Goal: Find specific page/section: Find specific page/section

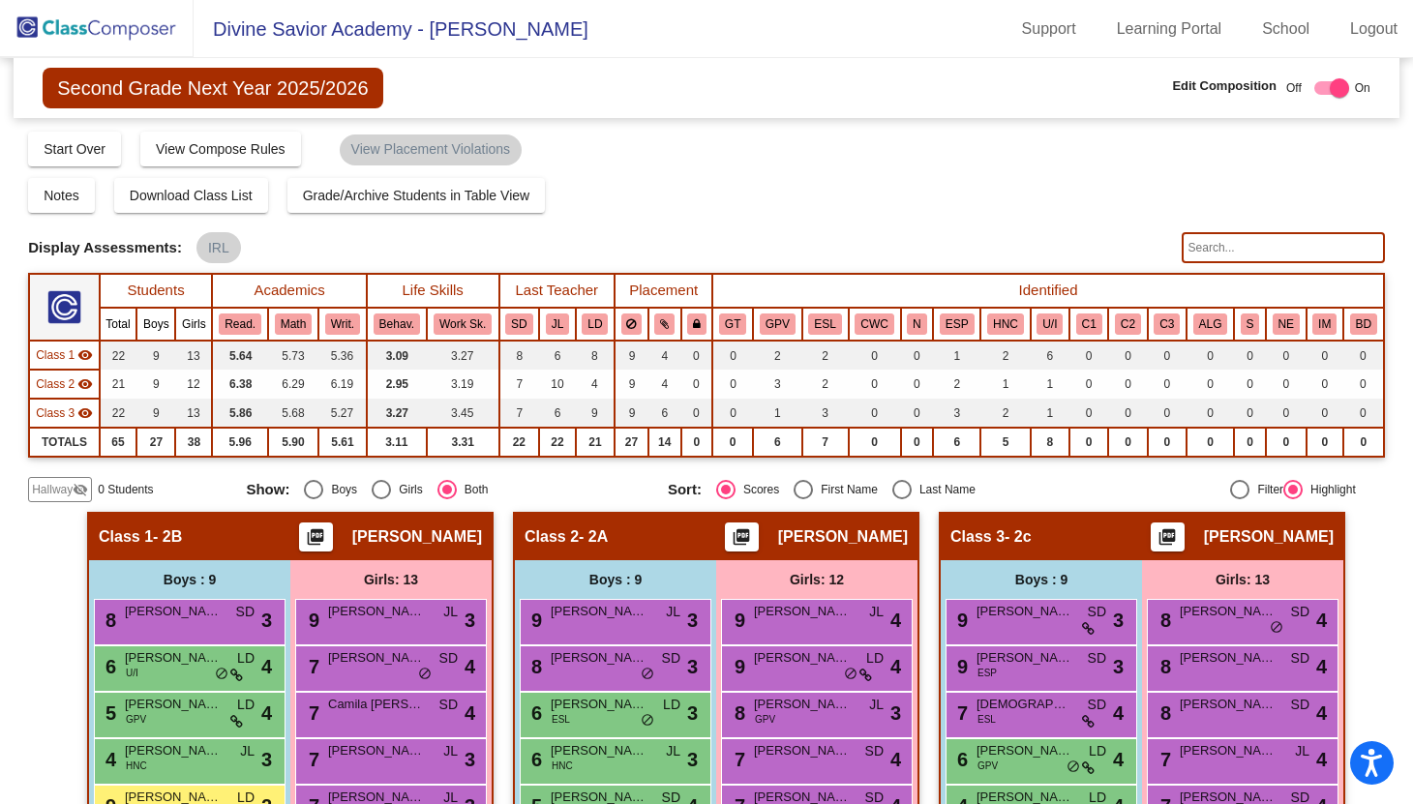
scroll to position [429, 0]
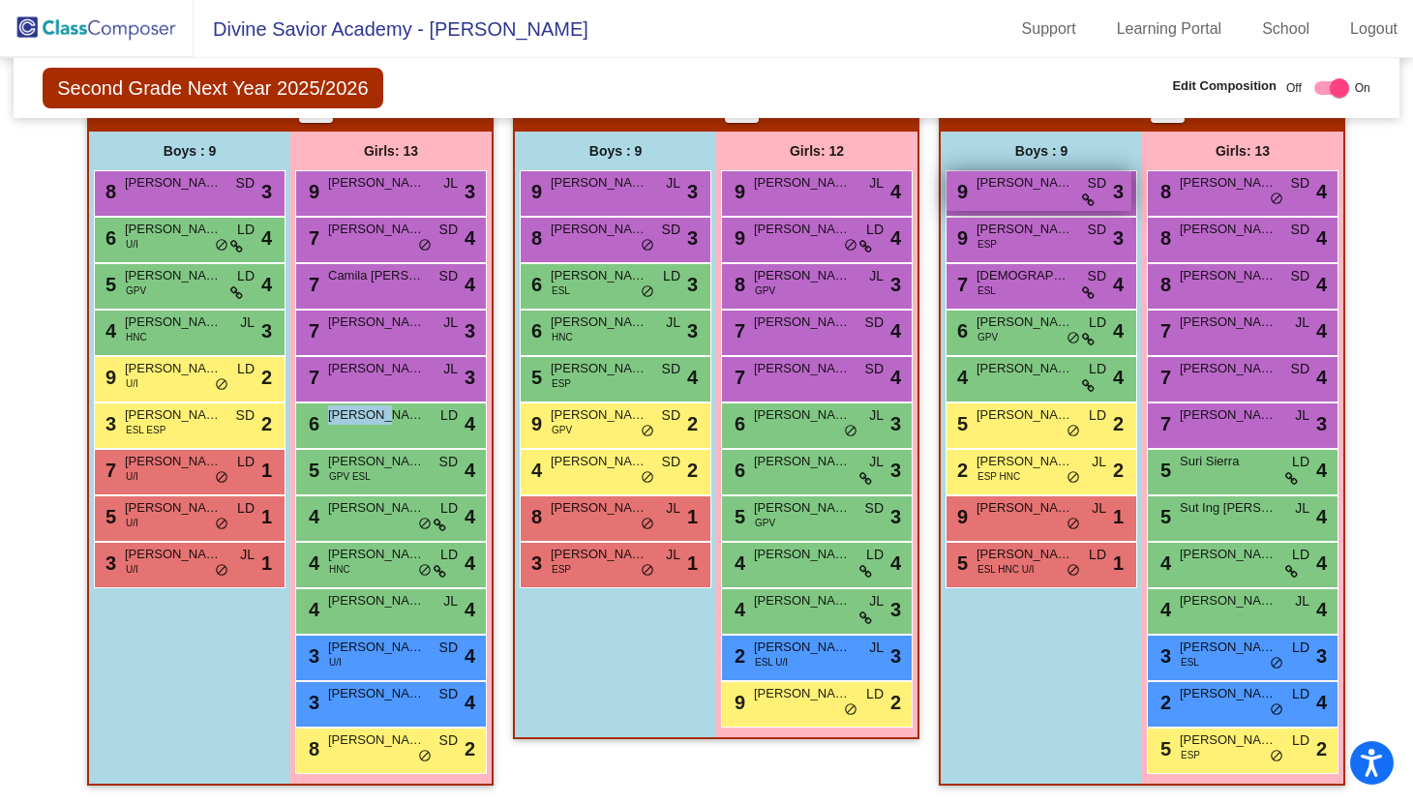
click at [996, 191] on span "[PERSON_NAME]" at bounding box center [1025, 182] width 97 height 19
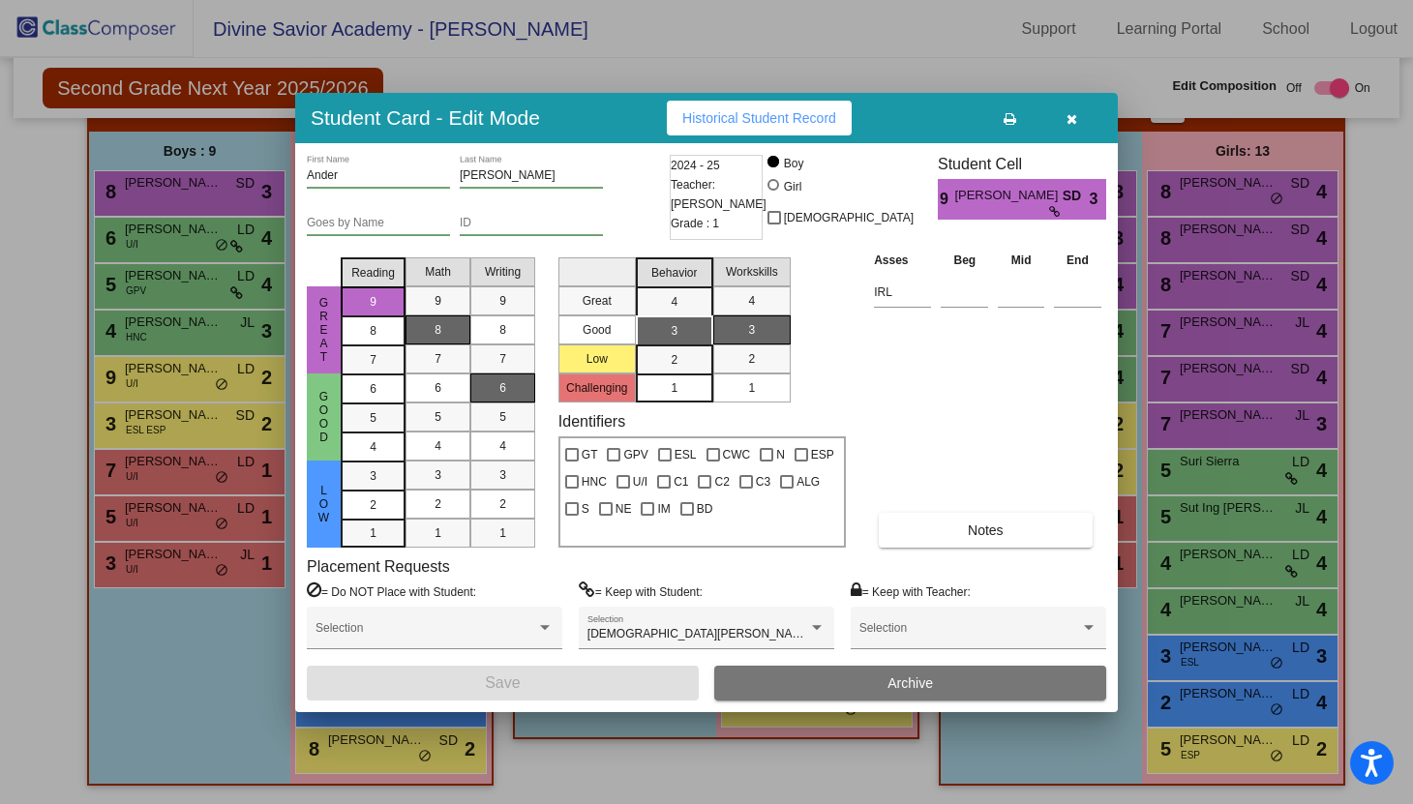
click at [1072, 124] on icon "button" at bounding box center [1072, 119] width 11 height 14
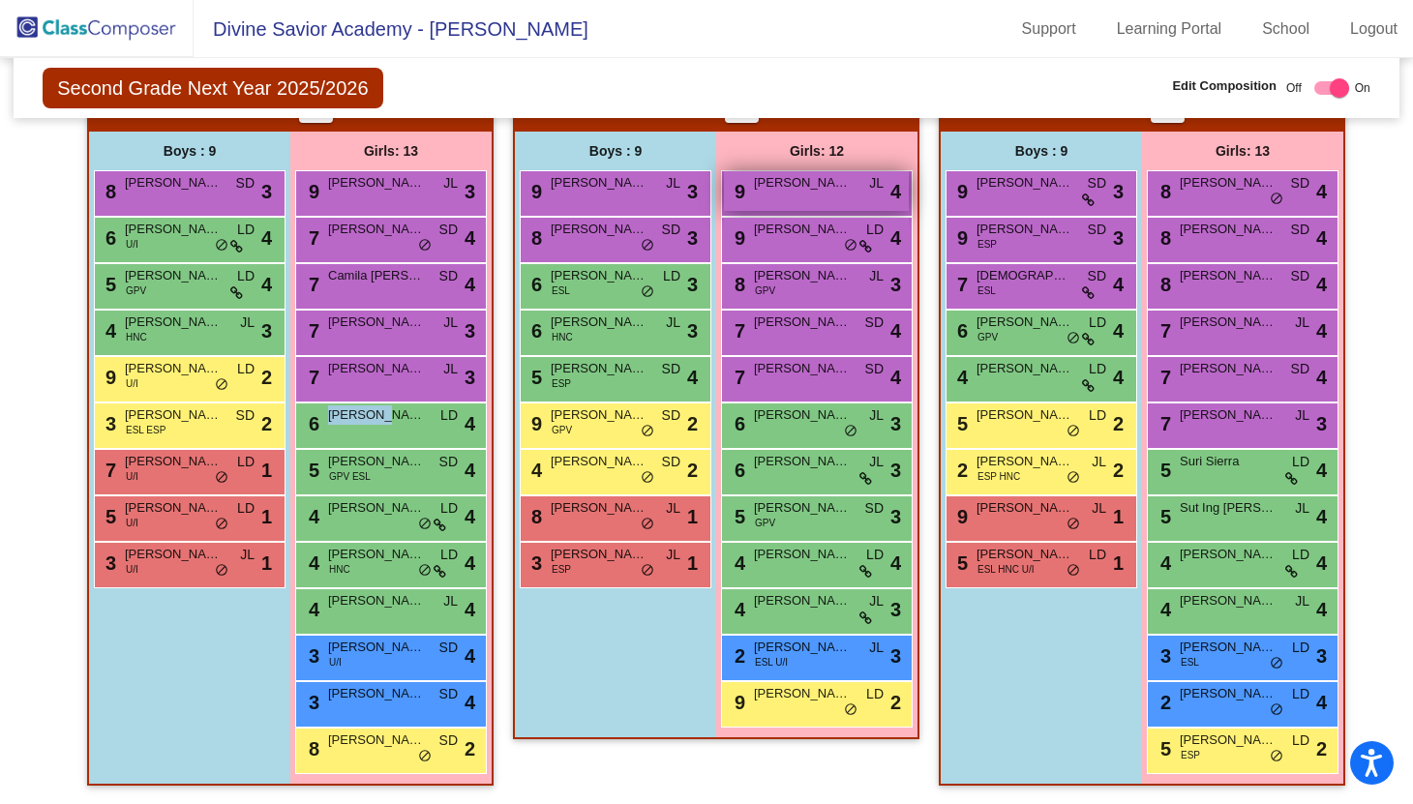
click at [819, 193] on div "9 [PERSON_NAME] JL lock do_not_disturb_alt 4" at bounding box center [816, 191] width 185 height 40
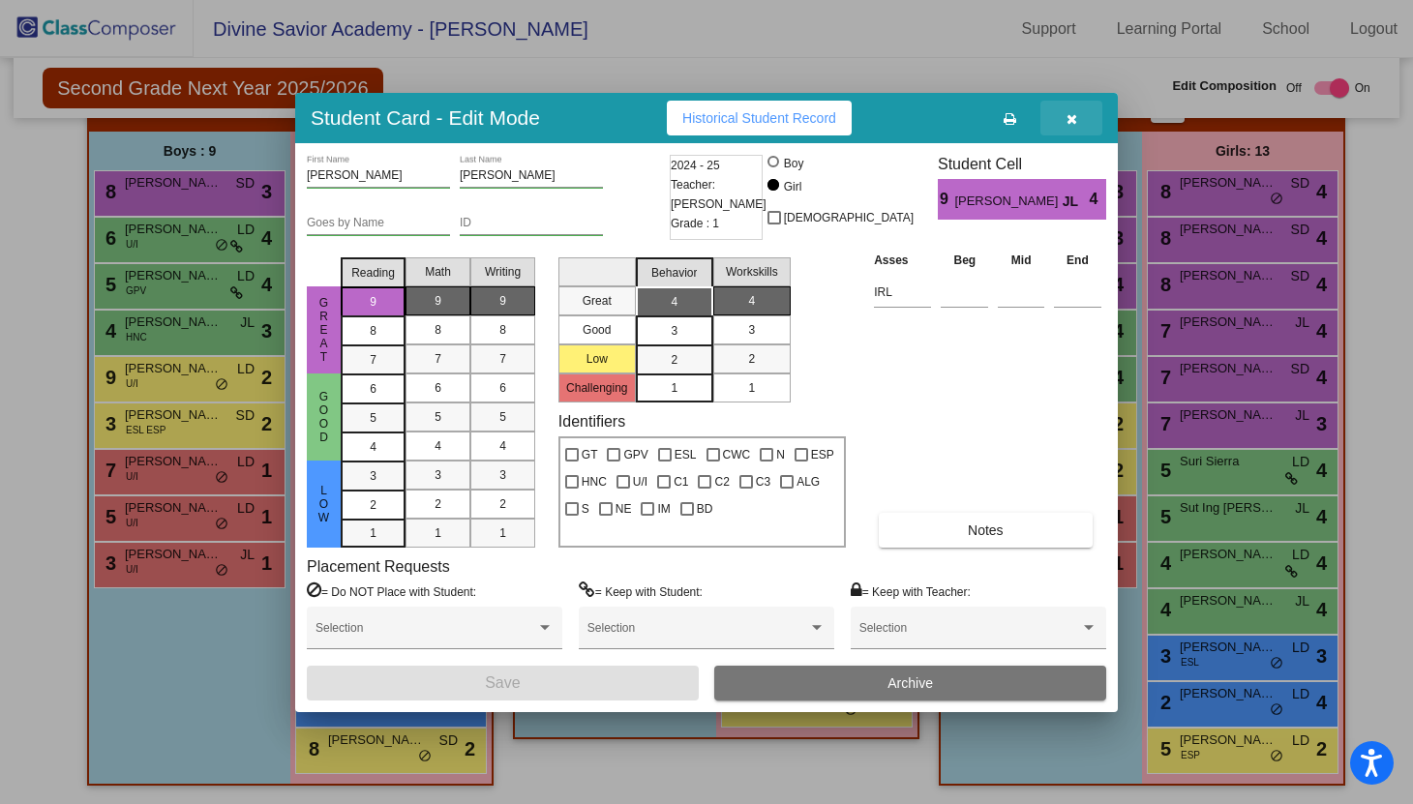
click at [1072, 121] on icon "button" at bounding box center [1072, 119] width 11 height 14
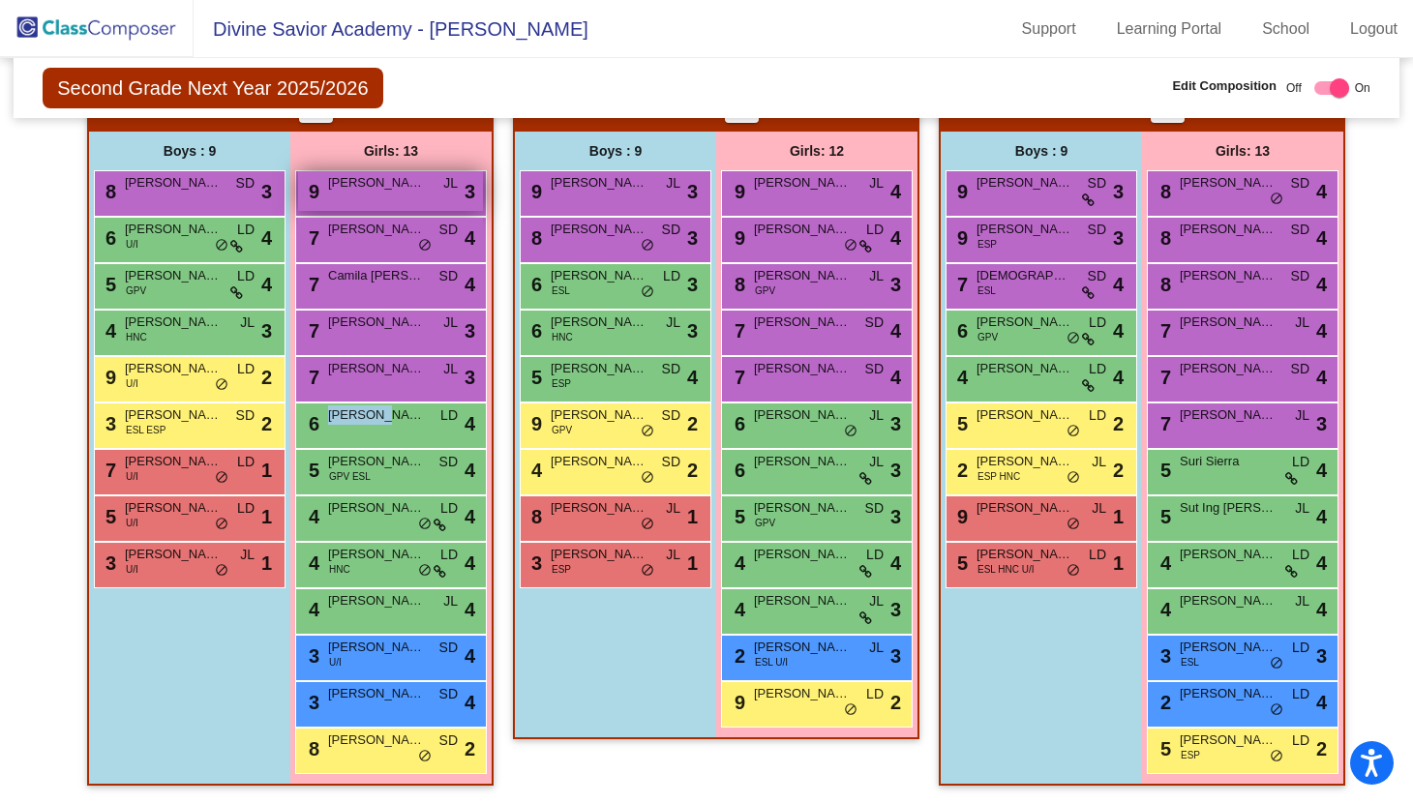
click at [389, 191] on span "[PERSON_NAME]" at bounding box center [376, 182] width 97 height 19
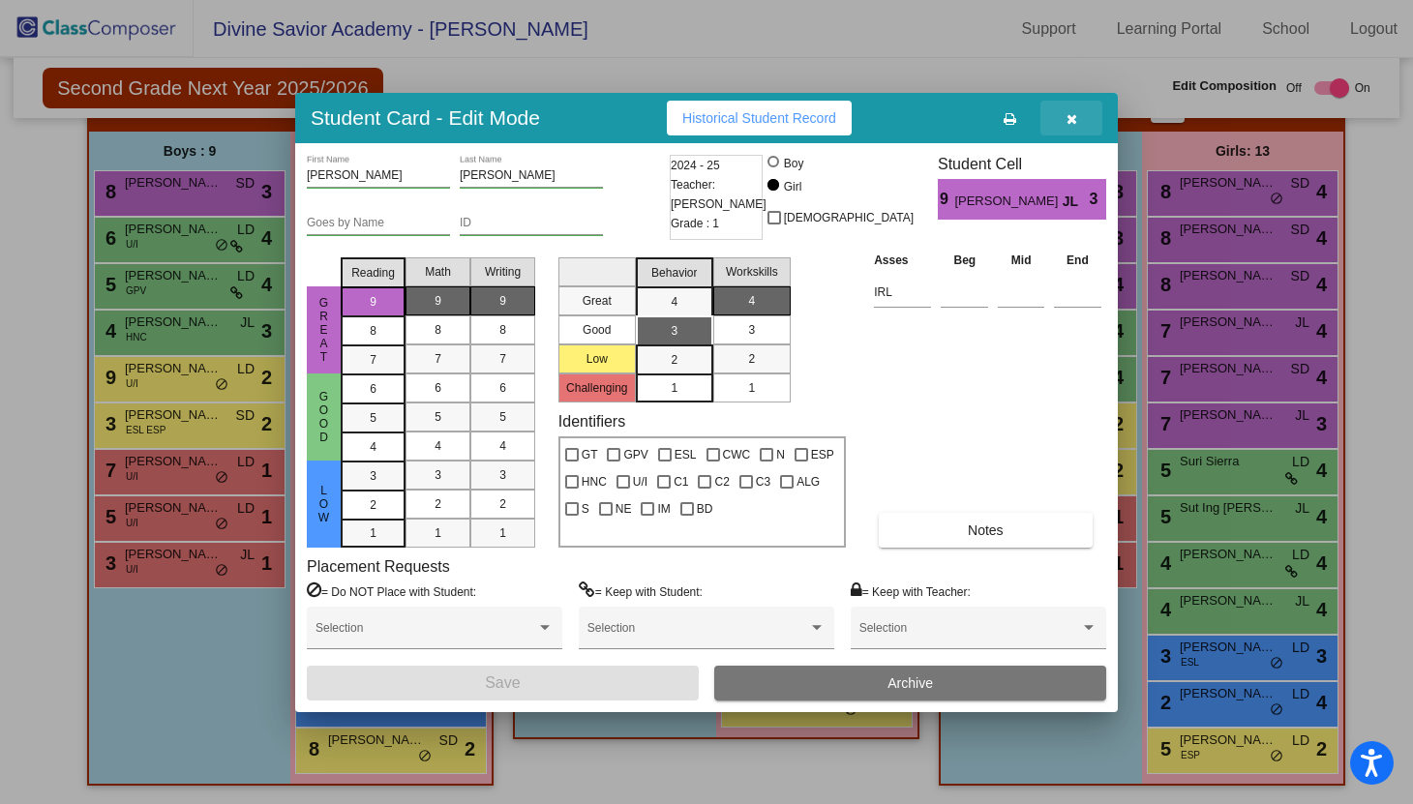
click at [1069, 125] on icon "button" at bounding box center [1072, 119] width 11 height 14
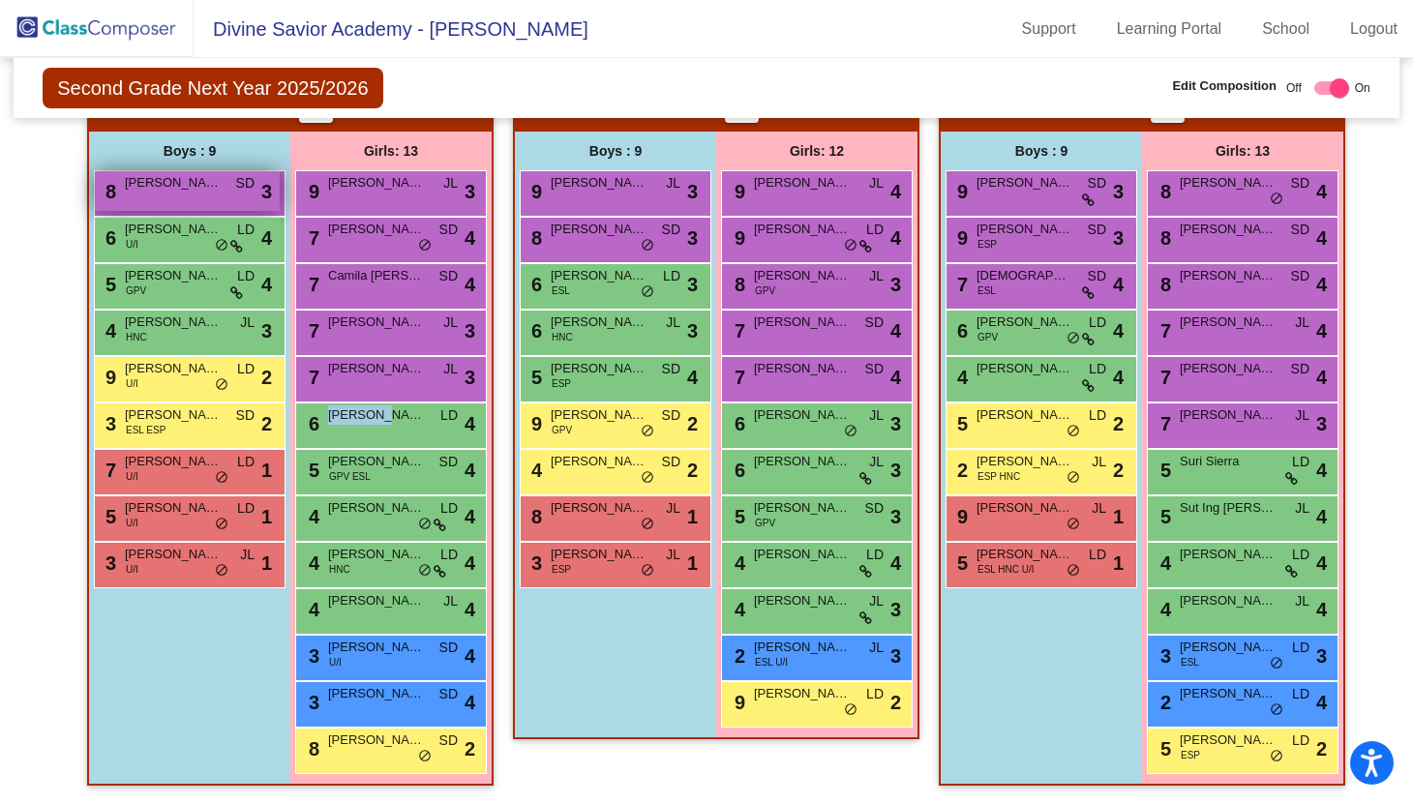
click at [177, 191] on span "[PERSON_NAME]" at bounding box center [173, 182] width 97 height 19
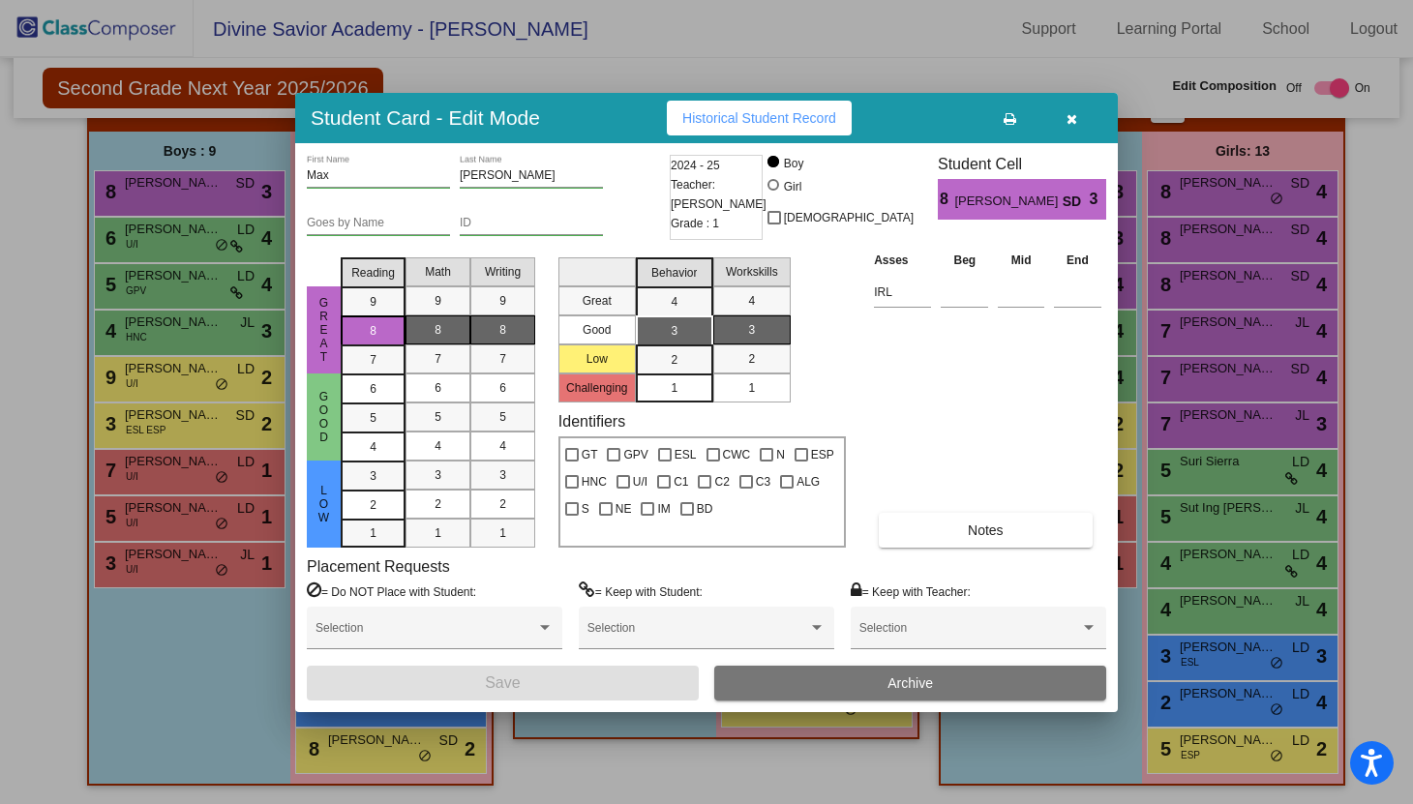
click at [1075, 115] on icon "button" at bounding box center [1072, 119] width 11 height 14
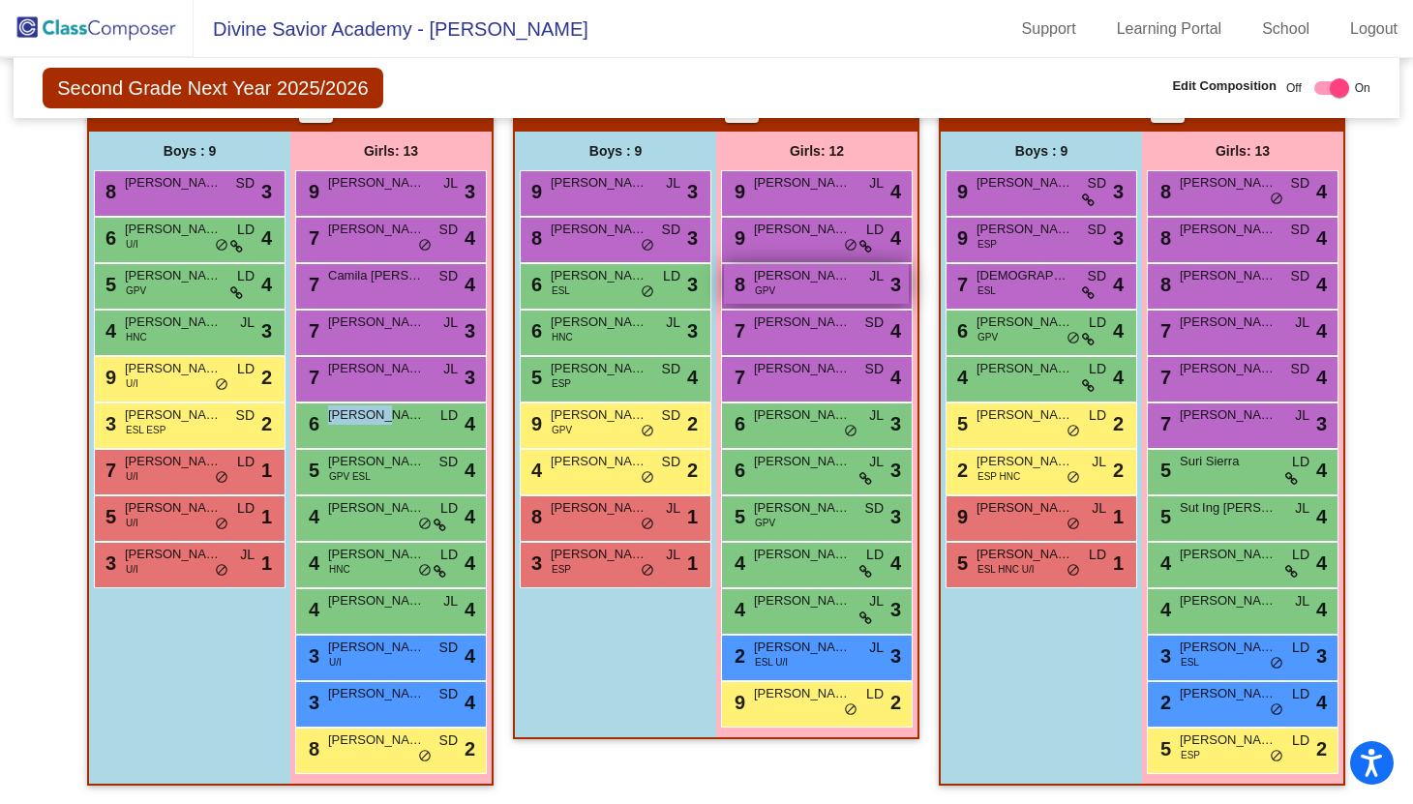
click at [773, 288] on div "8 [PERSON_NAME] GPV JL lock do_not_disturb_alt 3" at bounding box center [816, 284] width 185 height 40
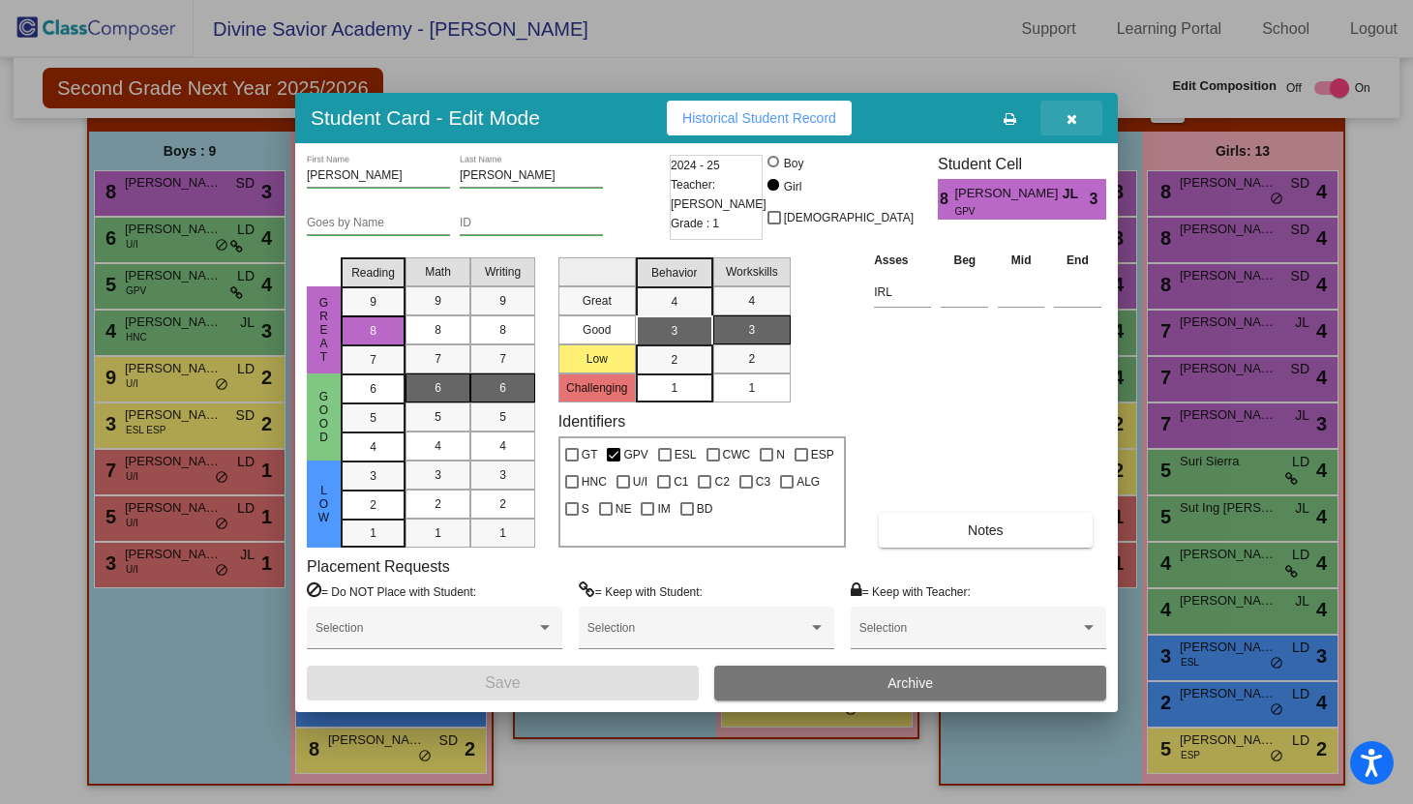
click at [1074, 115] on icon "button" at bounding box center [1072, 119] width 11 height 14
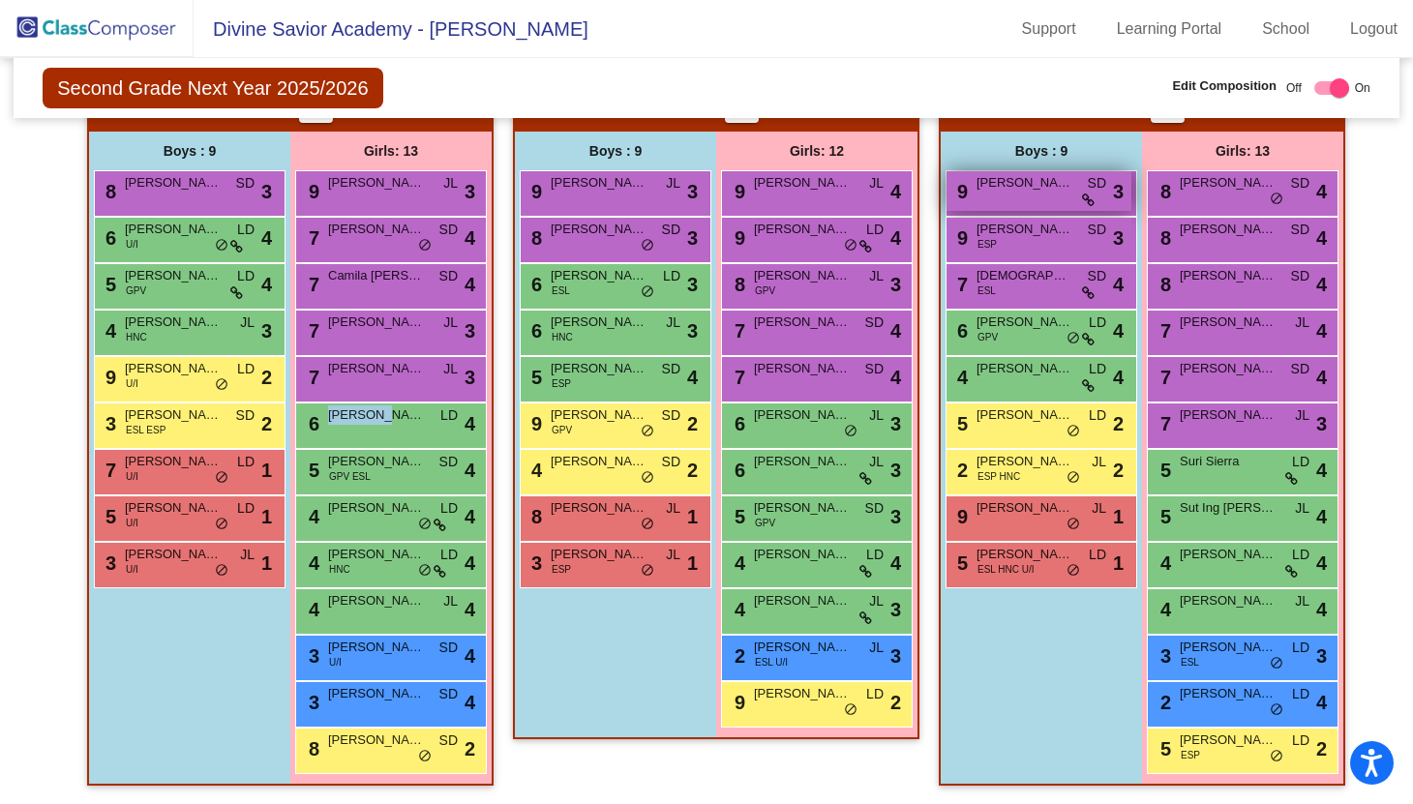
click at [1000, 189] on span "[PERSON_NAME]" at bounding box center [1025, 182] width 97 height 19
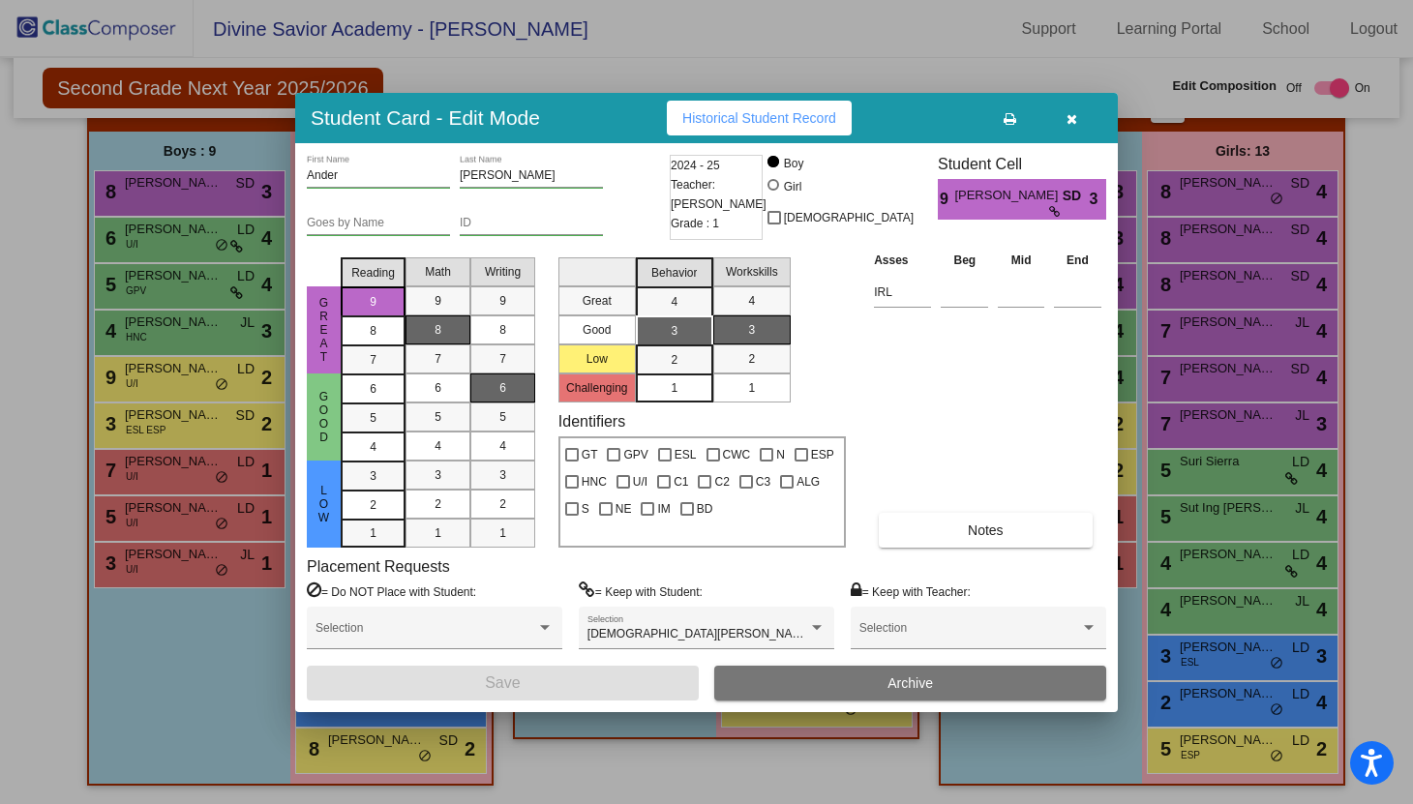
click at [1067, 122] on icon "button" at bounding box center [1072, 119] width 11 height 14
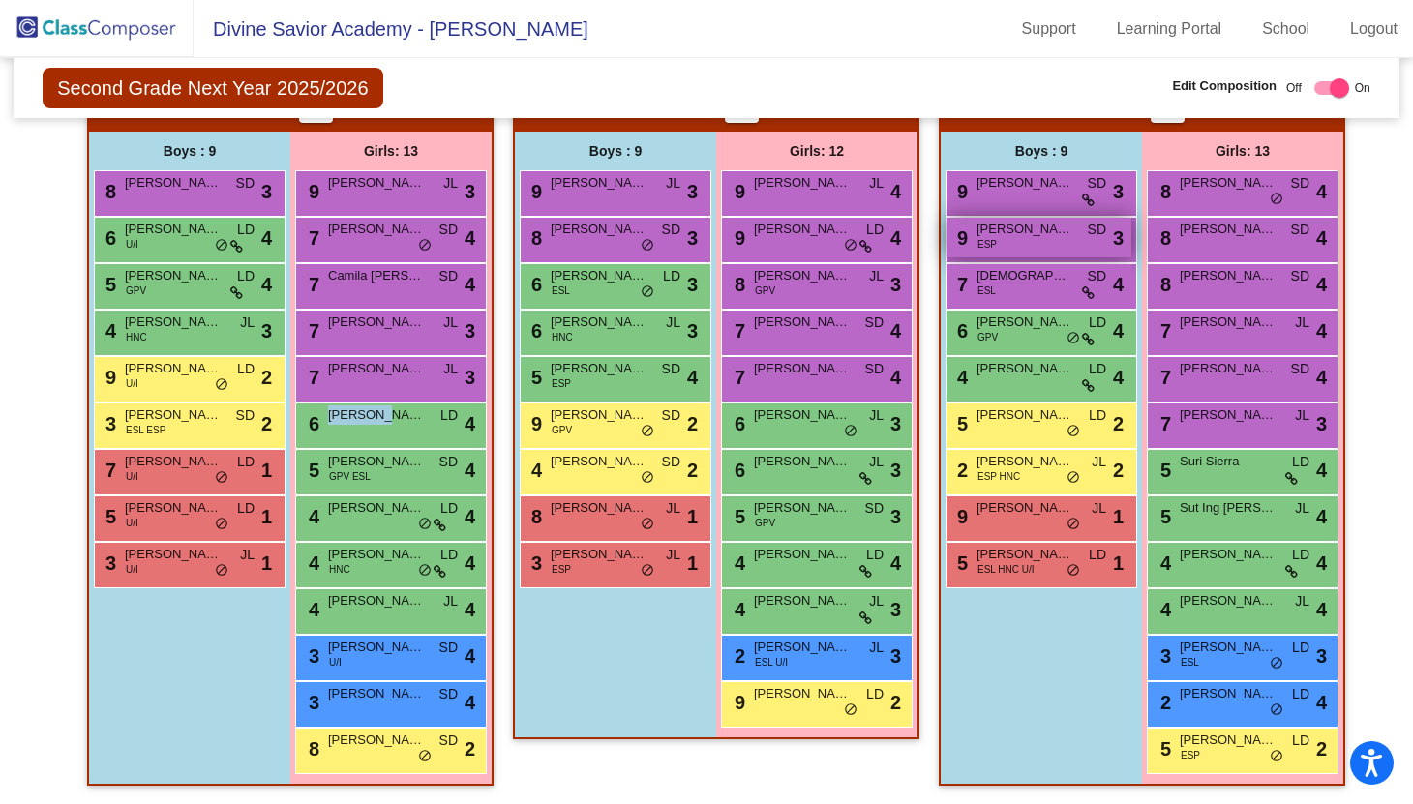
click at [1026, 226] on span "[PERSON_NAME]" at bounding box center [1025, 229] width 97 height 19
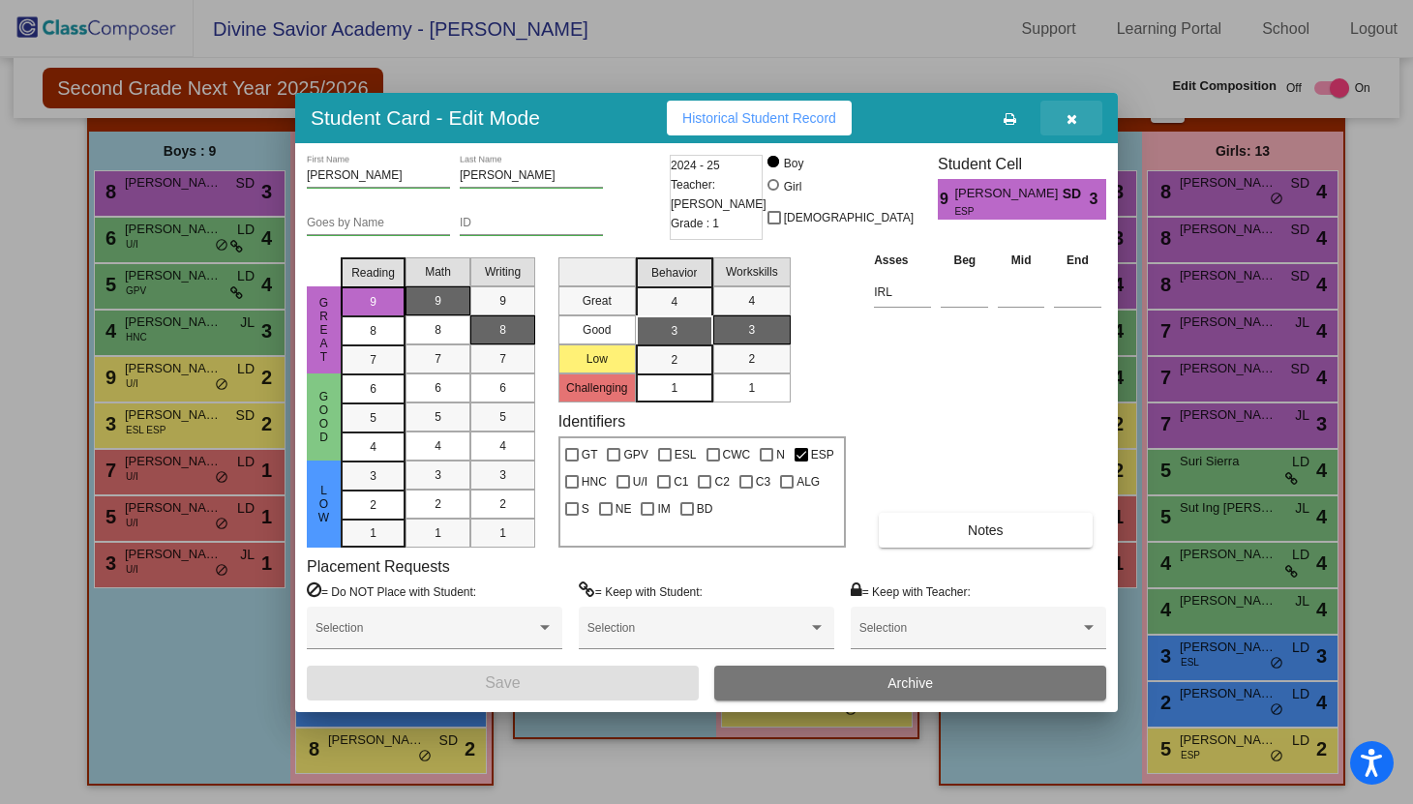
click at [1074, 119] on icon "button" at bounding box center [1072, 119] width 11 height 14
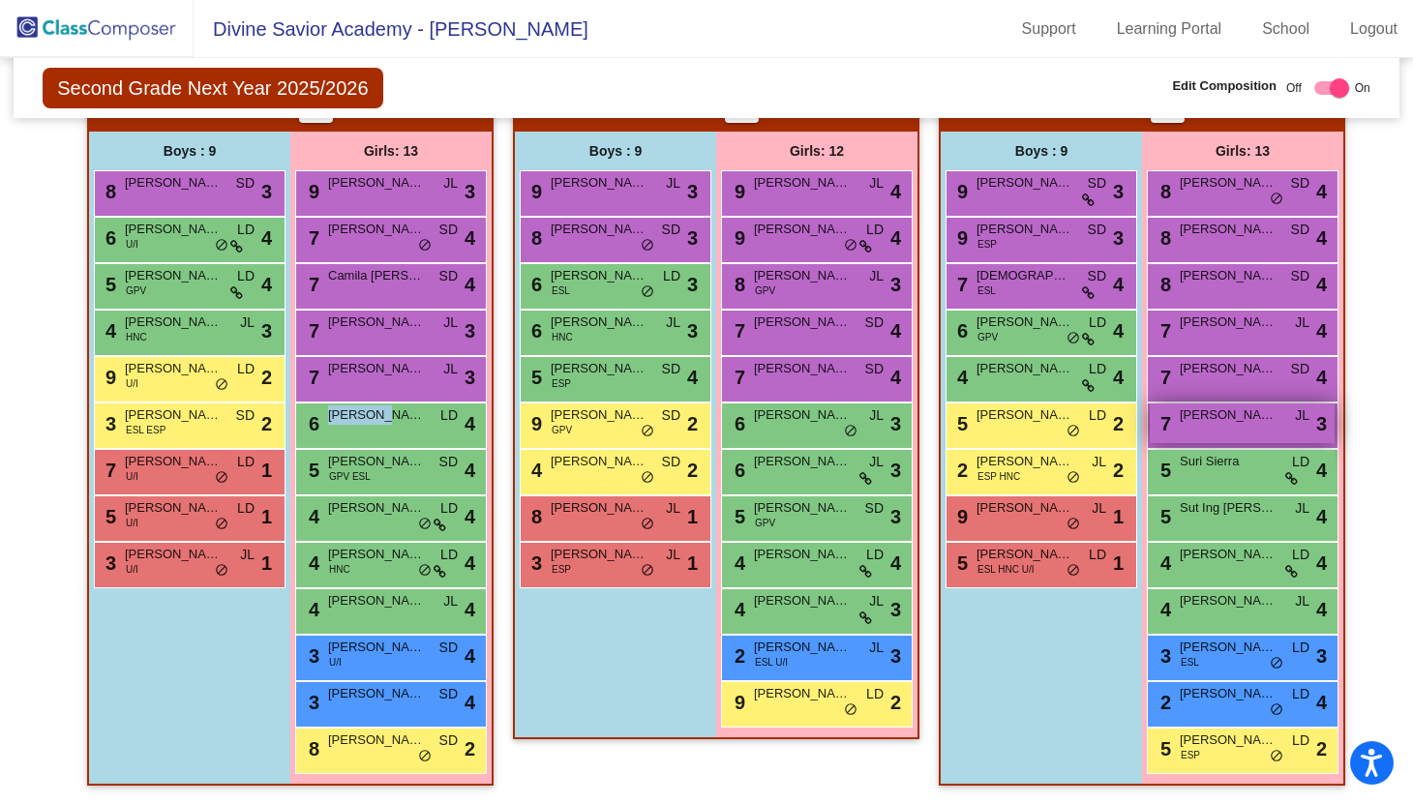
click at [1230, 414] on span "[PERSON_NAME]" at bounding box center [1228, 415] width 97 height 19
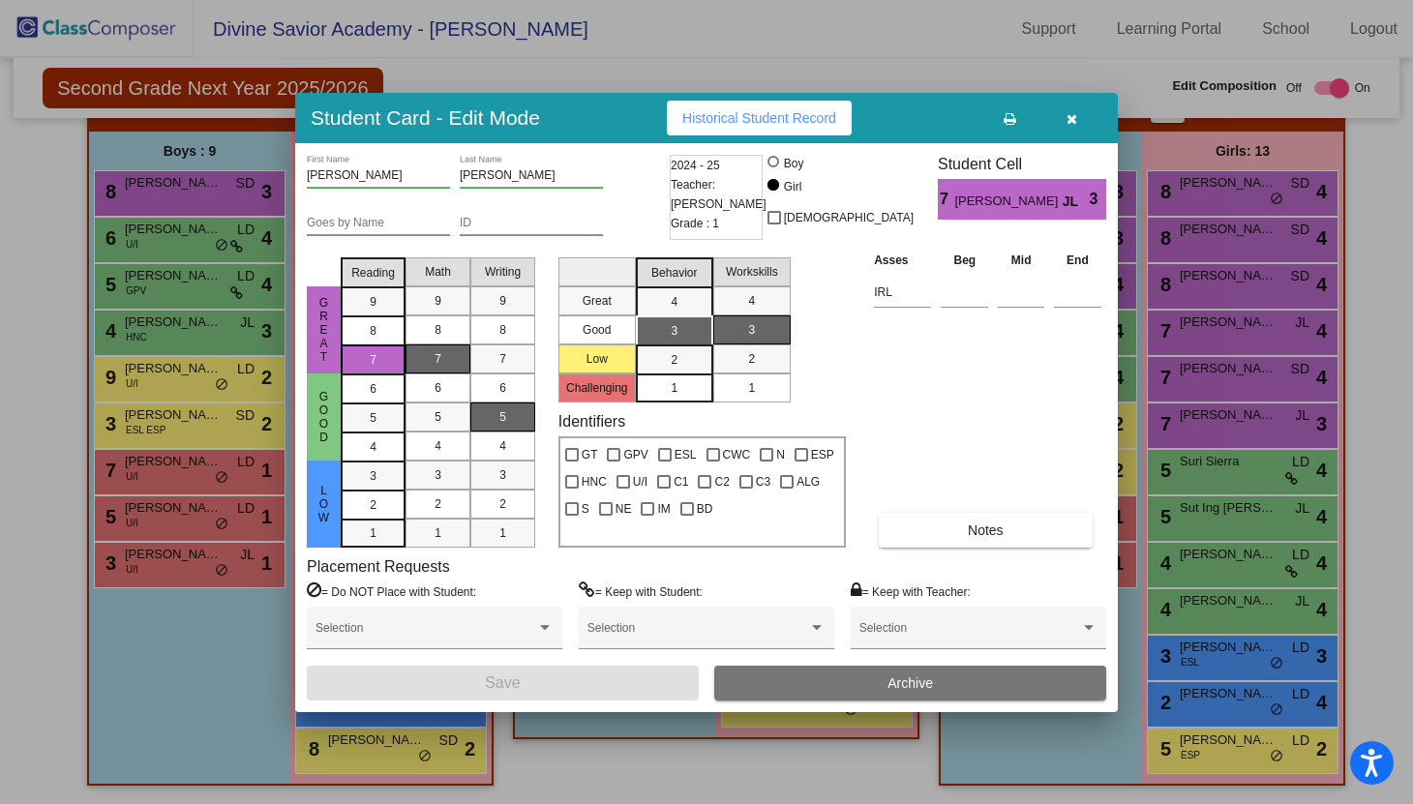
click at [1077, 117] on button "button" at bounding box center [1072, 118] width 62 height 35
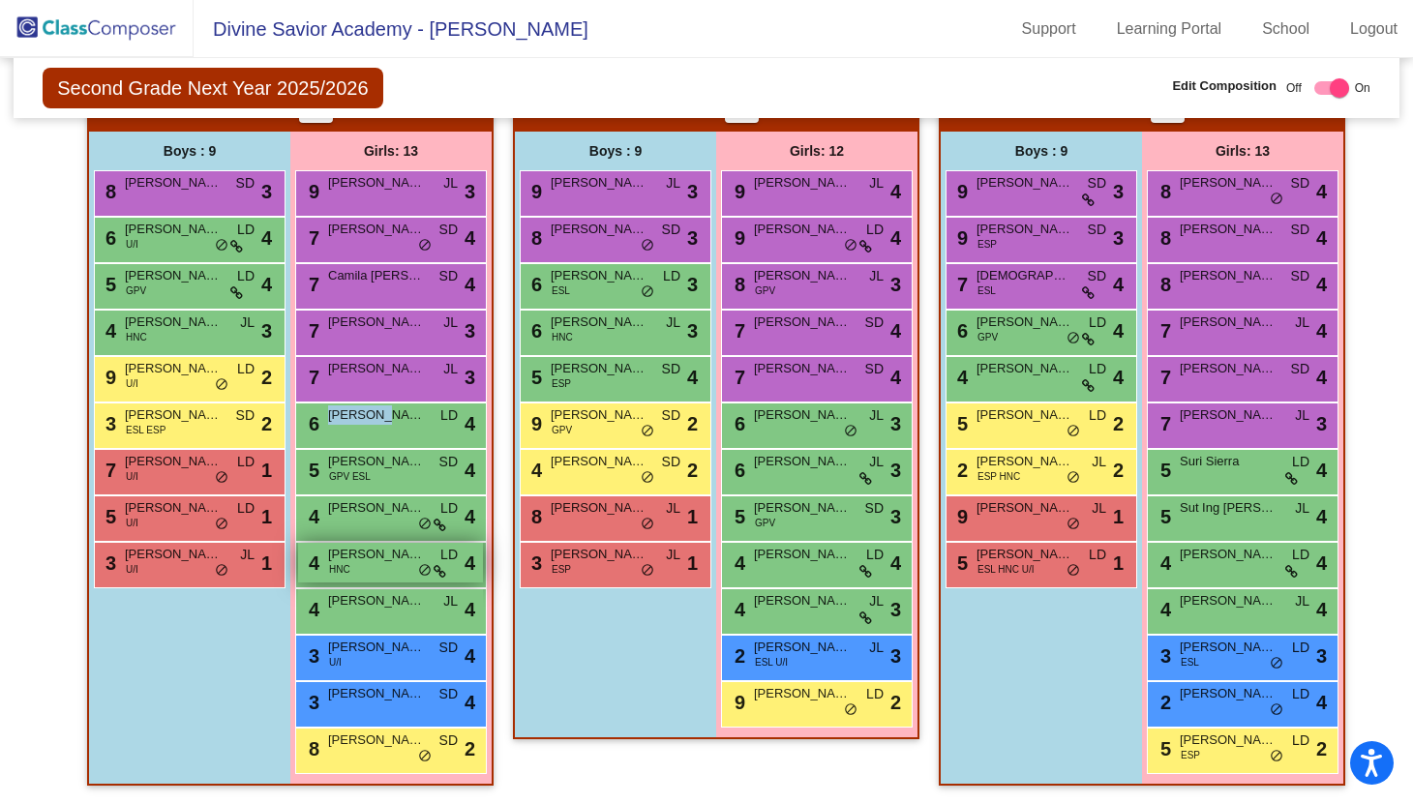
click at [384, 565] on div "4 [PERSON_NAME] HNC LD lock do_not_disturb_alt 4" at bounding box center [390, 563] width 185 height 40
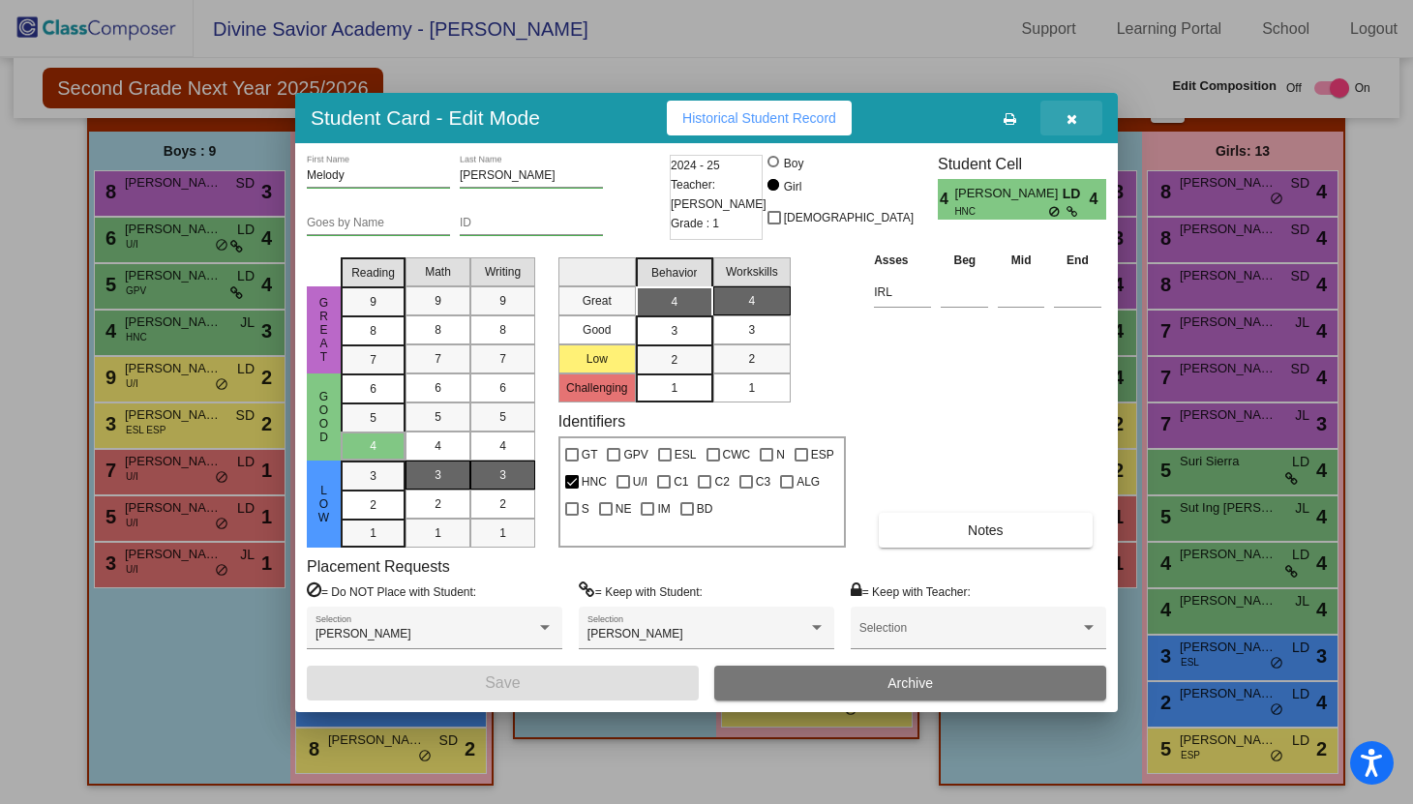
click at [1076, 116] on icon "button" at bounding box center [1072, 119] width 11 height 14
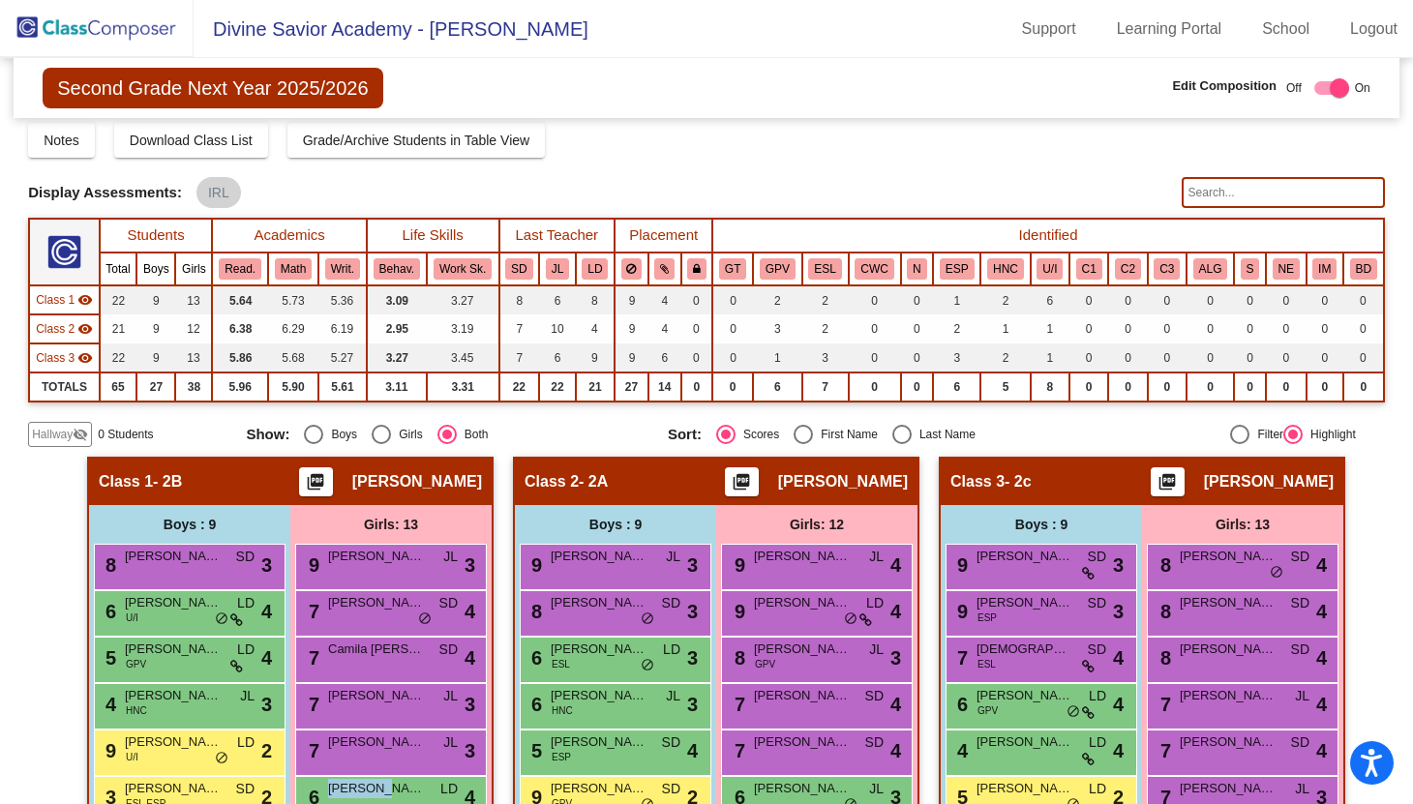
scroll to position [0, 0]
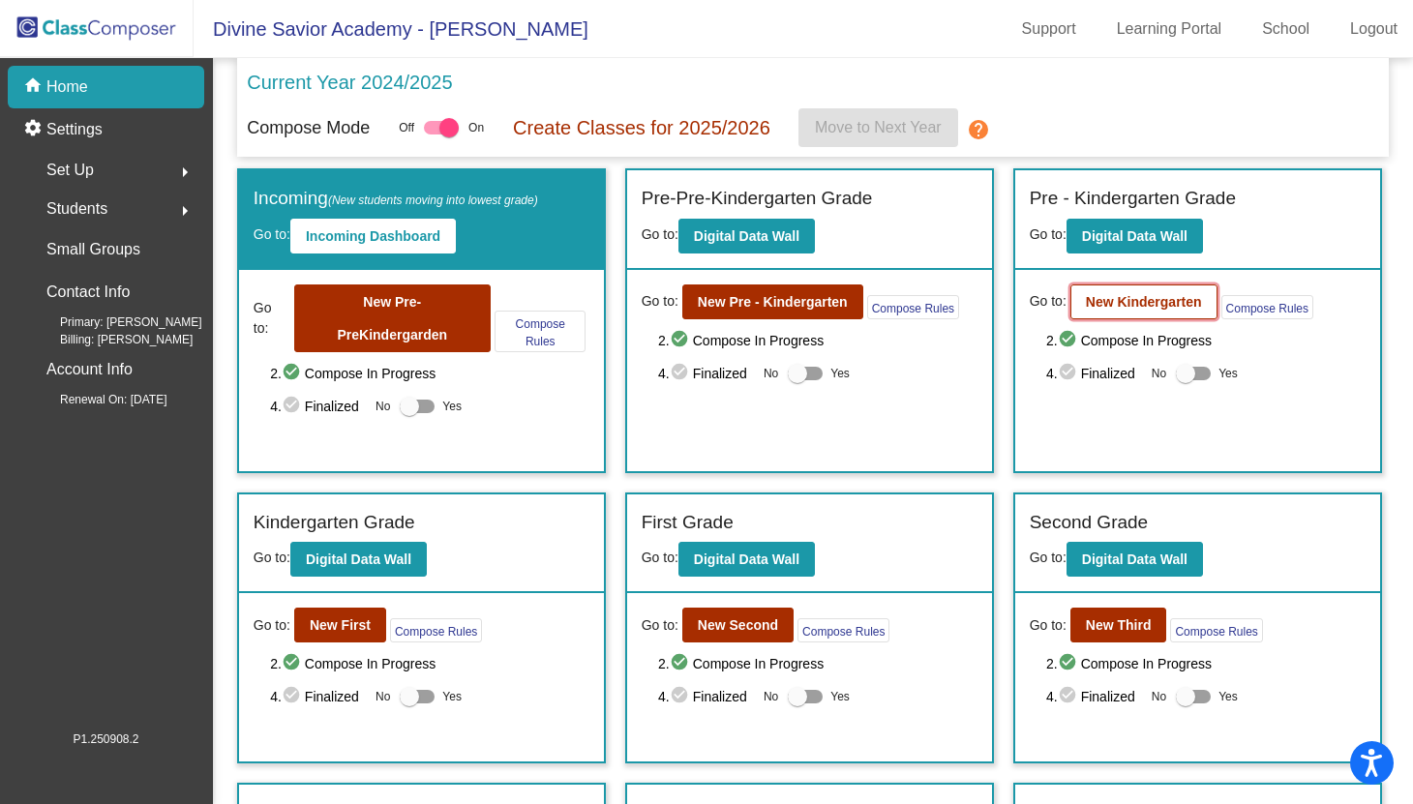
click at [1116, 308] on b "New Kindergarten" at bounding box center [1144, 301] width 116 height 15
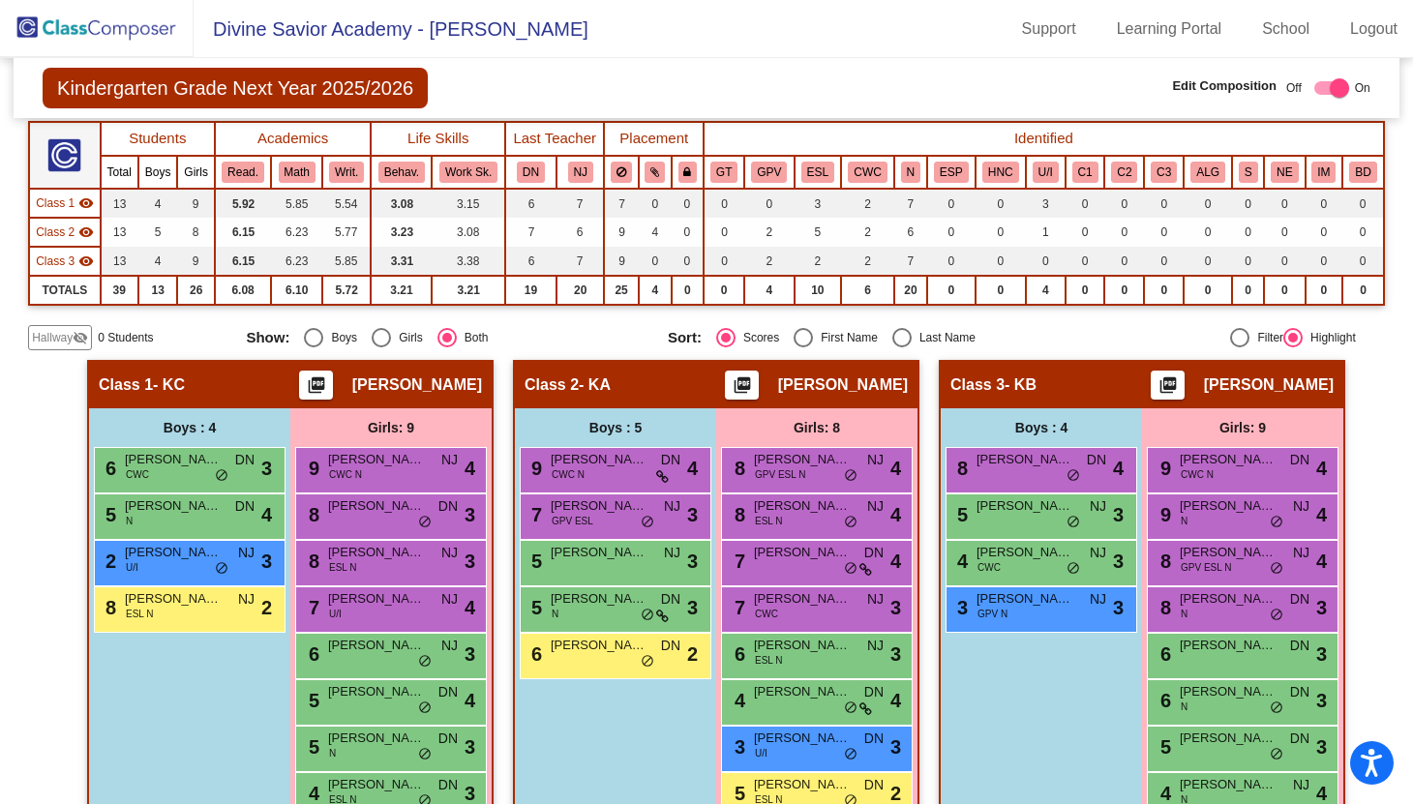
scroll to position [153, 0]
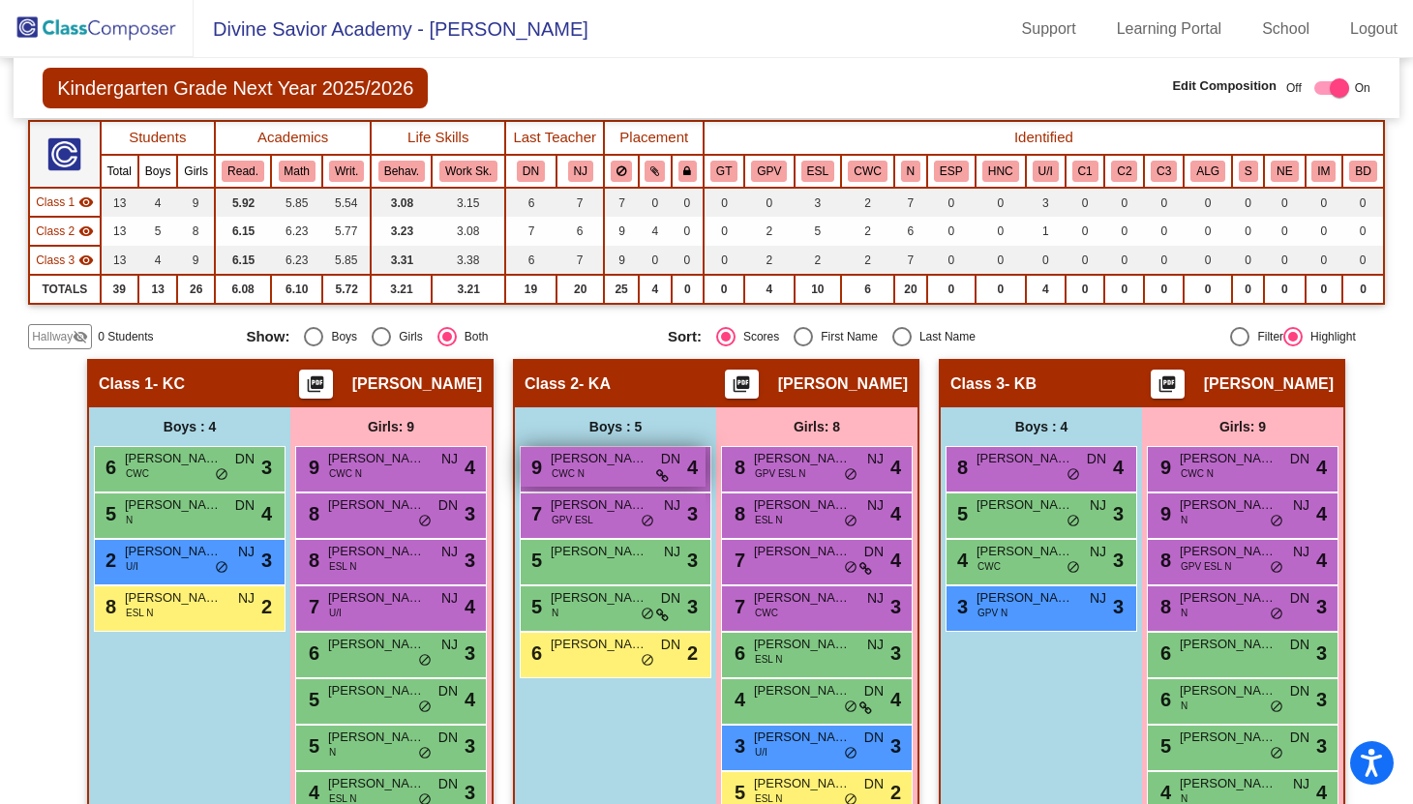
click at [602, 465] on span "[PERSON_NAME]" at bounding box center [599, 458] width 97 height 19
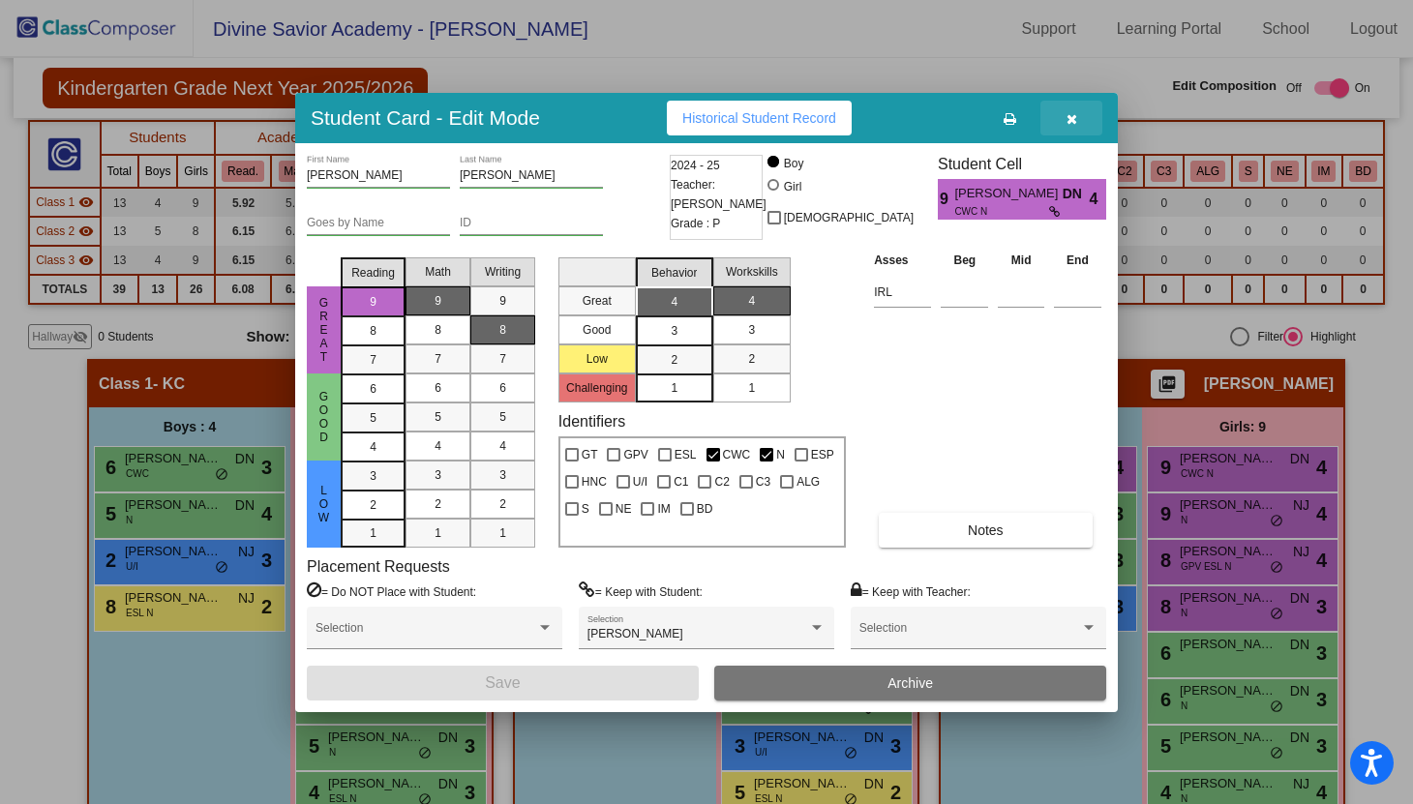
click at [1073, 115] on icon "button" at bounding box center [1072, 119] width 11 height 14
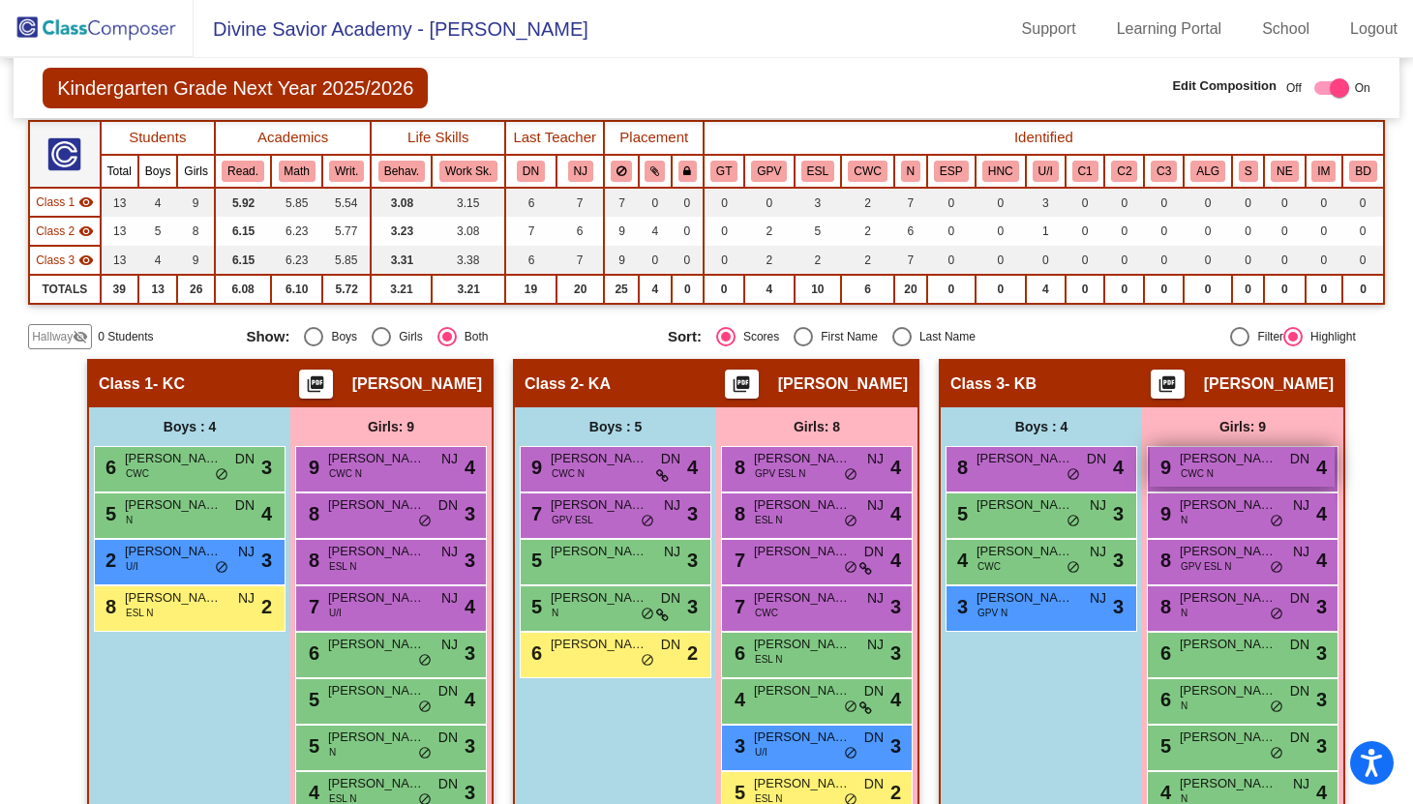
click at [1174, 471] on div "9 [PERSON_NAME] CWC N DN lock do_not_disturb_alt 4" at bounding box center [1242, 467] width 185 height 40
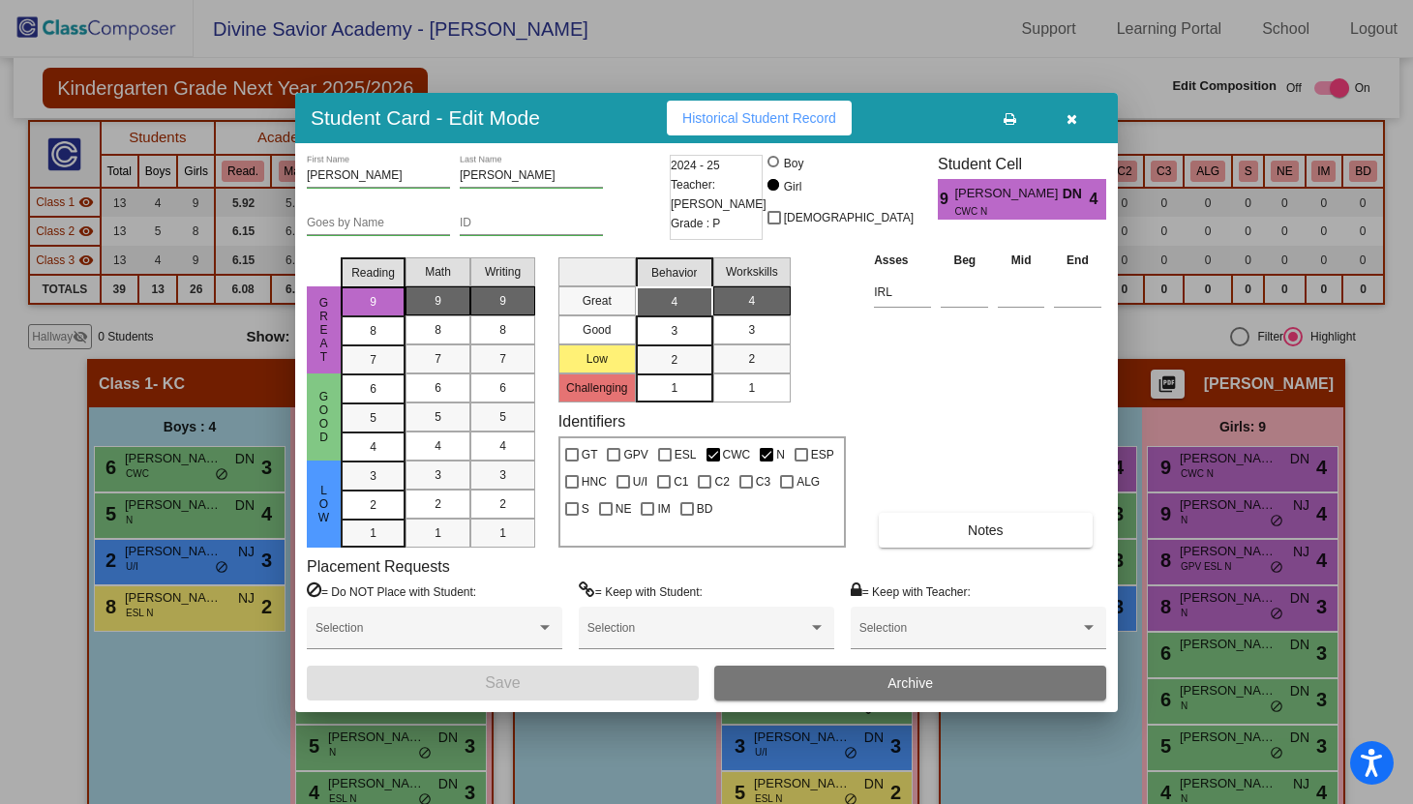
click at [1073, 124] on icon "button" at bounding box center [1072, 119] width 11 height 14
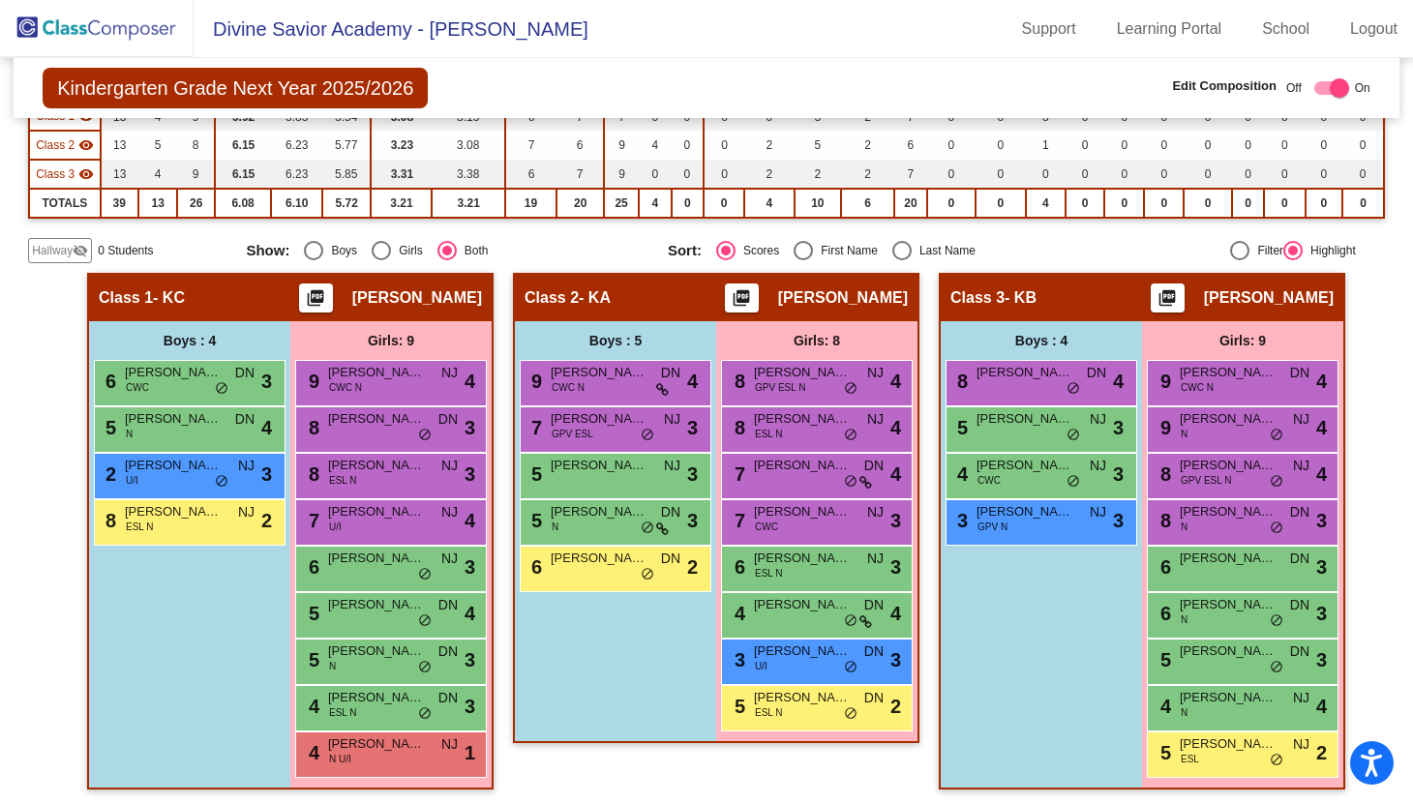
scroll to position [243, 0]
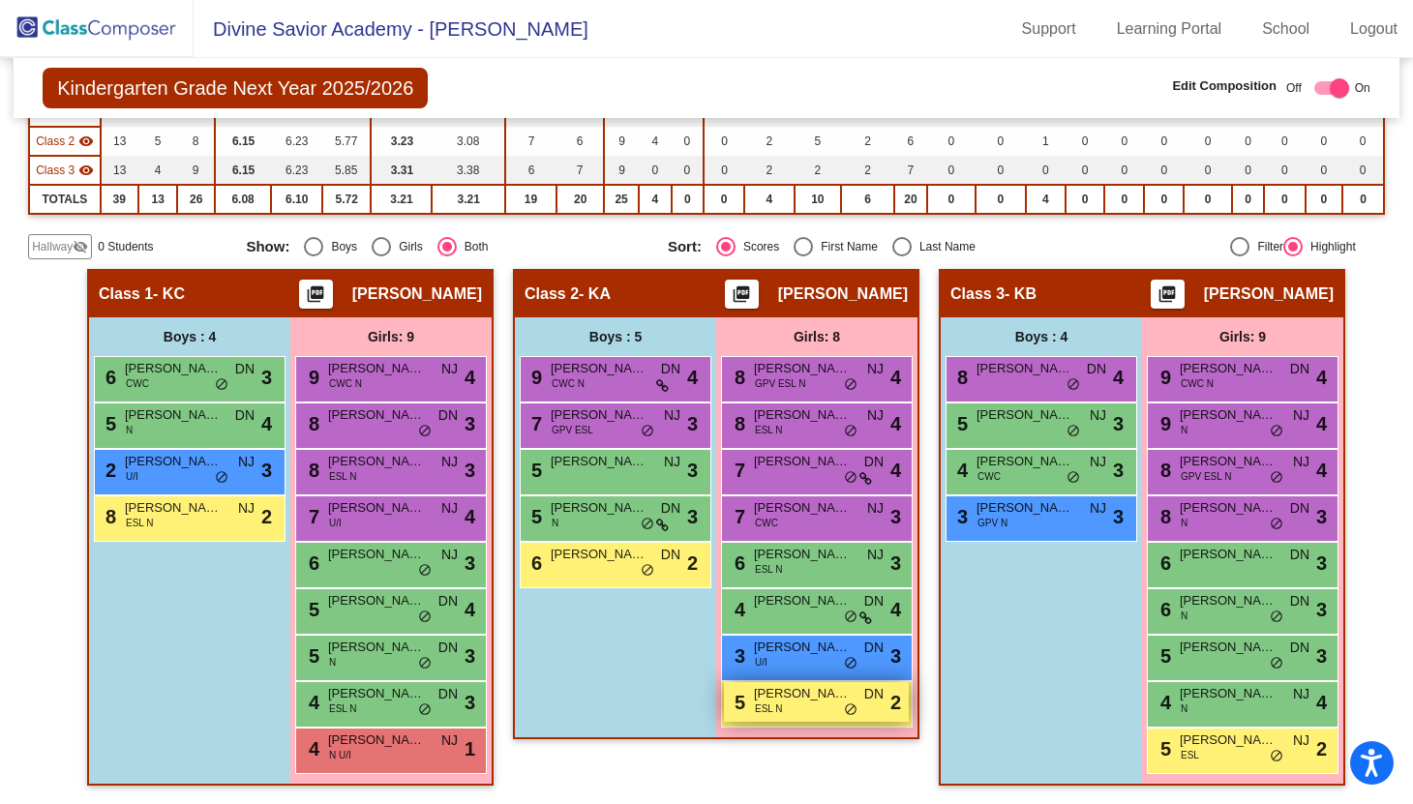
click at [783, 715] on div "5 [PERSON_NAME] ESL N DN lock do_not_disturb_alt 2" at bounding box center [816, 702] width 185 height 40
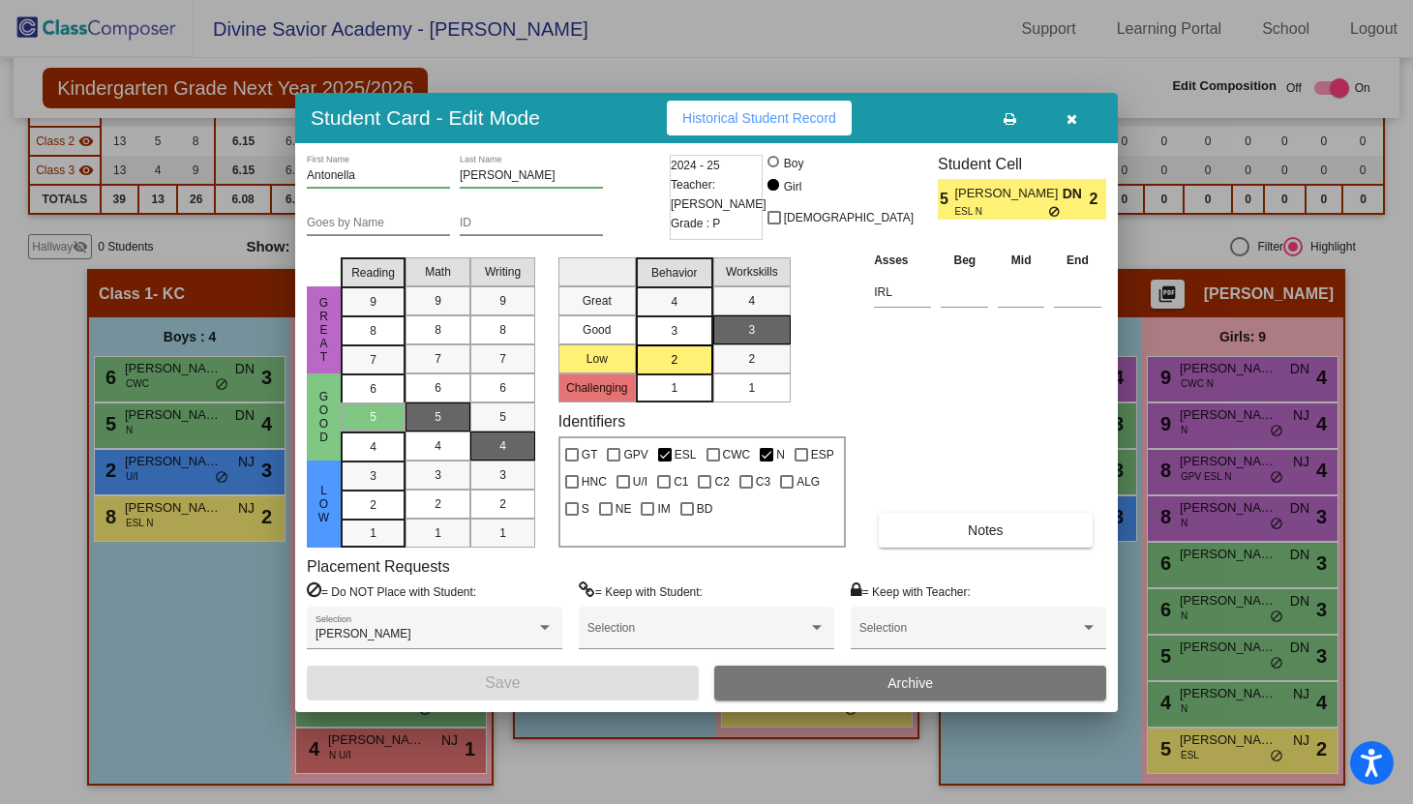
click at [1073, 121] on icon "button" at bounding box center [1072, 119] width 11 height 14
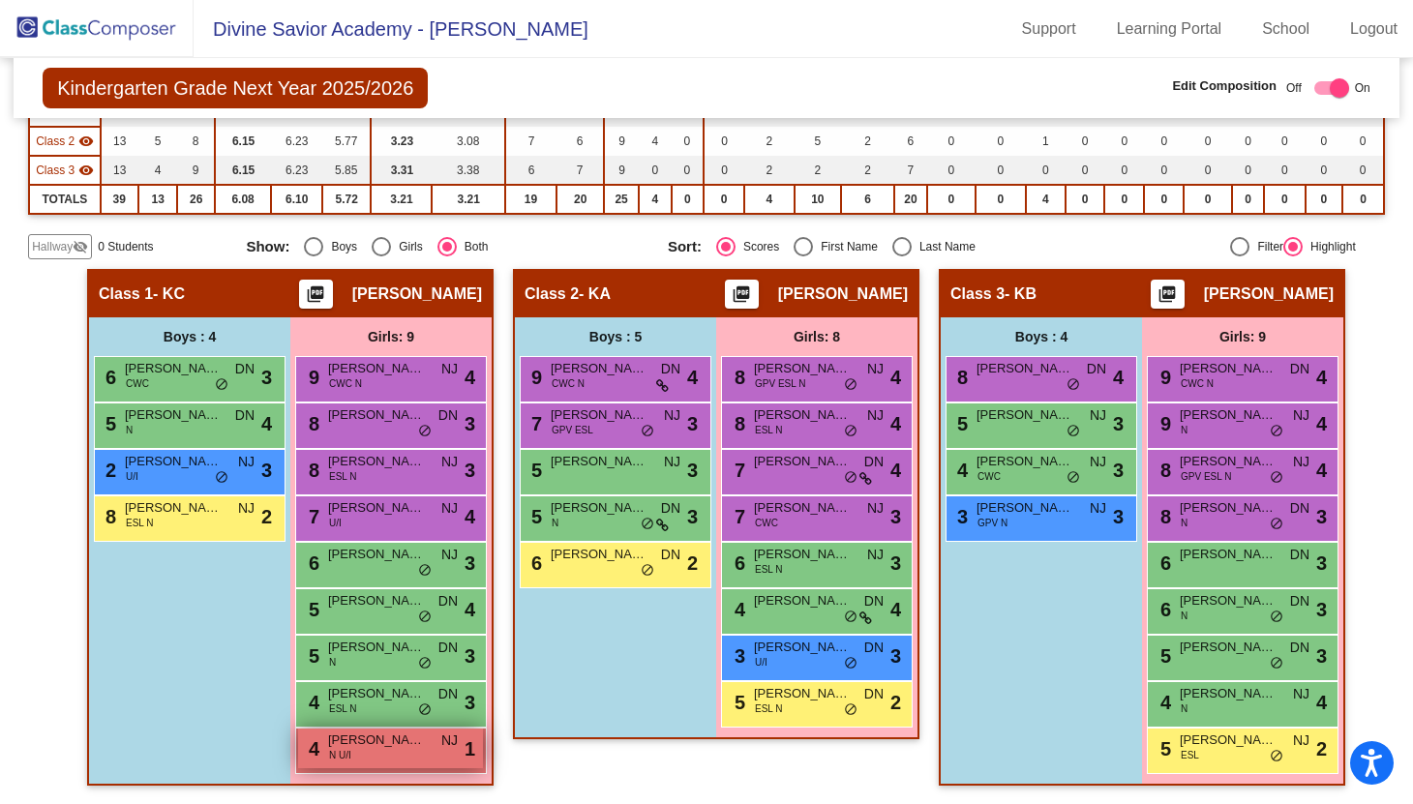
click at [381, 753] on div "4 [PERSON_NAME] N U/I [GEOGRAPHIC_DATA] lock do_not_disturb_alt 1" at bounding box center [390, 749] width 185 height 40
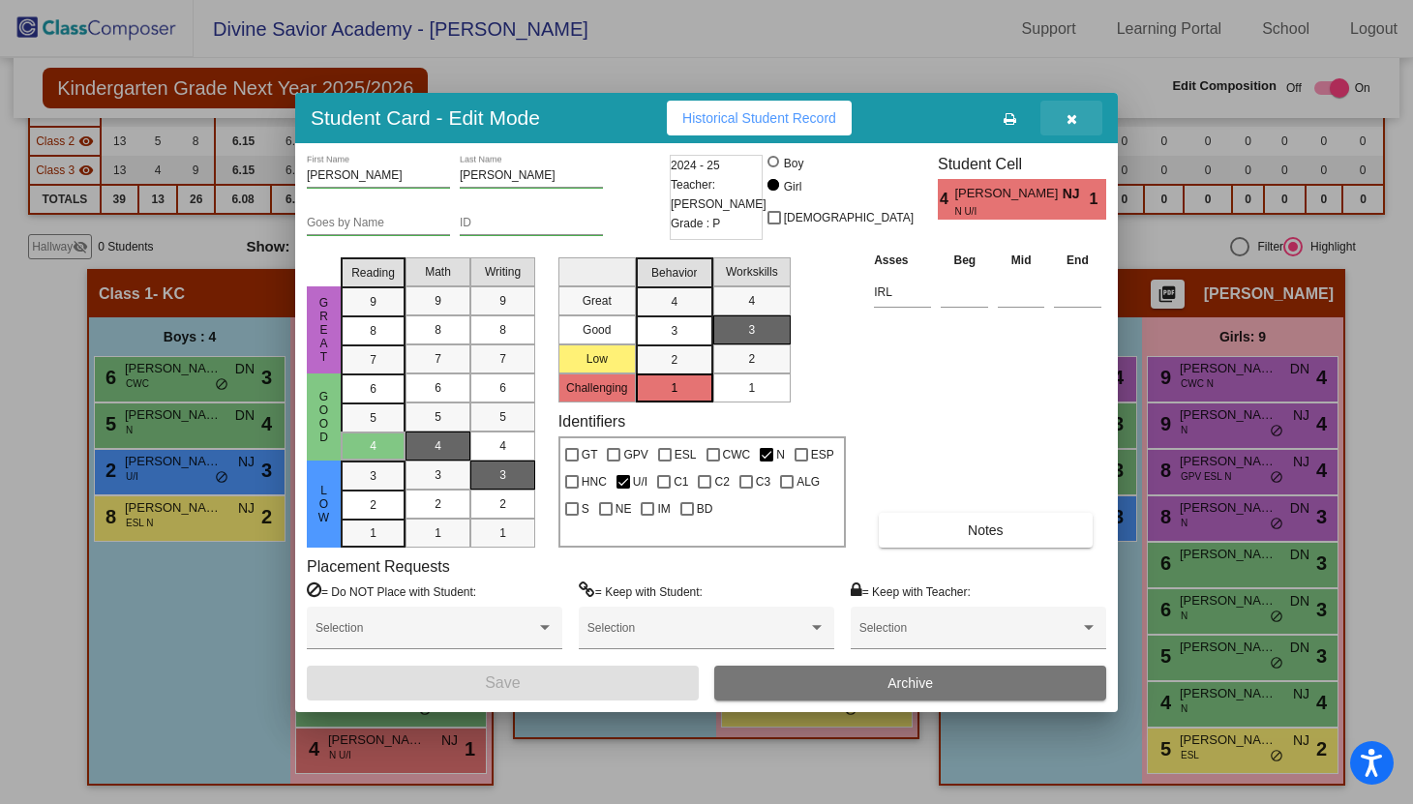
click at [1072, 121] on icon "button" at bounding box center [1072, 119] width 11 height 14
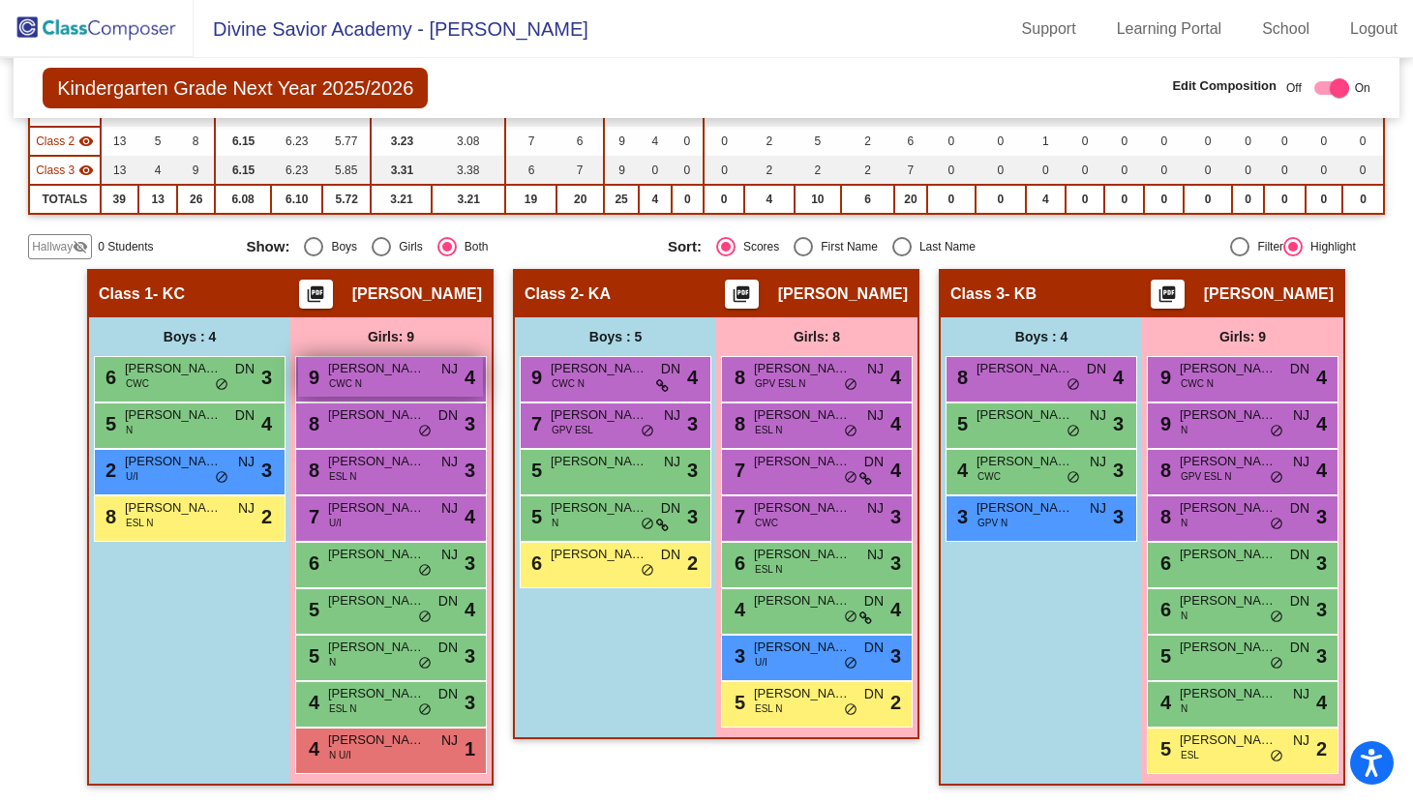
click at [370, 374] on span "[PERSON_NAME]" at bounding box center [376, 368] width 97 height 19
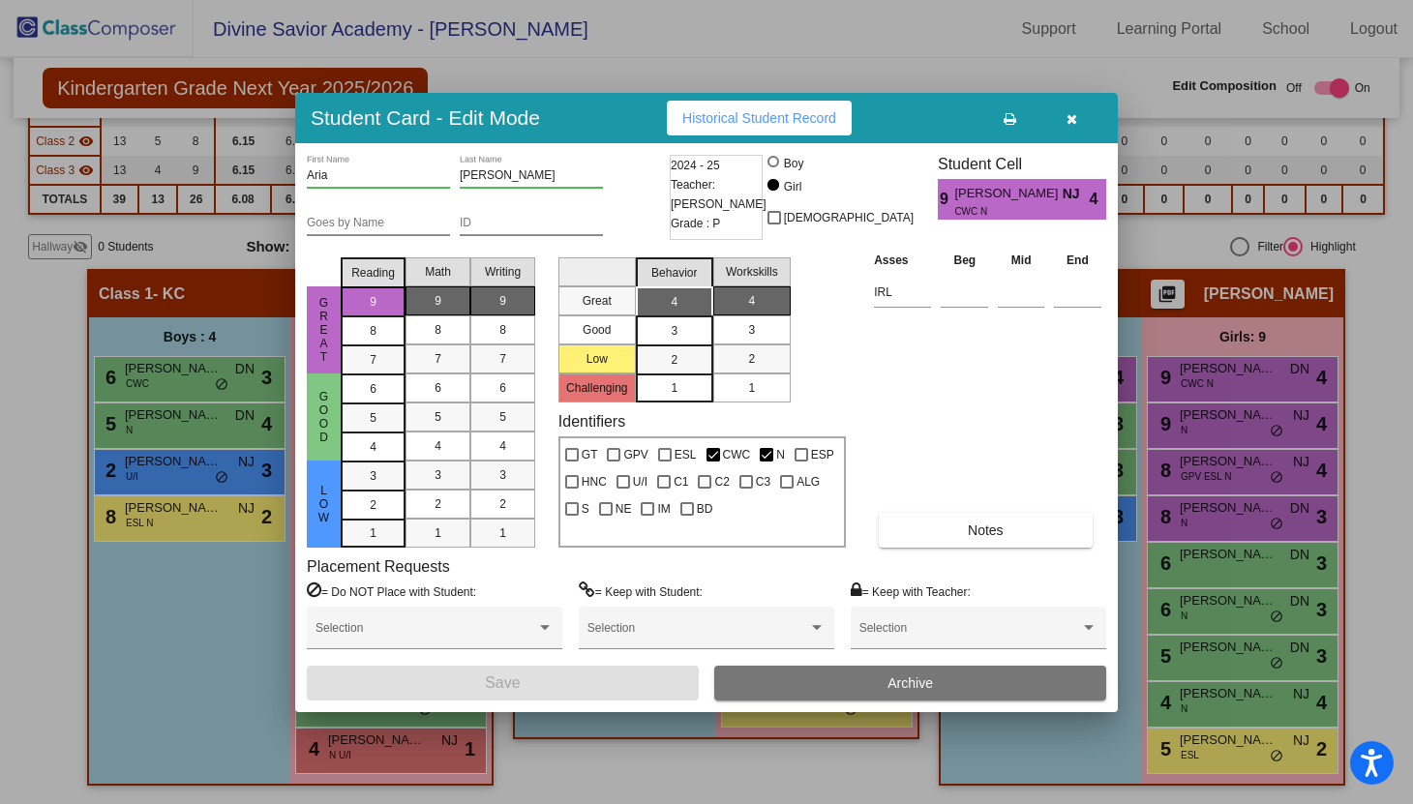
click at [1074, 122] on icon "button" at bounding box center [1072, 119] width 11 height 14
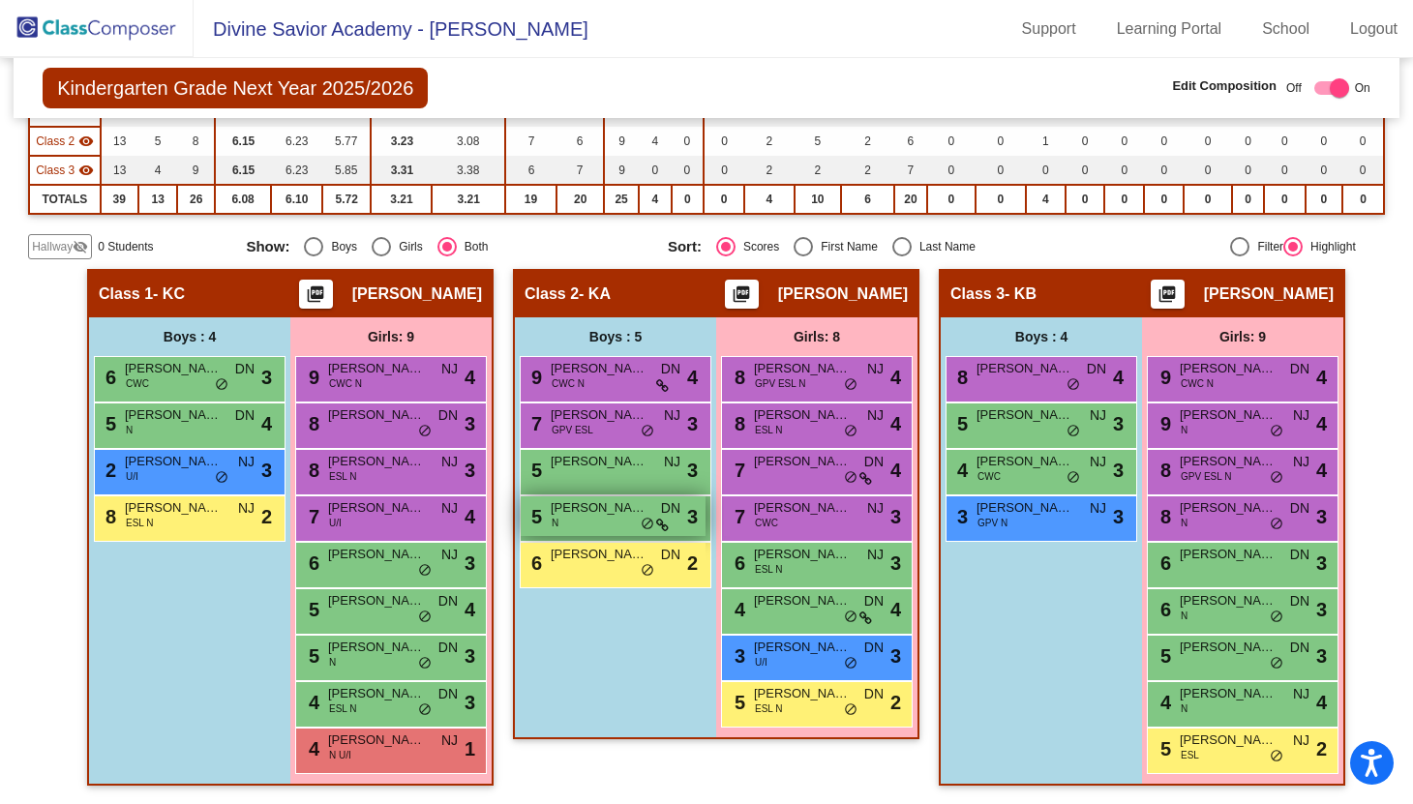
click at [557, 527] on div "5 [PERSON_NAME] N DN lock do_not_disturb_alt 3" at bounding box center [613, 517] width 185 height 40
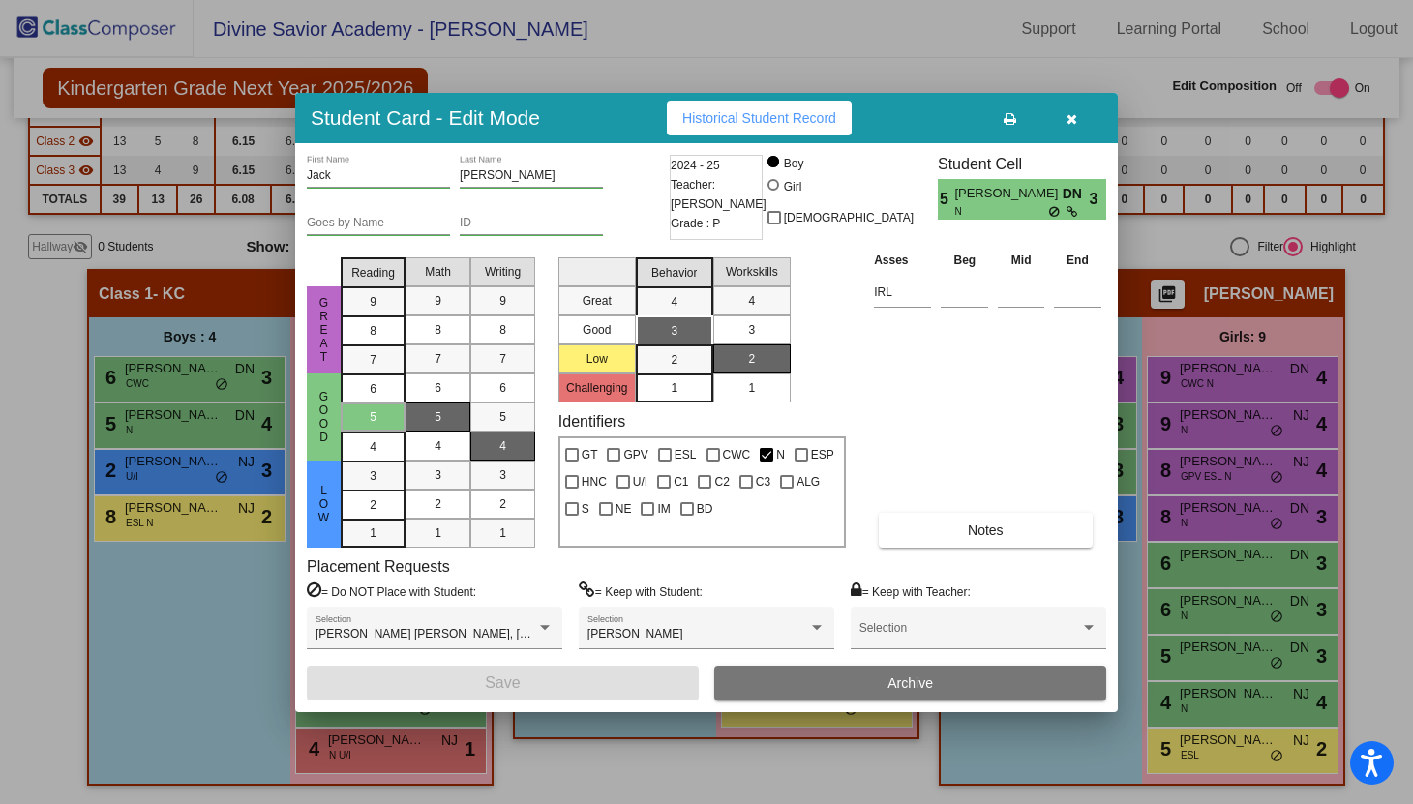
click at [1071, 122] on icon "button" at bounding box center [1072, 119] width 11 height 14
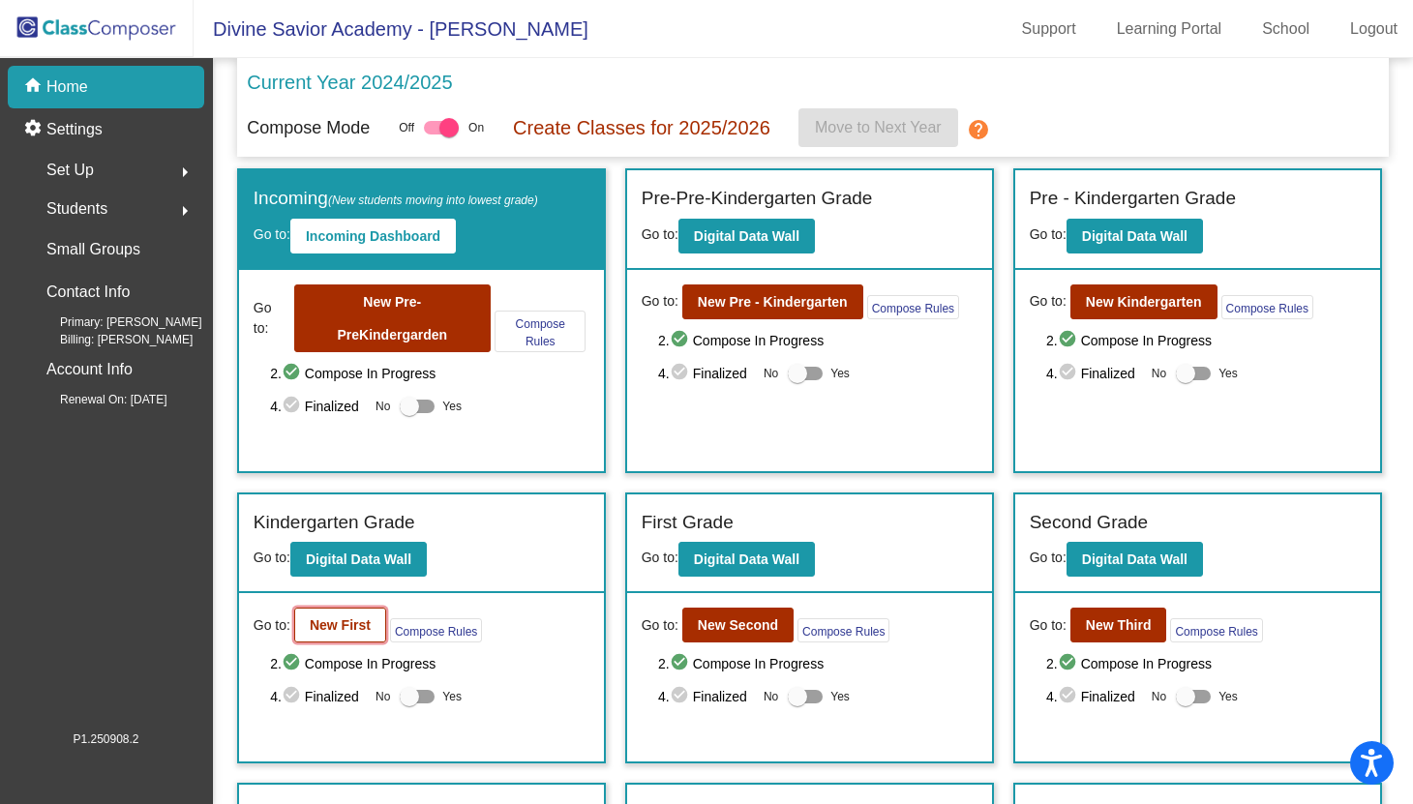
click at [329, 620] on b "New First" at bounding box center [340, 625] width 61 height 15
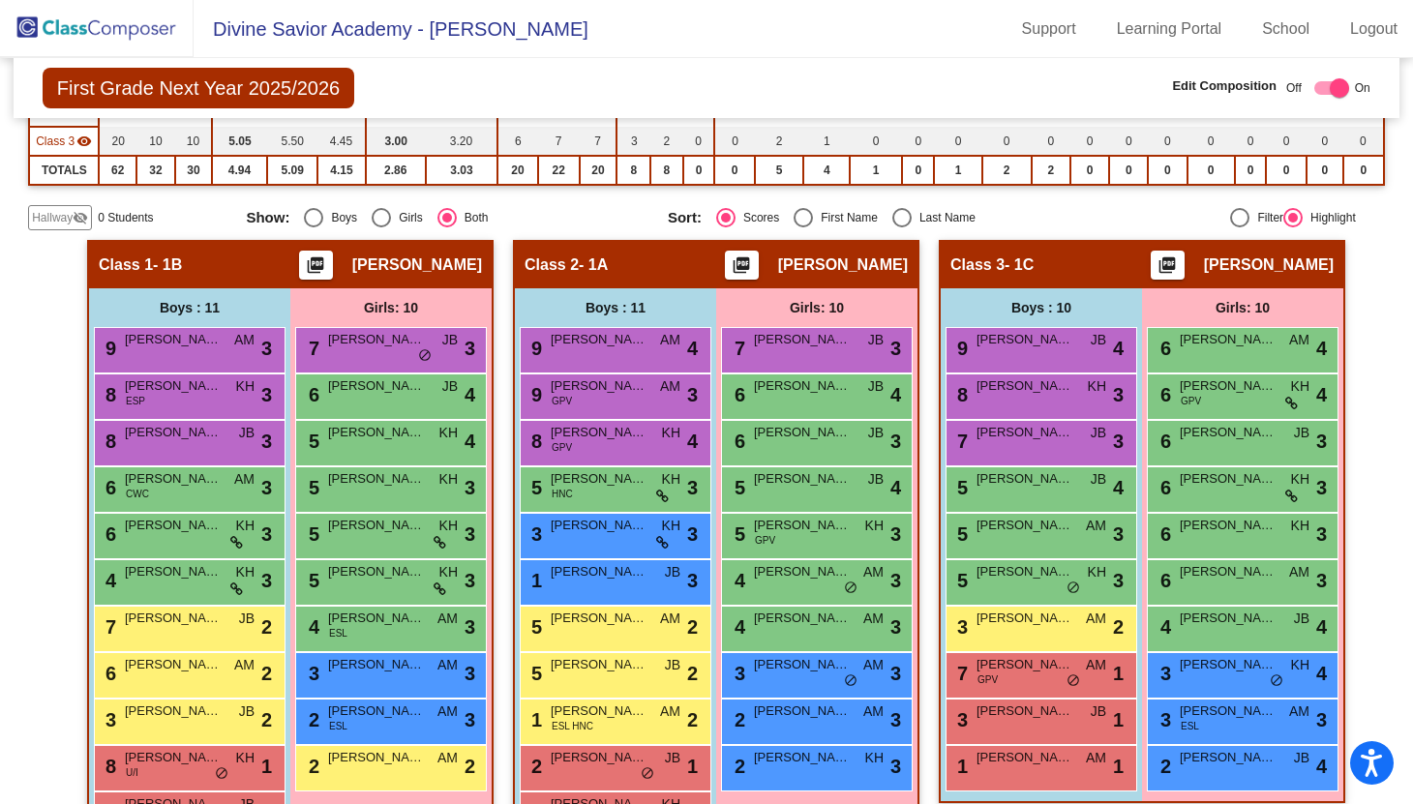
scroll to position [336, 0]
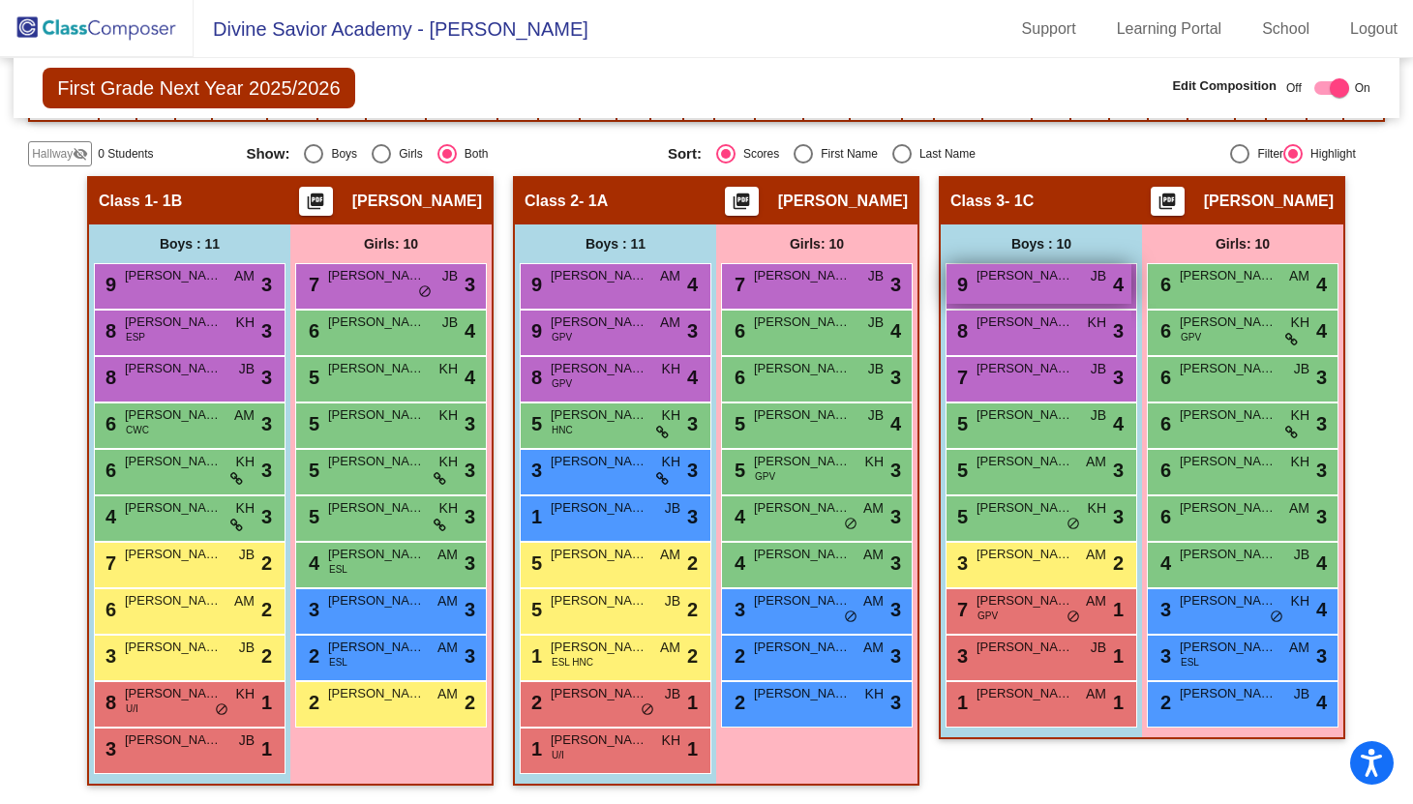
click at [1000, 270] on span "[PERSON_NAME]" at bounding box center [1025, 275] width 97 height 19
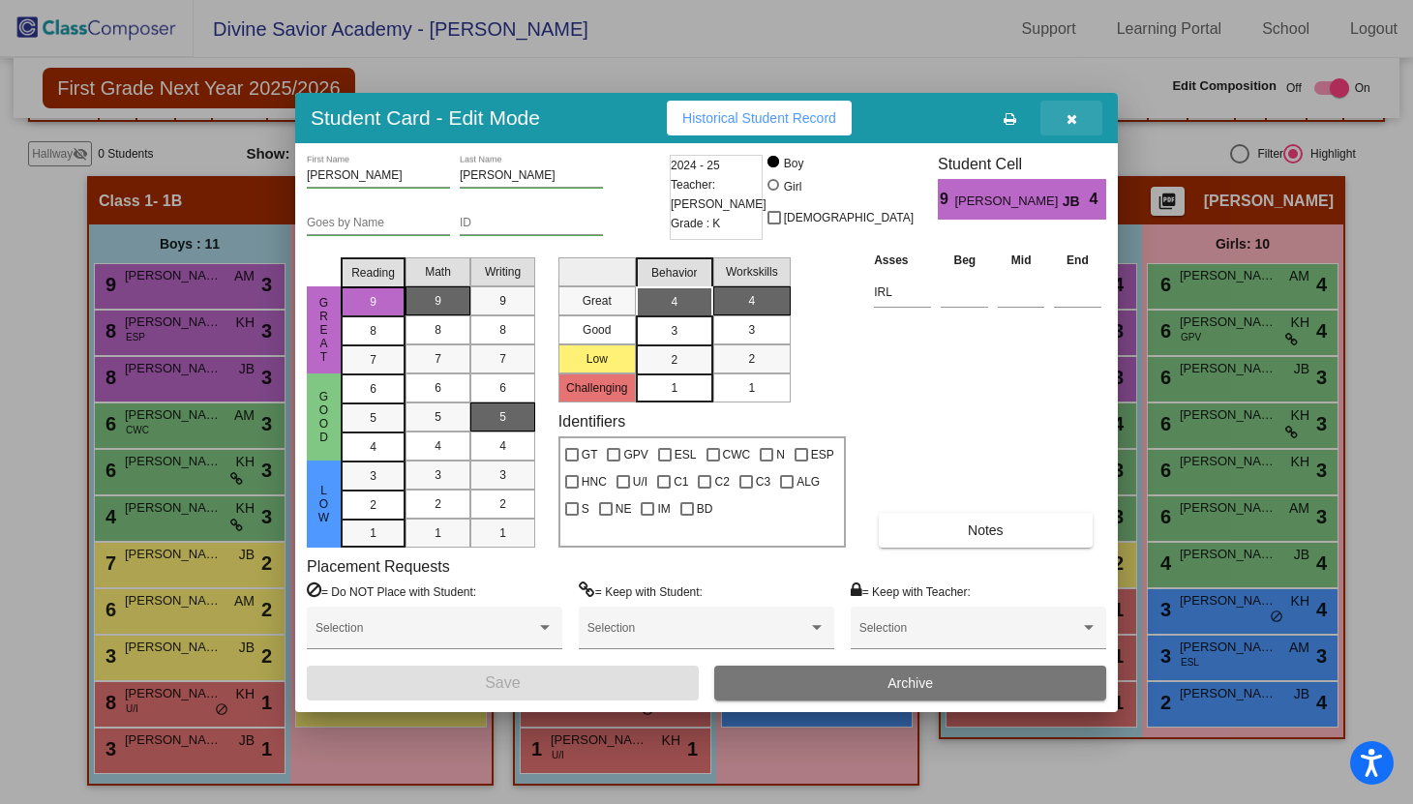
click at [1071, 116] on icon "button" at bounding box center [1072, 119] width 11 height 14
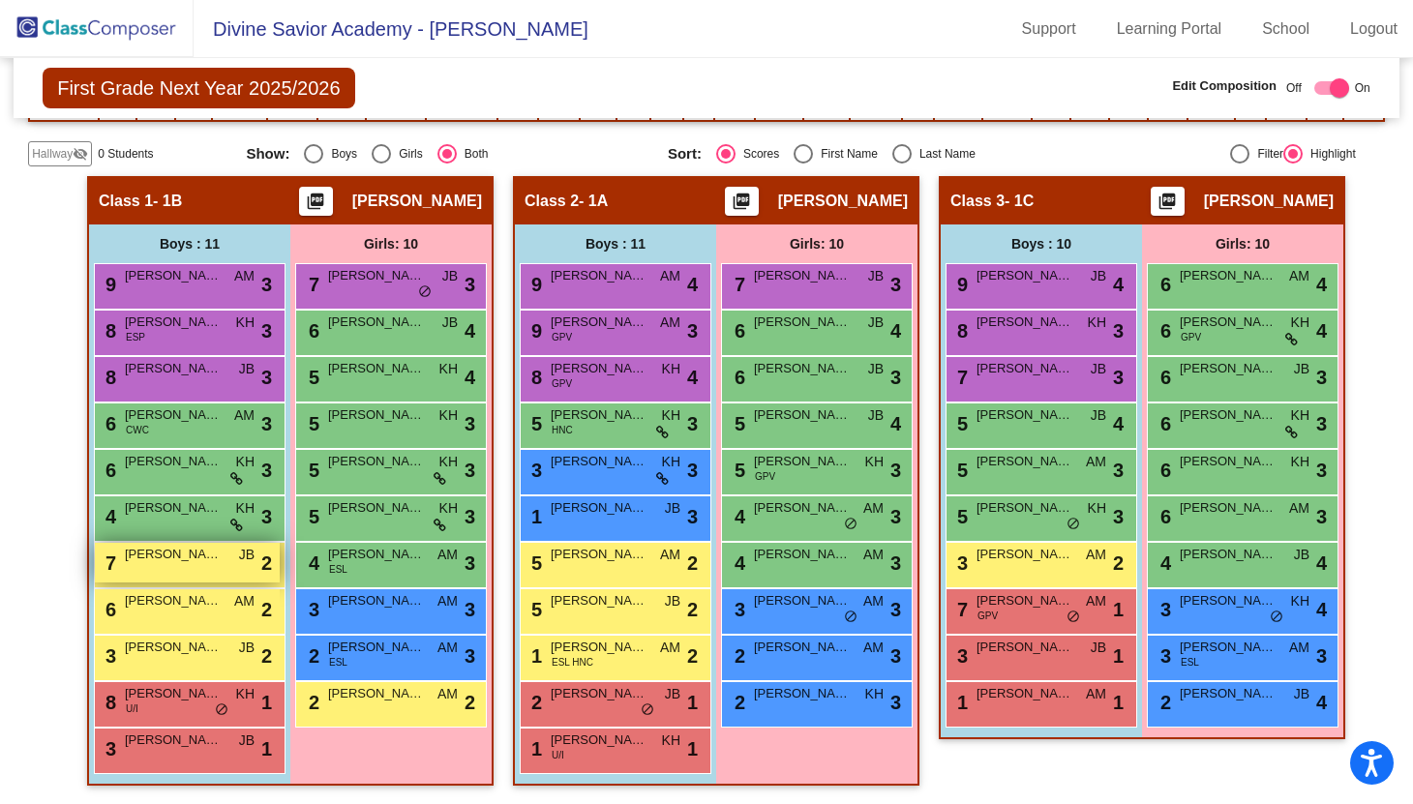
click at [147, 556] on span "[PERSON_NAME]" at bounding box center [173, 554] width 97 height 19
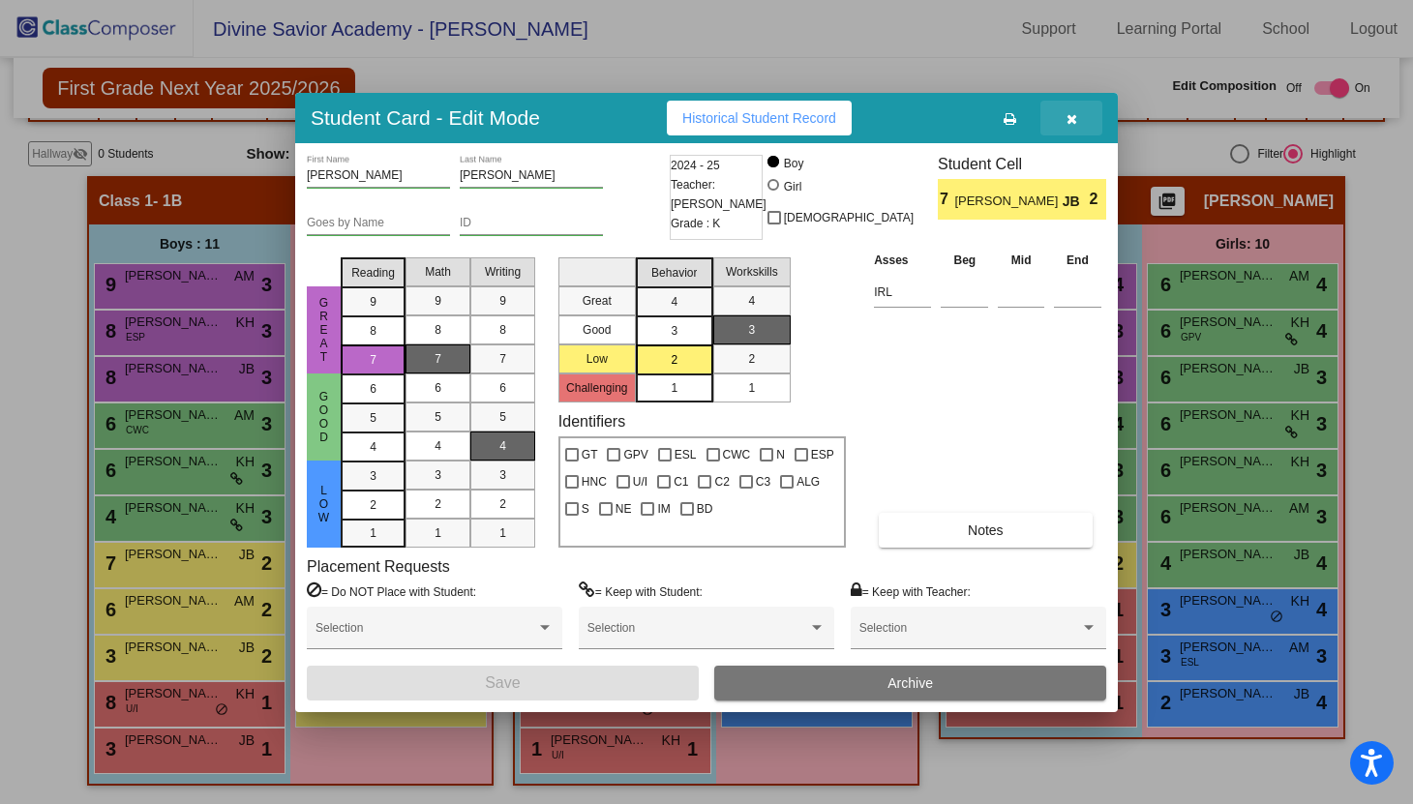
click at [1068, 118] on icon "button" at bounding box center [1072, 119] width 11 height 14
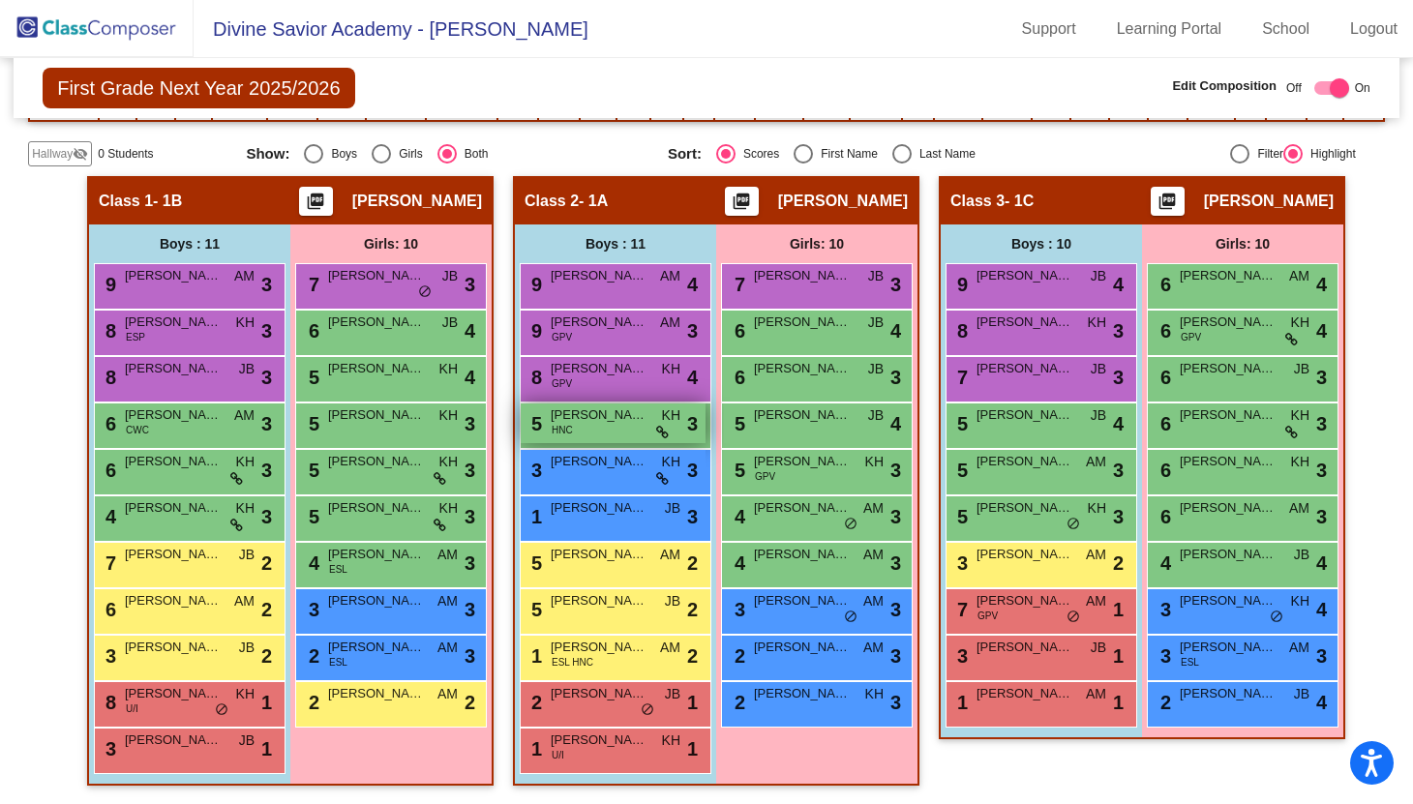
click at [579, 422] on span "[PERSON_NAME]" at bounding box center [599, 415] width 97 height 19
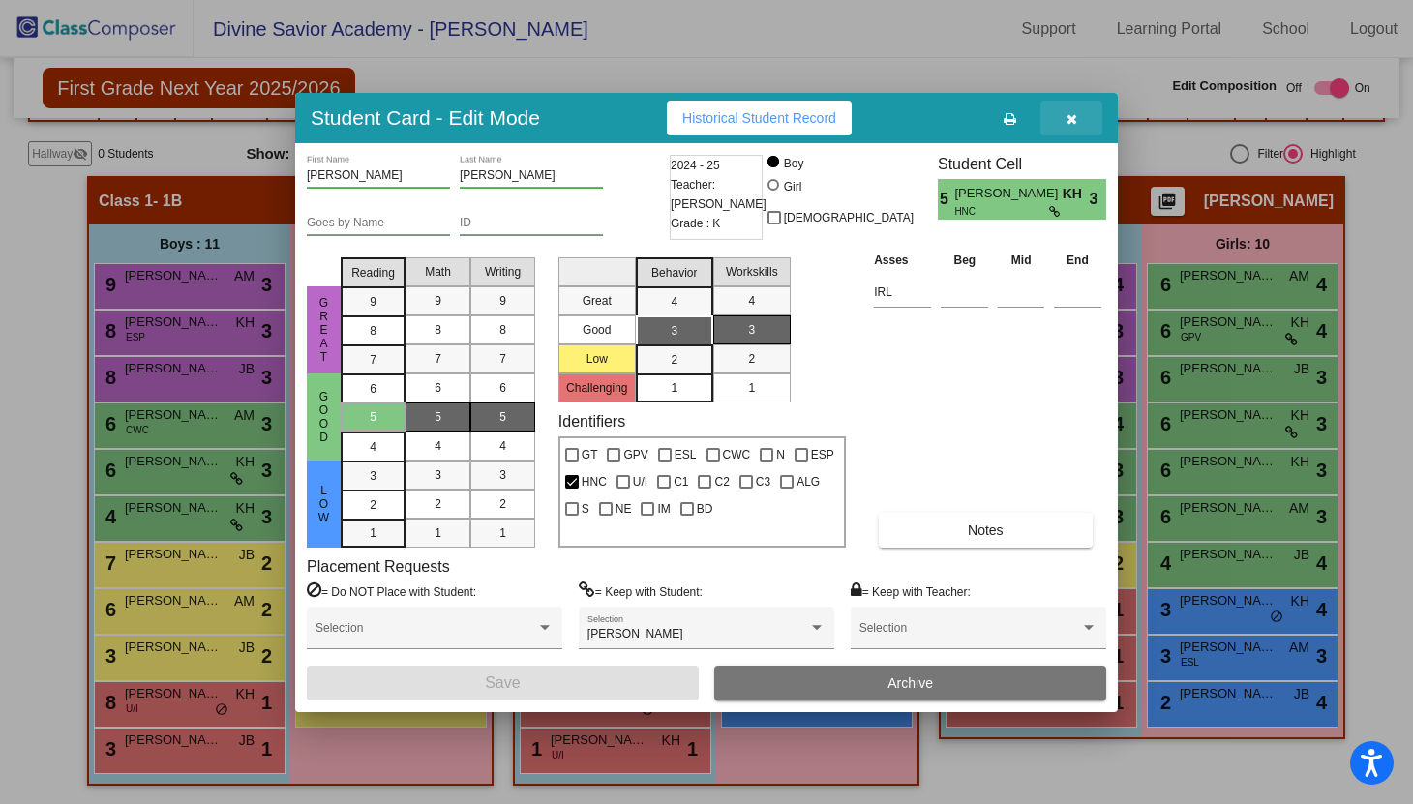
click at [1076, 119] on icon "button" at bounding box center [1072, 119] width 11 height 14
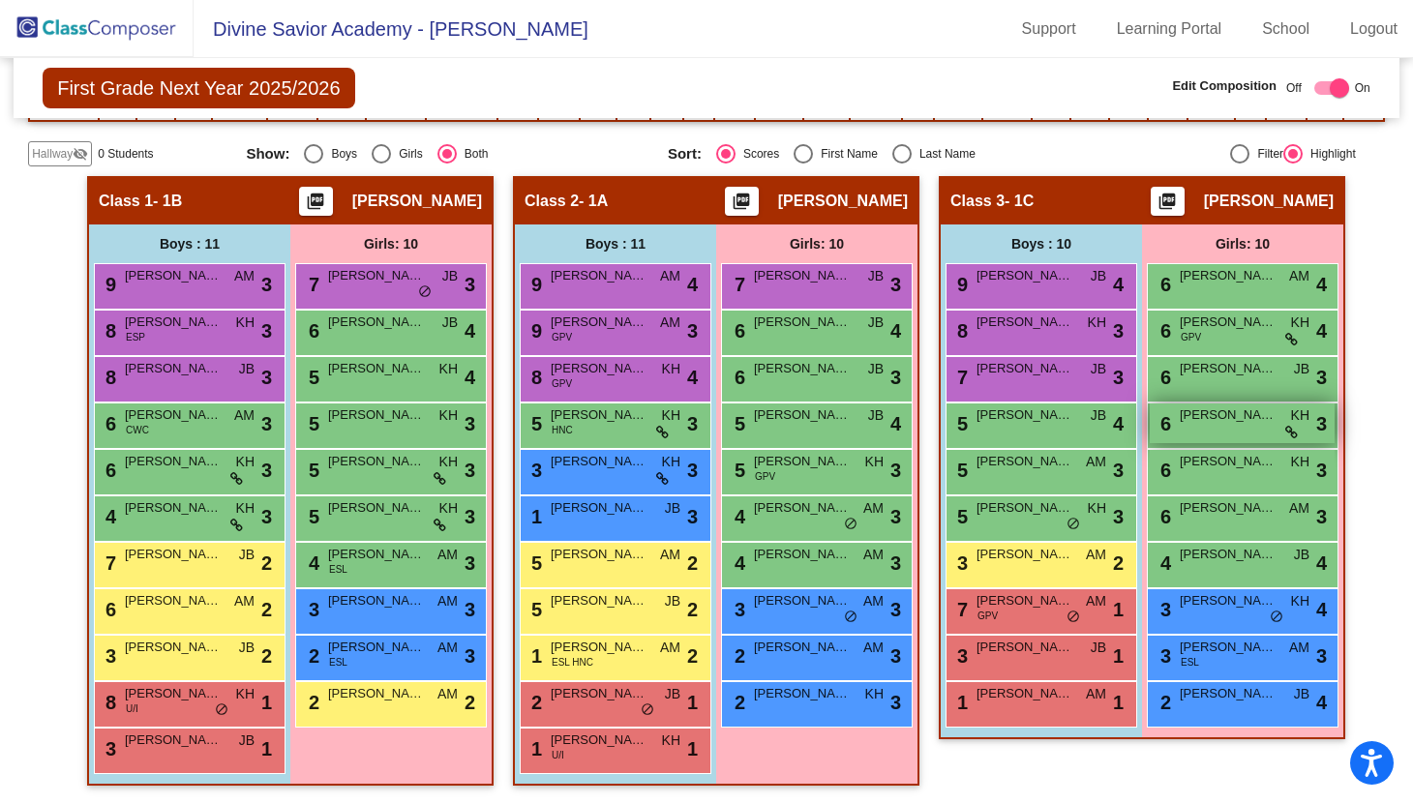
click at [1191, 423] on span "[PERSON_NAME]" at bounding box center [1228, 415] width 97 height 19
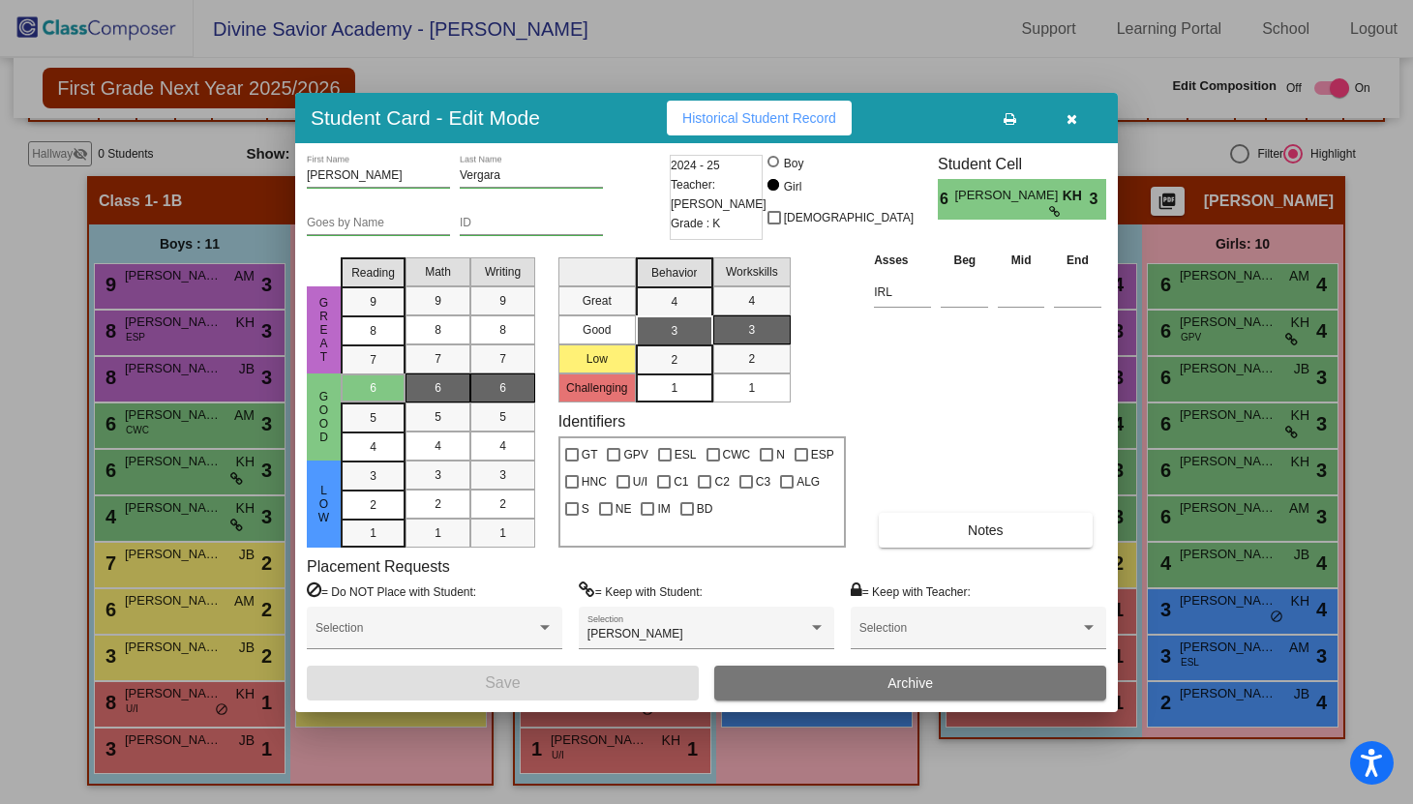
click at [1071, 119] on icon "button" at bounding box center [1072, 119] width 11 height 14
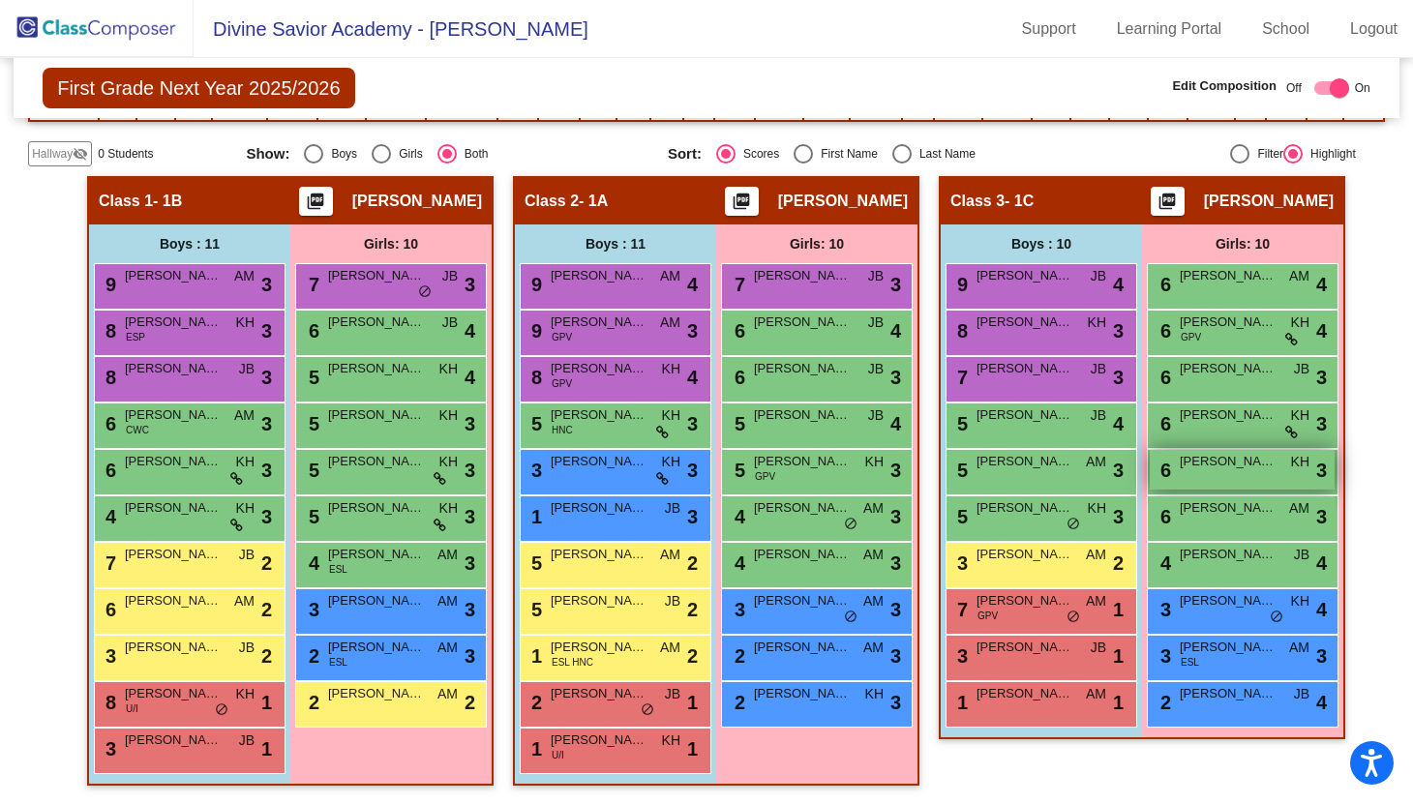
click at [1198, 461] on span "[PERSON_NAME]" at bounding box center [1228, 461] width 97 height 19
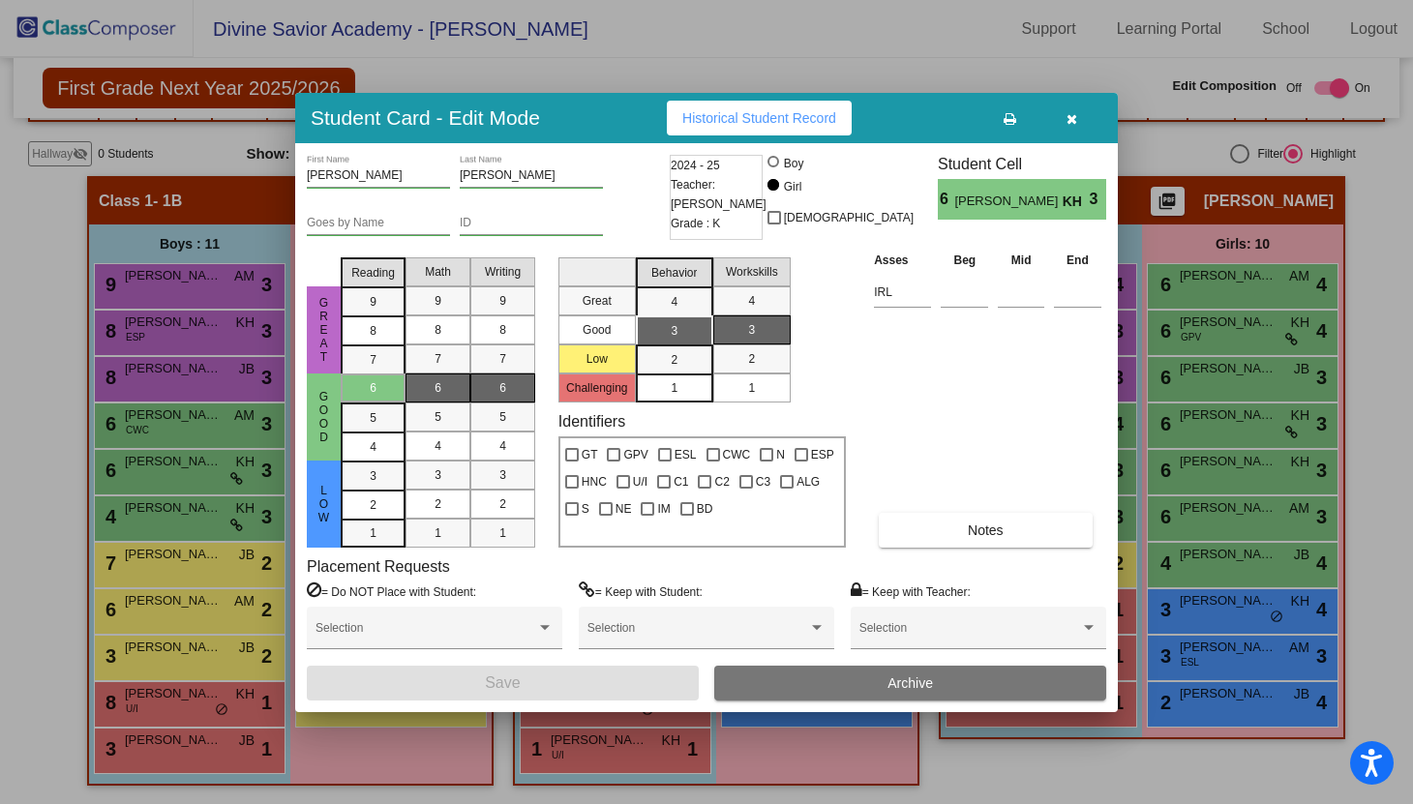
click at [1069, 120] on icon "button" at bounding box center [1072, 119] width 11 height 14
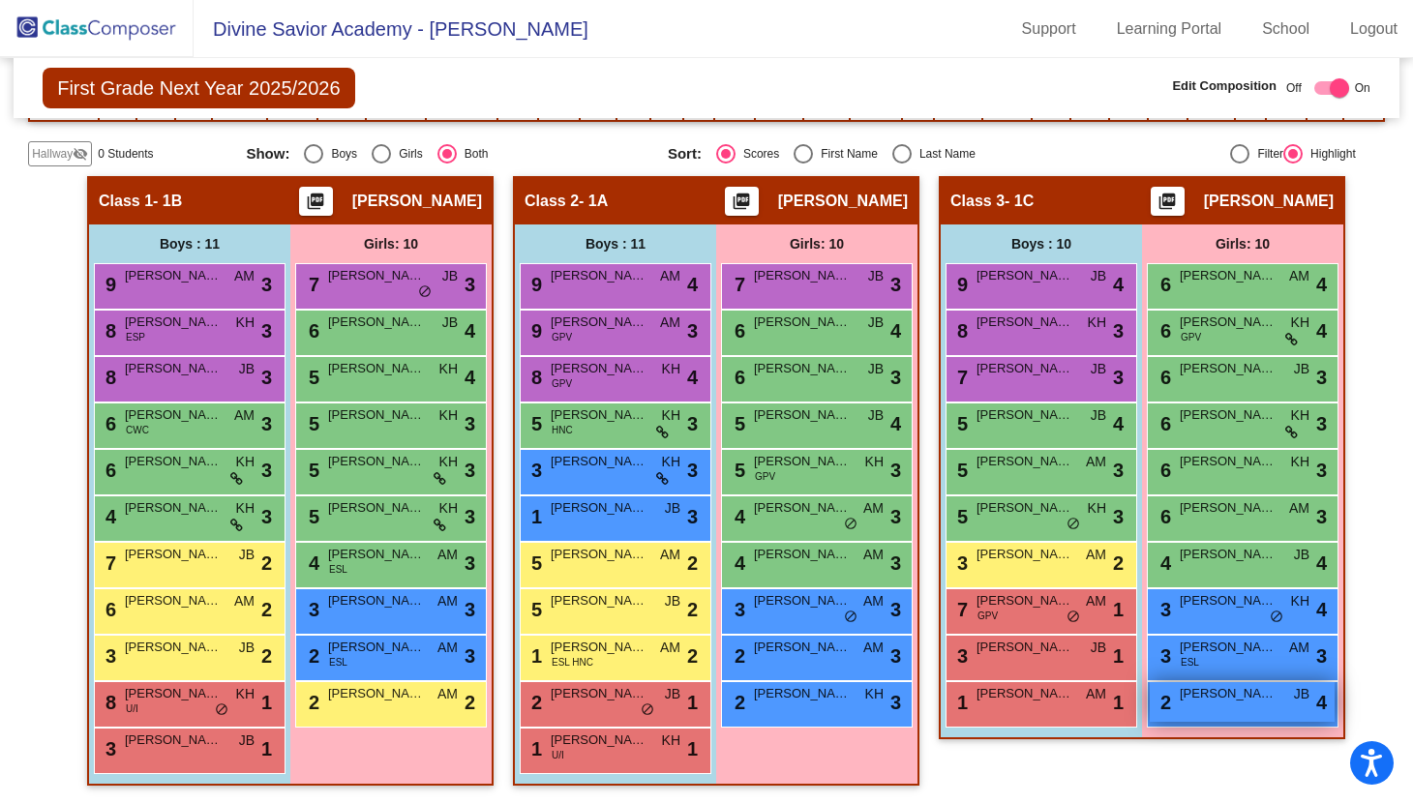
click at [1226, 701] on span "[PERSON_NAME]" at bounding box center [1228, 693] width 97 height 19
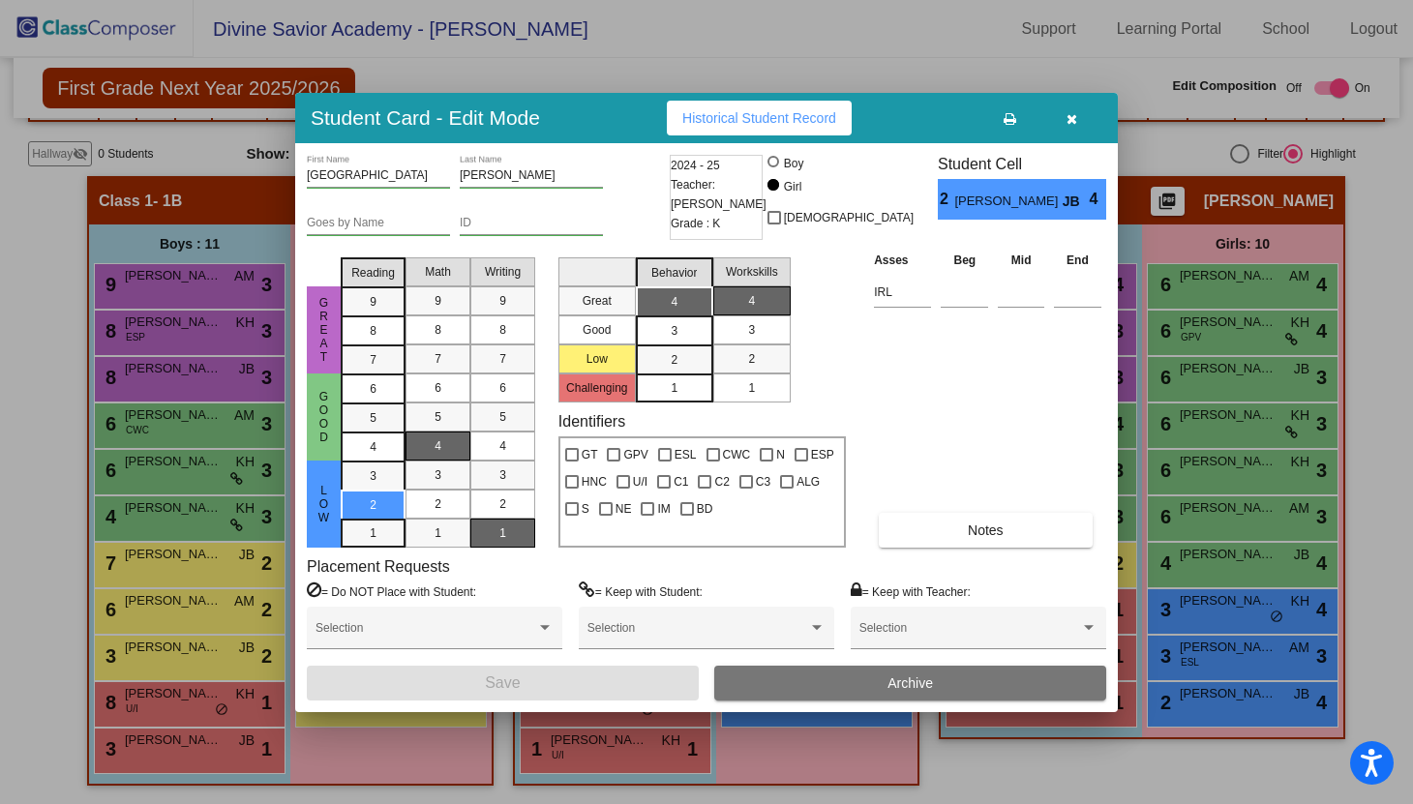
click at [1073, 119] on icon "button" at bounding box center [1072, 119] width 11 height 14
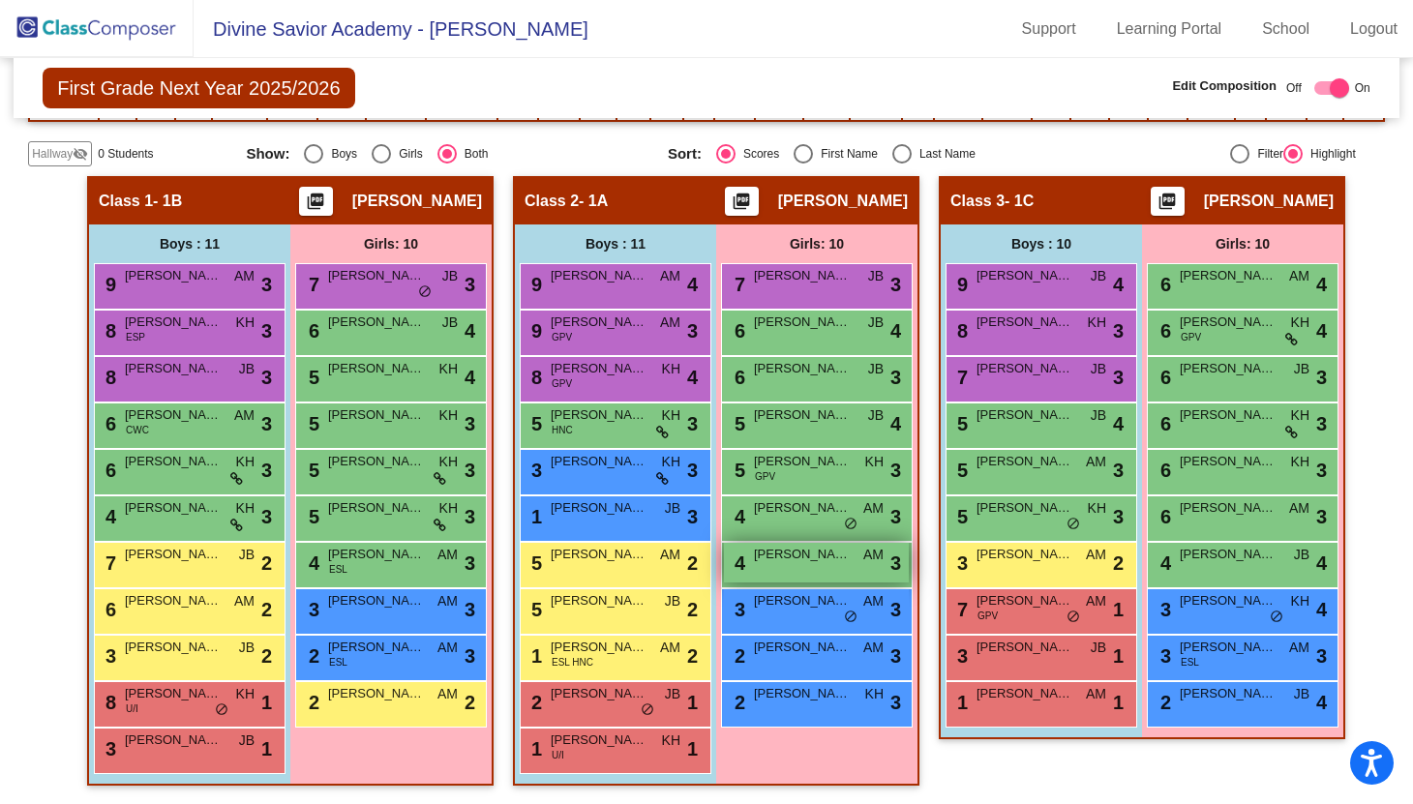
click at [788, 561] on span "[PERSON_NAME]" at bounding box center [802, 554] width 97 height 19
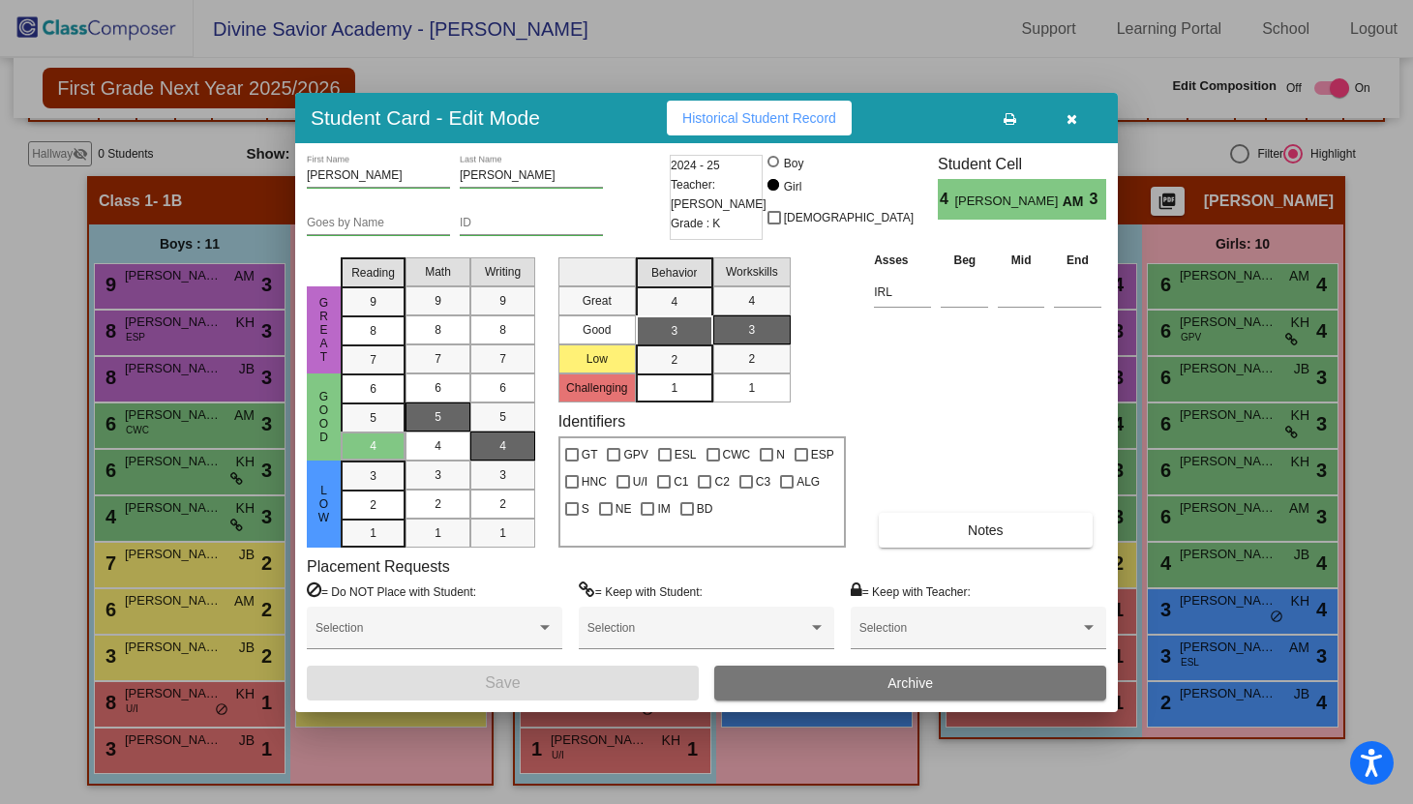
click at [1075, 124] on icon "button" at bounding box center [1072, 119] width 11 height 14
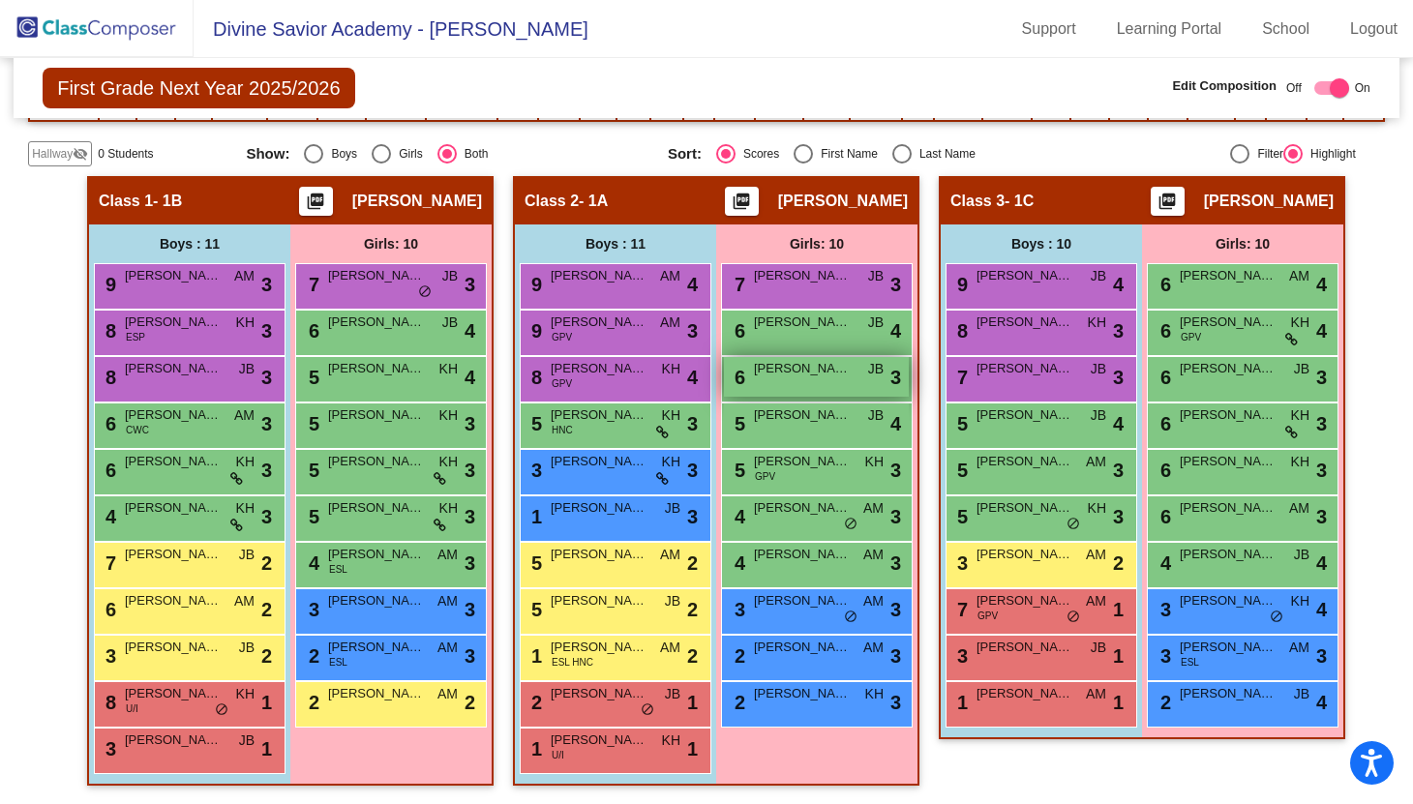
click at [762, 382] on div "6 [PERSON_NAME] JB lock do_not_disturb_alt 3" at bounding box center [816, 377] width 185 height 40
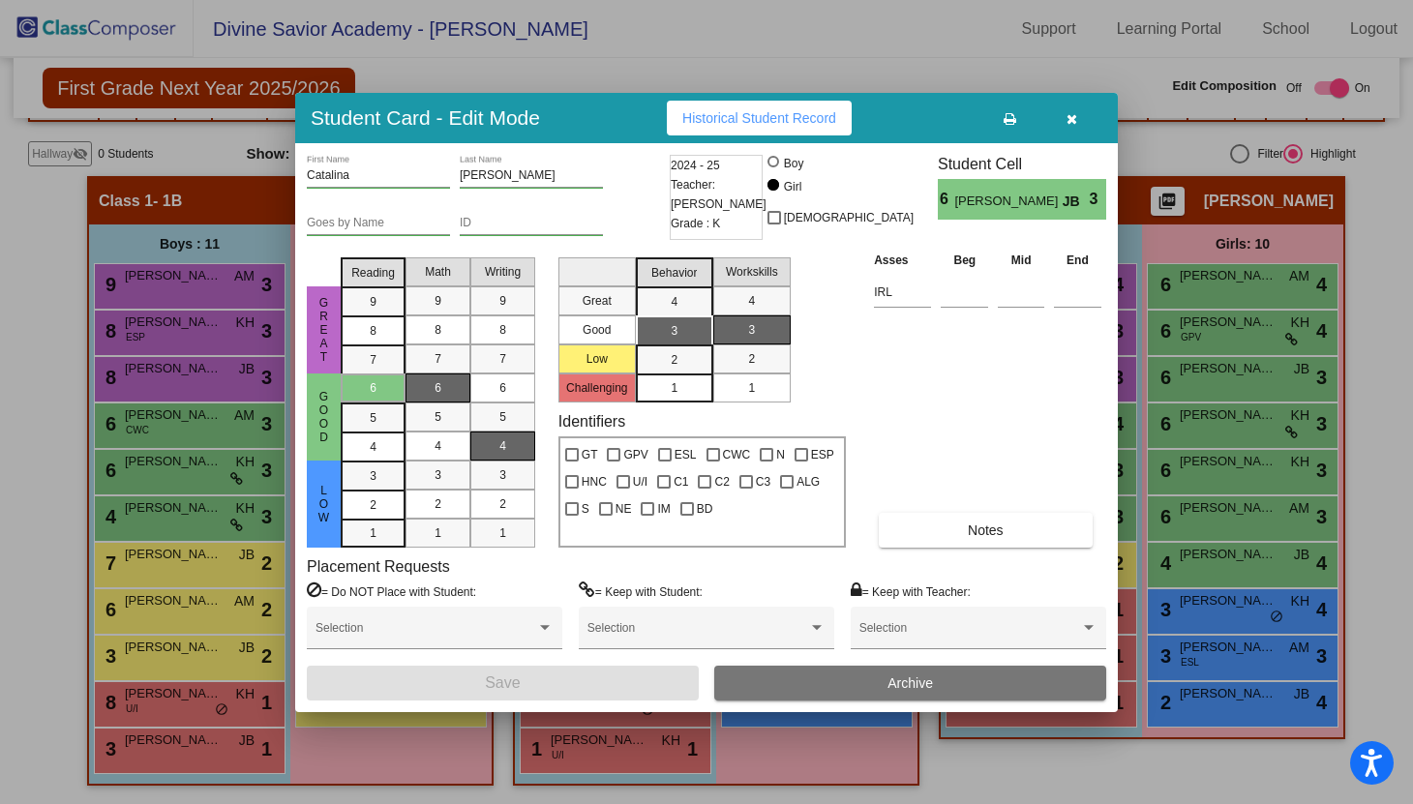
click at [1075, 116] on icon "button" at bounding box center [1072, 119] width 11 height 14
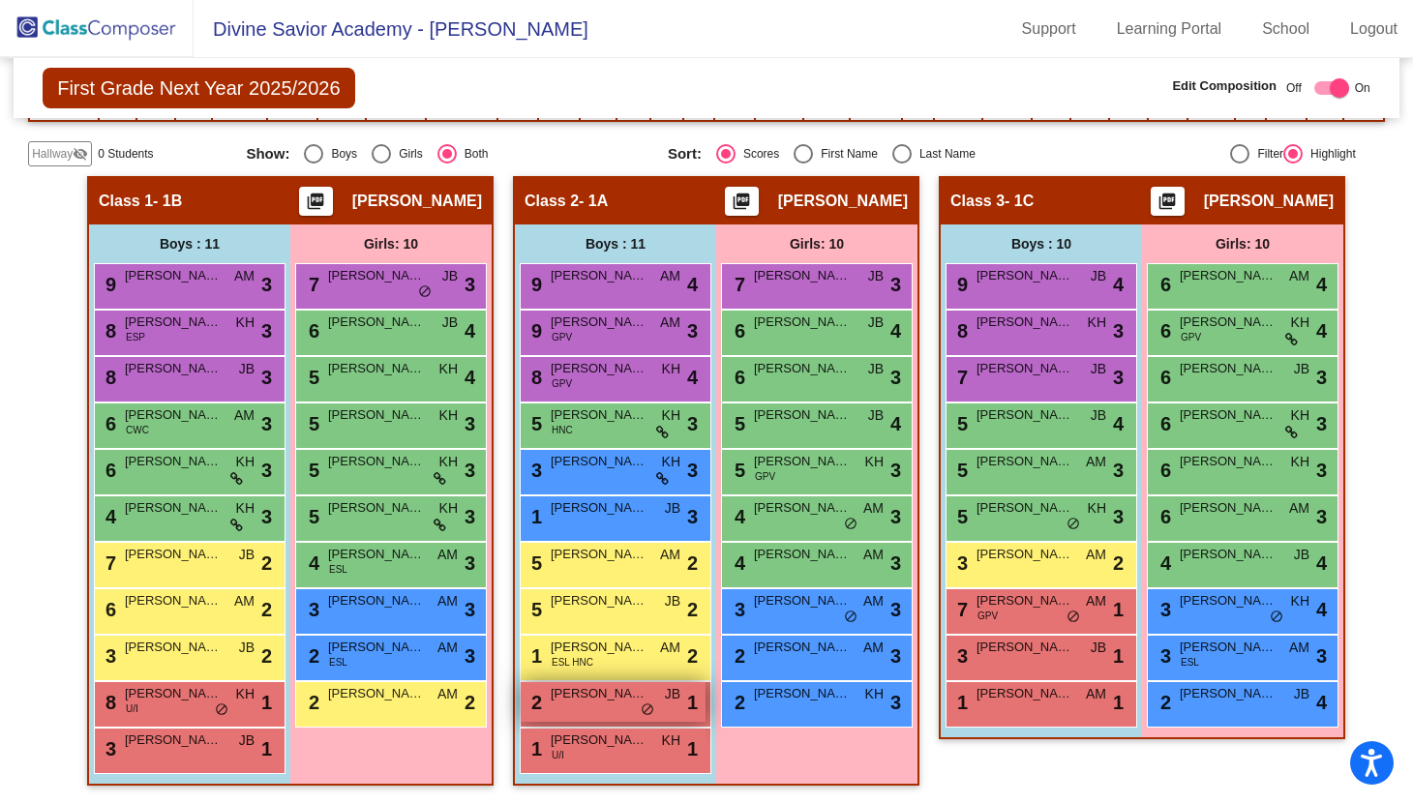
click at [607, 690] on span "[PERSON_NAME]" at bounding box center [599, 693] width 97 height 19
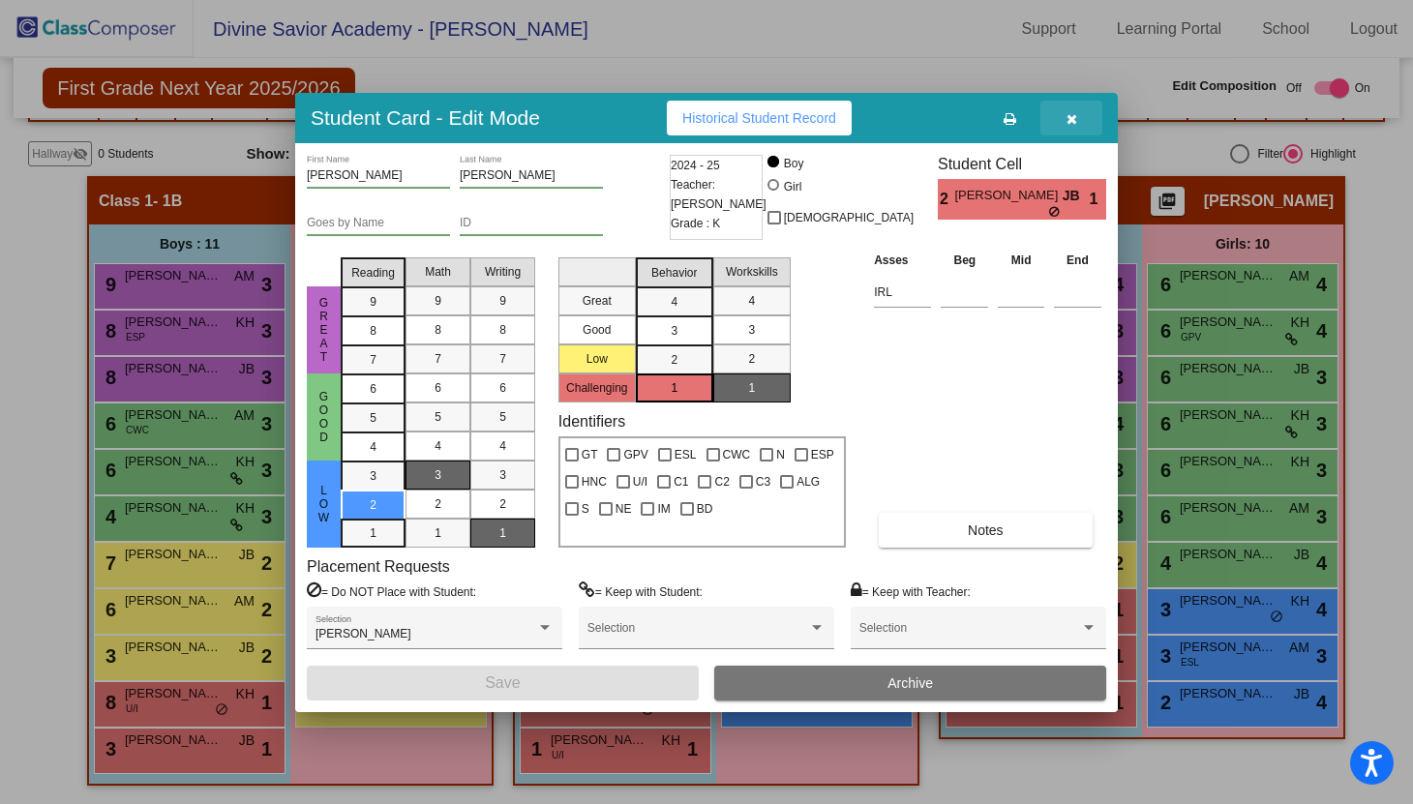
click at [1072, 122] on icon "button" at bounding box center [1072, 119] width 11 height 14
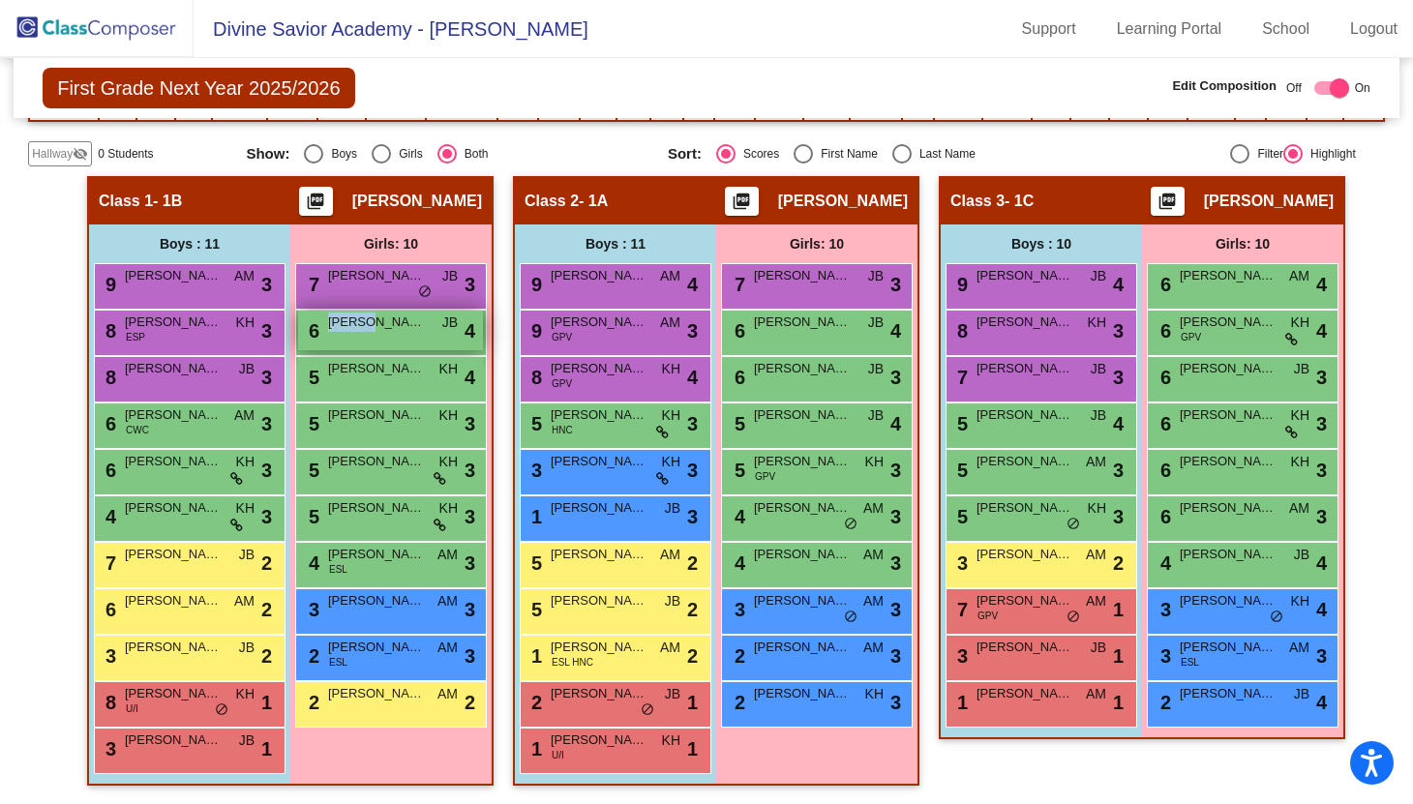
click at [367, 330] on span "[PERSON_NAME] [PERSON_NAME]" at bounding box center [376, 322] width 97 height 19
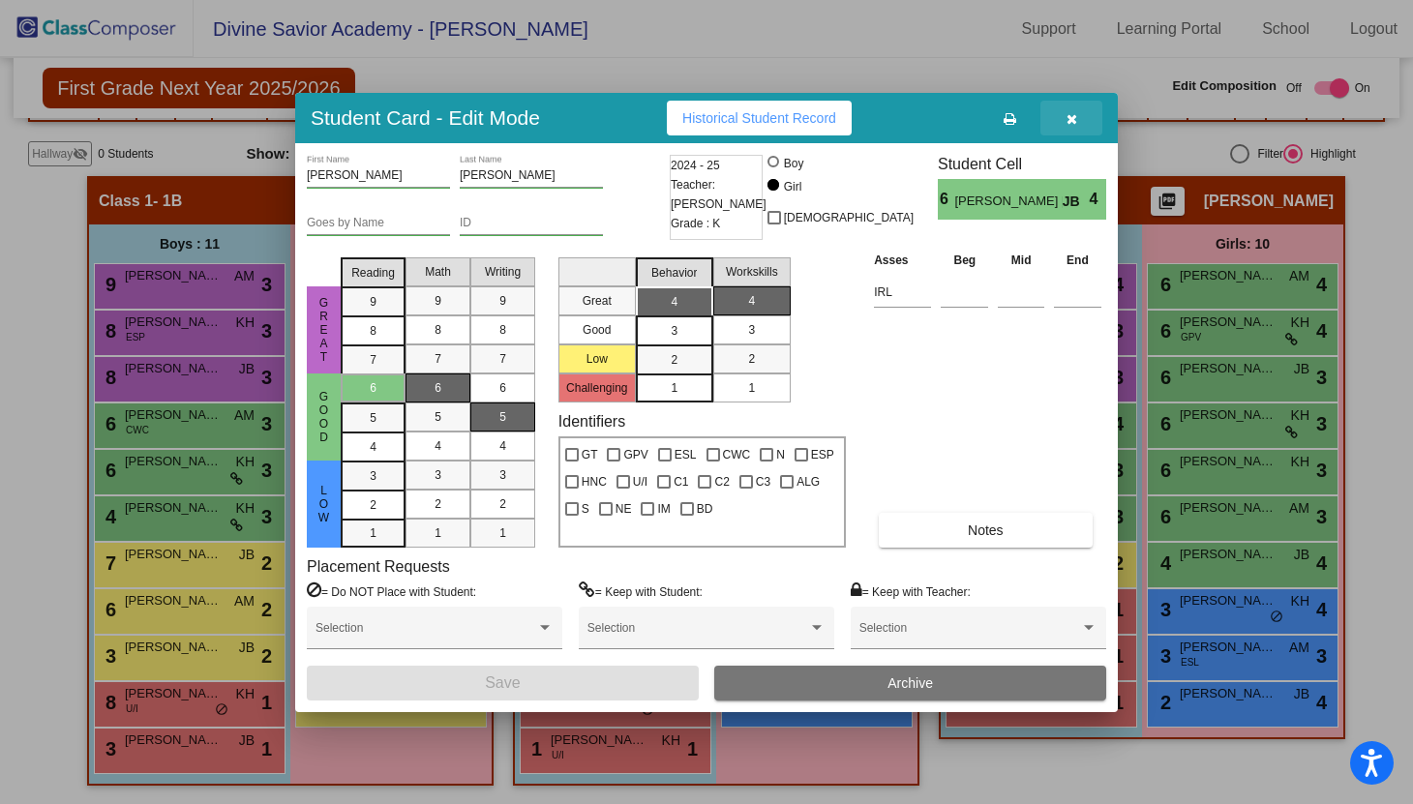
click at [1074, 115] on icon "button" at bounding box center [1072, 119] width 11 height 14
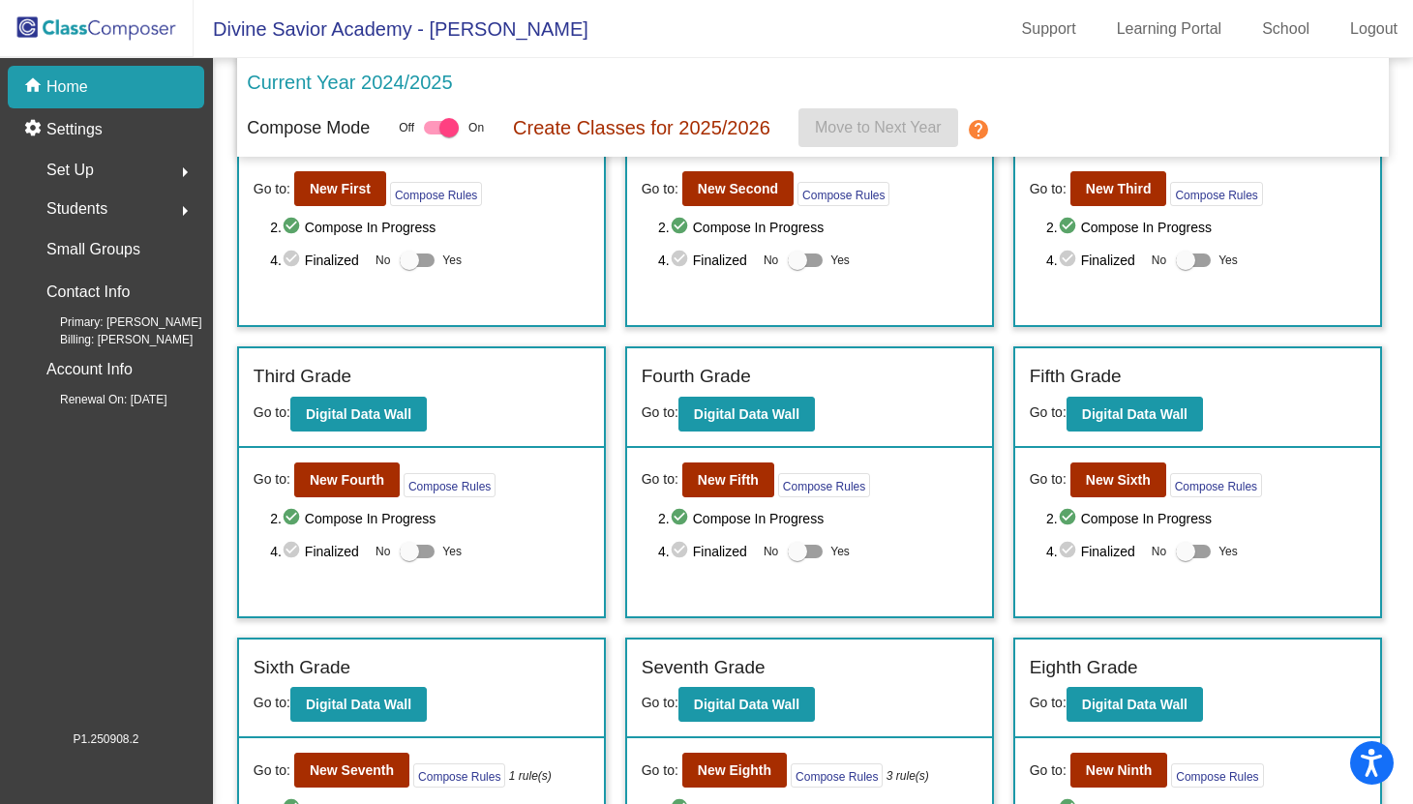
scroll to position [443, 0]
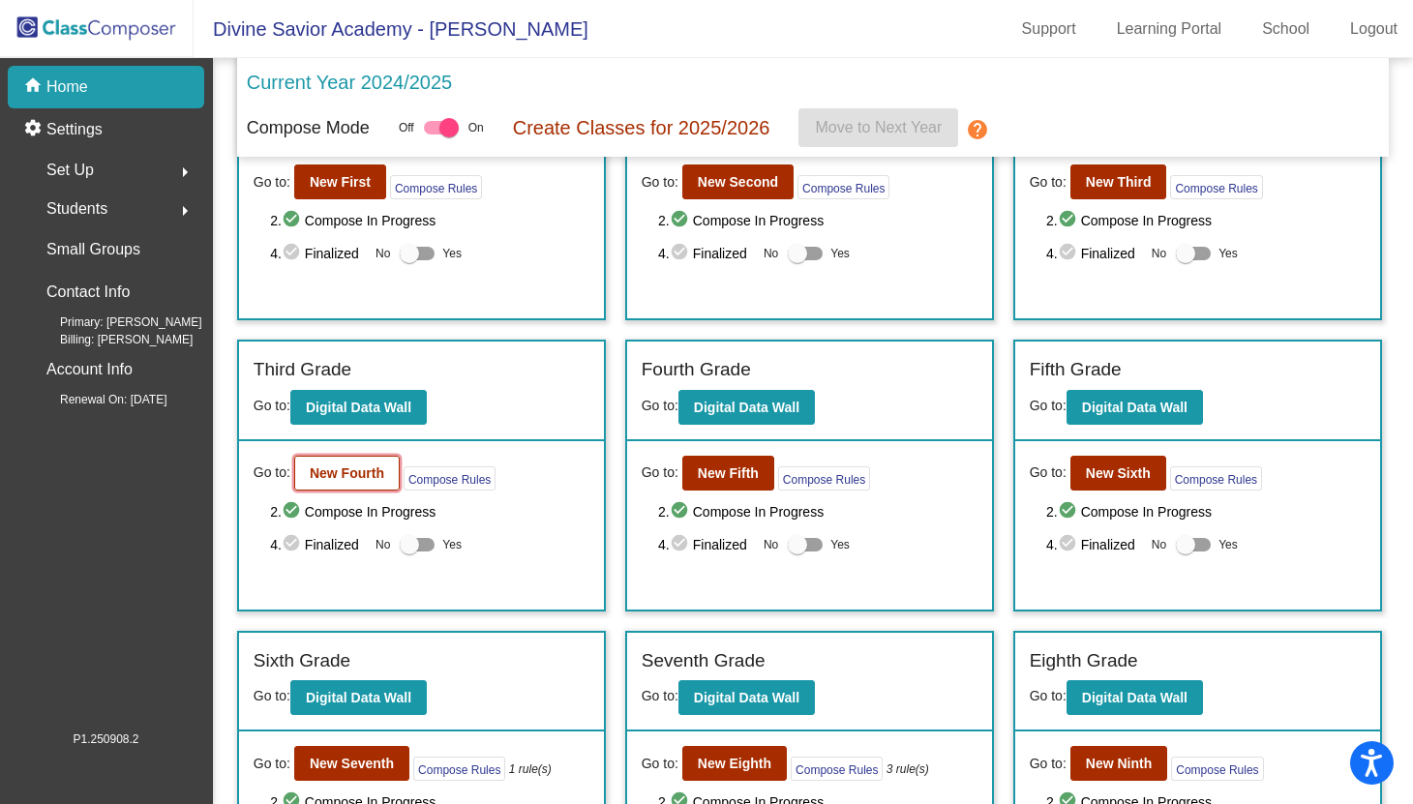
click at [351, 469] on b "New Fourth" at bounding box center [347, 473] width 75 height 15
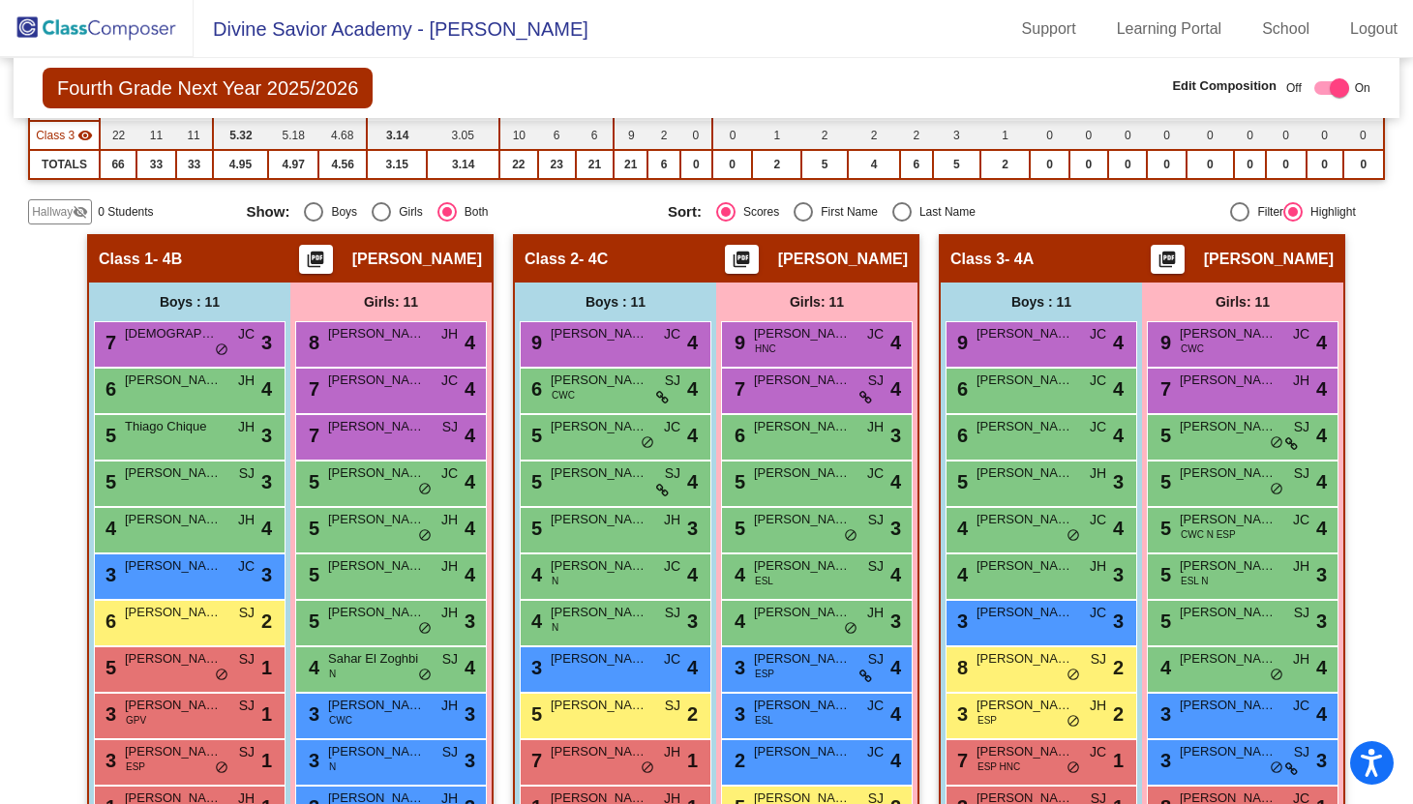
scroll to position [296, 0]
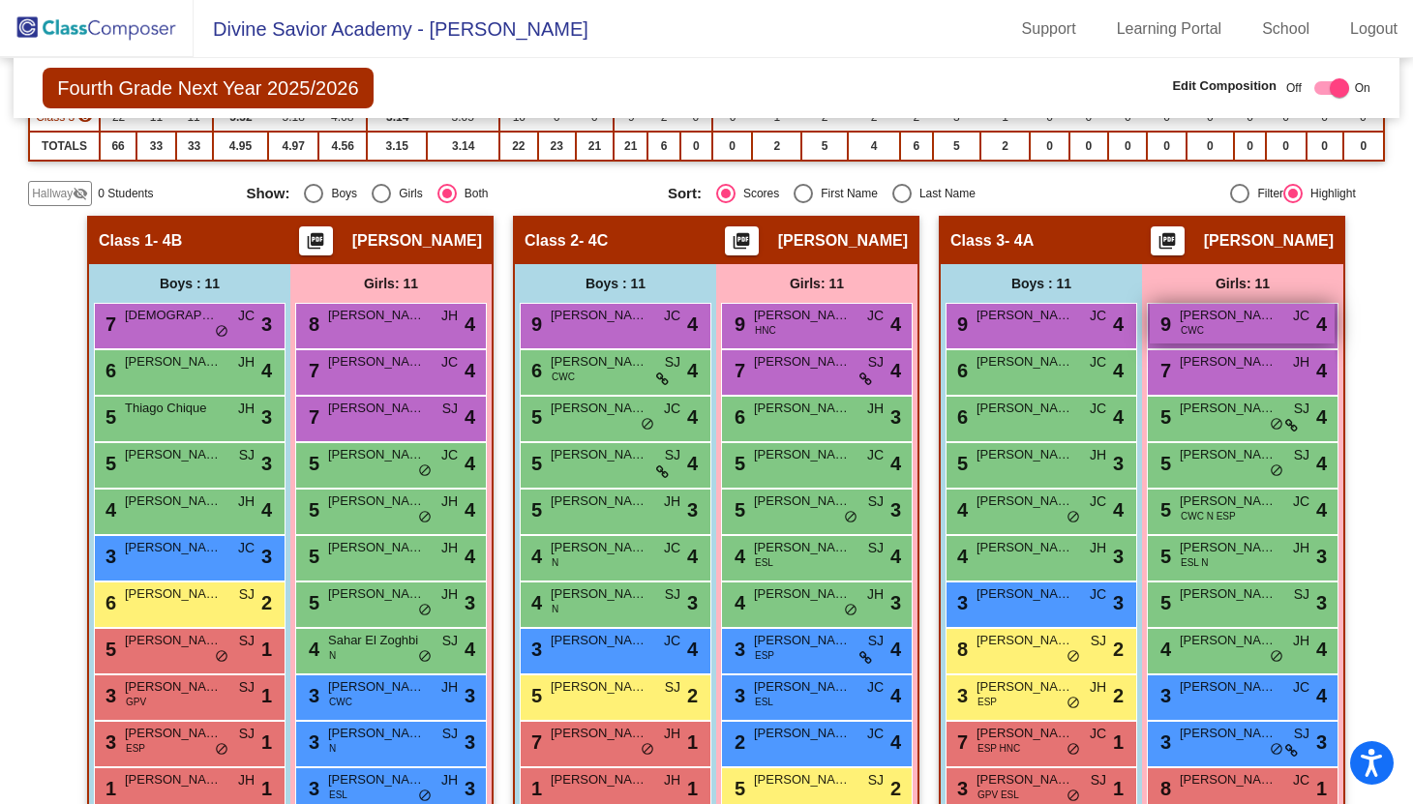
click at [1229, 318] on span "[PERSON_NAME]" at bounding box center [1228, 315] width 97 height 19
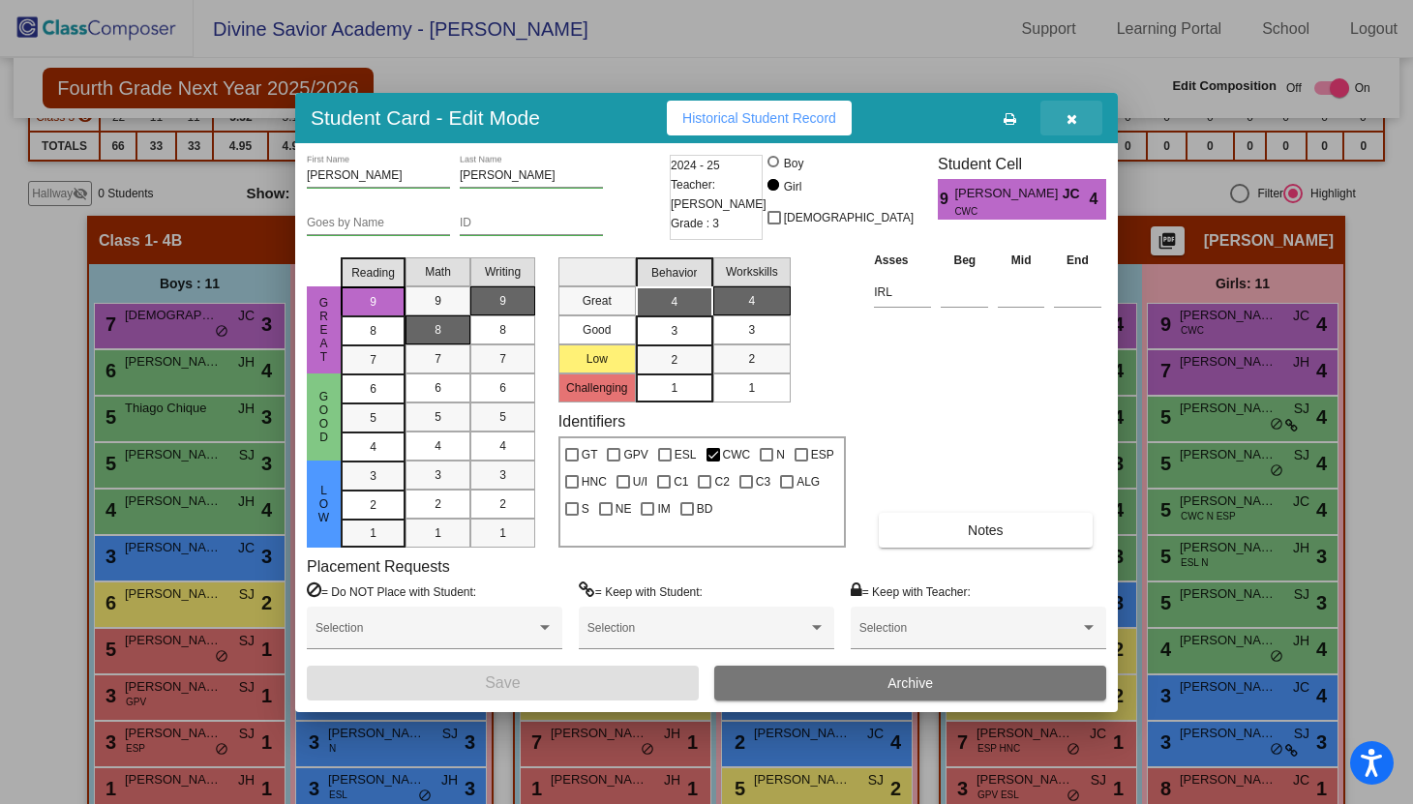
click at [1071, 121] on icon "button" at bounding box center [1072, 119] width 11 height 14
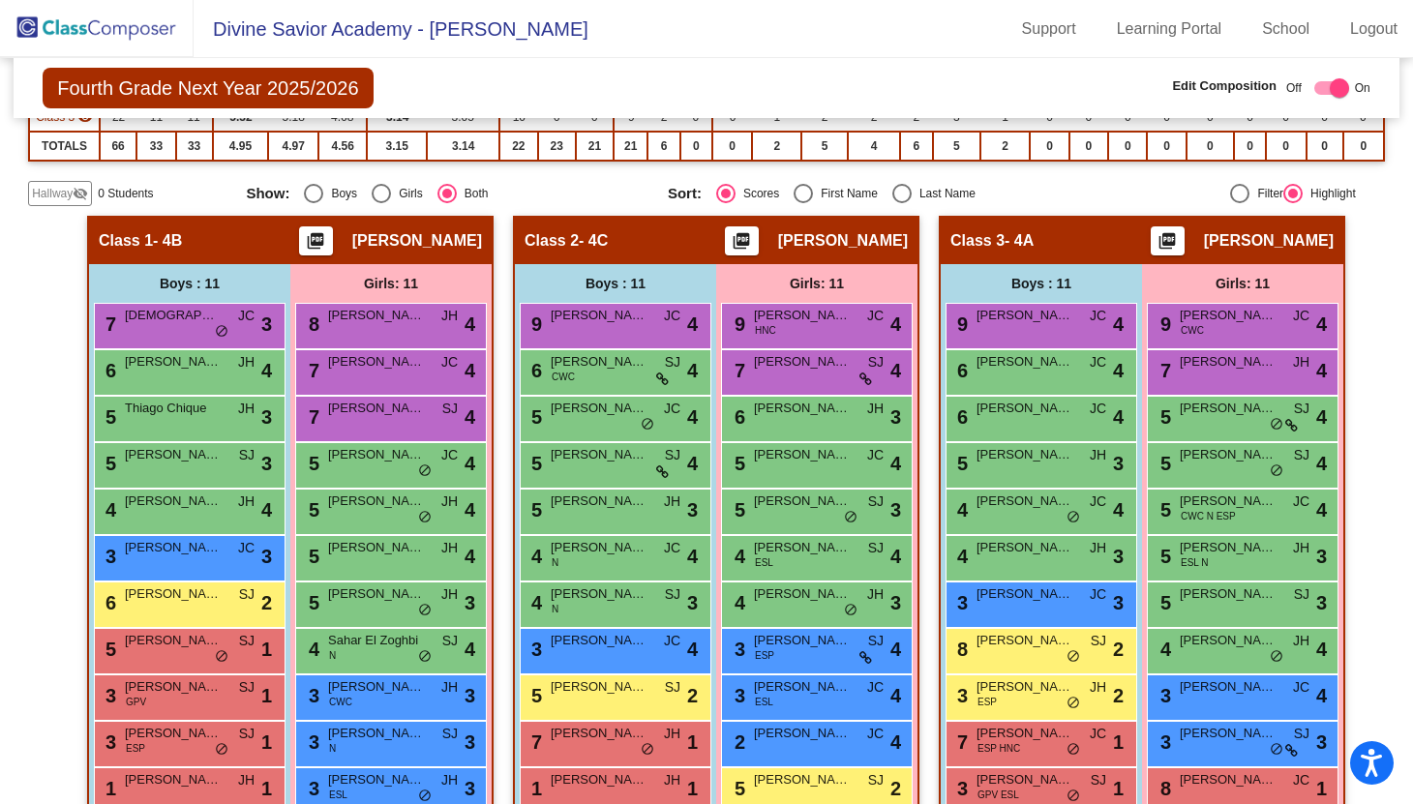
scroll to position [336, 0]
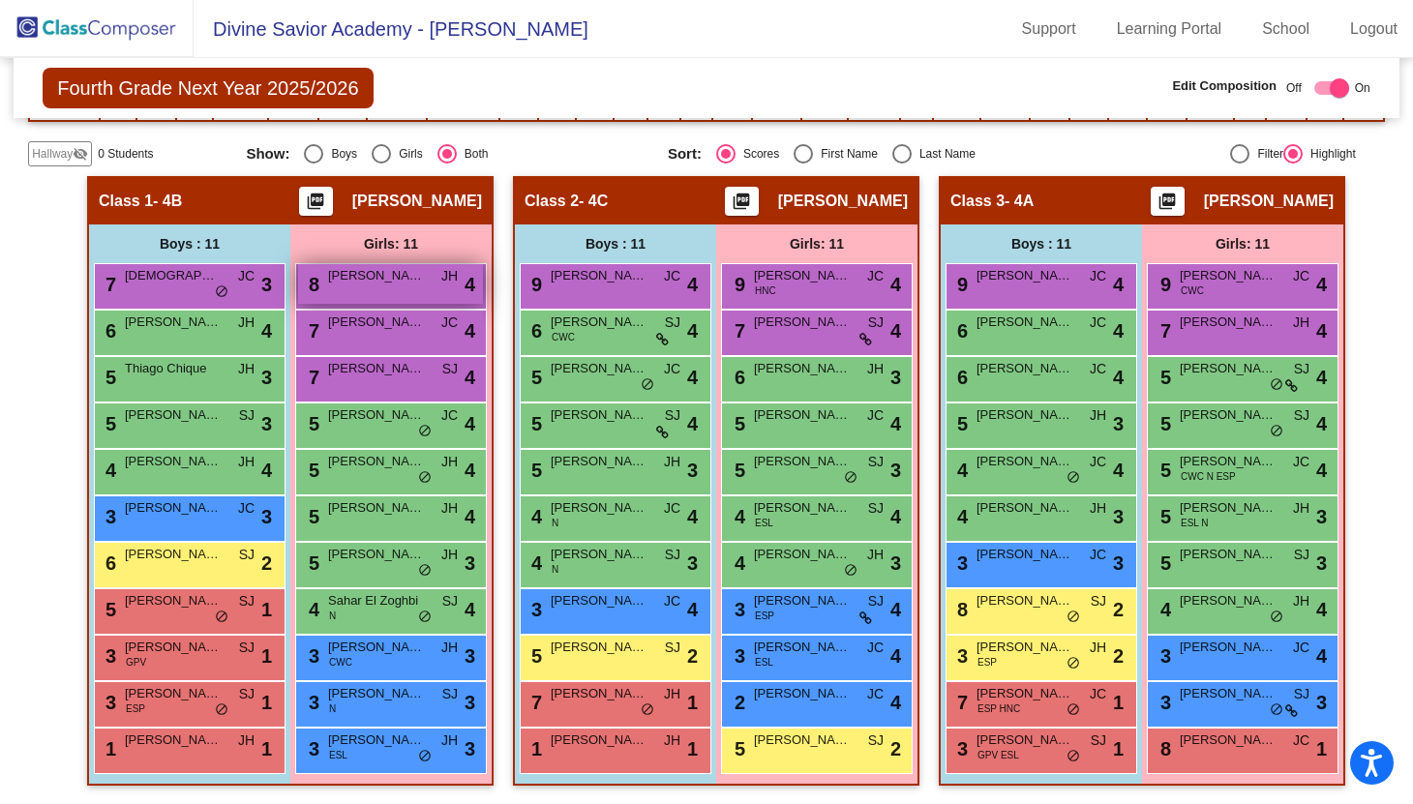
click at [360, 280] on span "[PERSON_NAME]" at bounding box center [376, 275] width 97 height 19
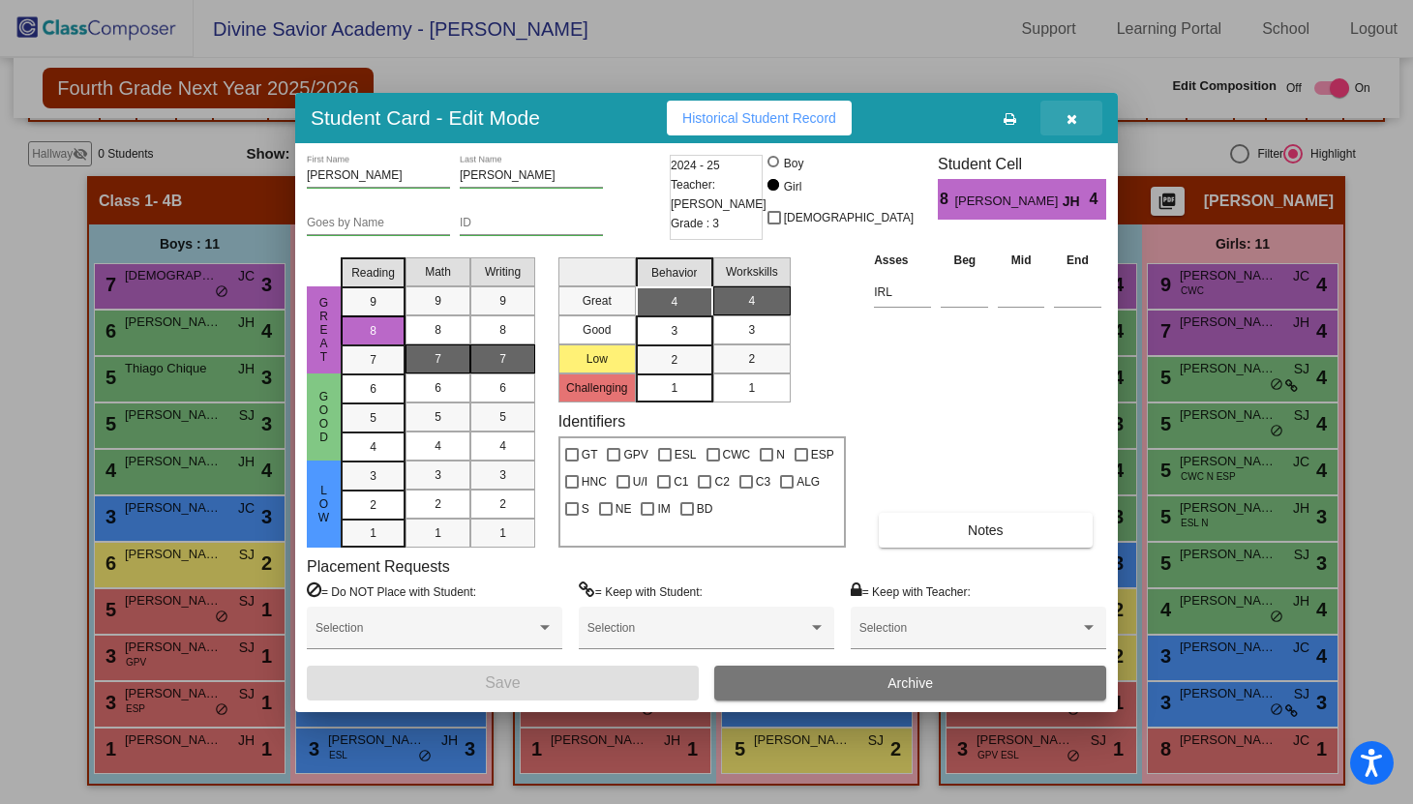
click at [1070, 116] on icon "button" at bounding box center [1072, 119] width 11 height 14
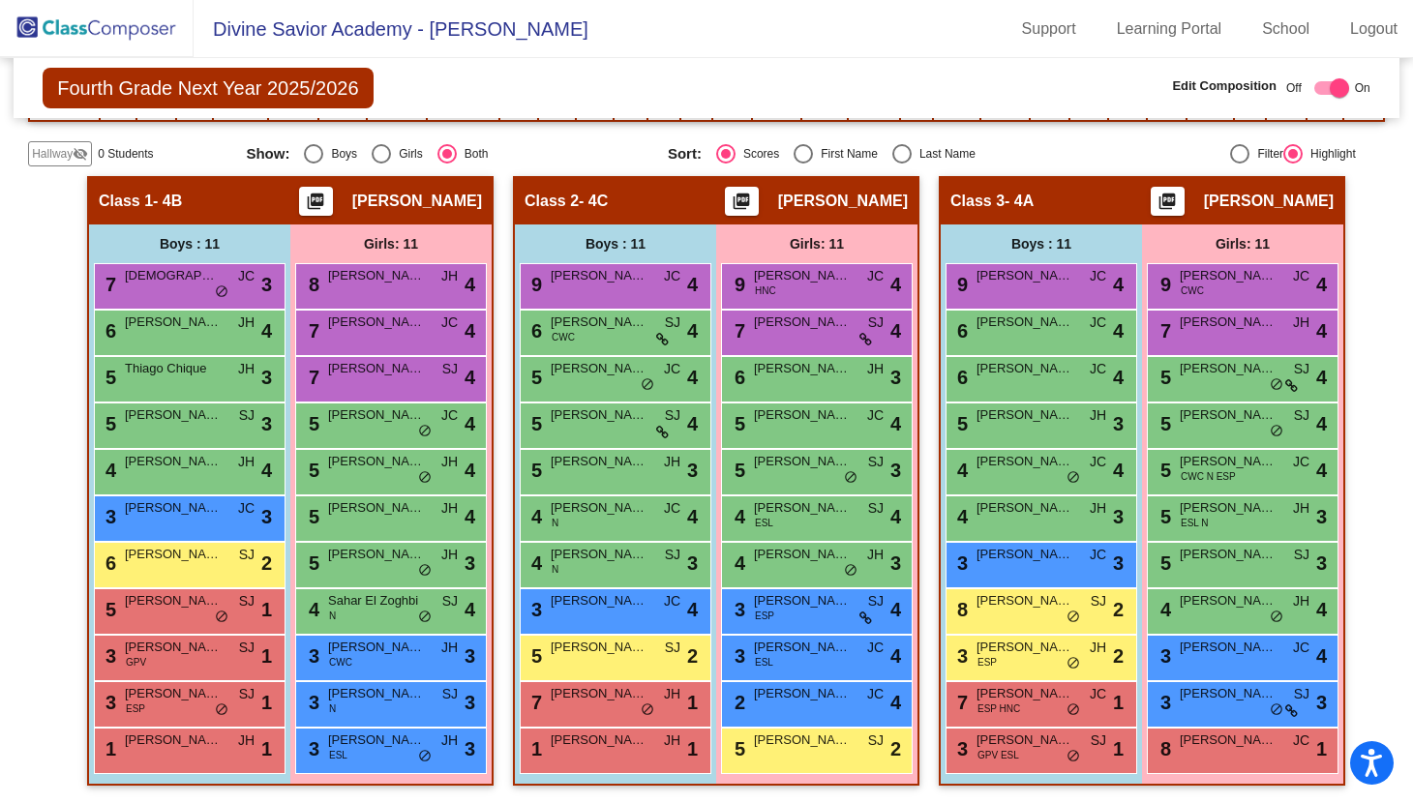
scroll to position [0, 0]
click at [162, 691] on span "[PERSON_NAME]" at bounding box center [173, 693] width 97 height 19
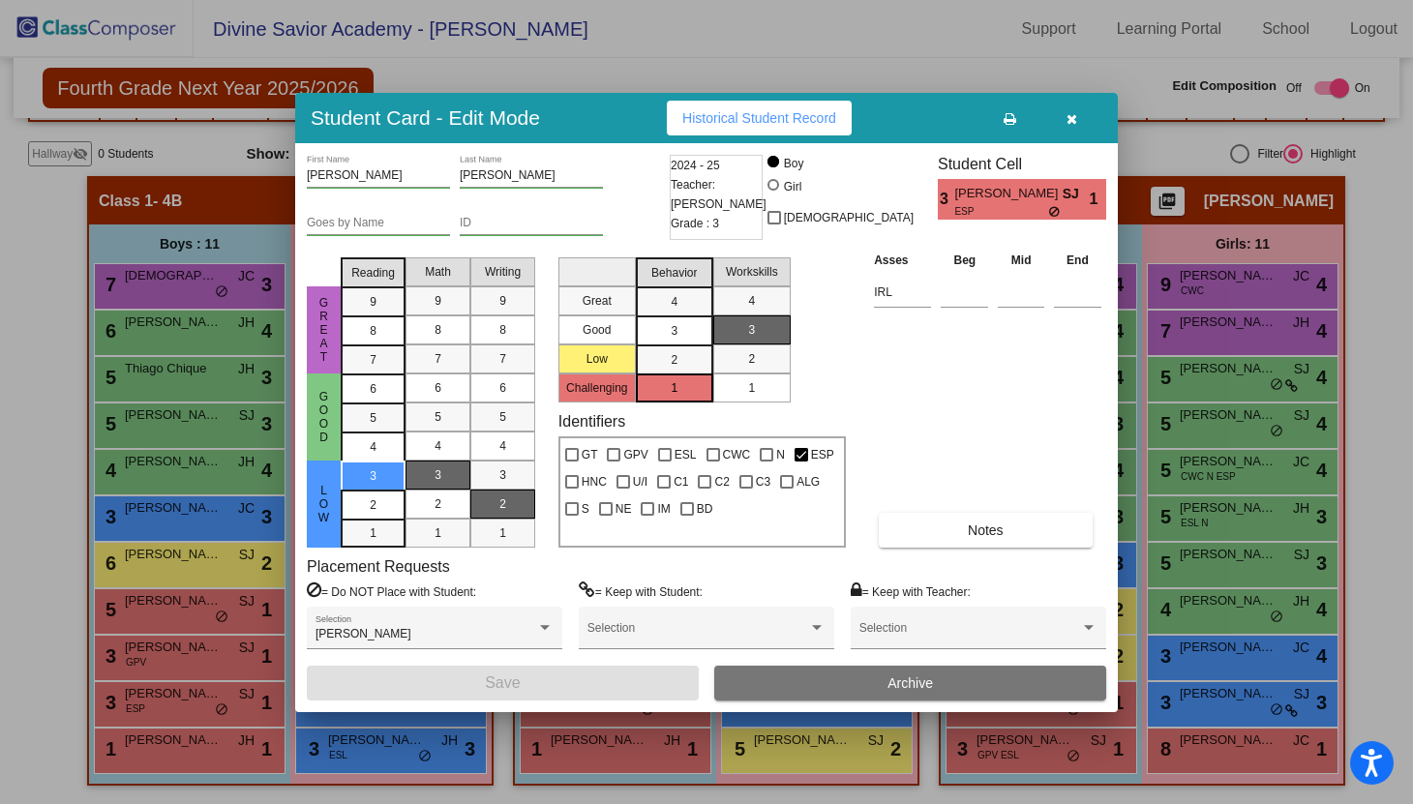
click at [1072, 120] on icon "button" at bounding box center [1072, 119] width 11 height 14
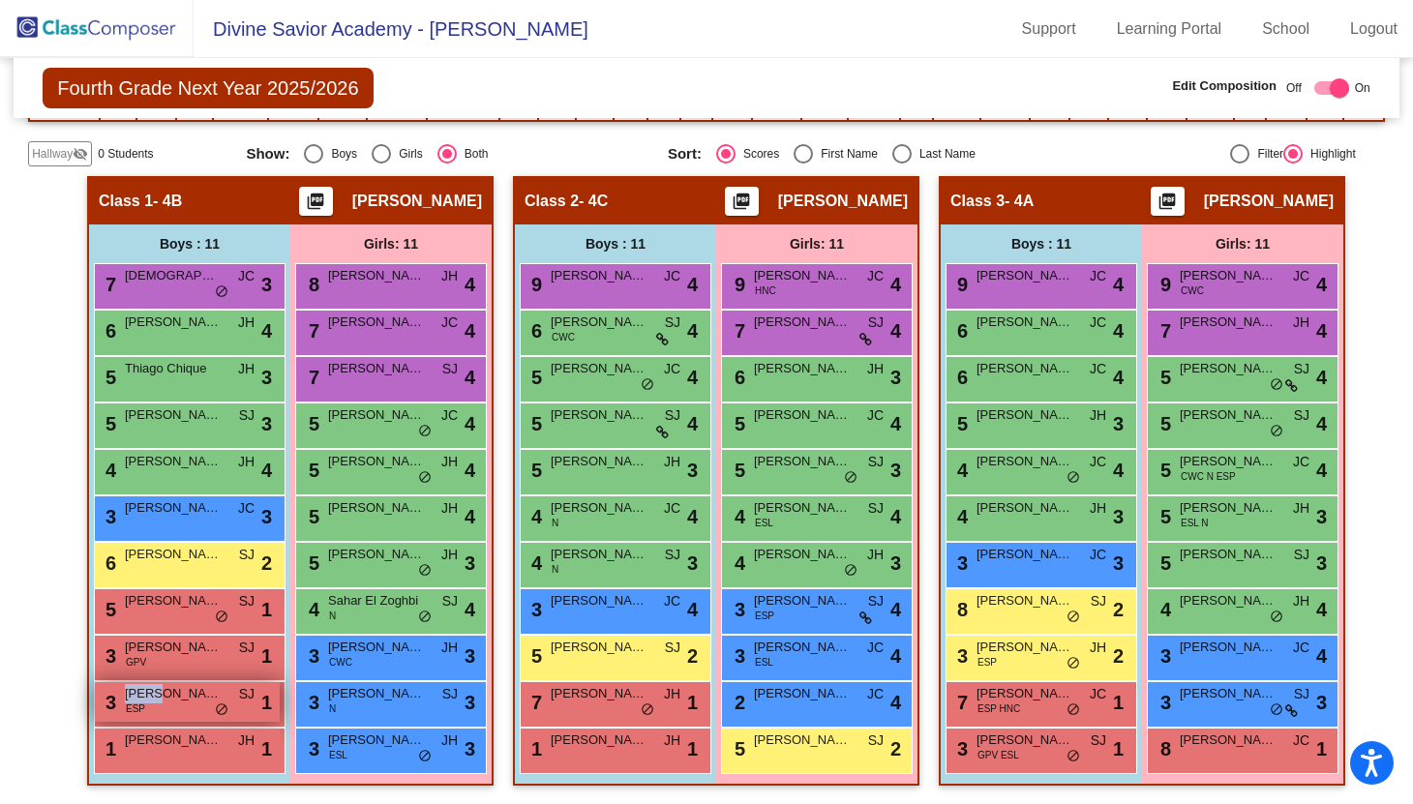
click at [153, 694] on span "[PERSON_NAME]" at bounding box center [173, 693] width 97 height 19
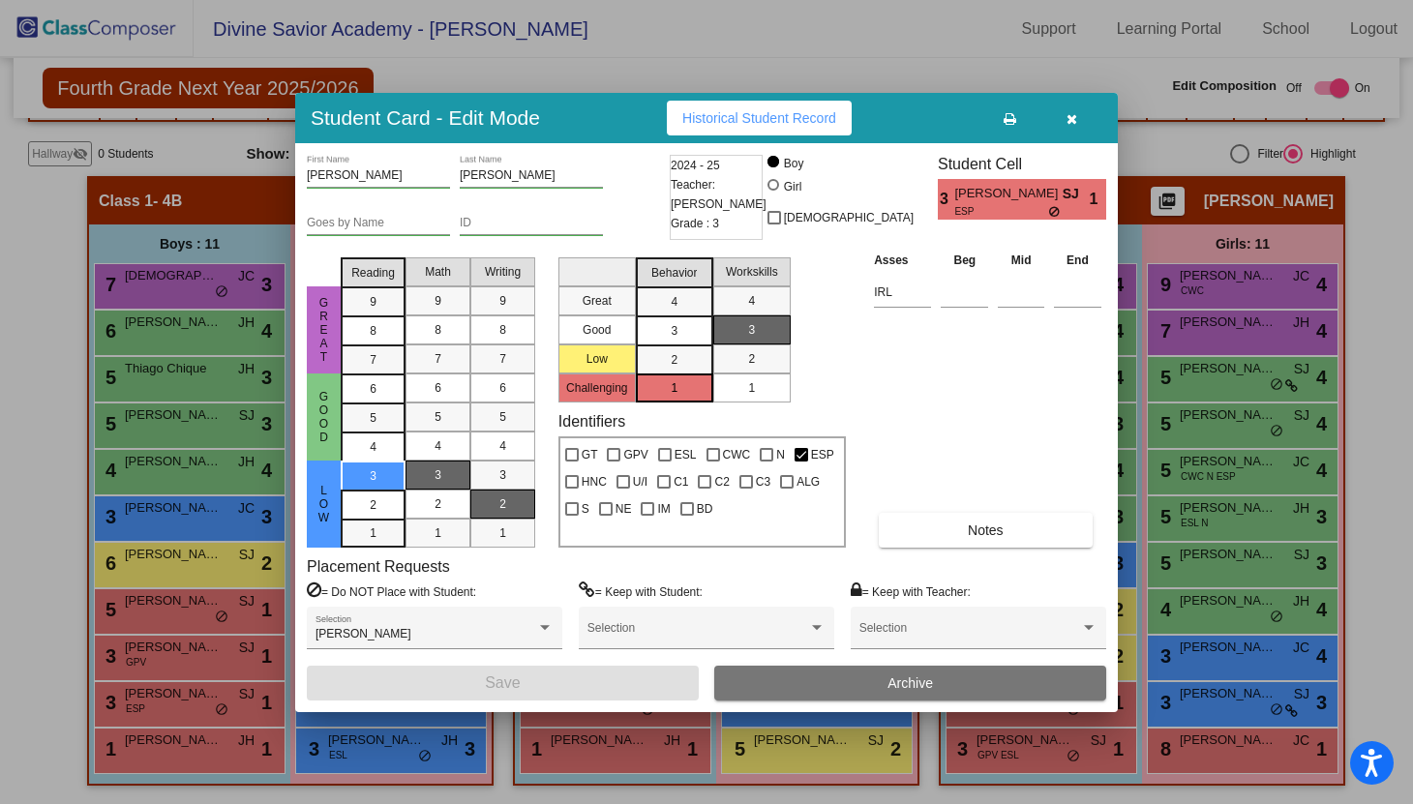
click at [1074, 123] on icon "button" at bounding box center [1072, 119] width 11 height 14
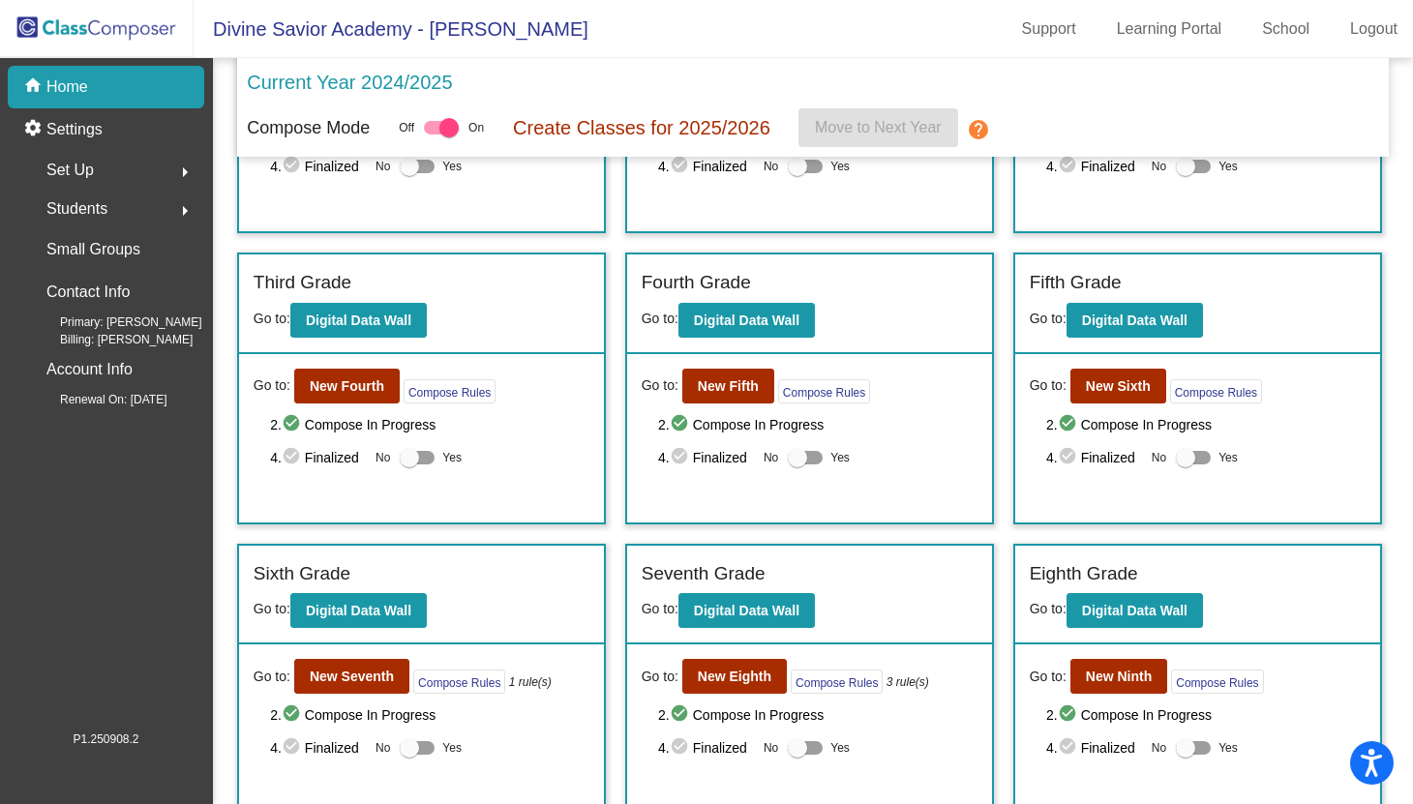
scroll to position [533, 0]
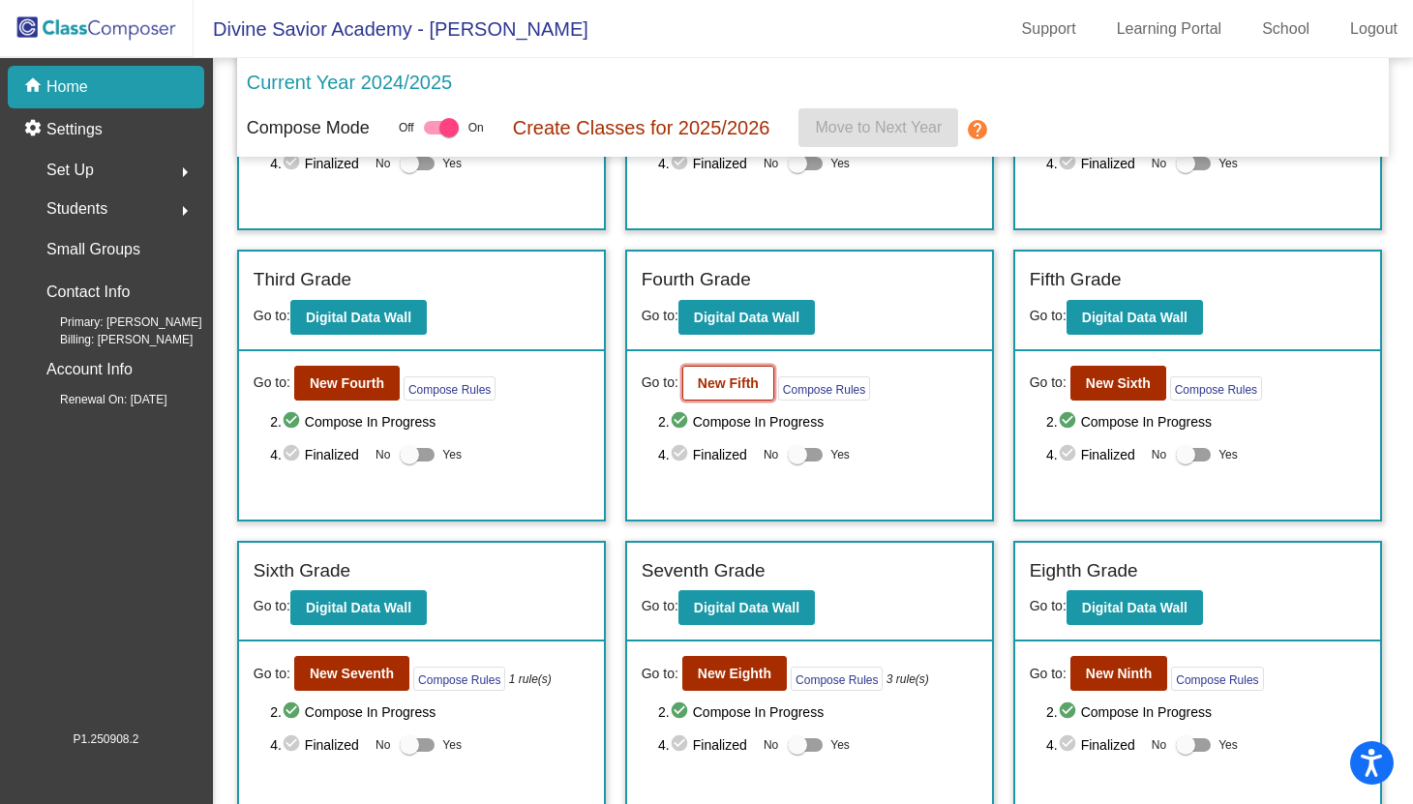
click at [724, 382] on b "New Fifth" at bounding box center [728, 383] width 61 height 15
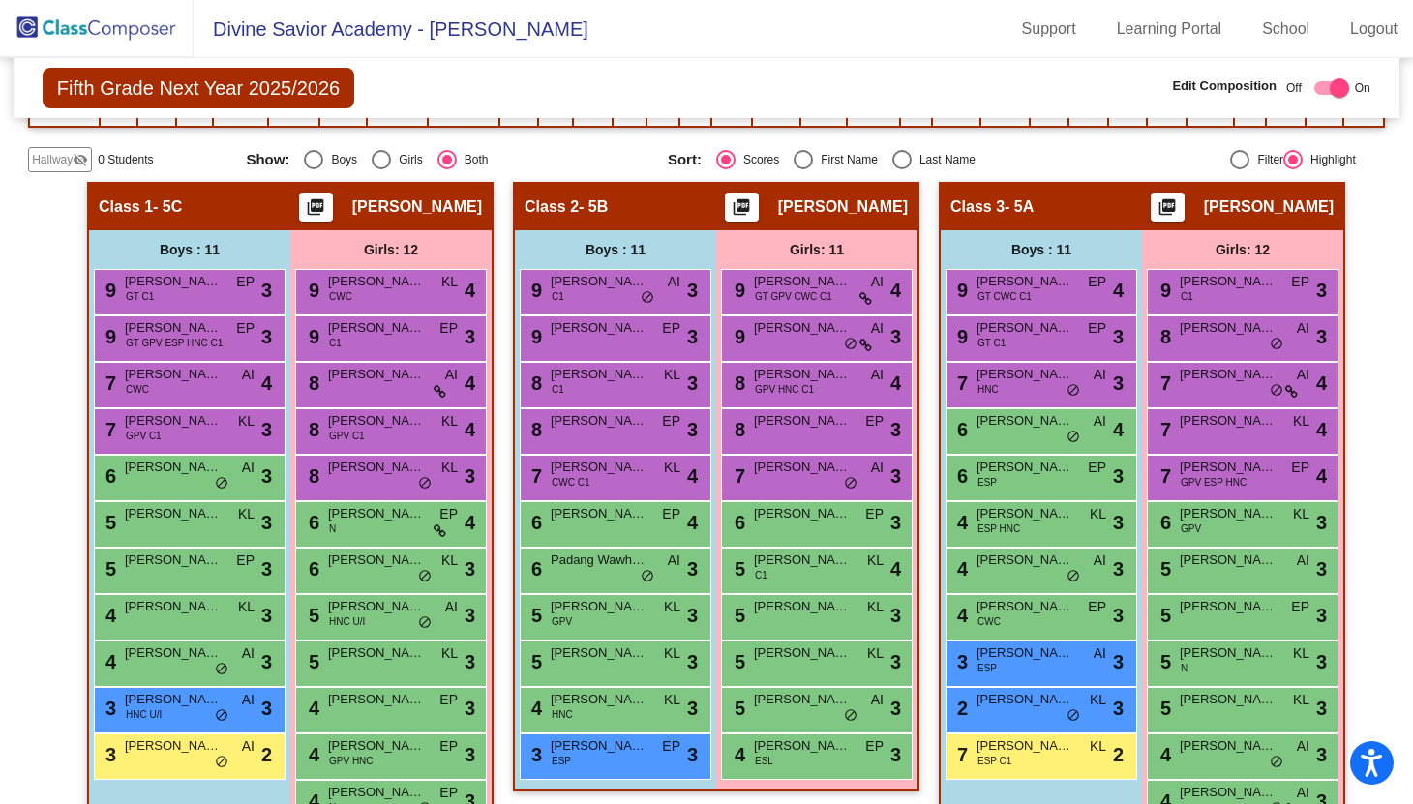
scroll to position [382, 0]
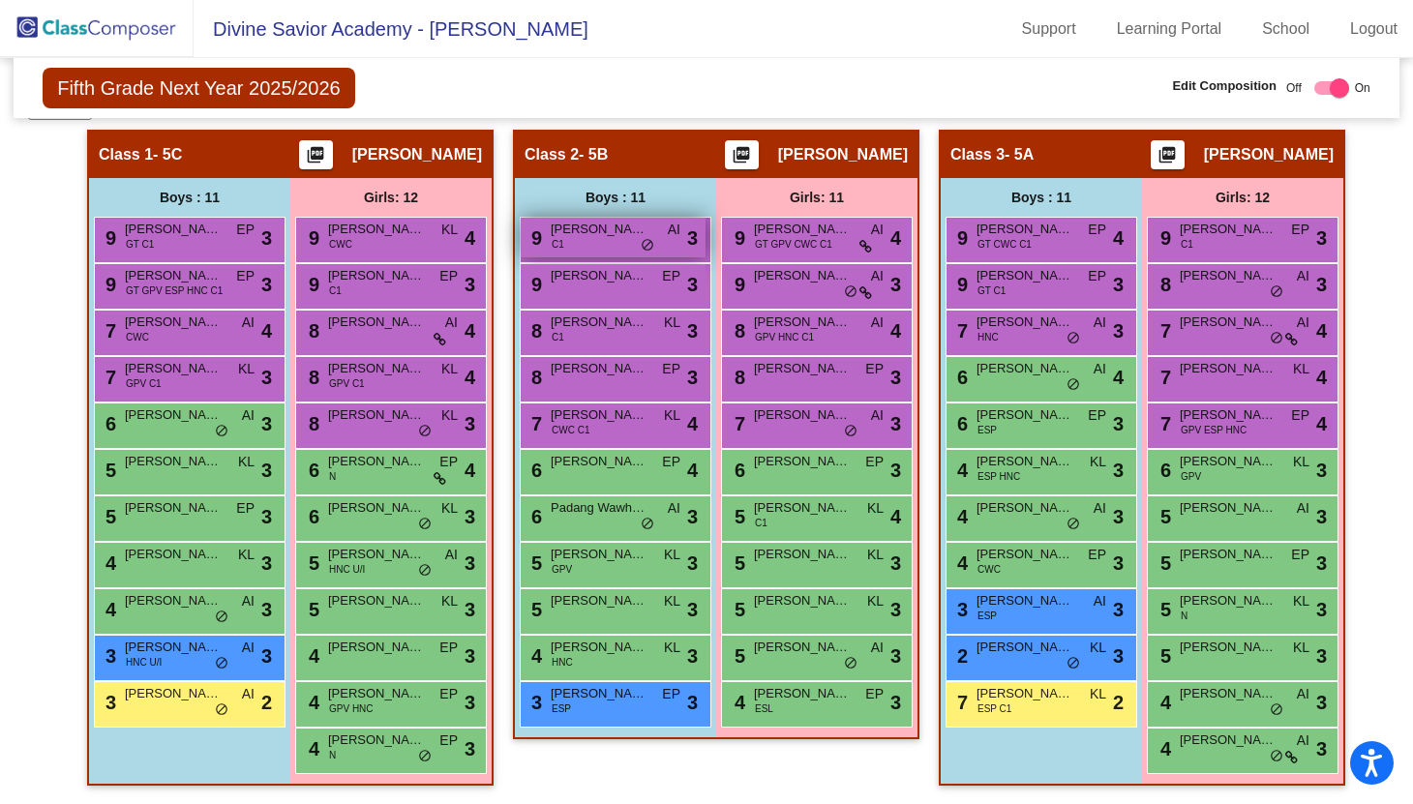
click at [586, 243] on div "9 [PERSON_NAME] C1 AI lock do_not_disturb_alt 3" at bounding box center [613, 238] width 185 height 40
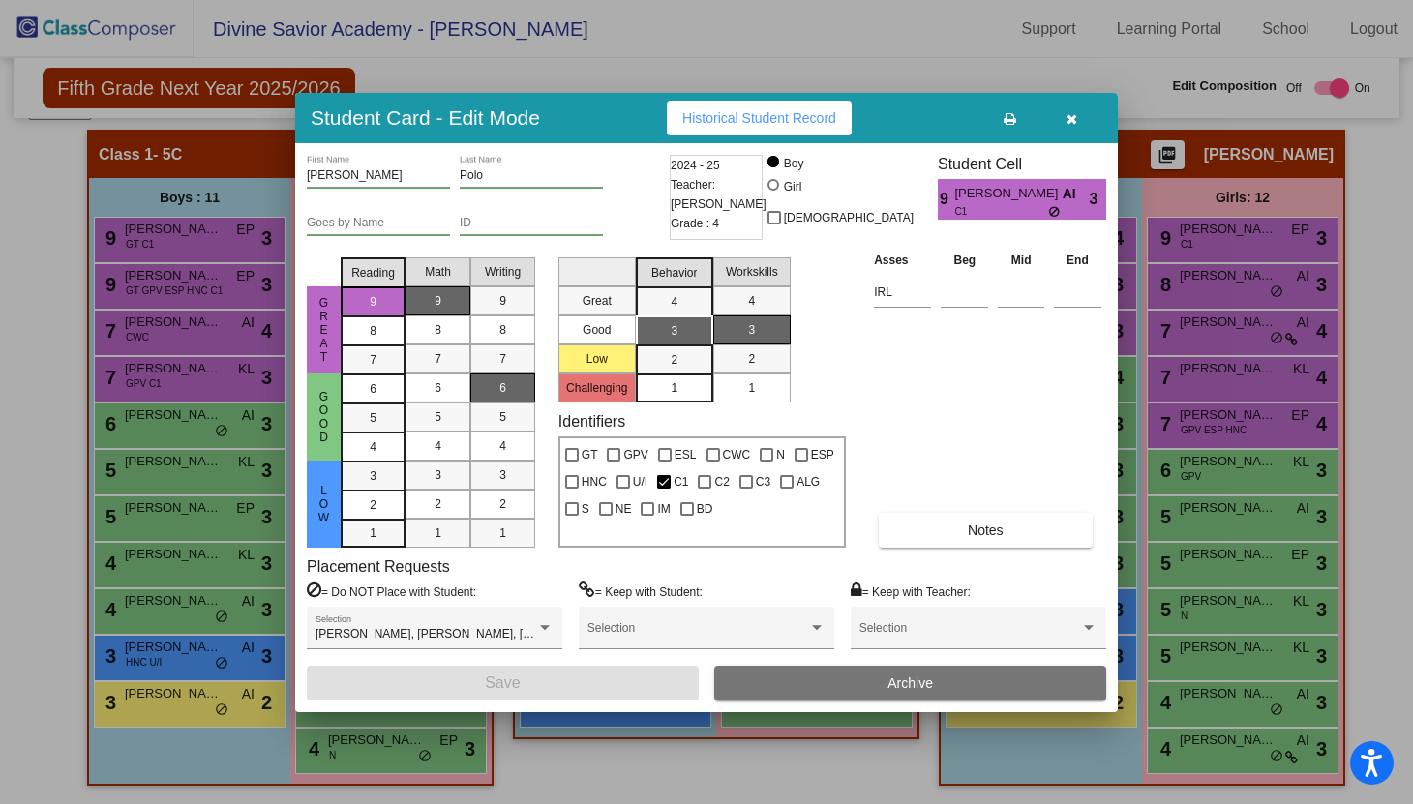
click at [1073, 115] on icon "button" at bounding box center [1072, 119] width 11 height 14
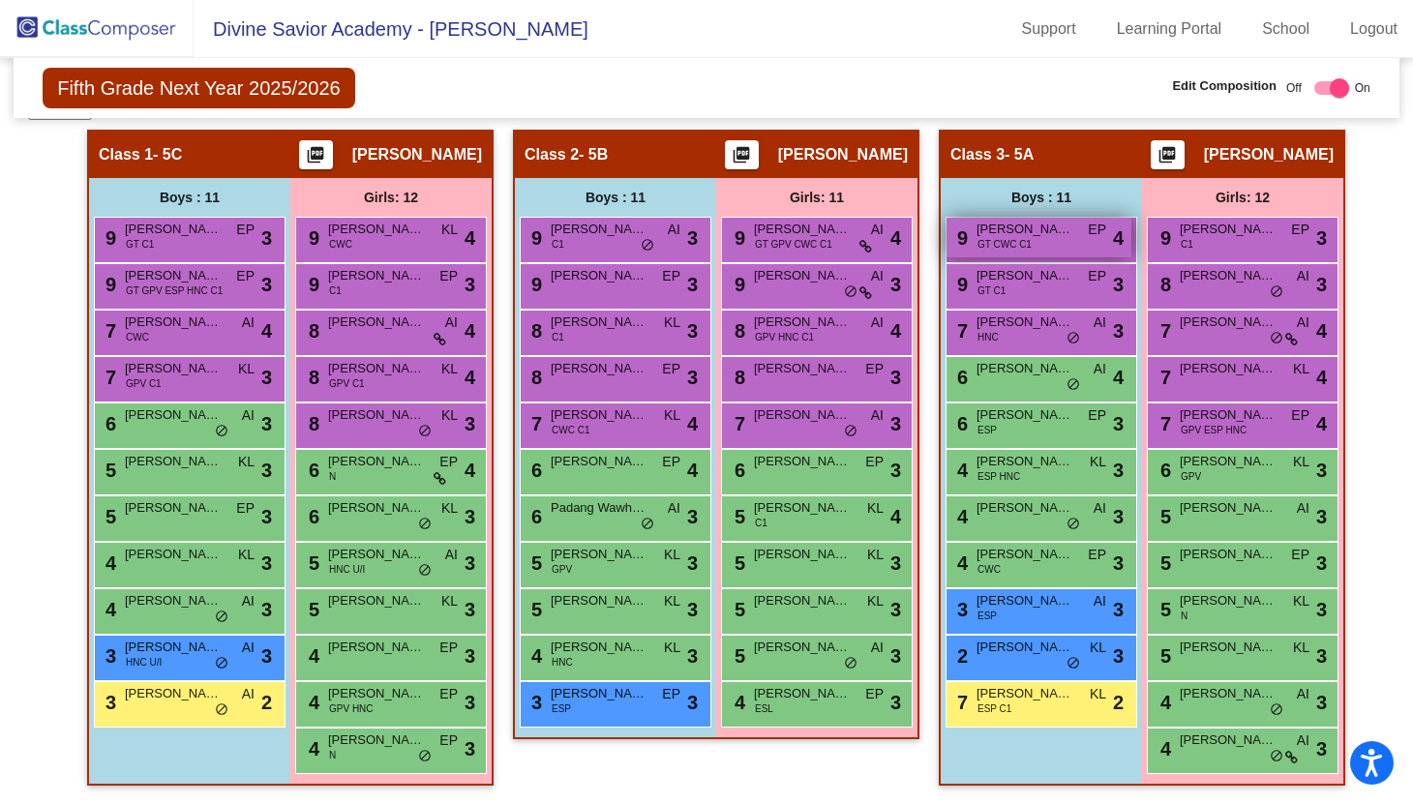
click at [1012, 240] on span "GT CWC C1" at bounding box center [1005, 244] width 54 height 15
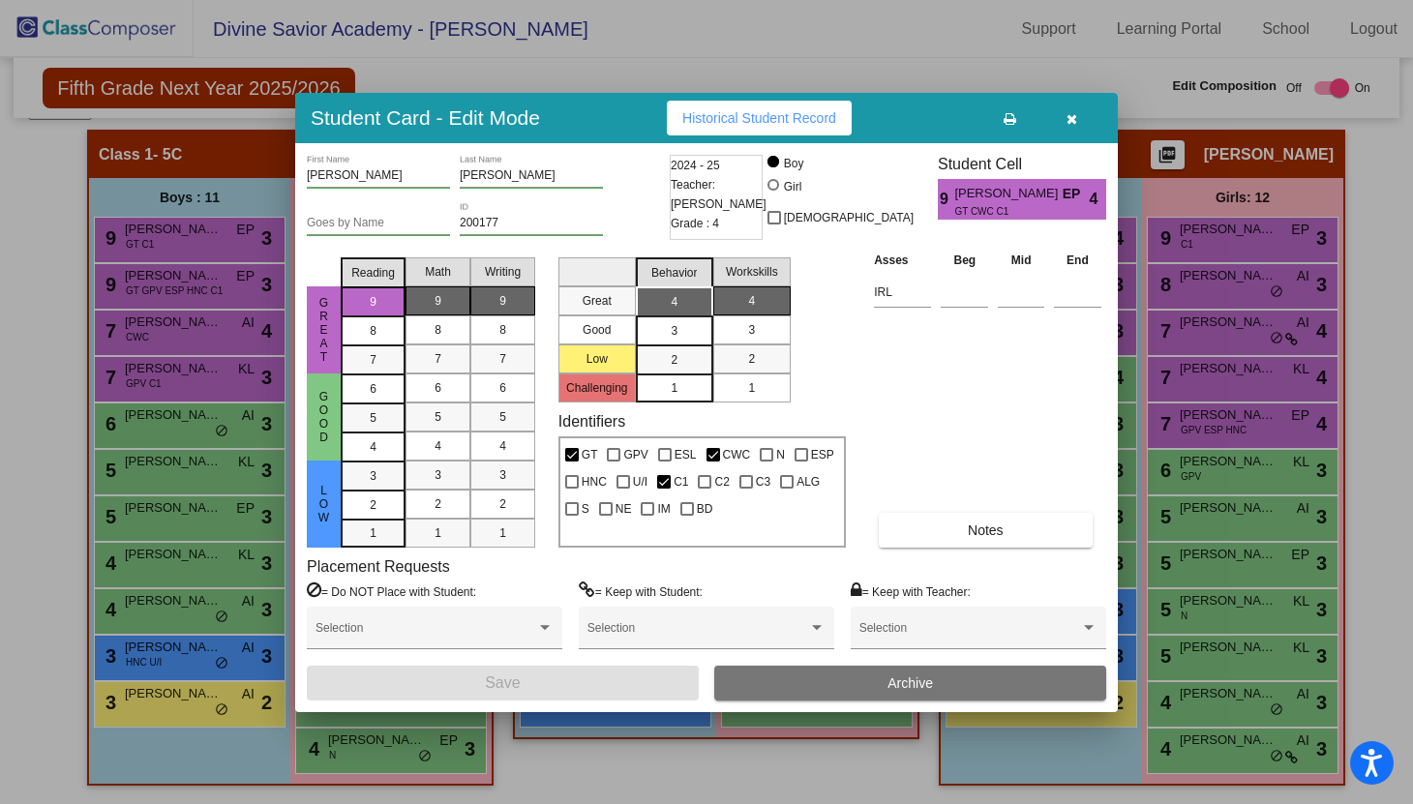
click at [1071, 123] on icon "button" at bounding box center [1072, 119] width 11 height 14
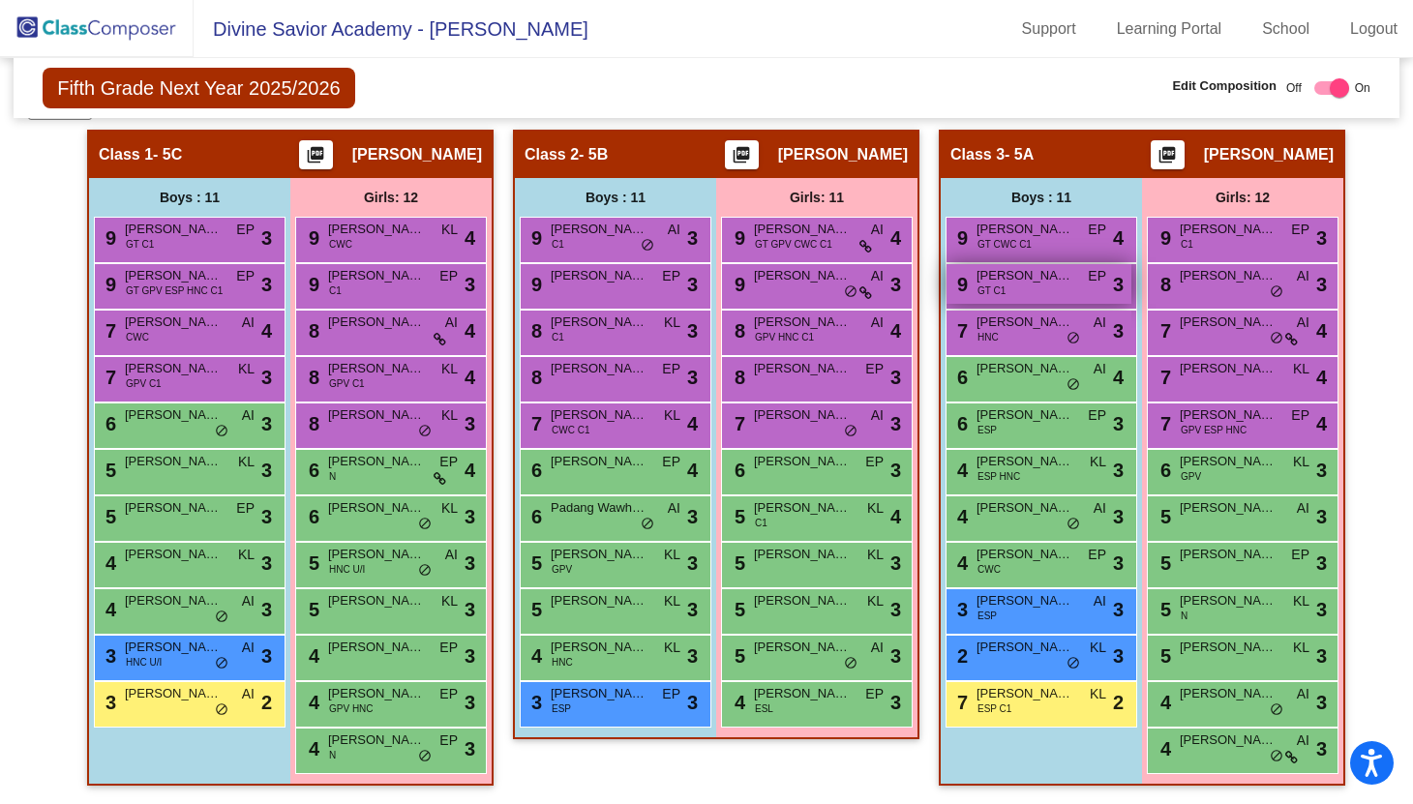
click at [1014, 289] on div "9 [PERSON_NAME] GT C1 EP lock do_not_disturb_alt 3" at bounding box center [1039, 284] width 185 height 40
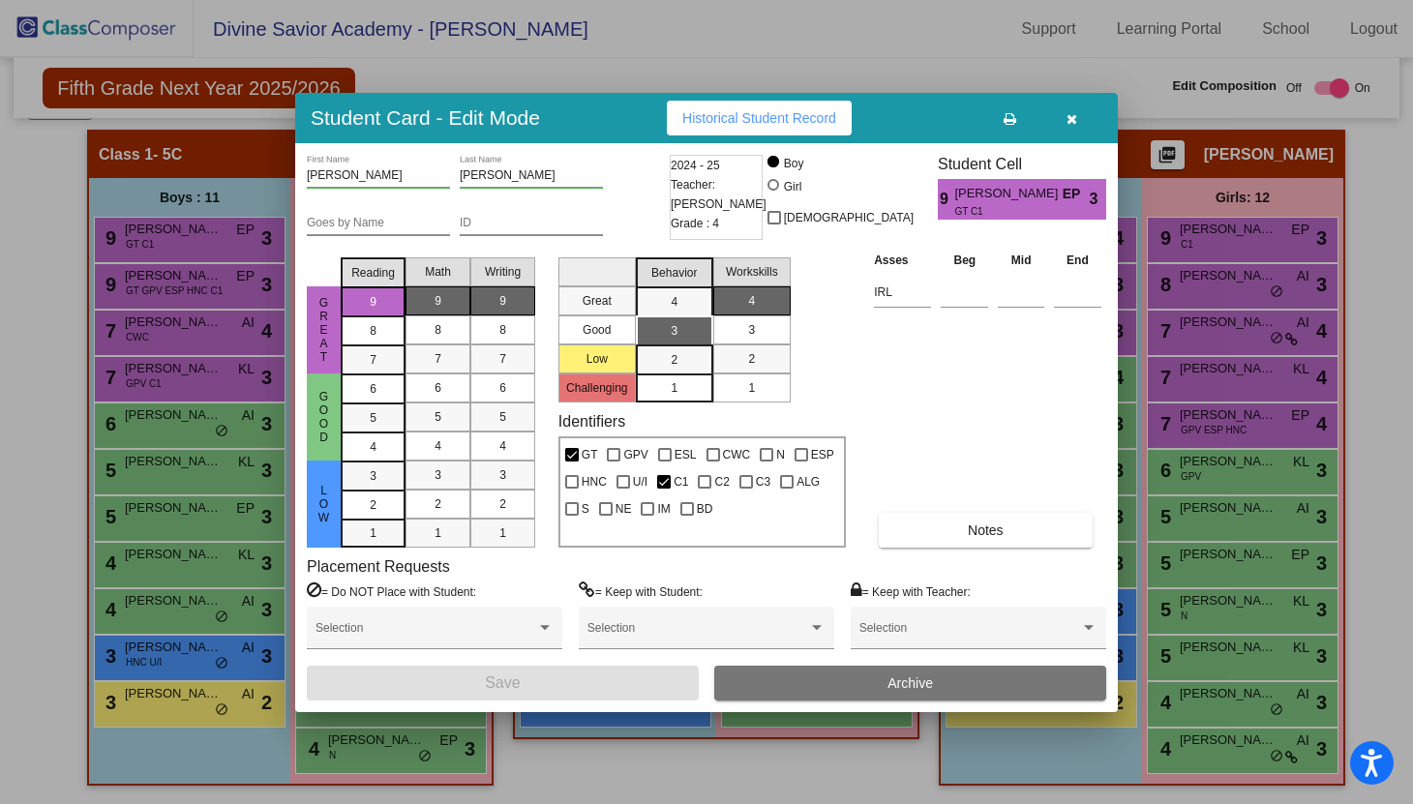
click at [1067, 115] on icon "button" at bounding box center [1072, 119] width 11 height 14
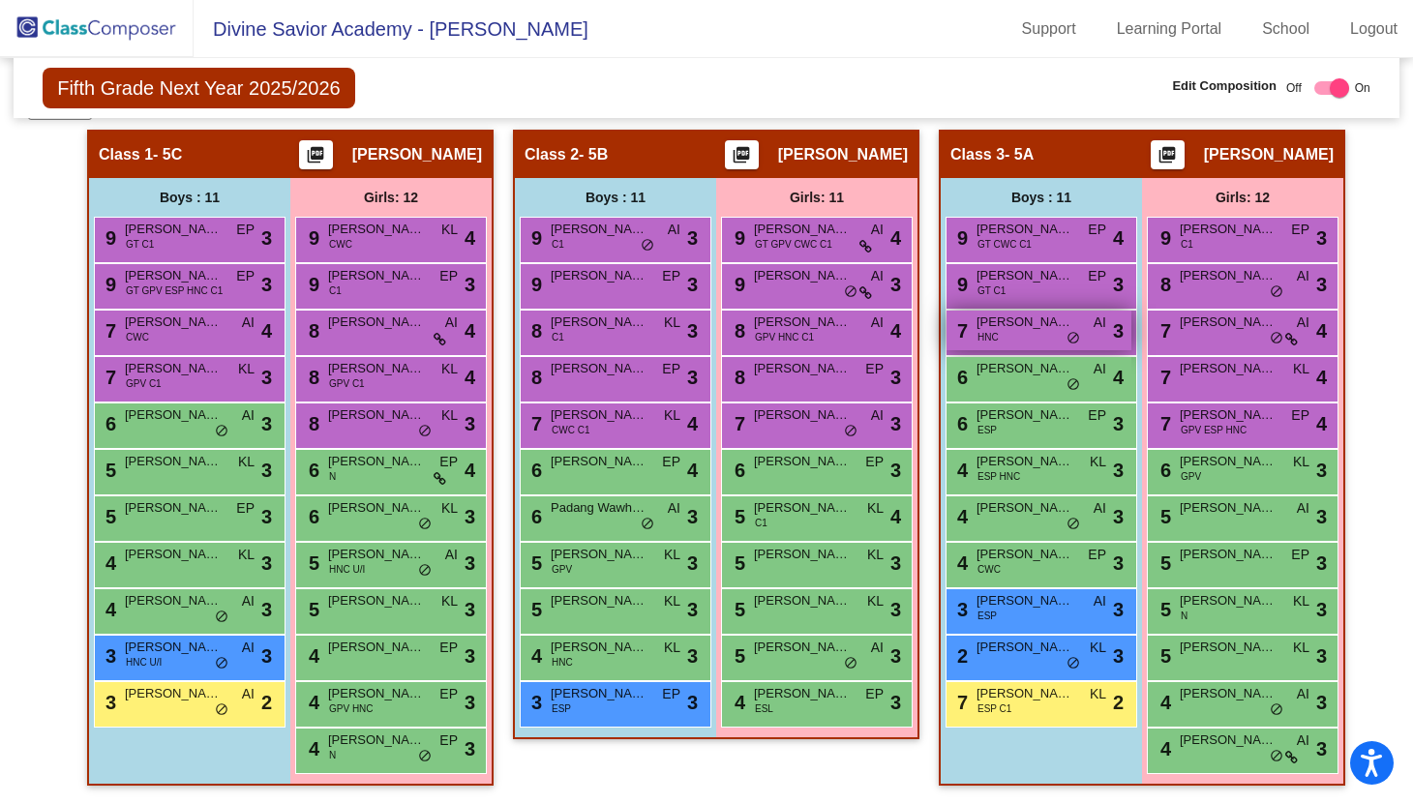
click at [1013, 332] on div "7 [PERSON_NAME] HNC AI lock do_not_disturb_alt 3" at bounding box center [1039, 331] width 185 height 40
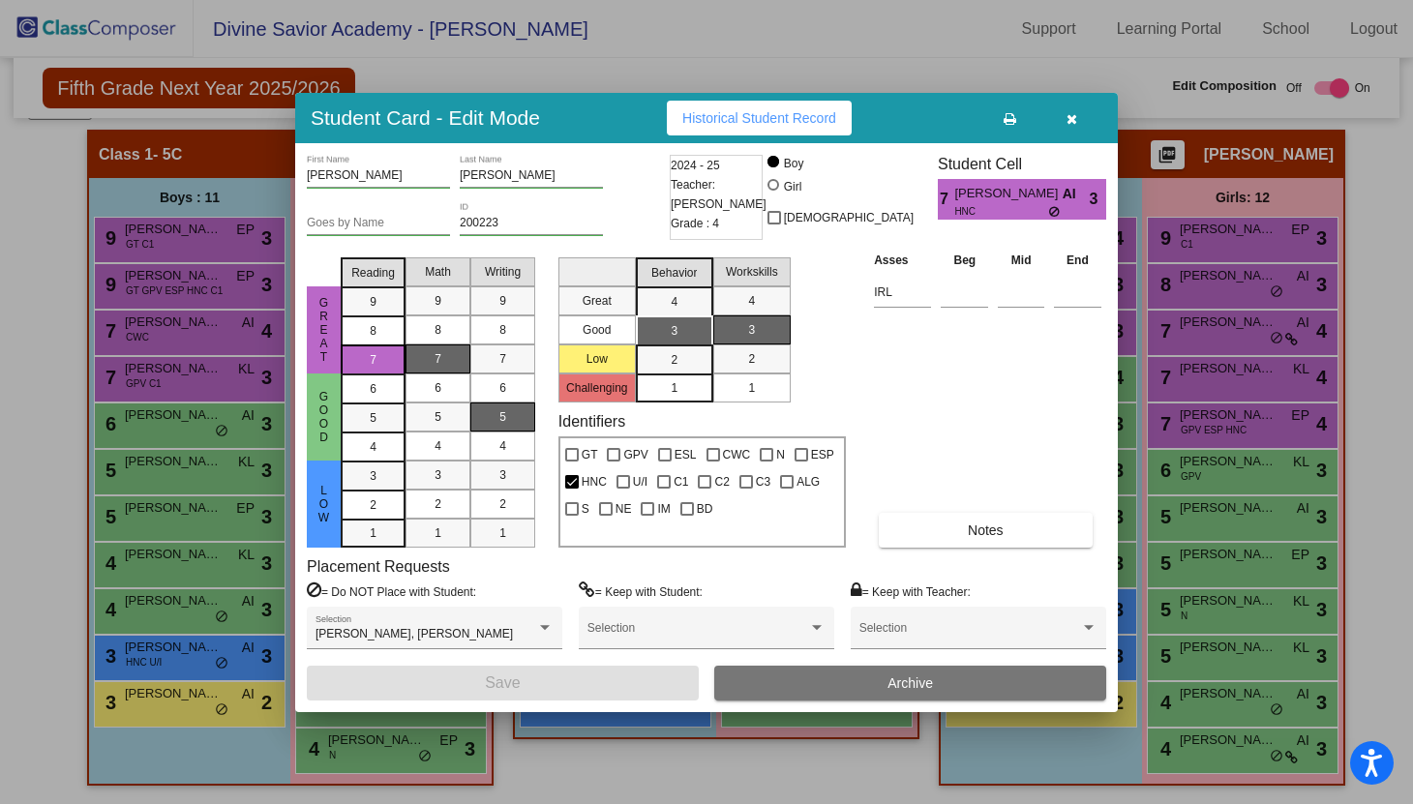
click at [1069, 121] on icon "button" at bounding box center [1072, 119] width 11 height 14
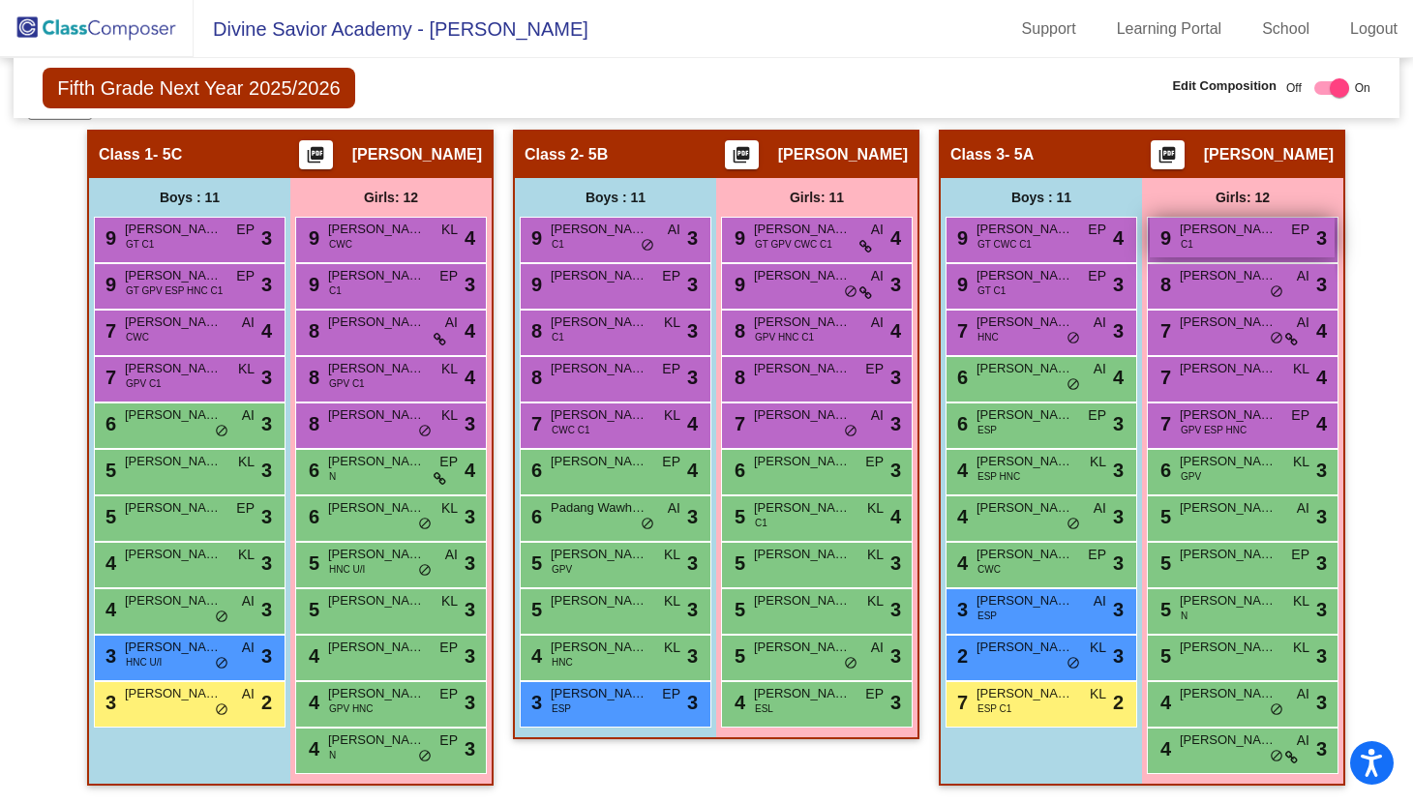
click at [1170, 227] on div "9 [PERSON_NAME] C1 EP lock do_not_disturb_alt 3" at bounding box center [1242, 238] width 185 height 40
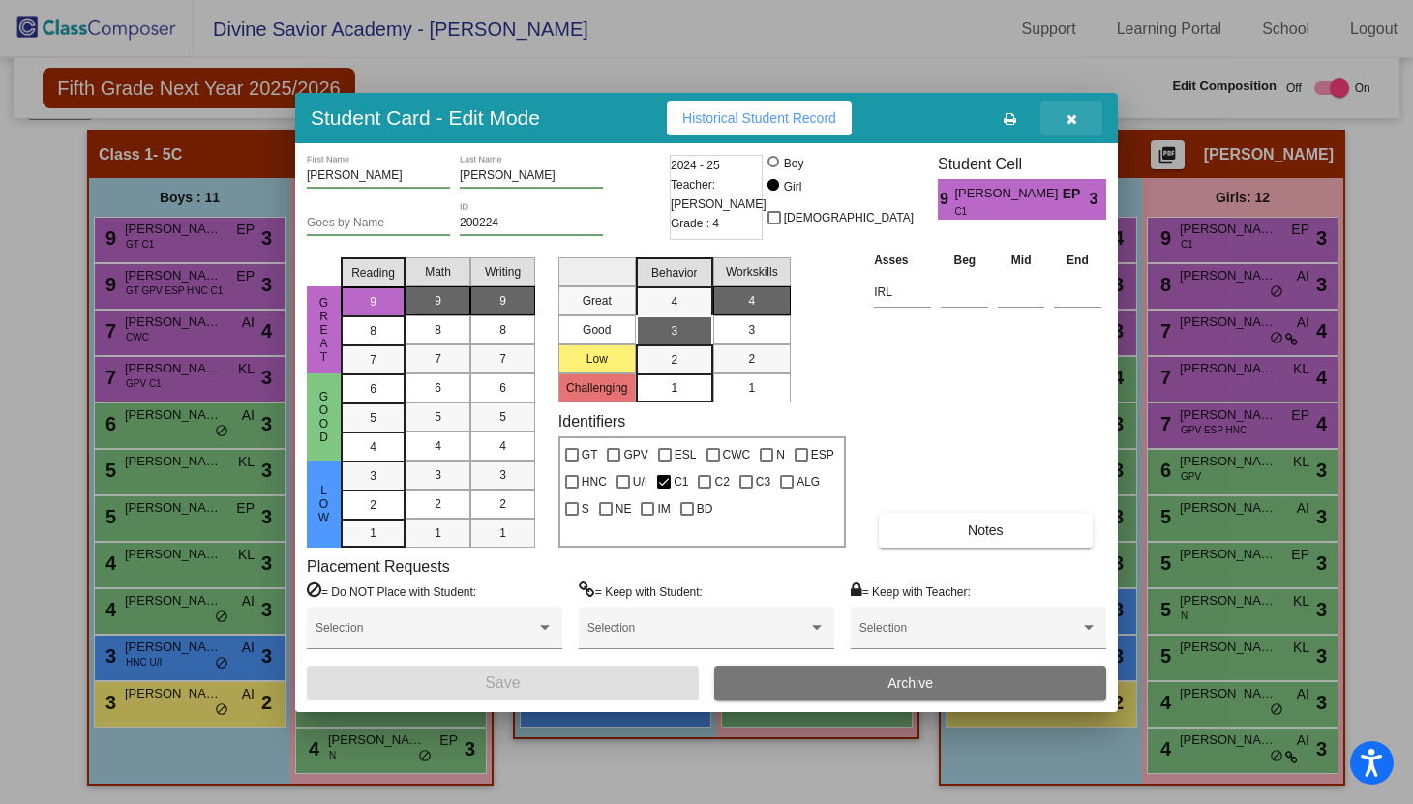
click at [1071, 121] on icon "button" at bounding box center [1072, 119] width 11 height 14
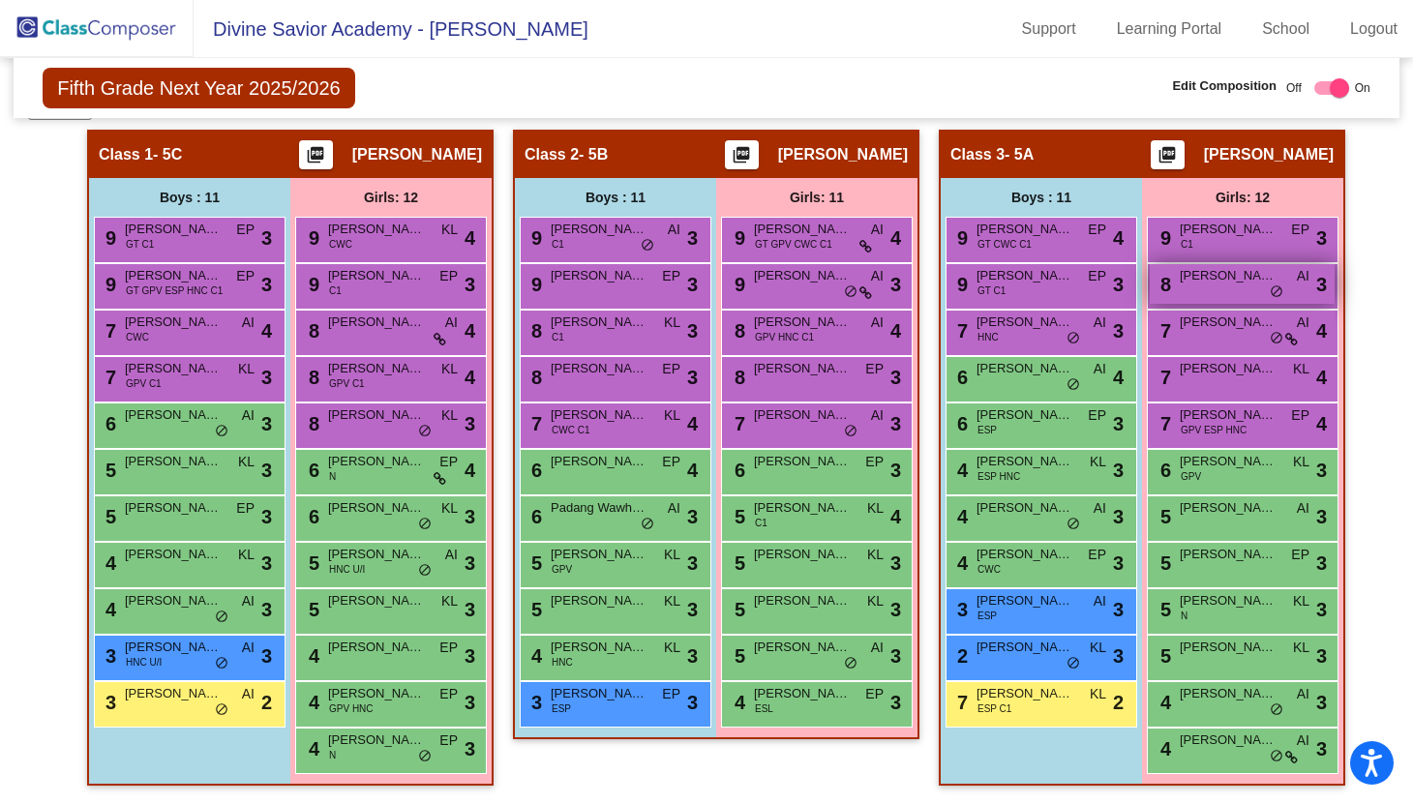
click at [1217, 282] on span "[PERSON_NAME]" at bounding box center [1228, 275] width 97 height 19
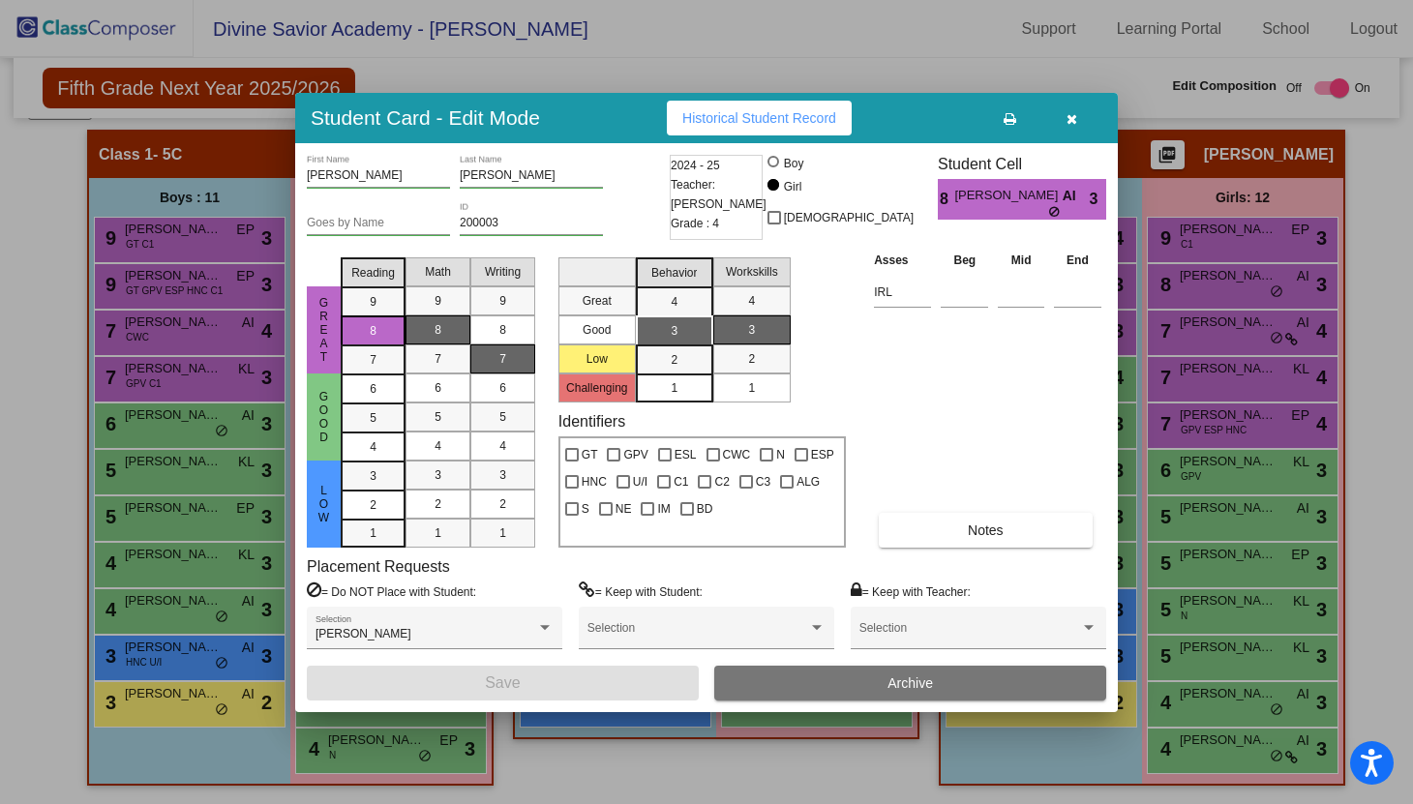
click at [1071, 118] on icon "button" at bounding box center [1072, 119] width 11 height 14
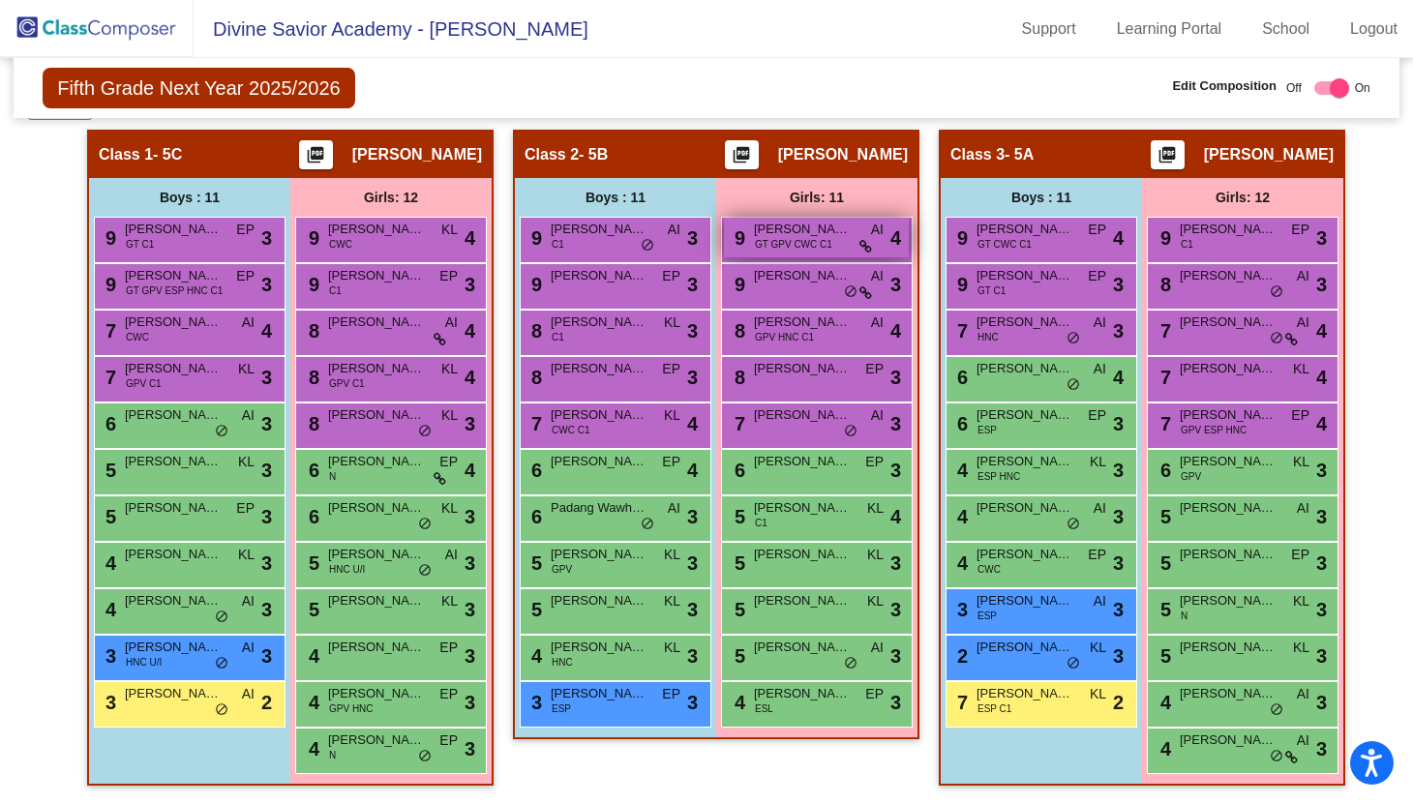
click at [801, 237] on span "GT GPV CWC C1" at bounding box center [793, 244] width 77 height 15
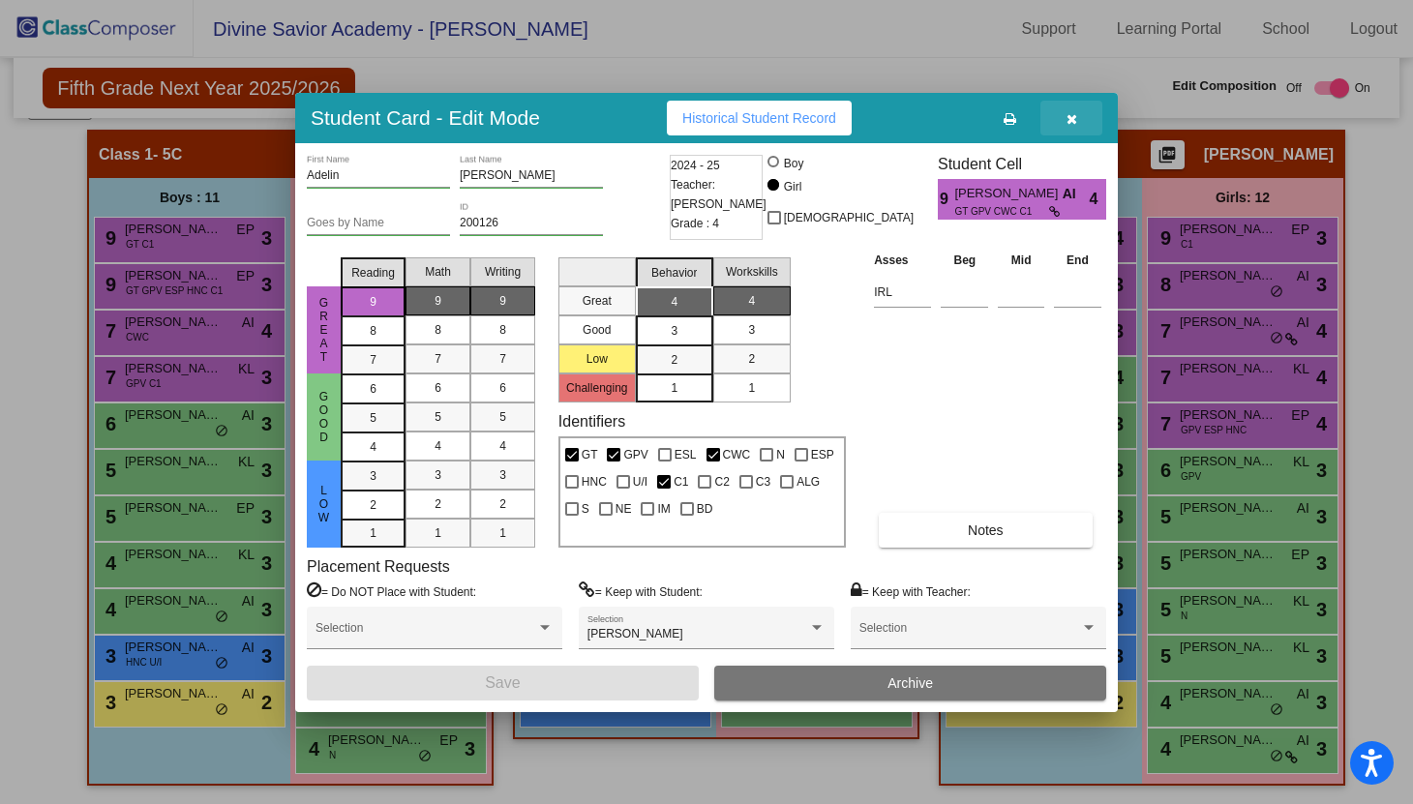
click at [1071, 119] on icon "button" at bounding box center [1072, 119] width 11 height 14
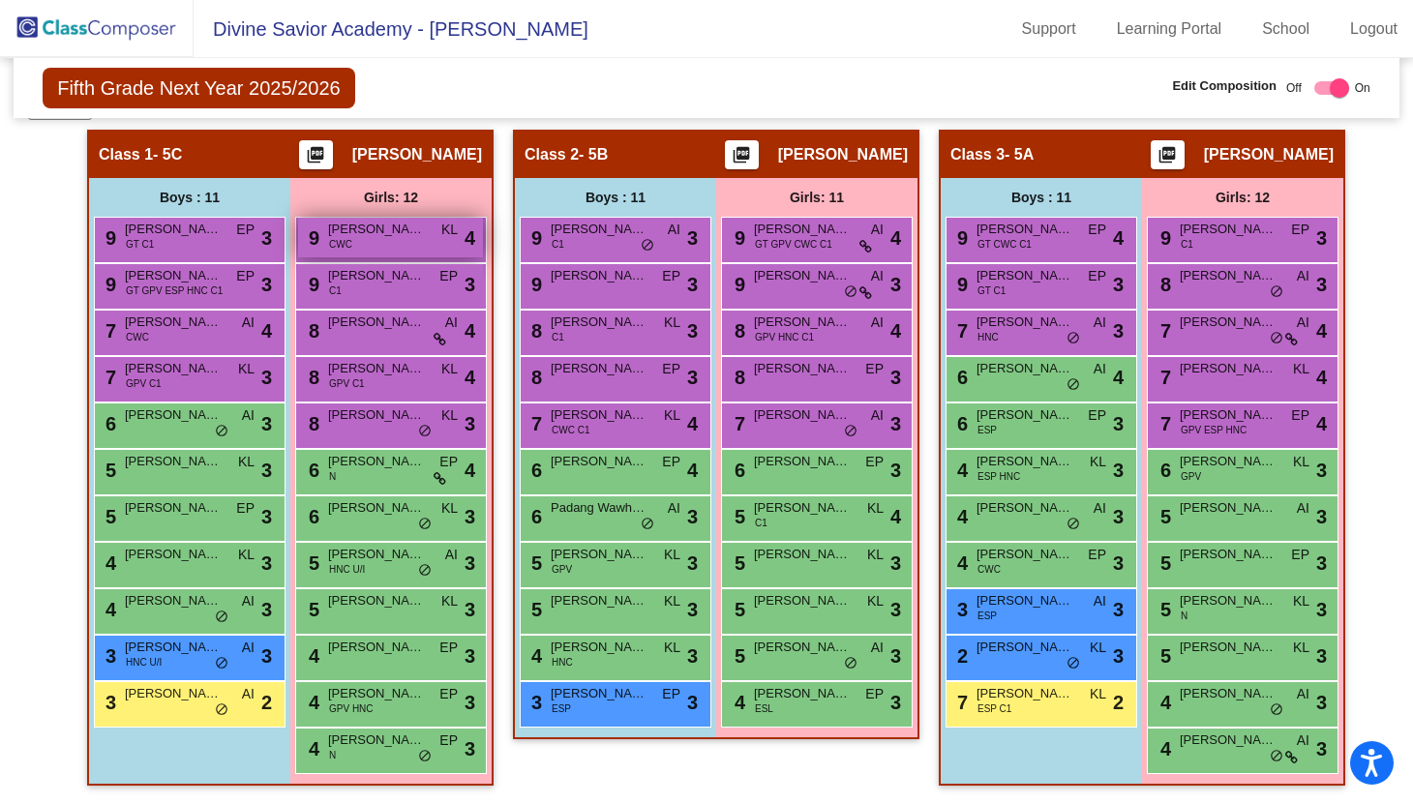
click at [379, 239] on div "9 [PERSON_NAME] CWC KL lock do_not_disturb_alt 4" at bounding box center [390, 238] width 185 height 40
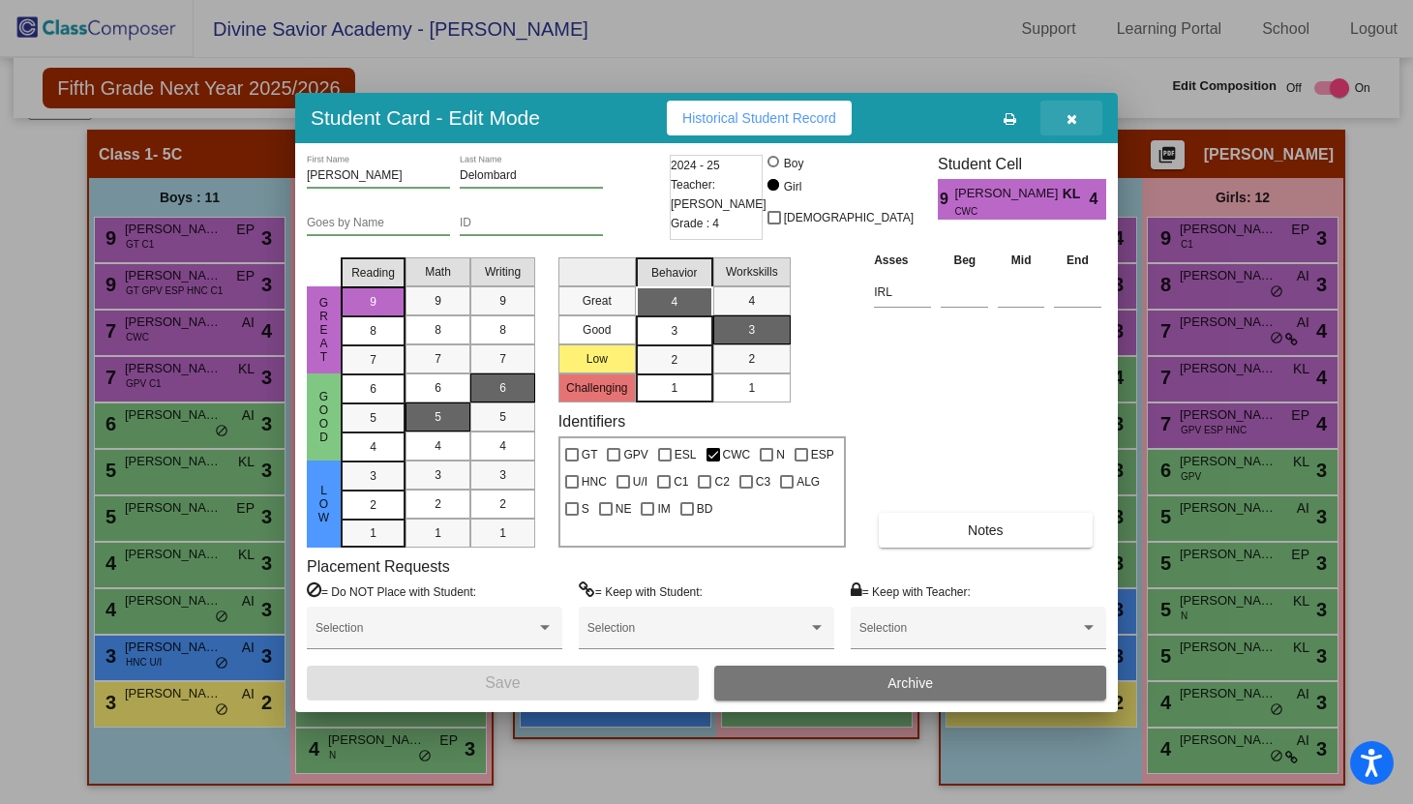
click at [1069, 113] on icon "button" at bounding box center [1072, 119] width 11 height 14
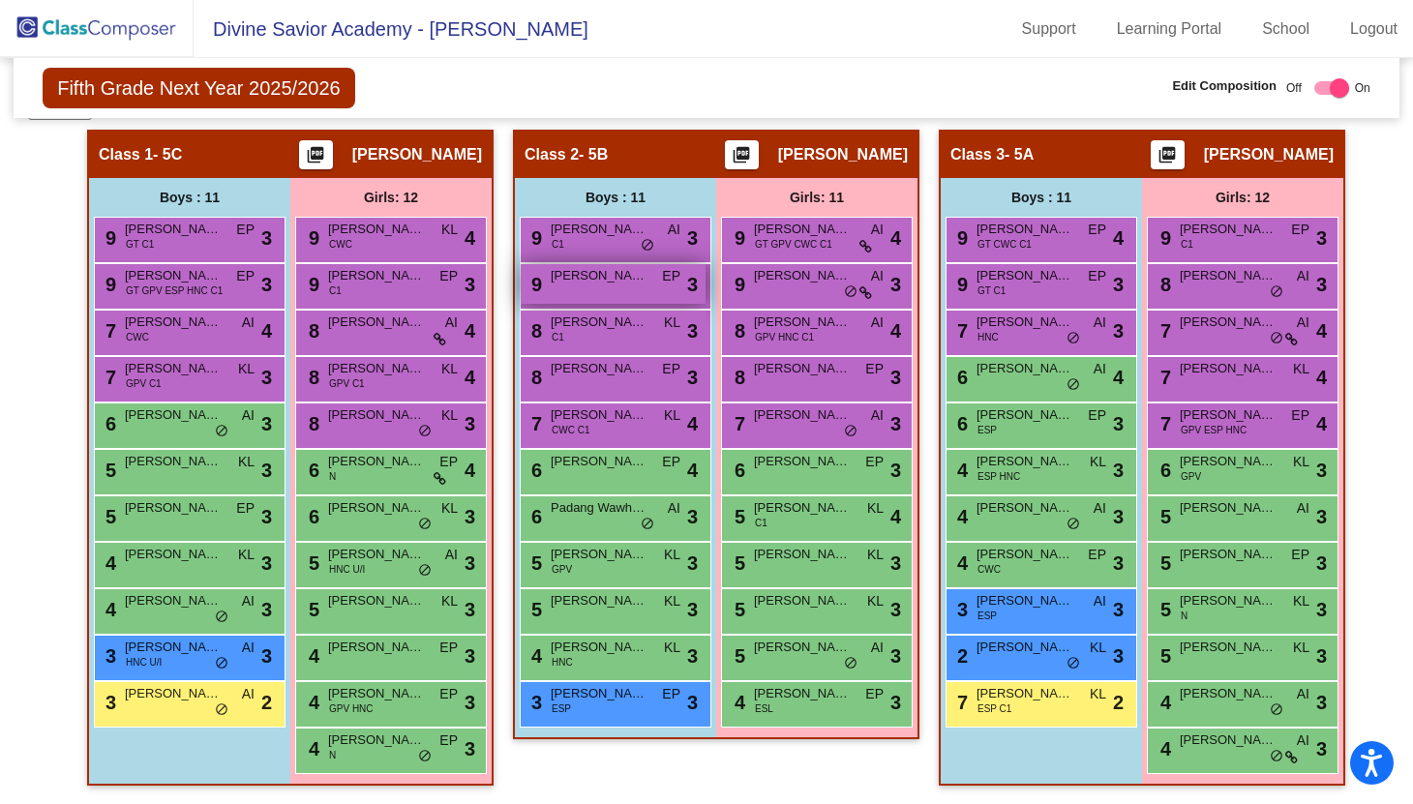
click at [612, 275] on span "[PERSON_NAME]" at bounding box center [599, 275] width 97 height 19
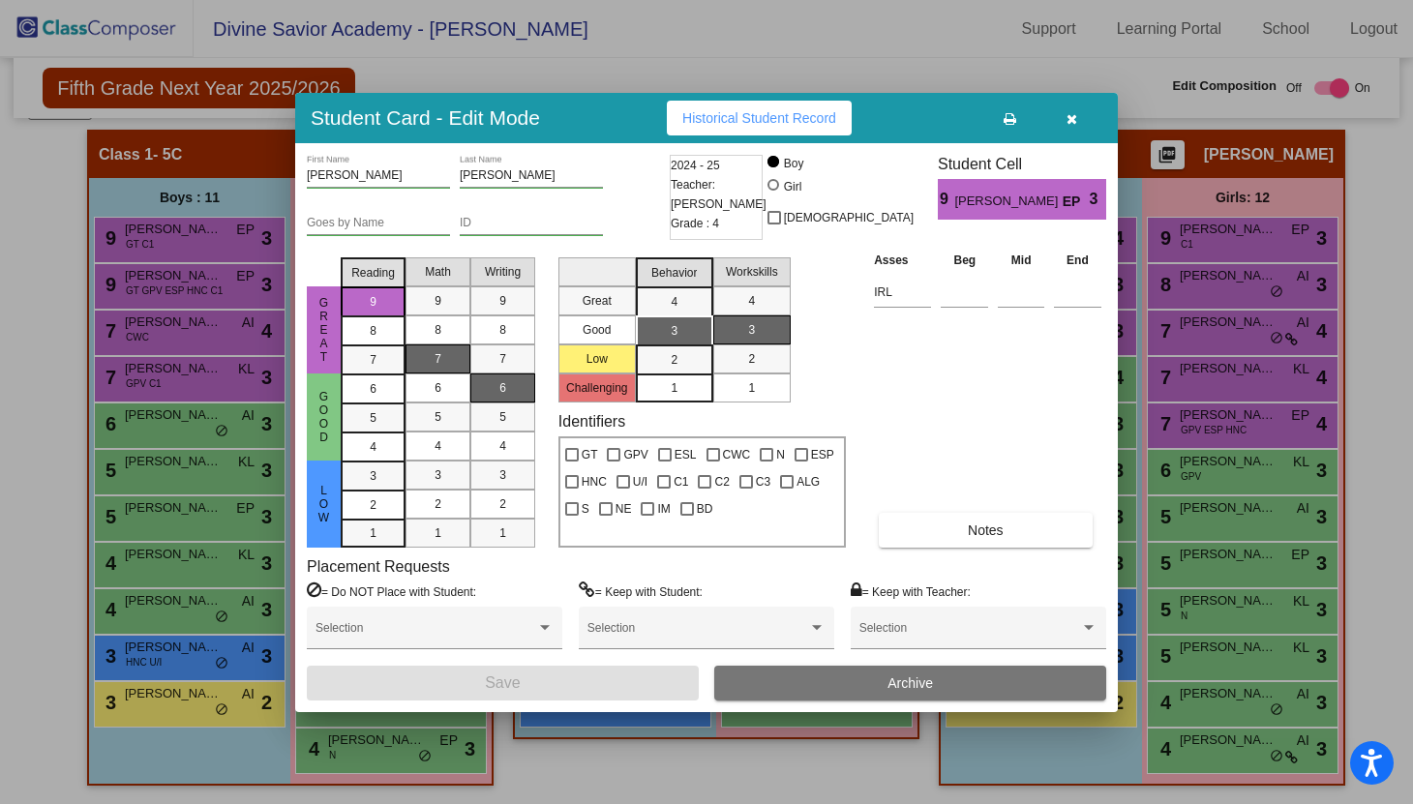
click at [1073, 116] on icon "button" at bounding box center [1072, 119] width 11 height 14
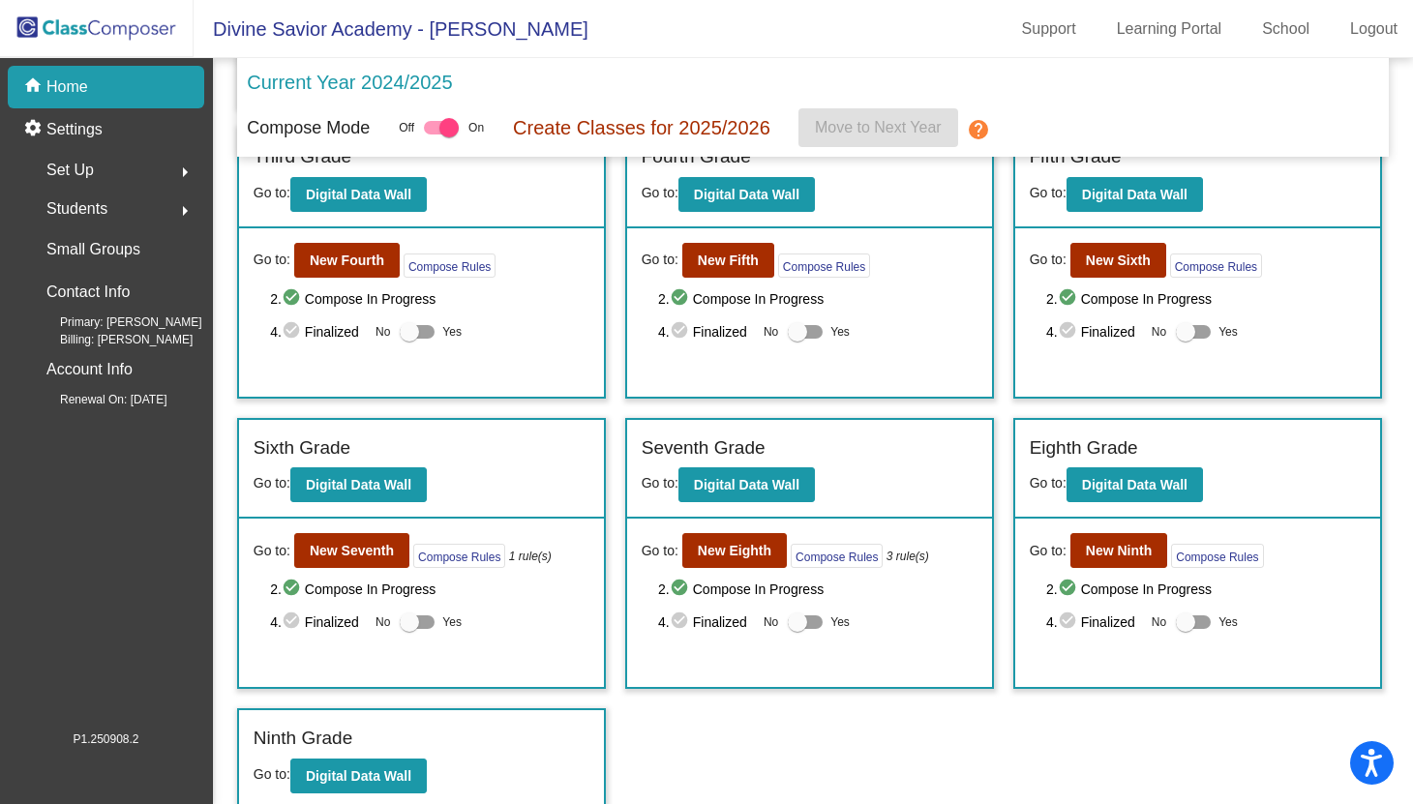
scroll to position [664, 0]
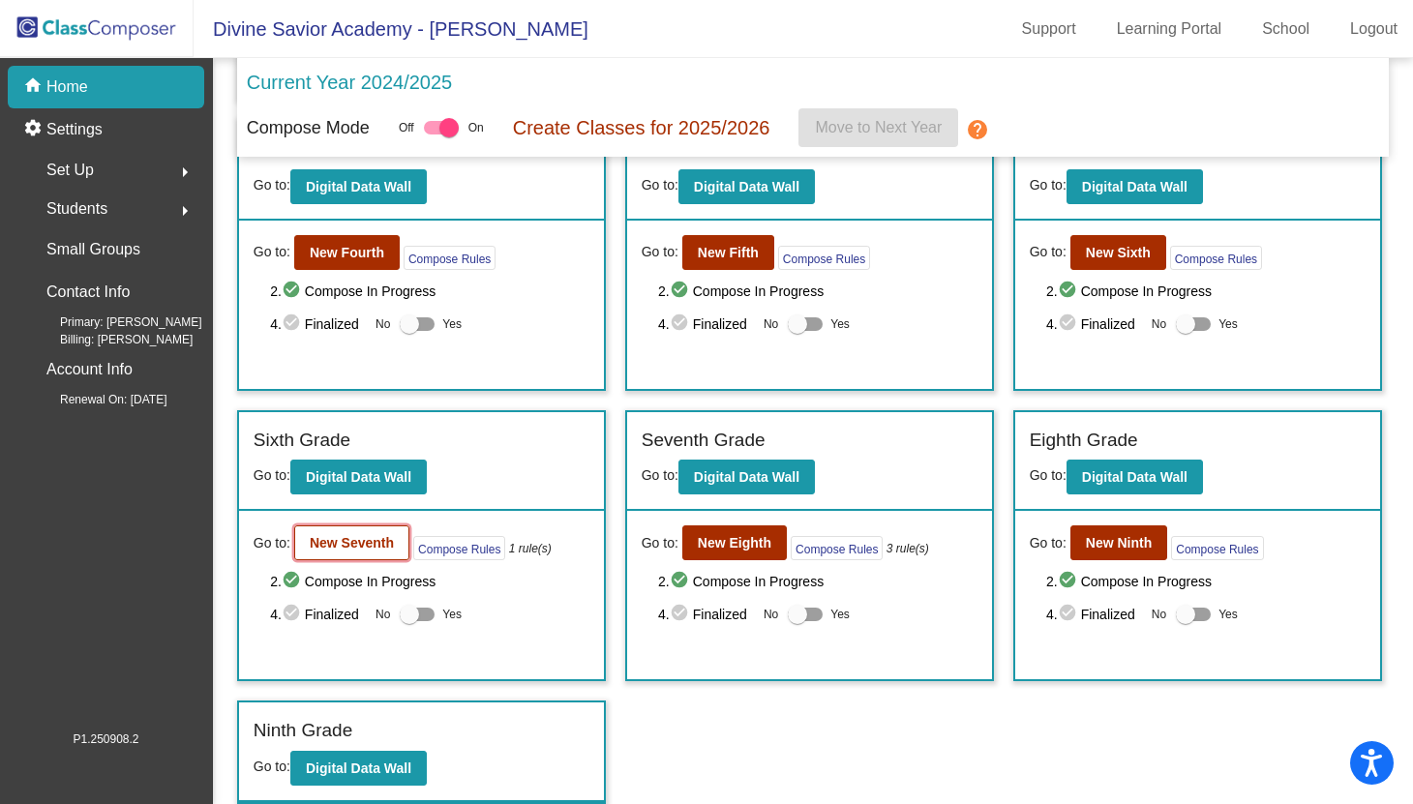
click at [368, 542] on b "New Seventh" at bounding box center [352, 542] width 84 height 15
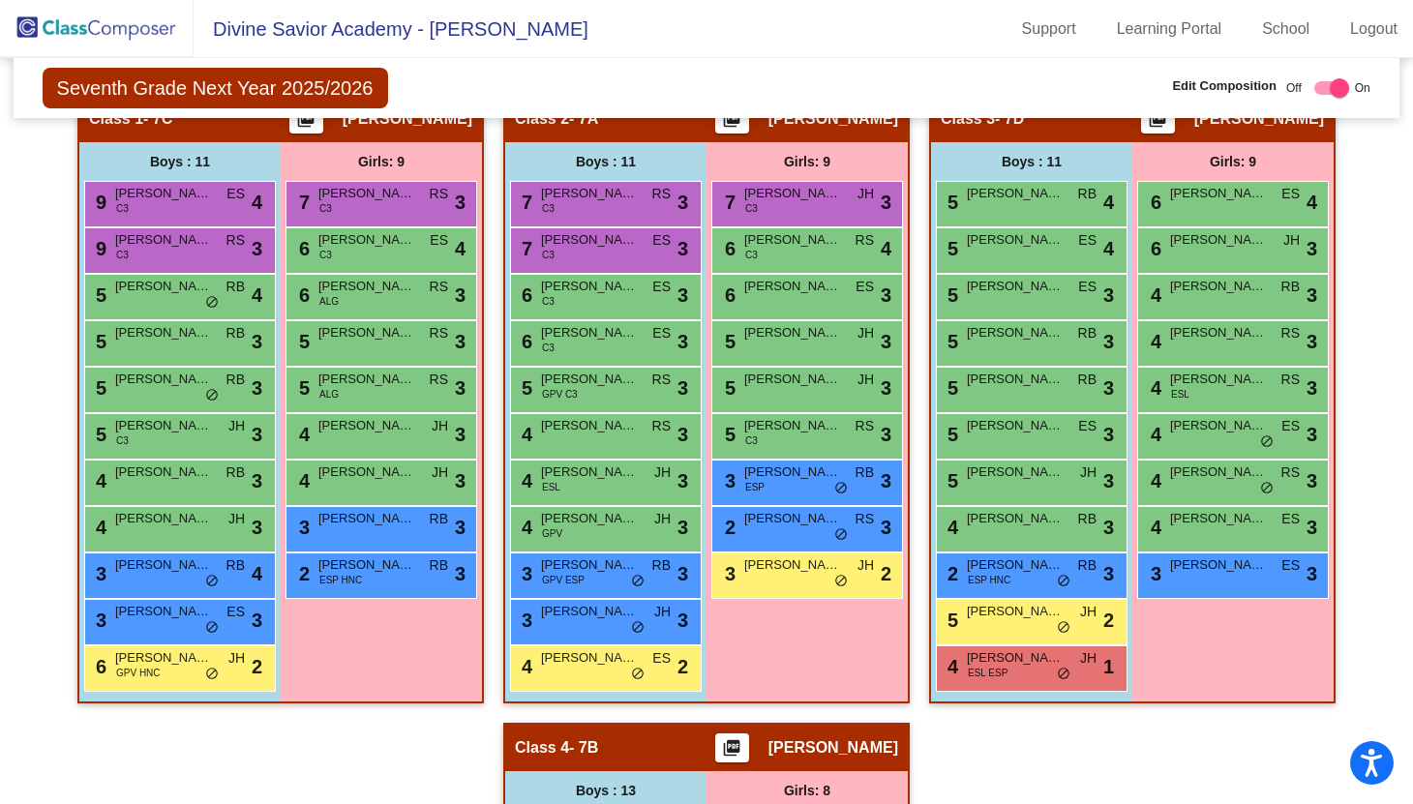
scroll to position [437, 0]
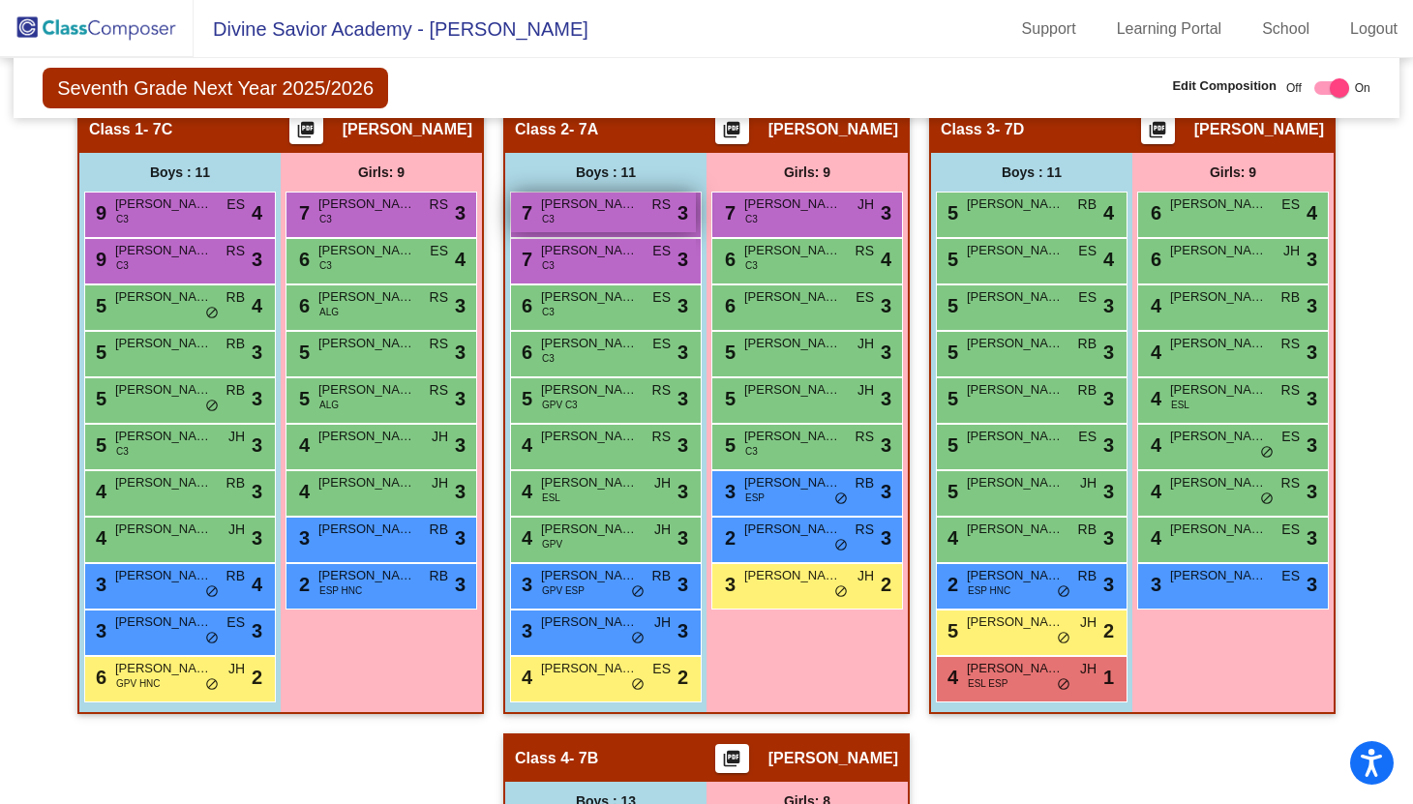
click at [558, 214] on span "[PERSON_NAME]" at bounding box center [589, 204] width 97 height 19
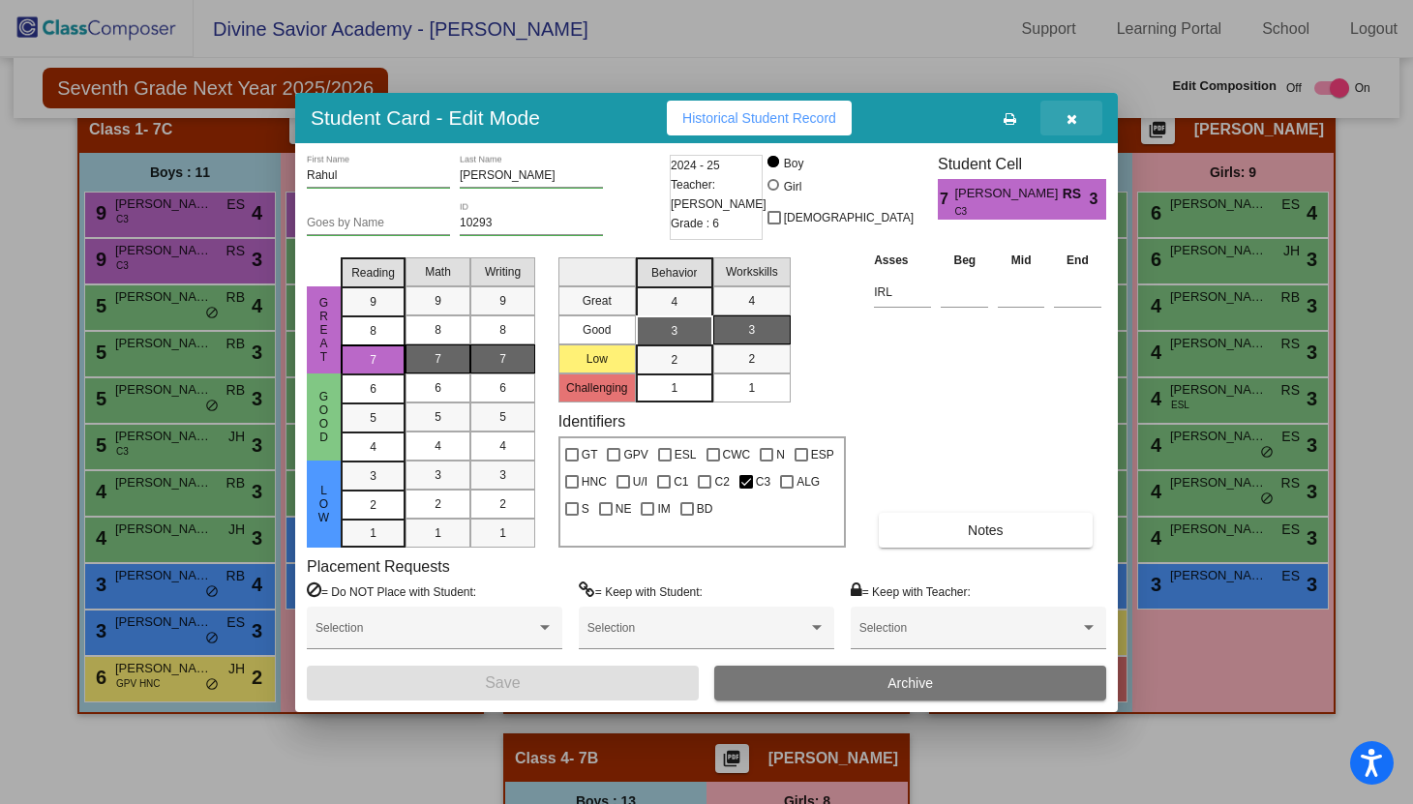
click at [1074, 116] on icon "button" at bounding box center [1072, 119] width 11 height 14
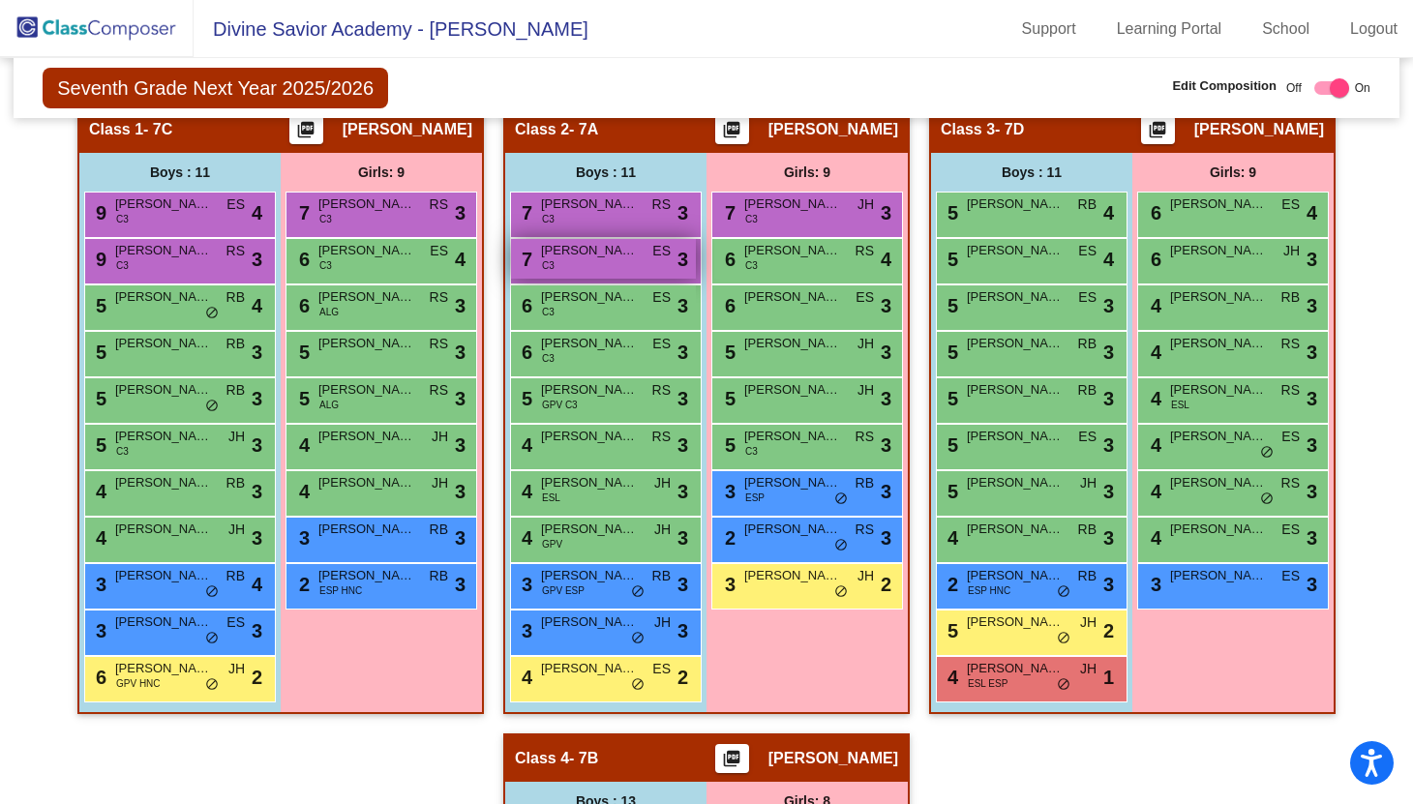
click at [609, 279] on div "7 [PERSON_NAME] [PERSON_NAME] C3 ES lock do_not_disturb_alt 3" at bounding box center [603, 259] width 185 height 40
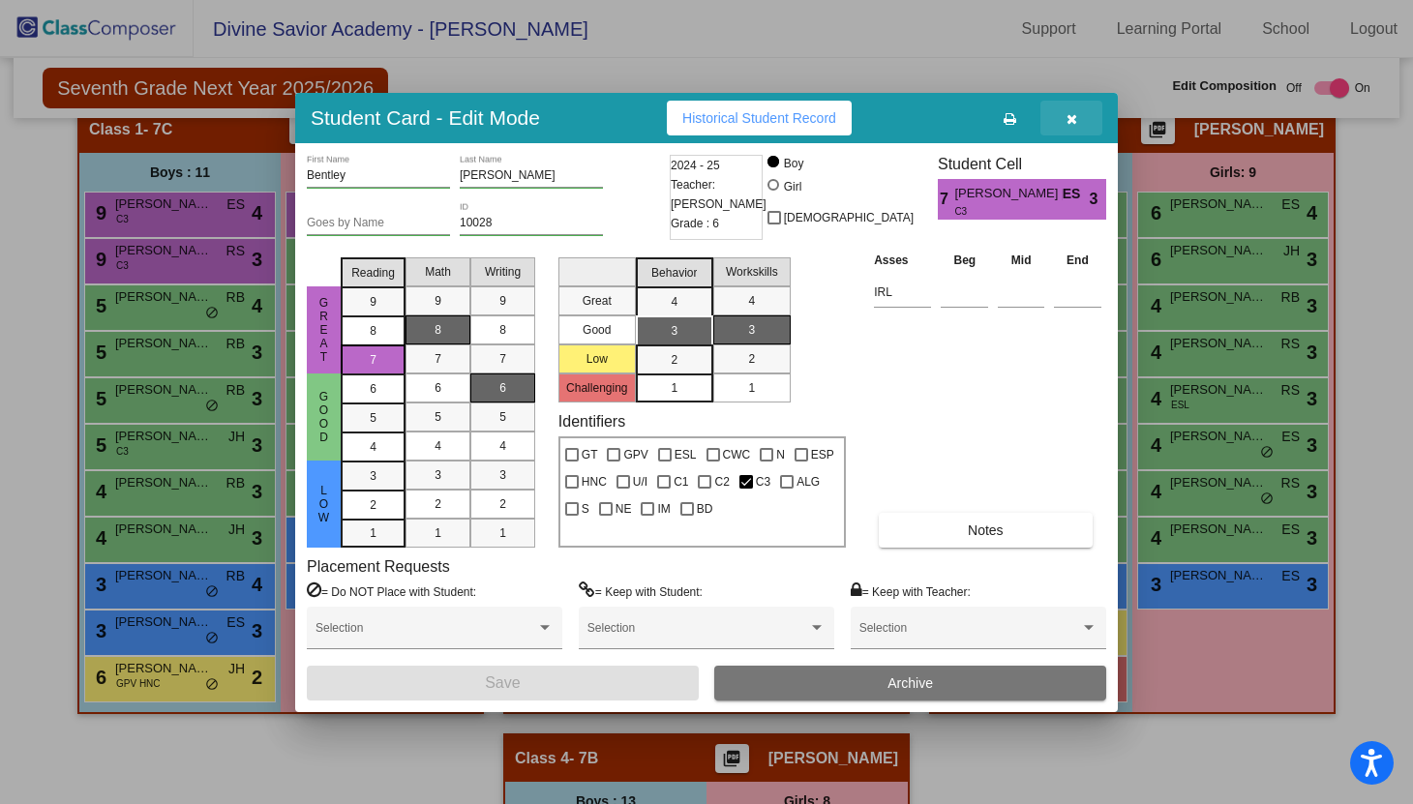
click at [1069, 121] on icon "button" at bounding box center [1072, 119] width 11 height 14
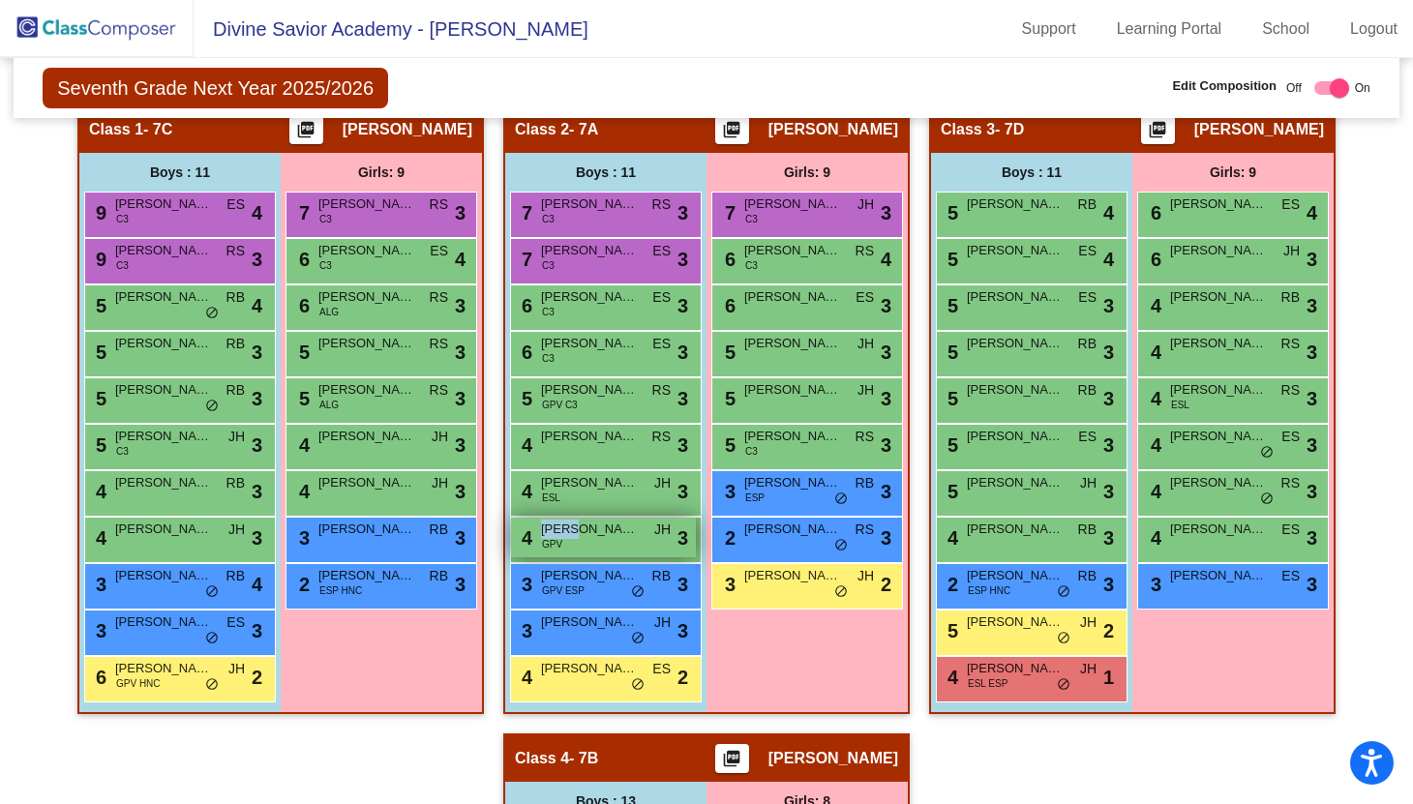
click at [573, 539] on span "[PERSON_NAME]" at bounding box center [589, 529] width 97 height 19
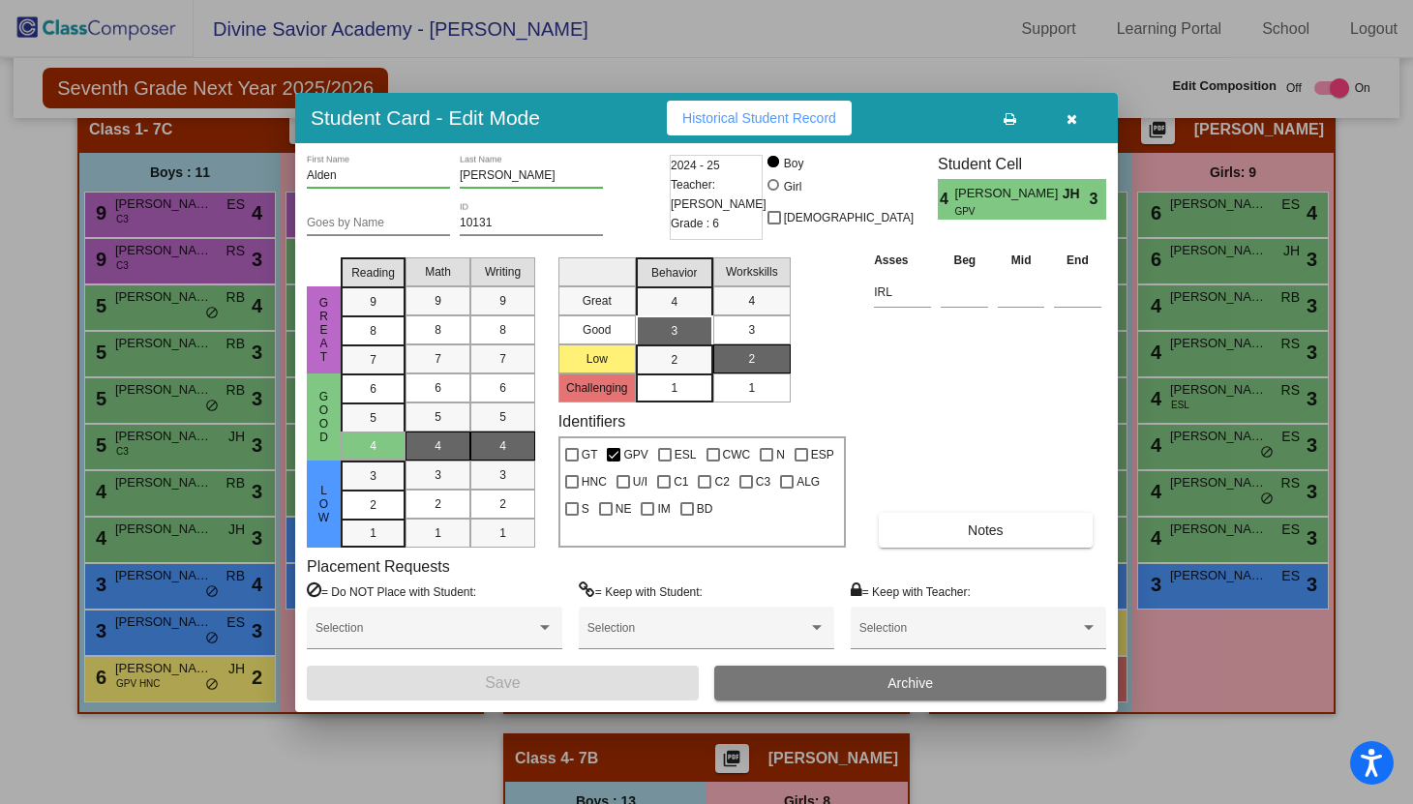
click at [1073, 122] on icon "button" at bounding box center [1072, 119] width 11 height 14
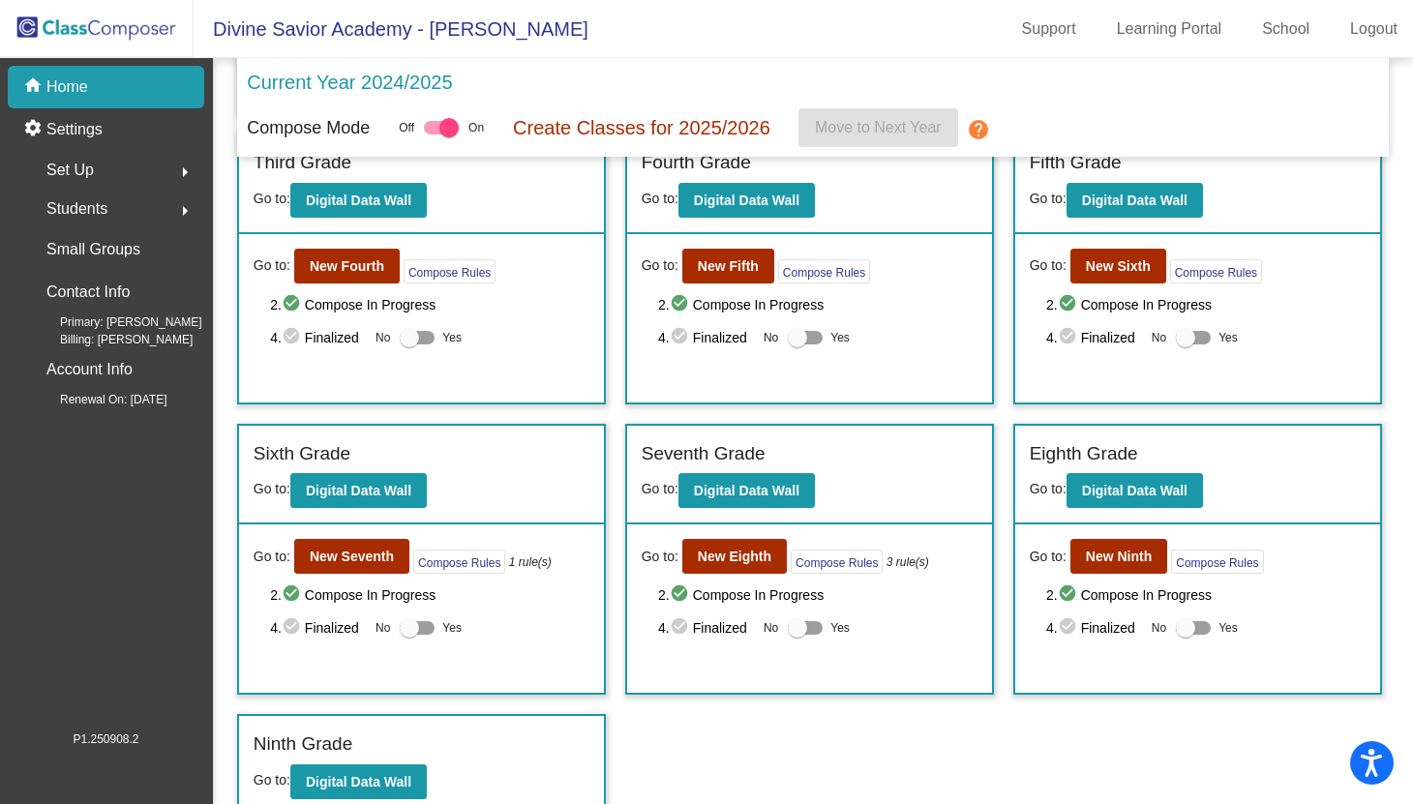
scroll to position [661, 0]
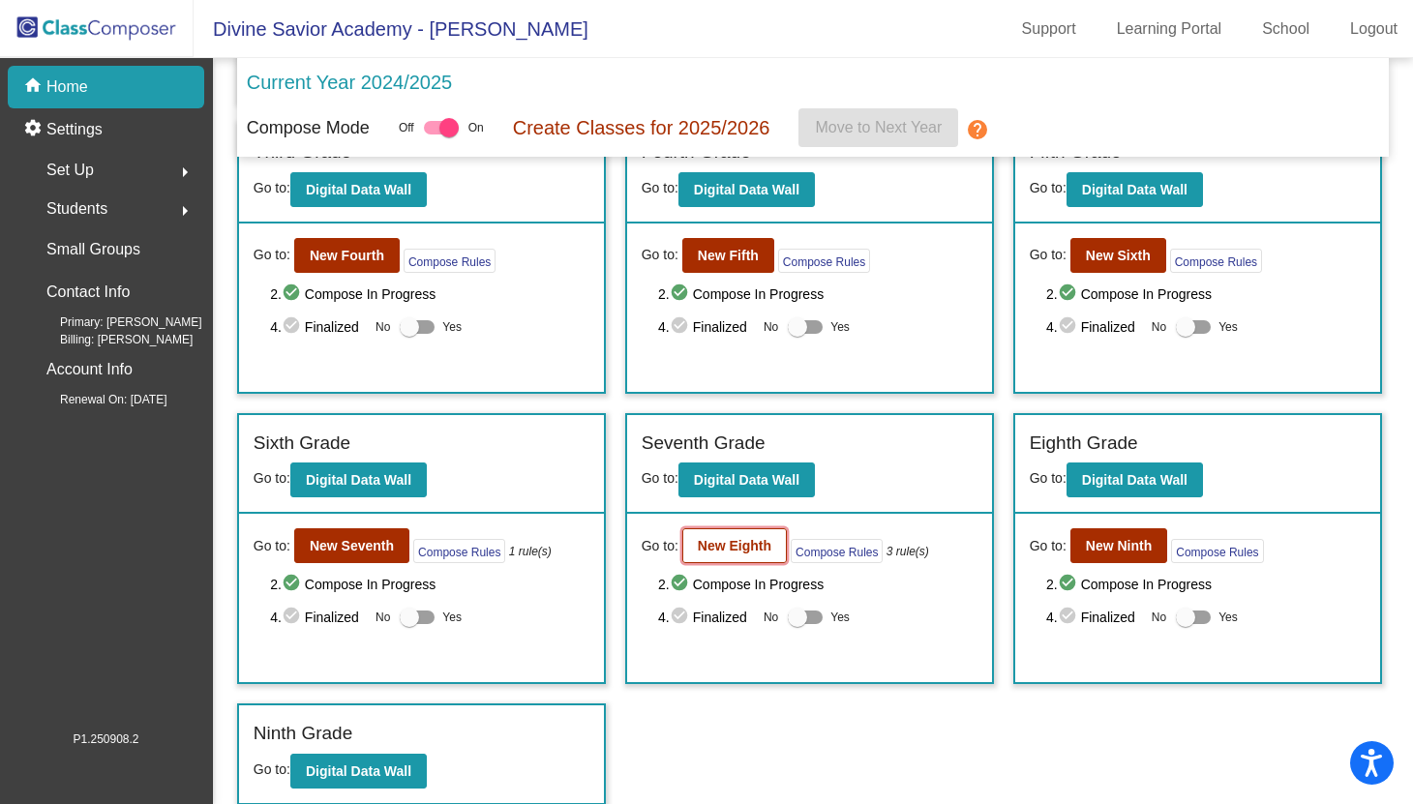
click at [762, 542] on b "New Eighth" at bounding box center [735, 545] width 74 height 15
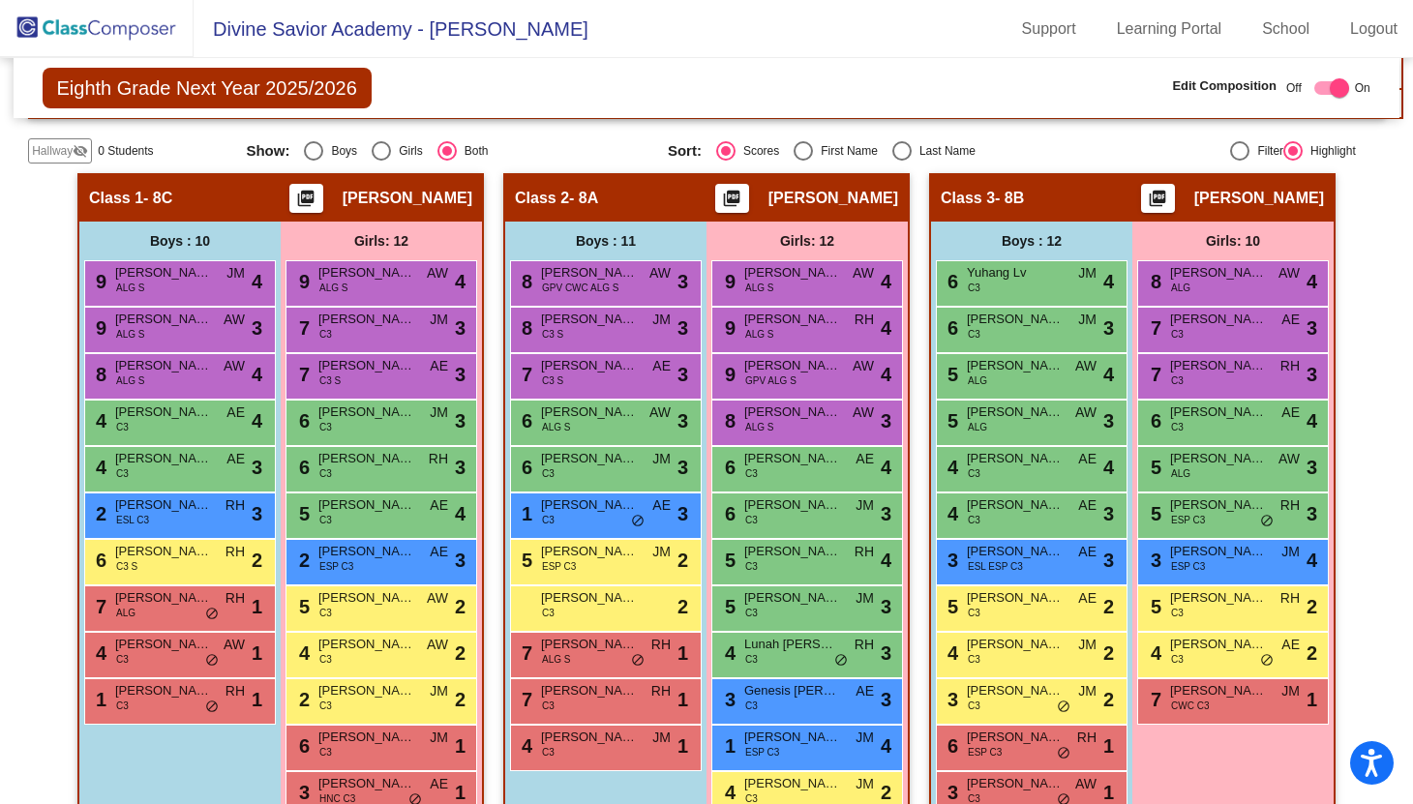
scroll to position [422, 0]
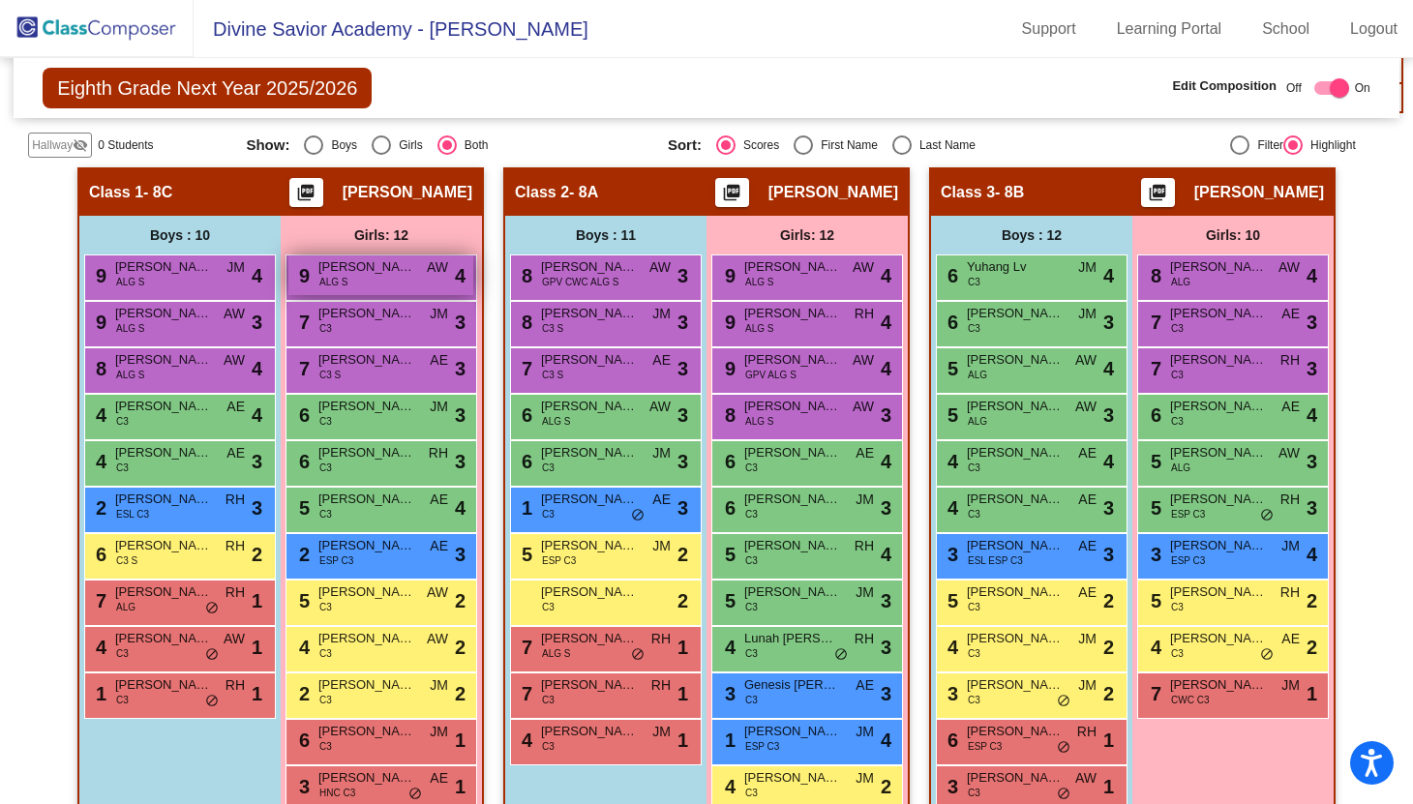
click at [380, 264] on span "[PERSON_NAME]" at bounding box center [366, 267] width 97 height 19
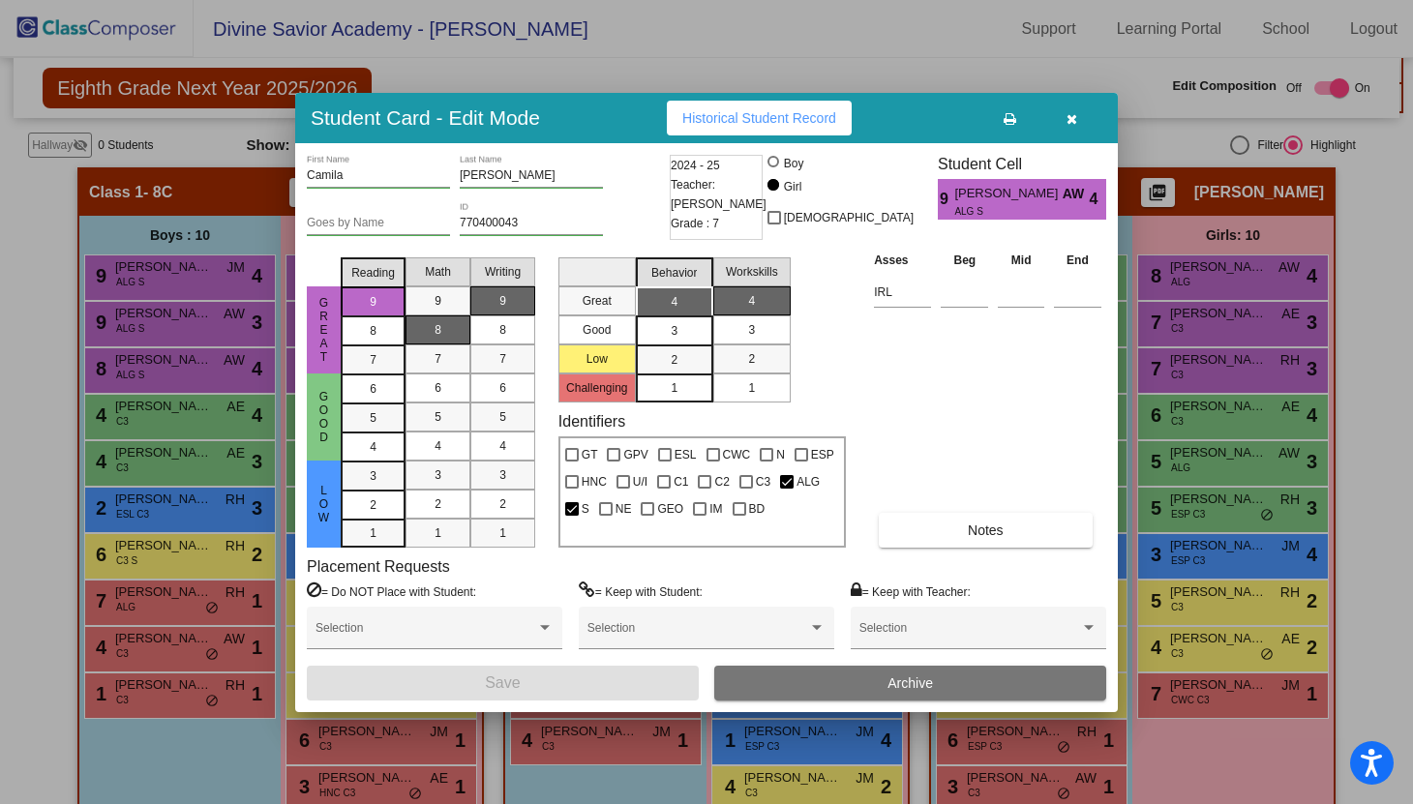
click at [1067, 121] on icon "button" at bounding box center [1072, 119] width 11 height 14
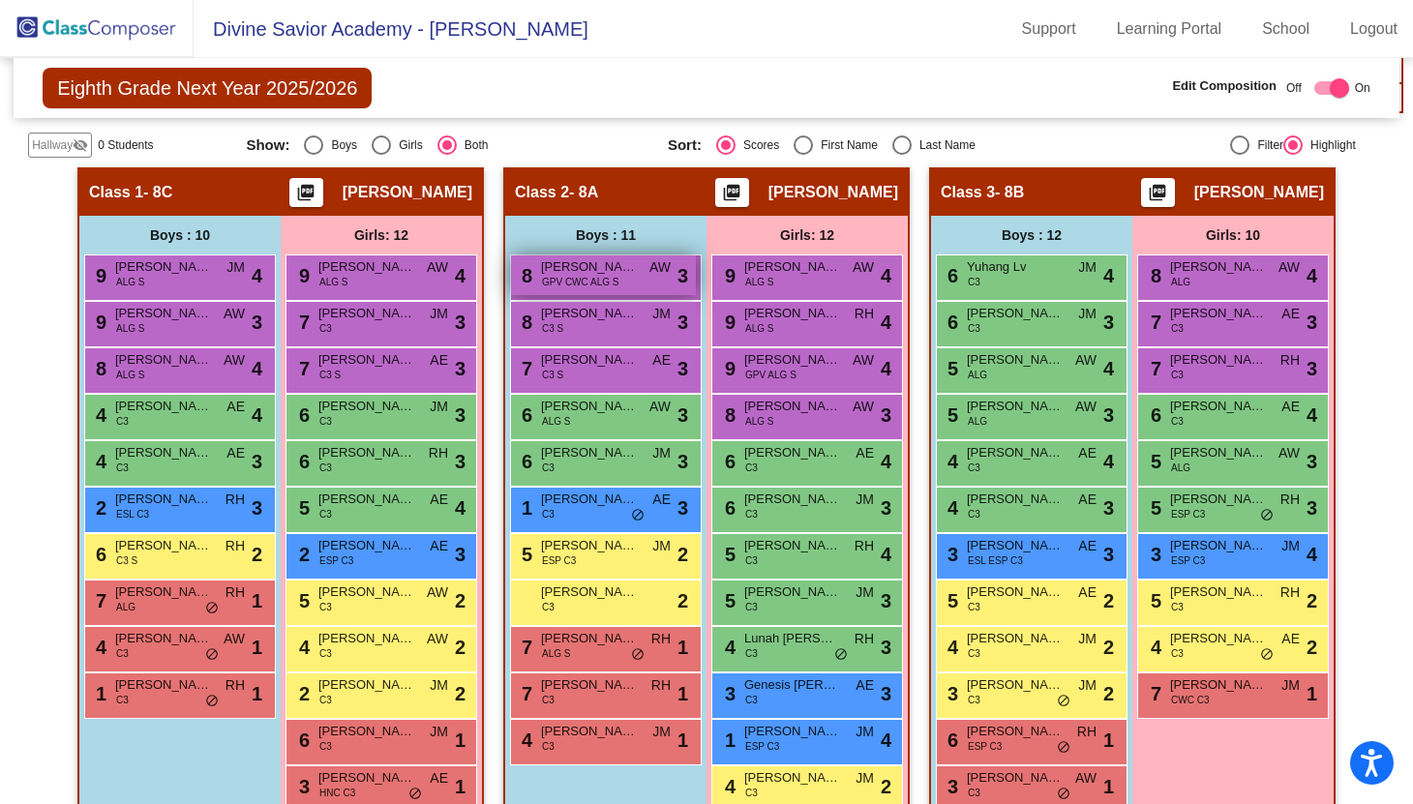
click at [577, 277] on span "GPV CWC ALG S" at bounding box center [580, 282] width 76 height 15
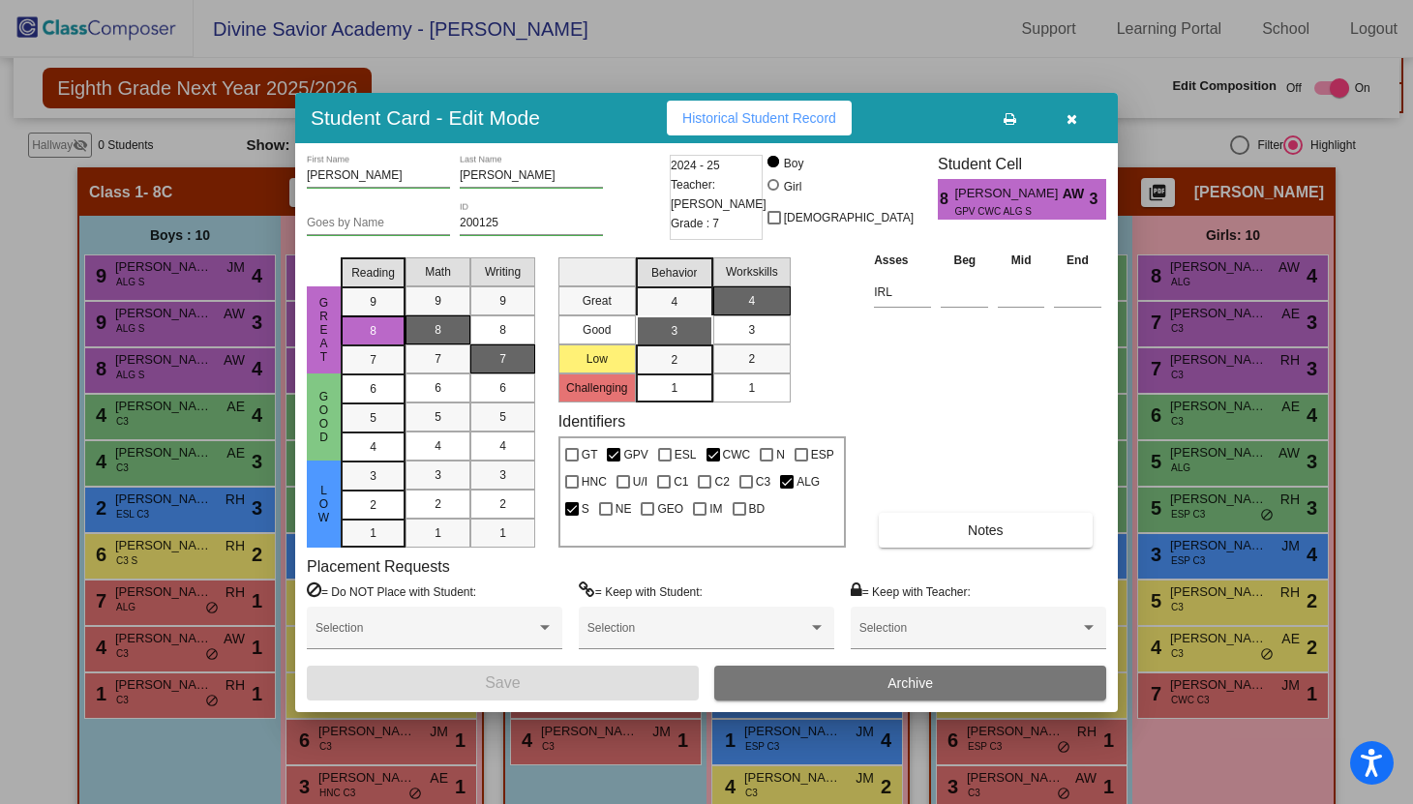
click at [1074, 118] on icon "button" at bounding box center [1072, 119] width 11 height 14
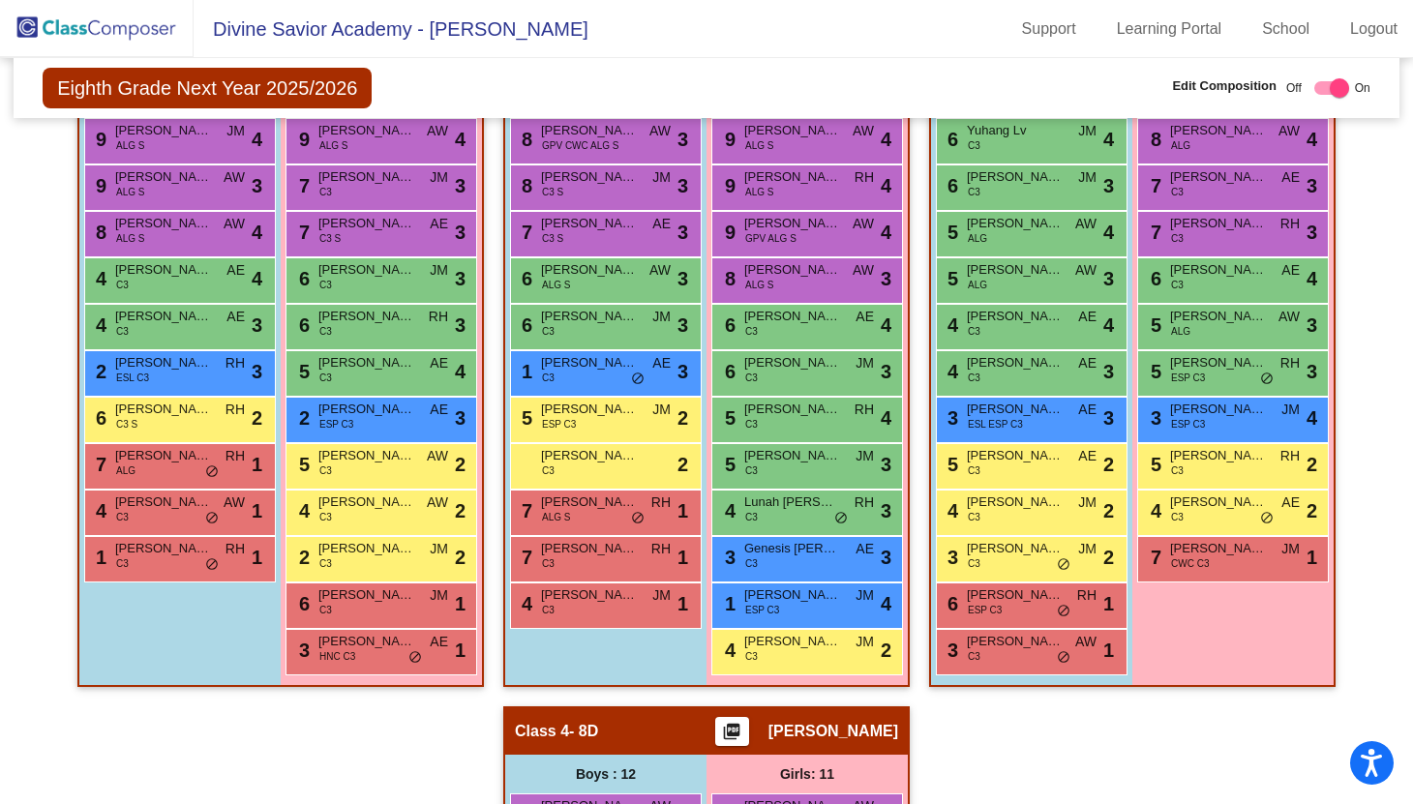
scroll to position [476, 0]
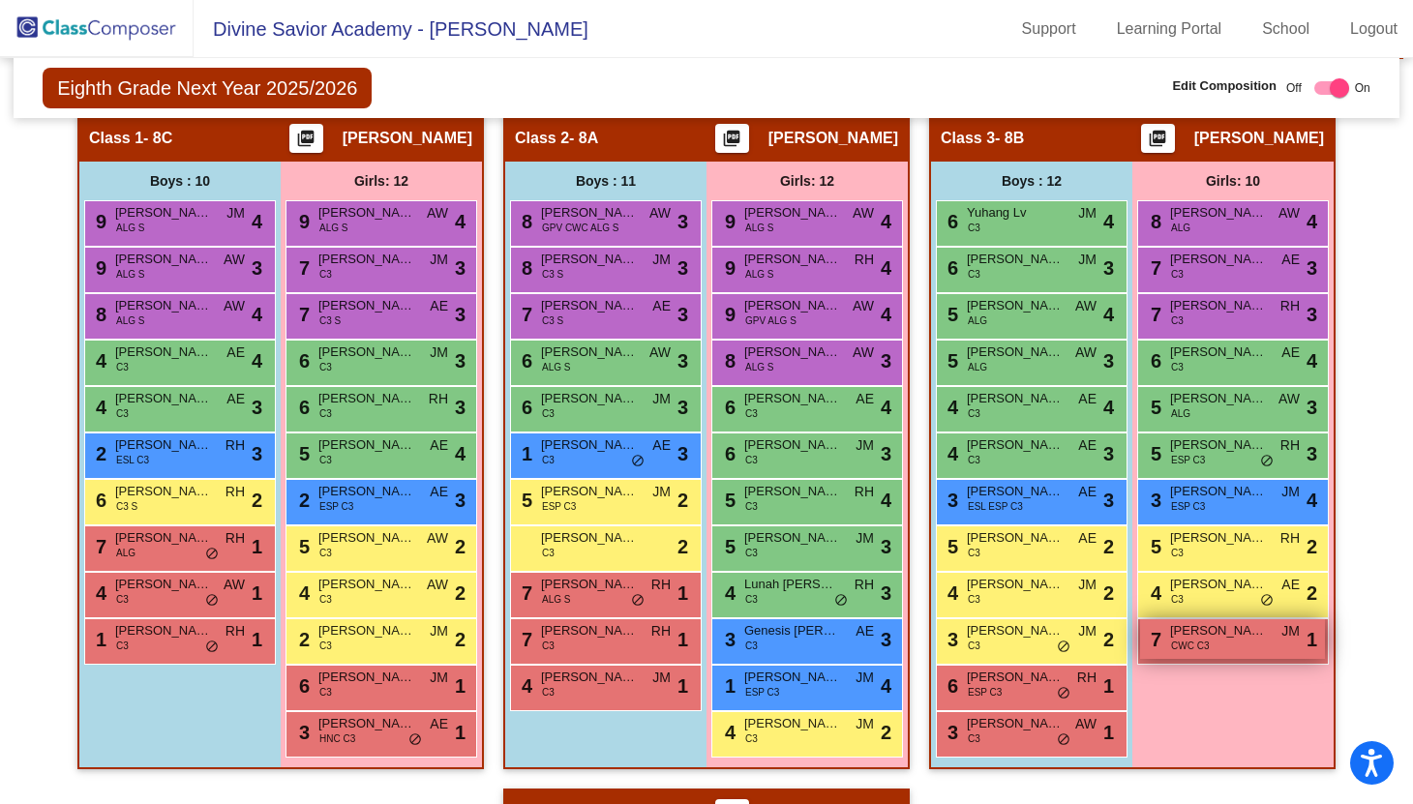
click at [1214, 647] on div "7 [PERSON_NAME] CWC C3 JM lock do_not_disturb_alt 1" at bounding box center [1232, 640] width 185 height 40
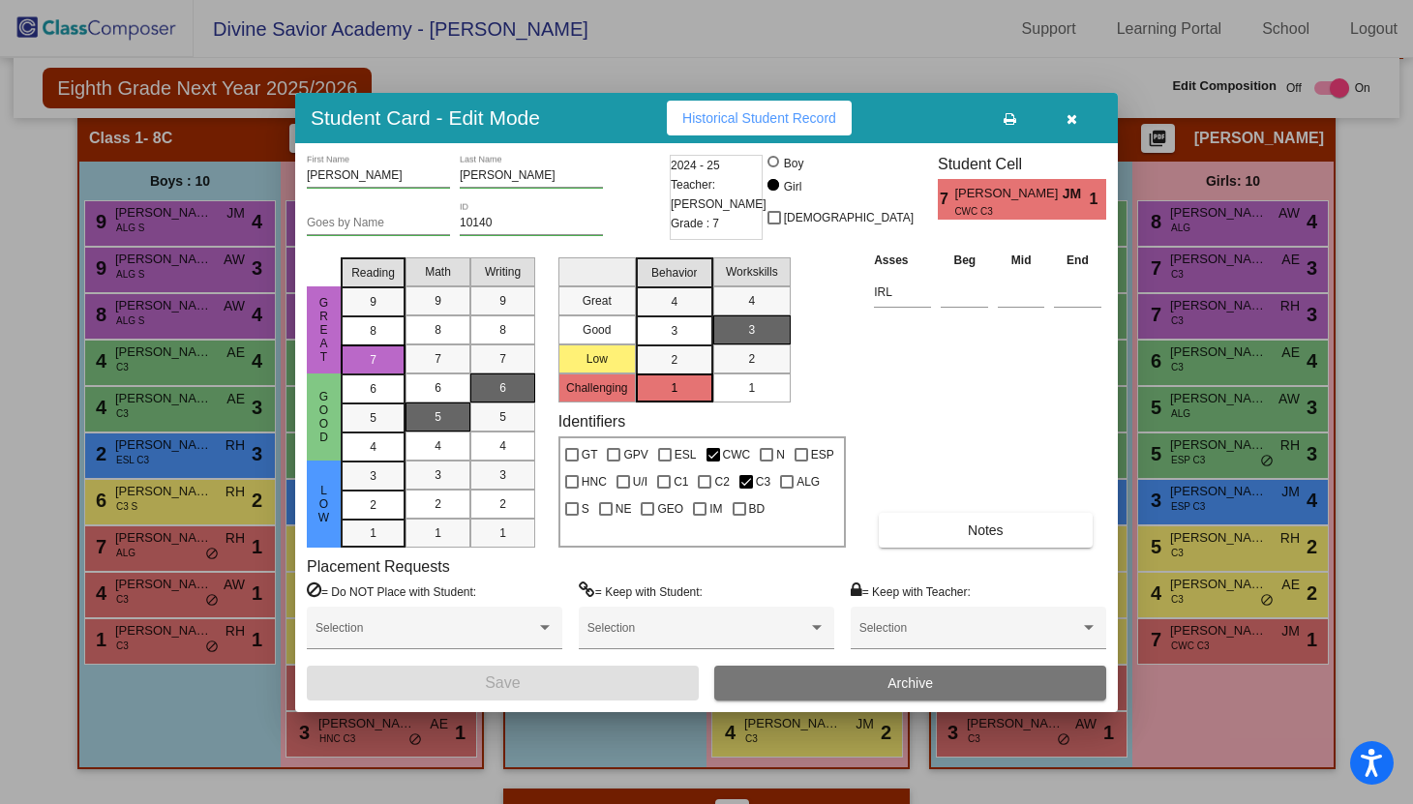
click at [1071, 119] on icon "button" at bounding box center [1072, 119] width 11 height 14
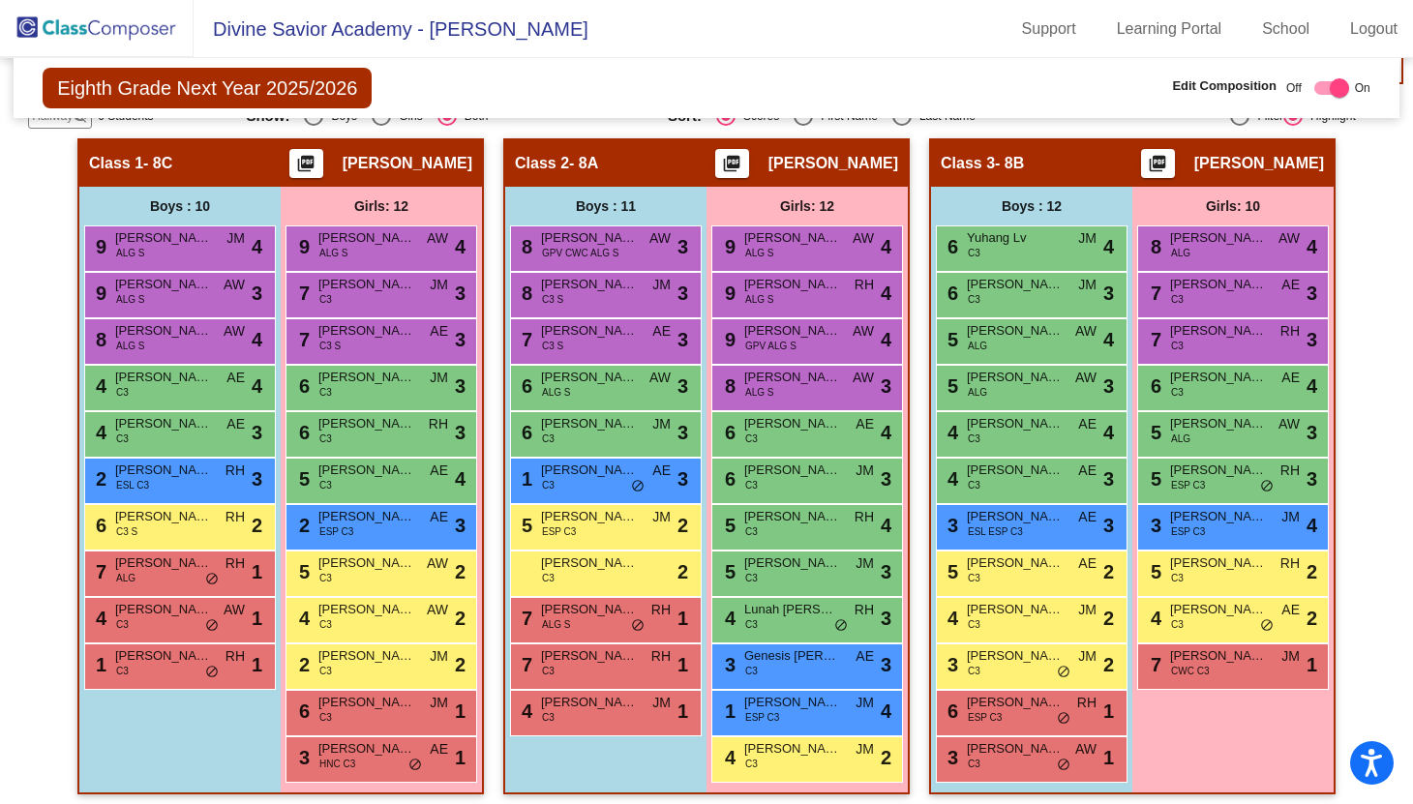
scroll to position [1026, 0]
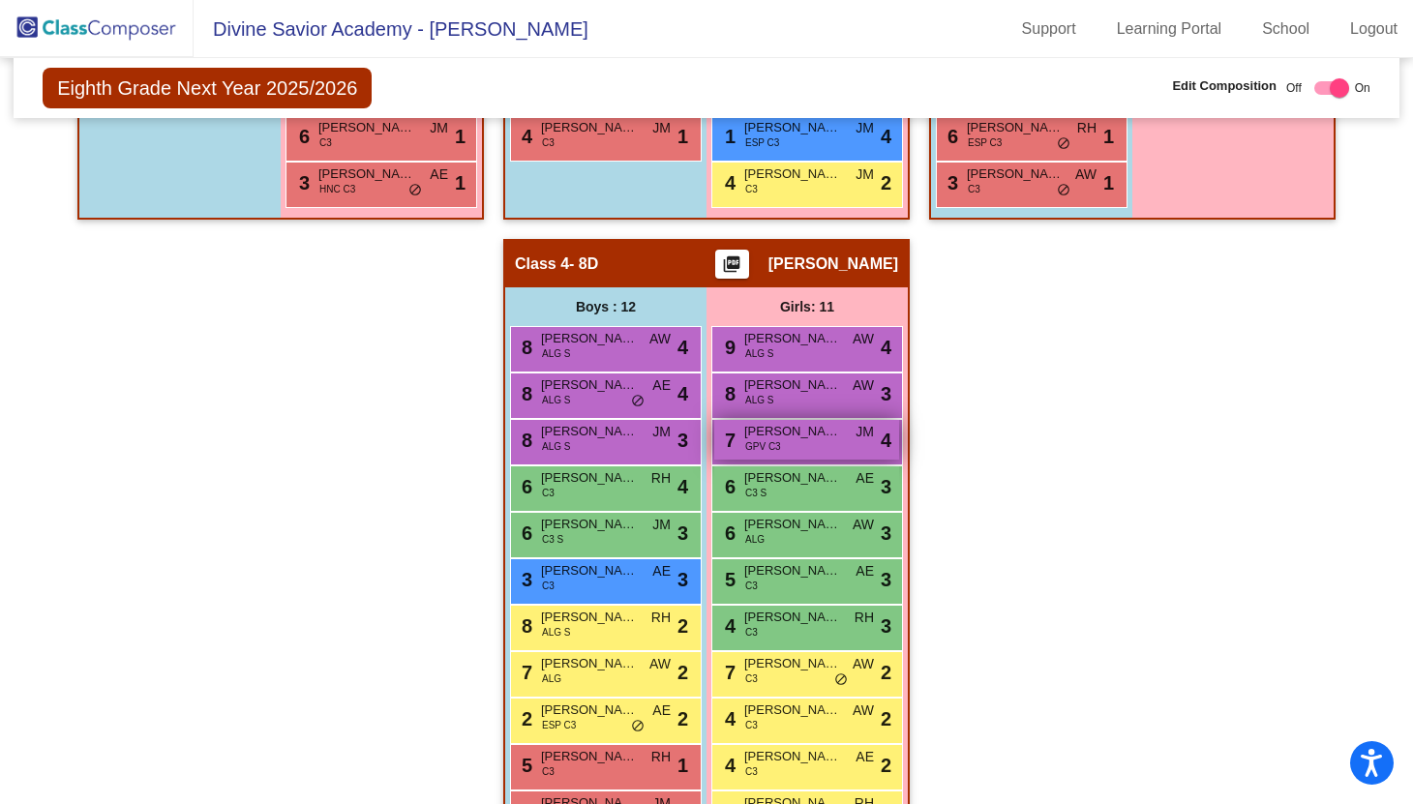
click at [787, 437] on span "[PERSON_NAME]" at bounding box center [792, 431] width 97 height 19
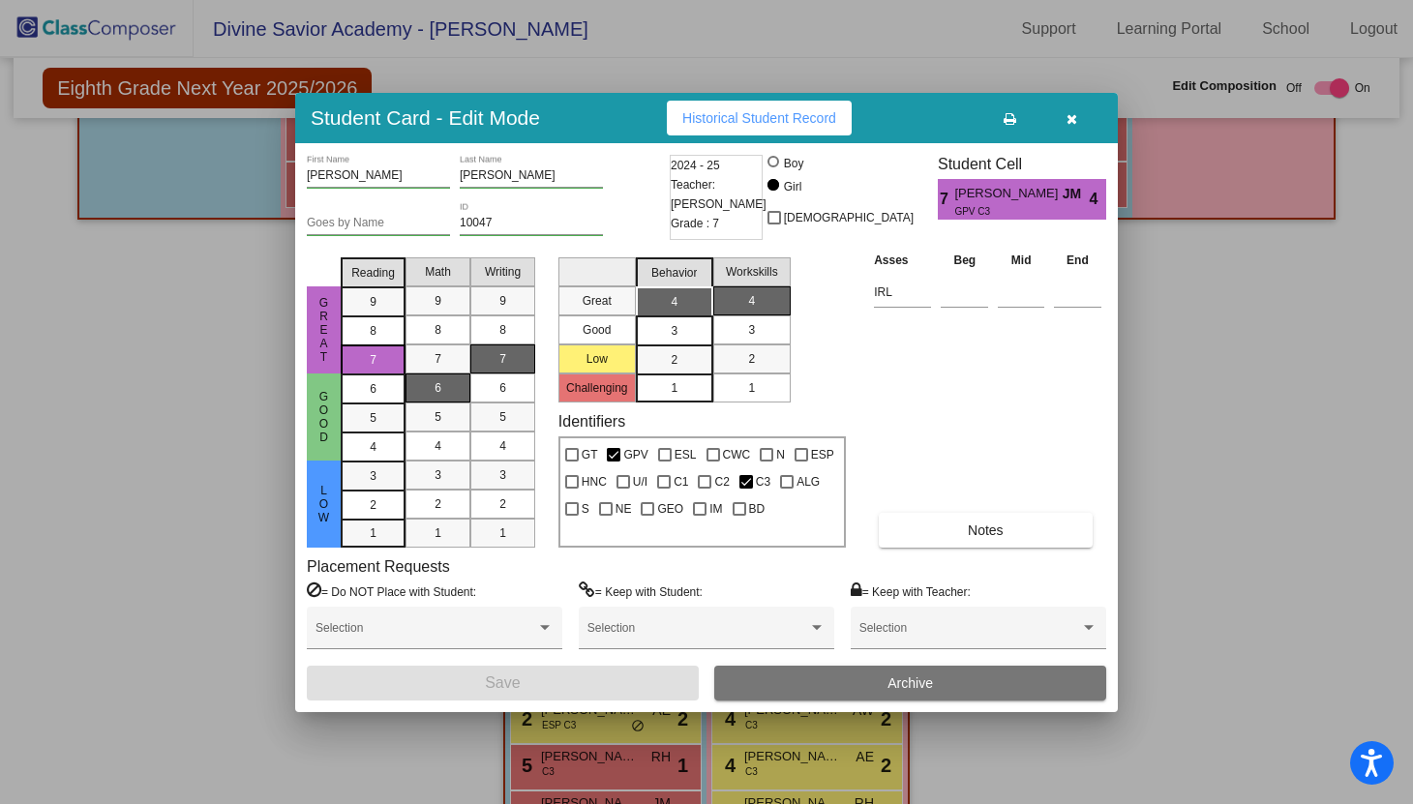
click at [1070, 119] on icon "button" at bounding box center [1072, 119] width 11 height 14
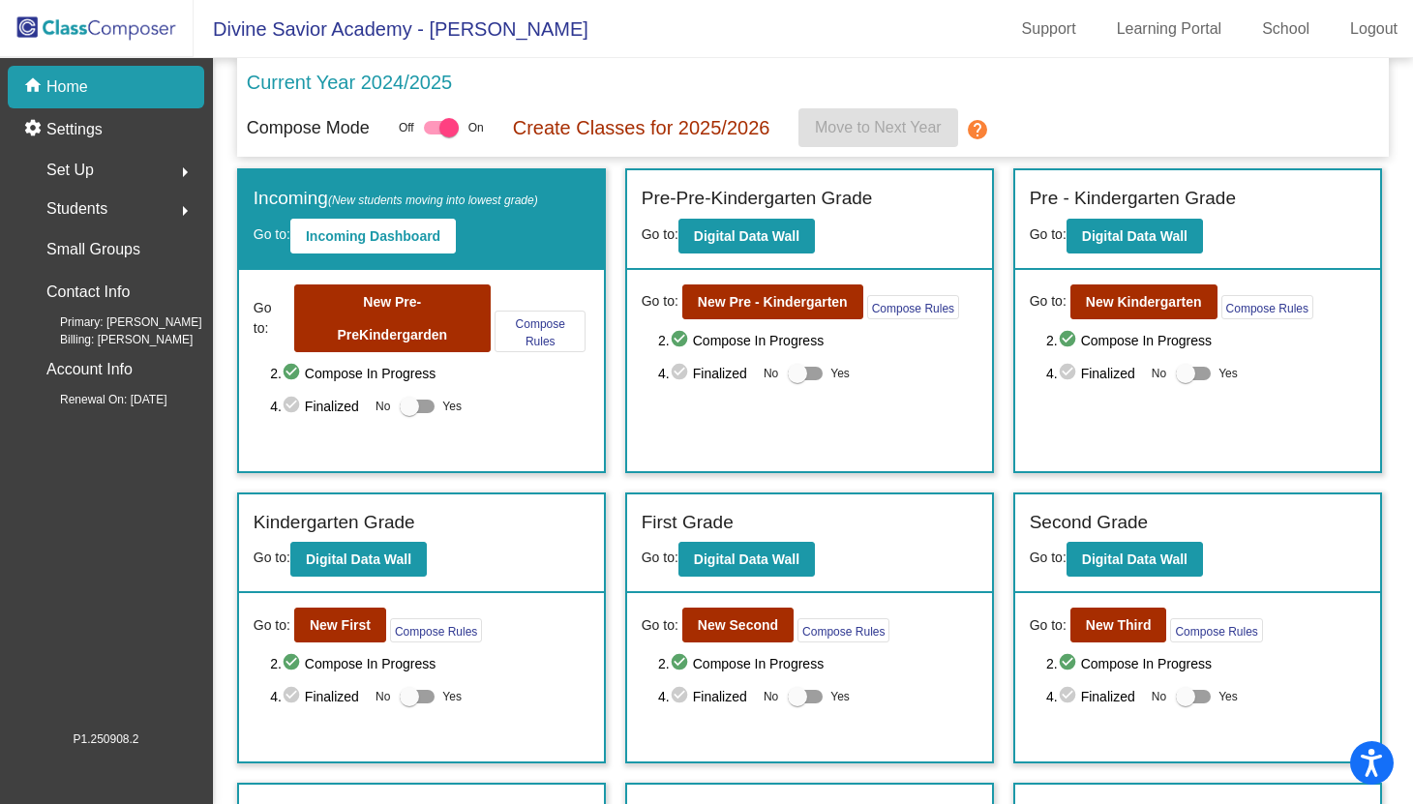
scroll to position [664, 0]
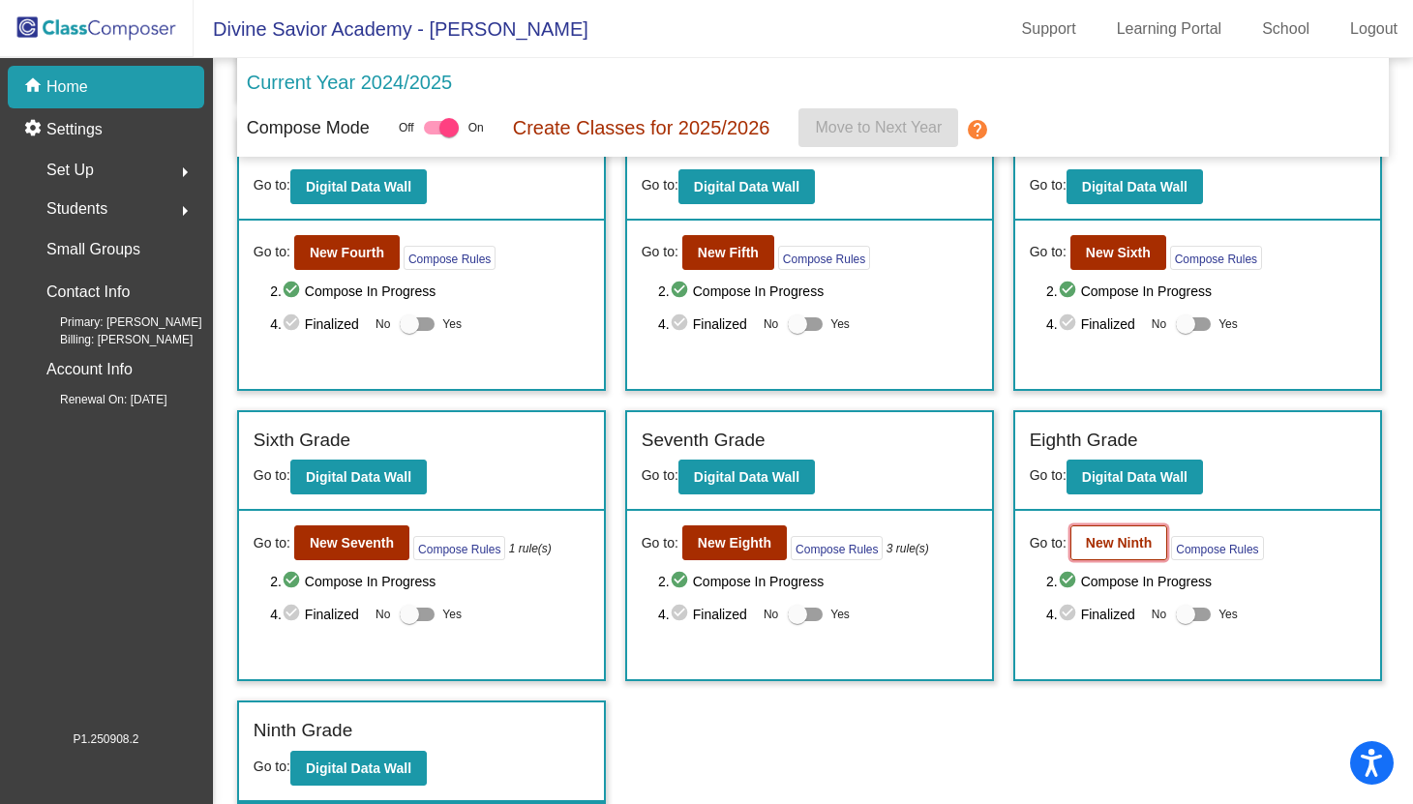
click at [1086, 542] on b "New Ninth" at bounding box center [1119, 542] width 66 height 15
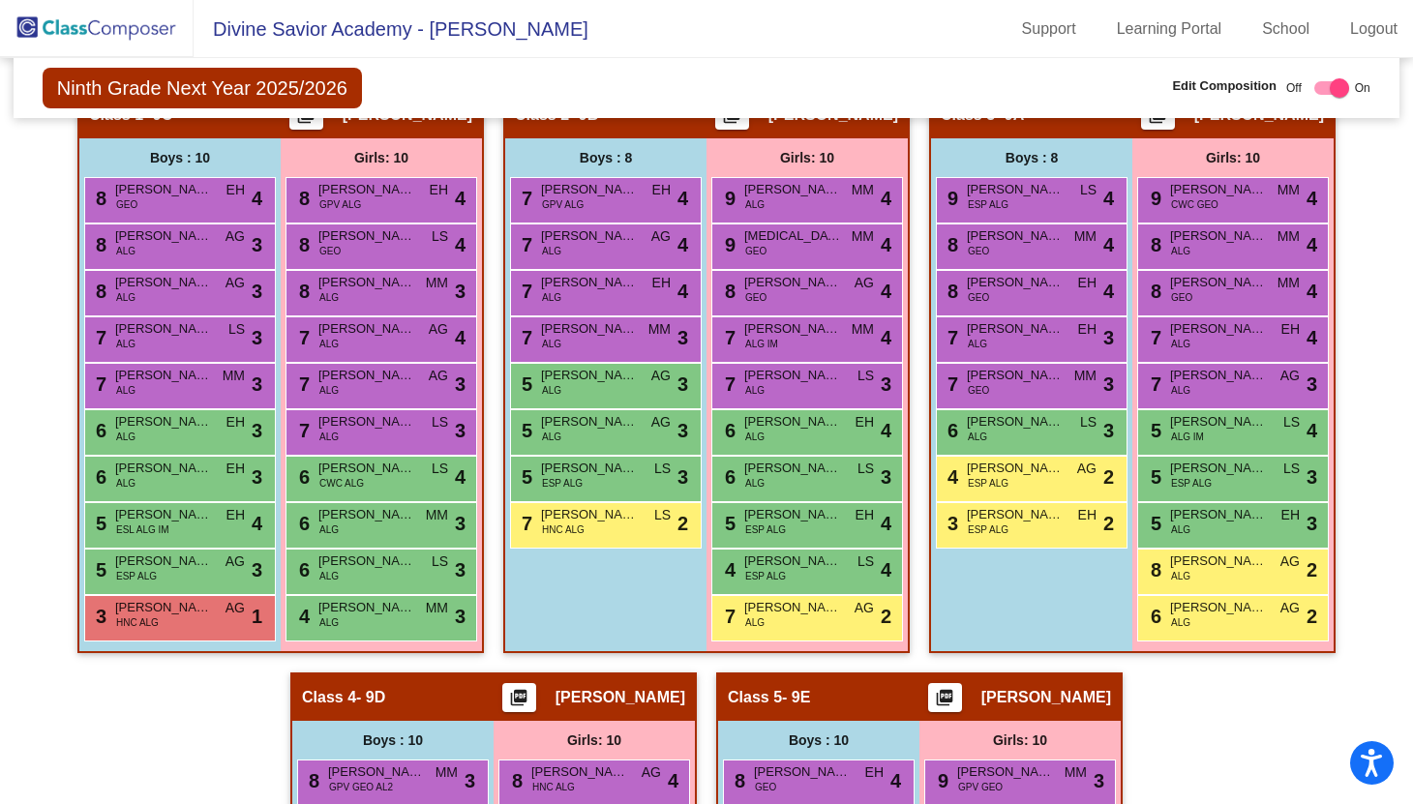
scroll to position [997, 0]
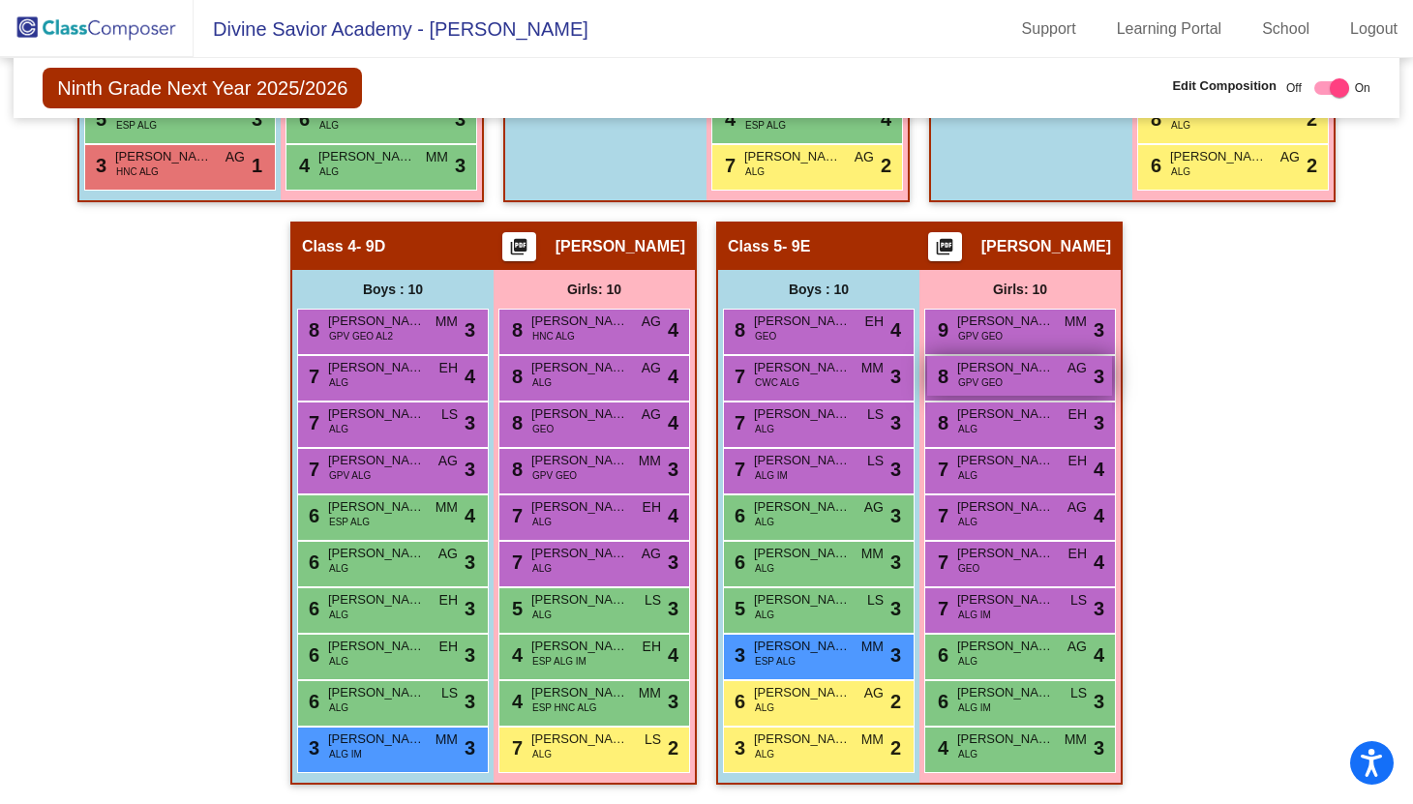
click at [1029, 365] on span "[PERSON_NAME]" at bounding box center [1005, 367] width 97 height 19
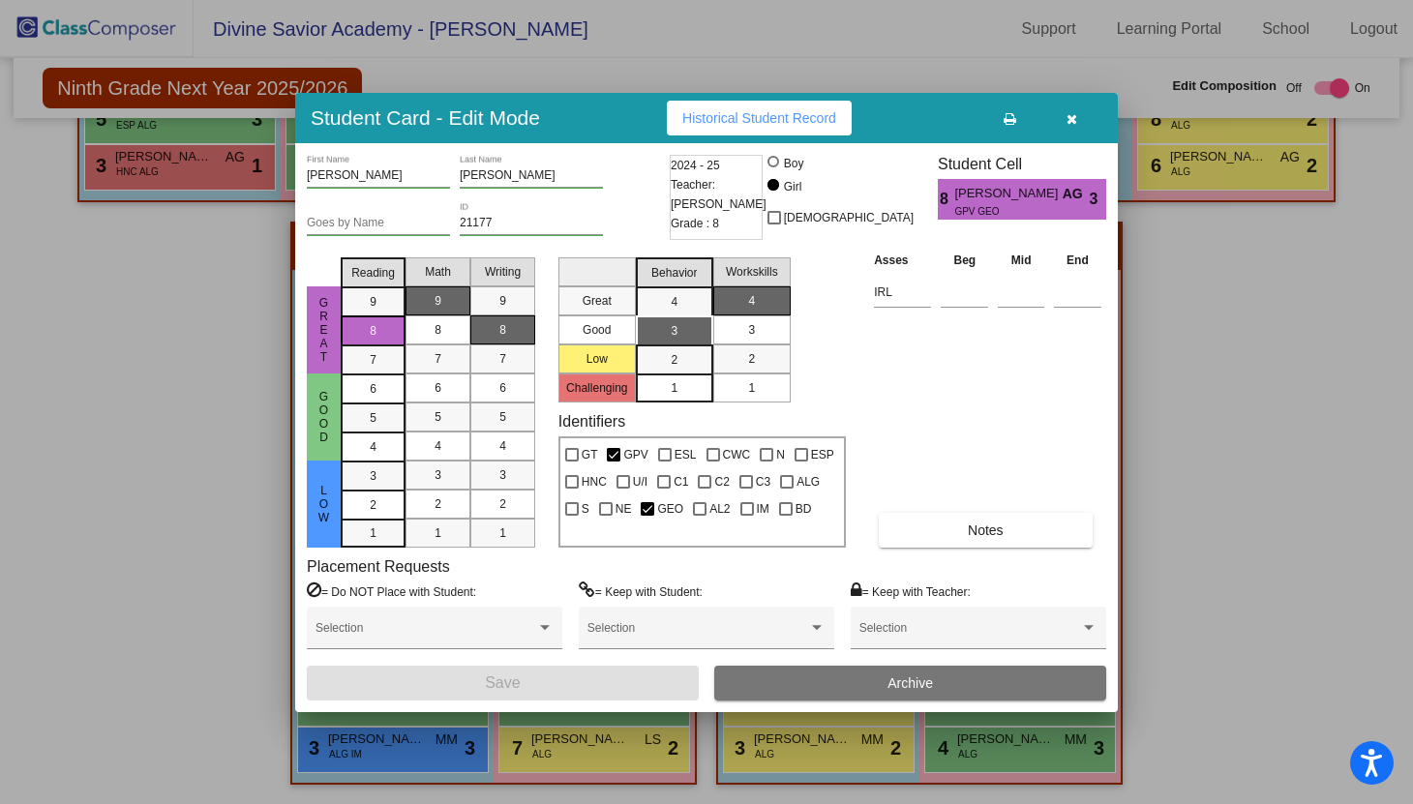
click at [1072, 120] on icon "button" at bounding box center [1072, 119] width 11 height 14
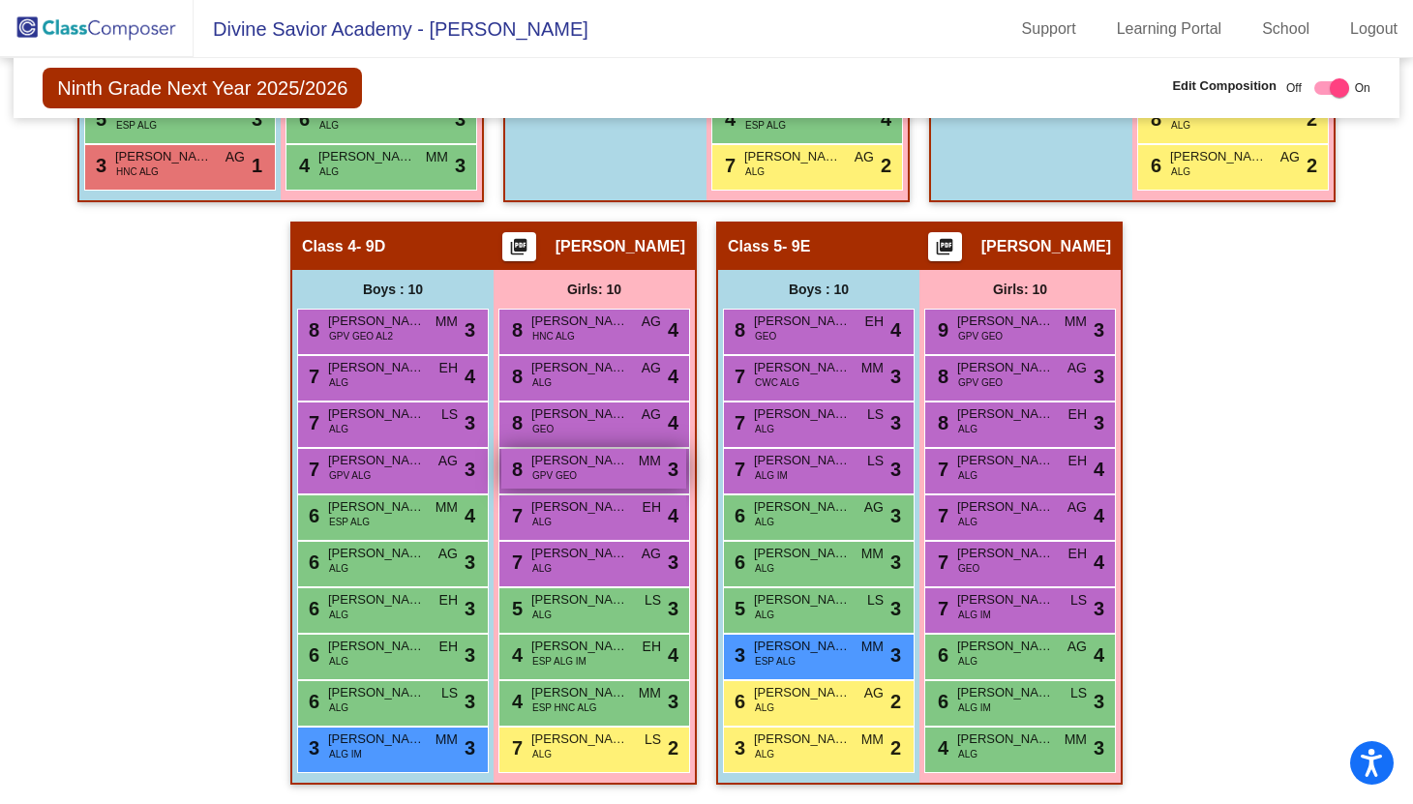
click at [595, 458] on span "[PERSON_NAME]" at bounding box center [579, 460] width 97 height 19
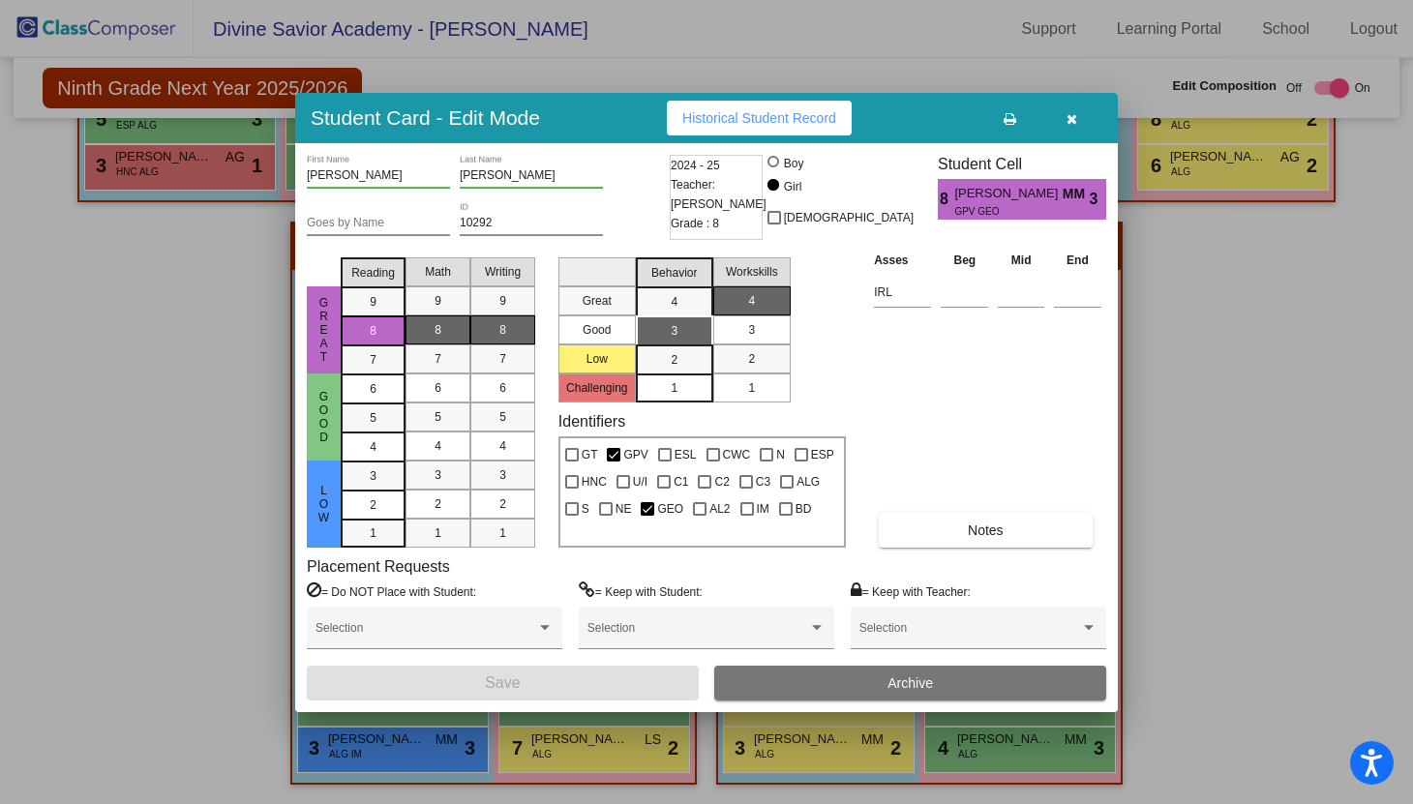
click at [1071, 117] on icon "button" at bounding box center [1072, 119] width 11 height 14
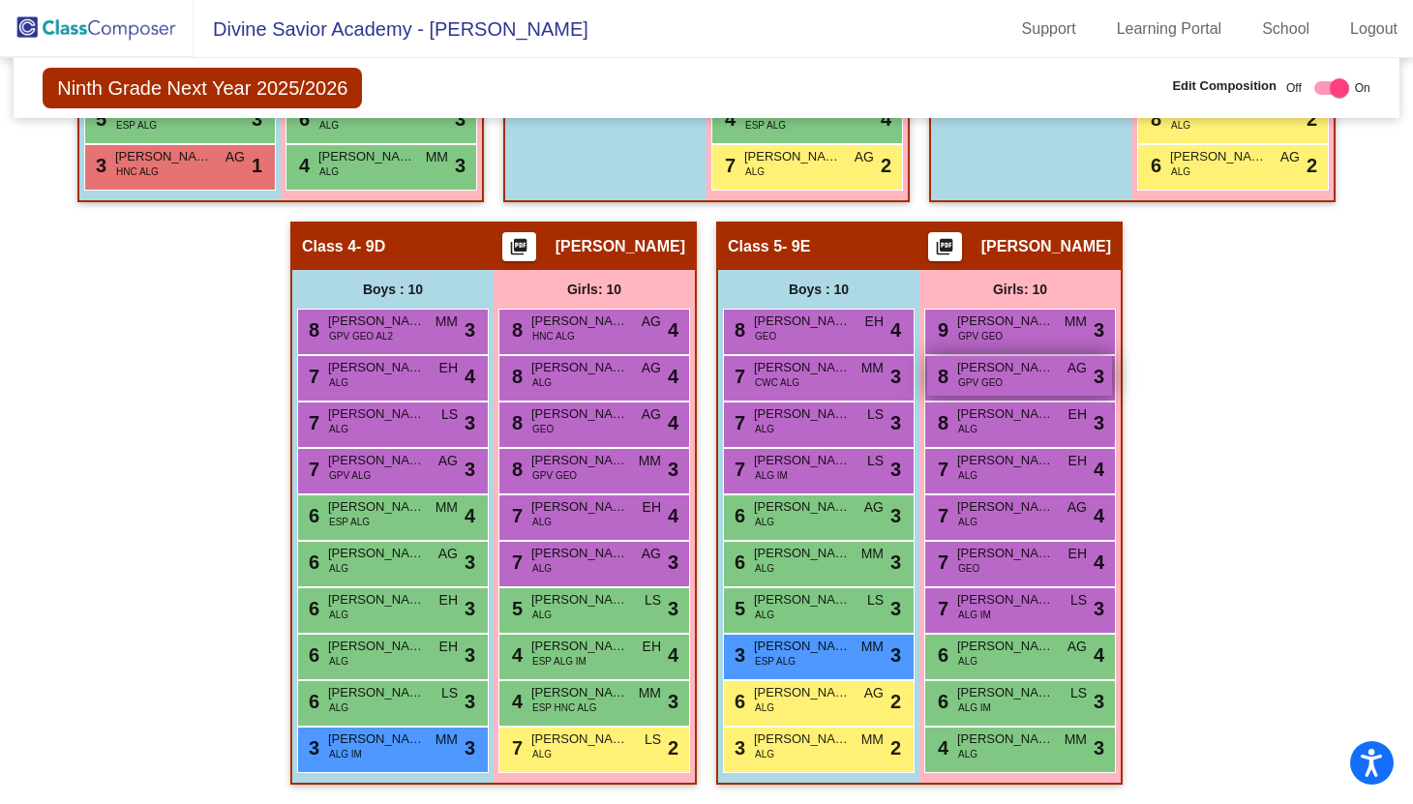
click at [1003, 367] on span "[PERSON_NAME]" at bounding box center [1005, 367] width 97 height 19
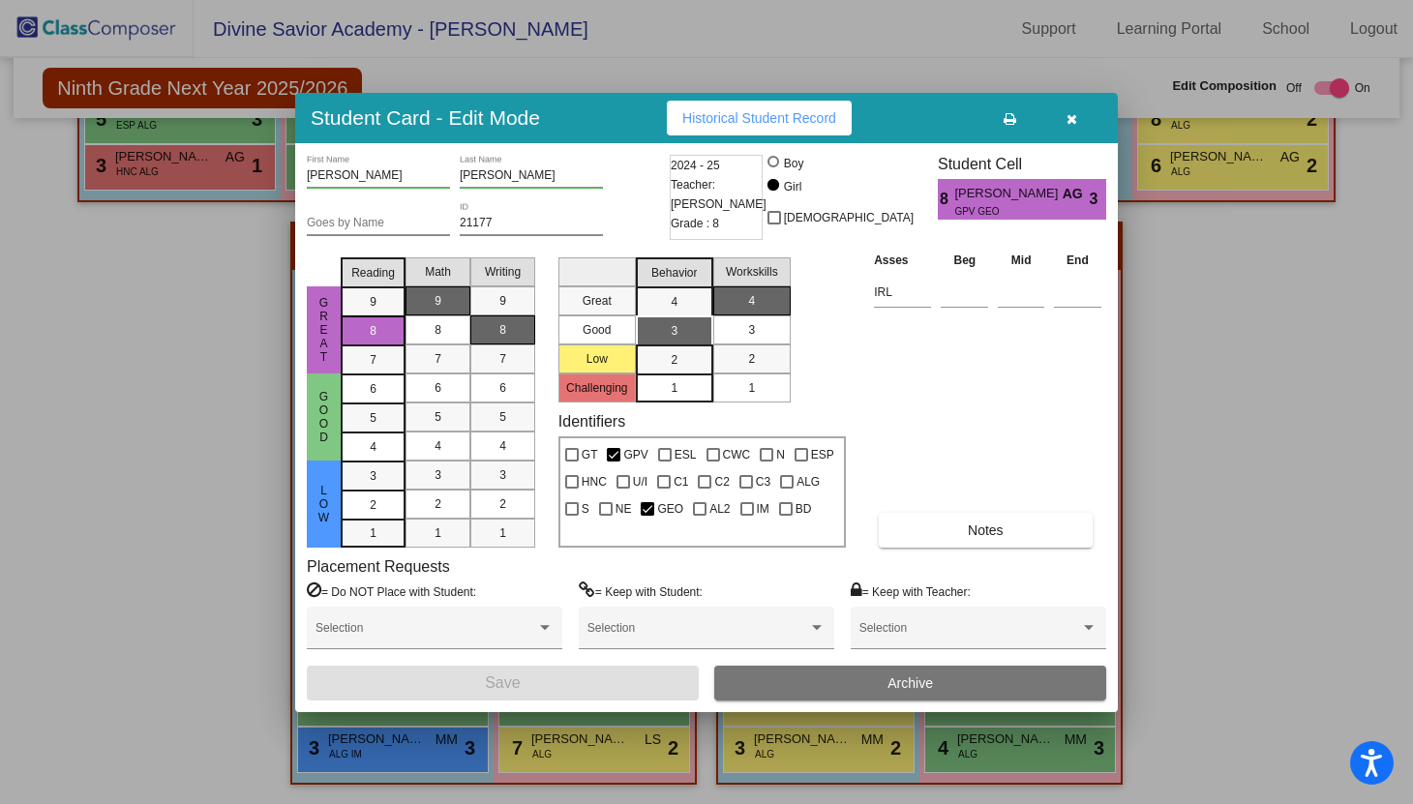
click at [1070, 125] on icon "button" at bounding box center [1072, 119] width 11 height 14
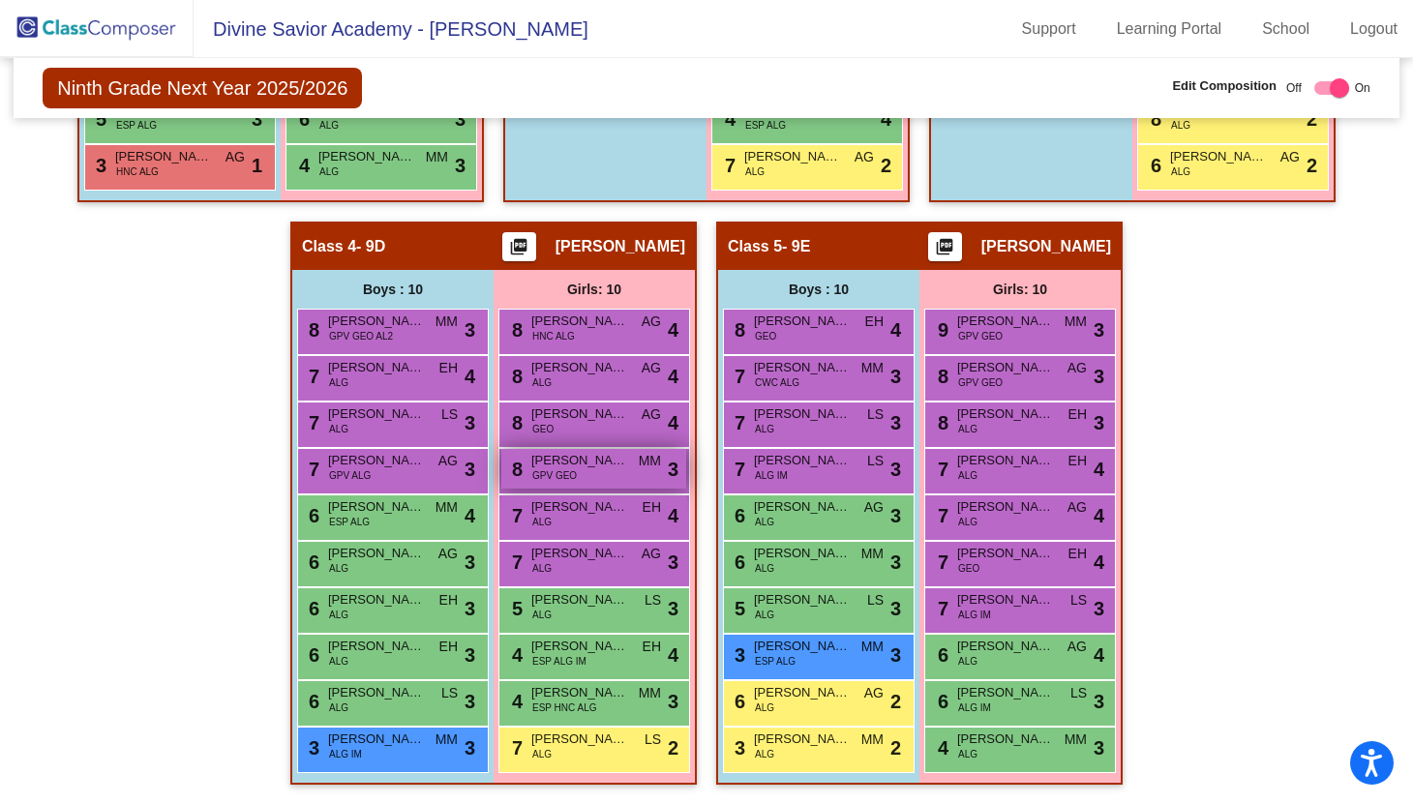
click at [575, 472] on div "8 [PERSON_NAME] GPV [PERSON_NAME] MM lock do_not_disturb_alt 3" at bounding box center [593, 469] width 185 height 40
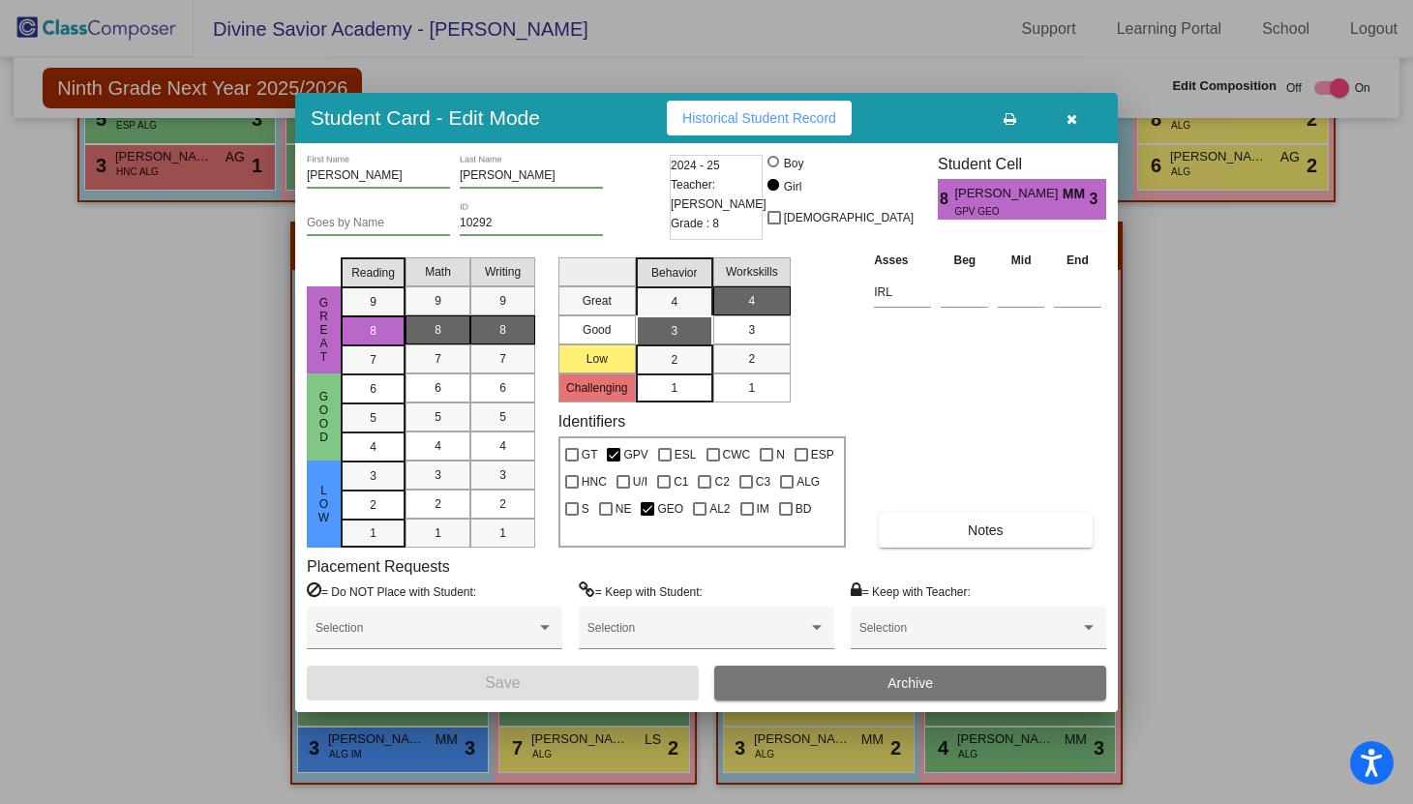
click at [1070, 123] on icon "button" at bounding box center [1072, 119] width 11 height 14
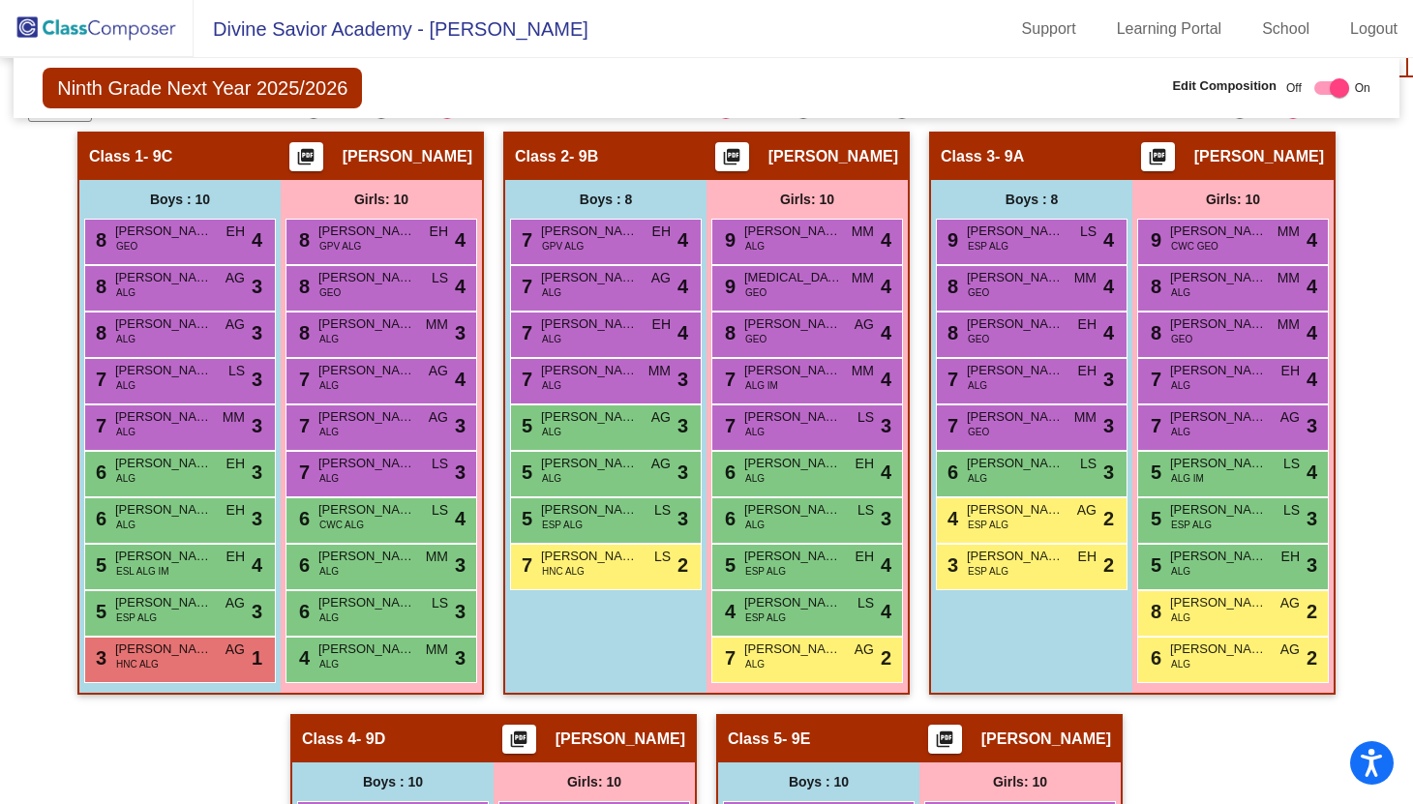
scroll to position [500, 0]
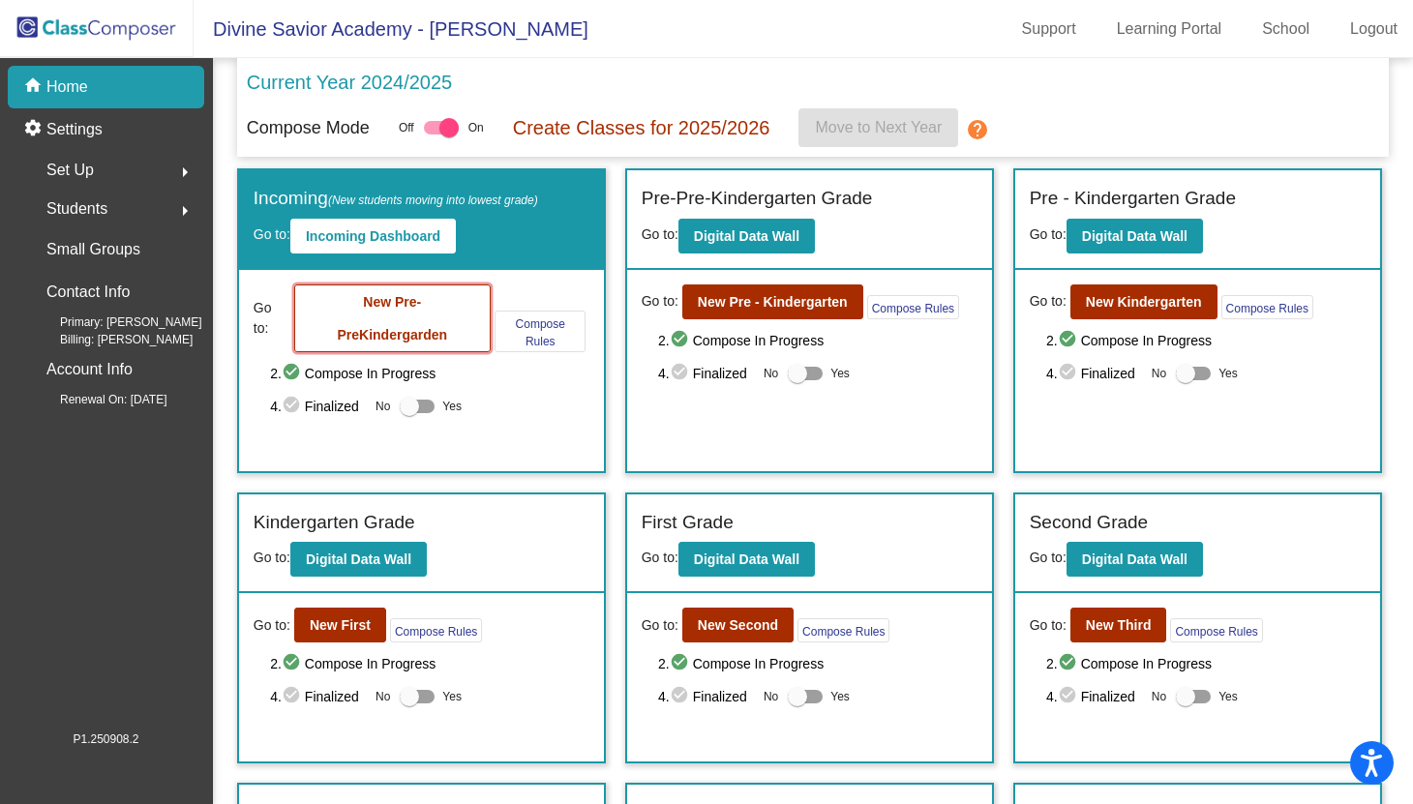
click at [439, 328] on b "New Pre-PreKindergarden" at bounding box center [393, 318] width 110 height 48
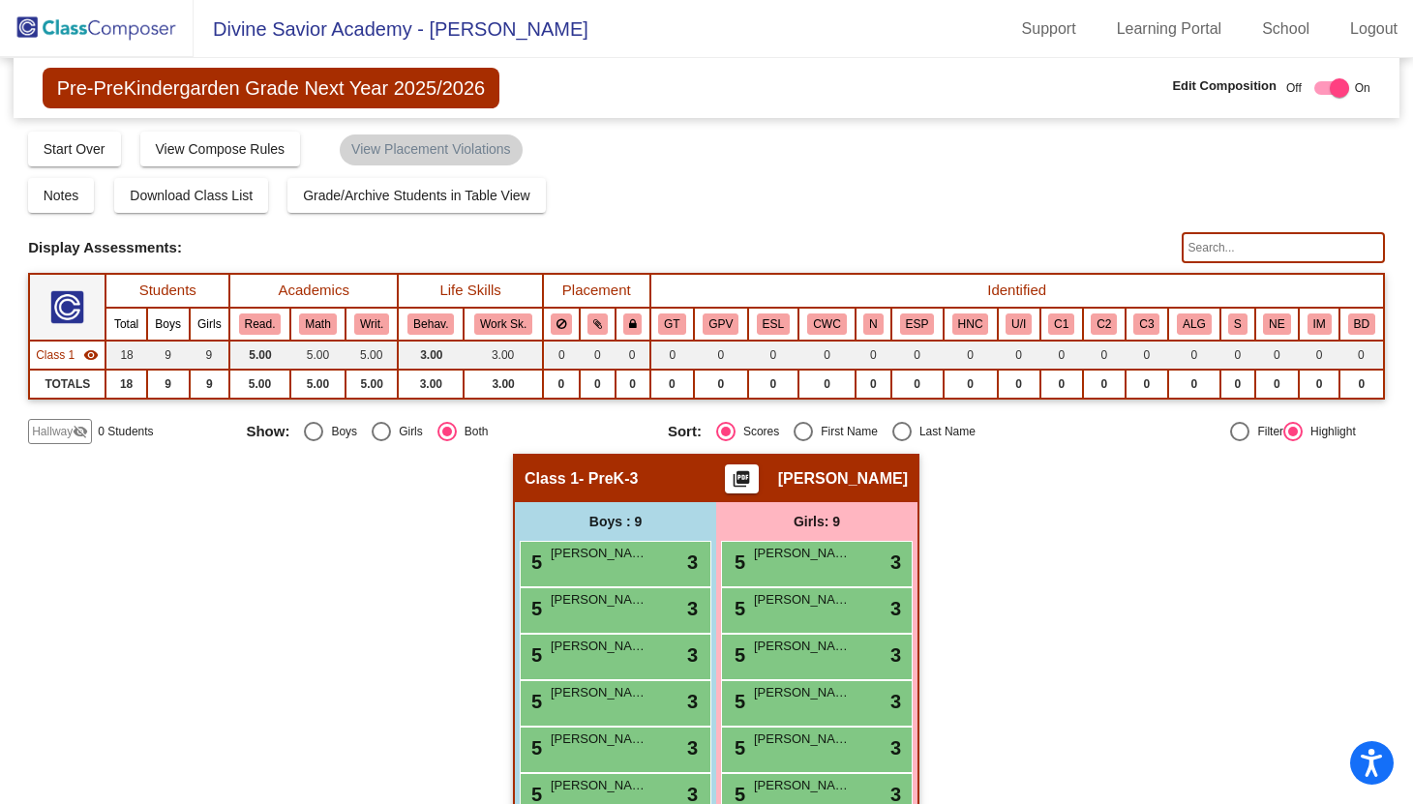
scroll to position [185, 0]
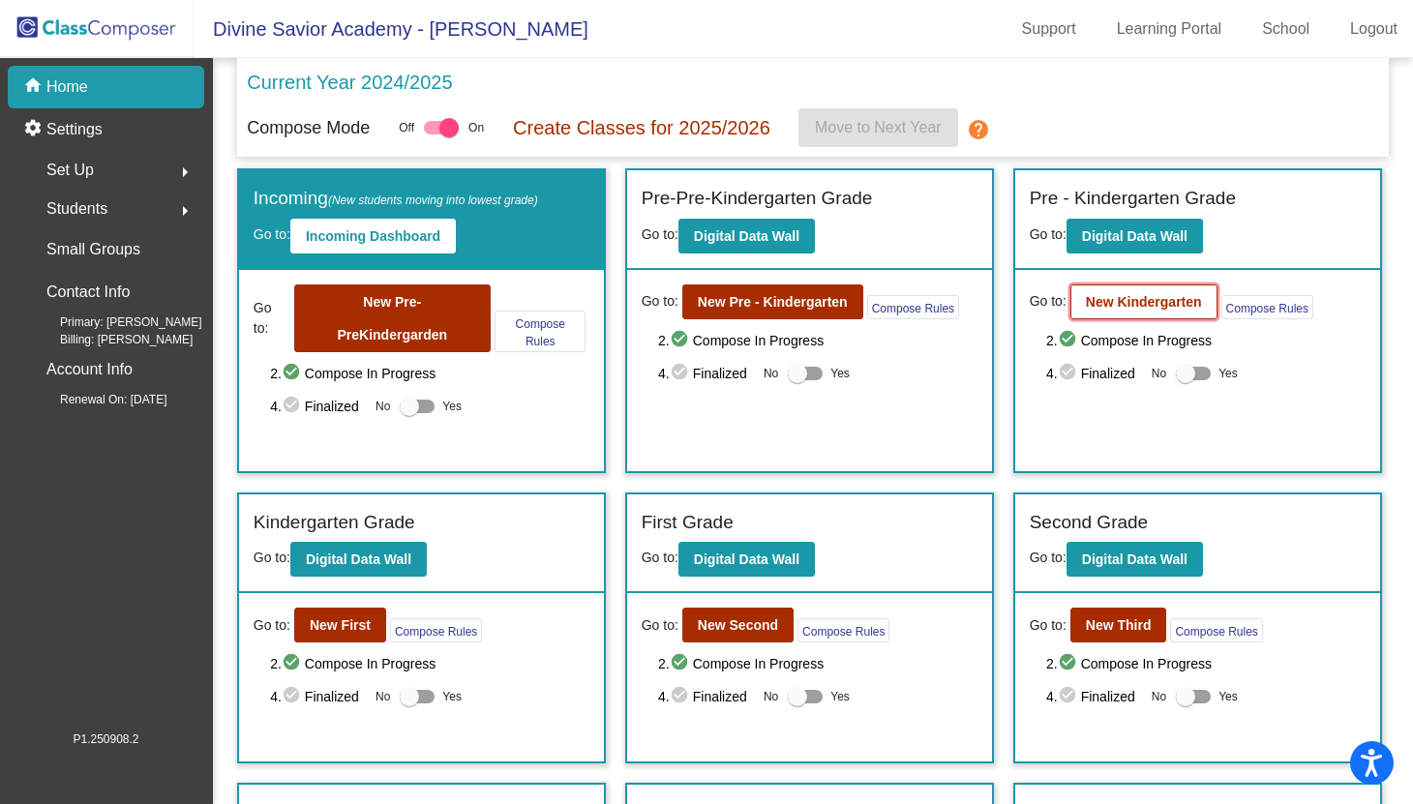
click at [1094, 297] on b "New Kindergarten" at bounding box center [1144, 301] width 116 height 15
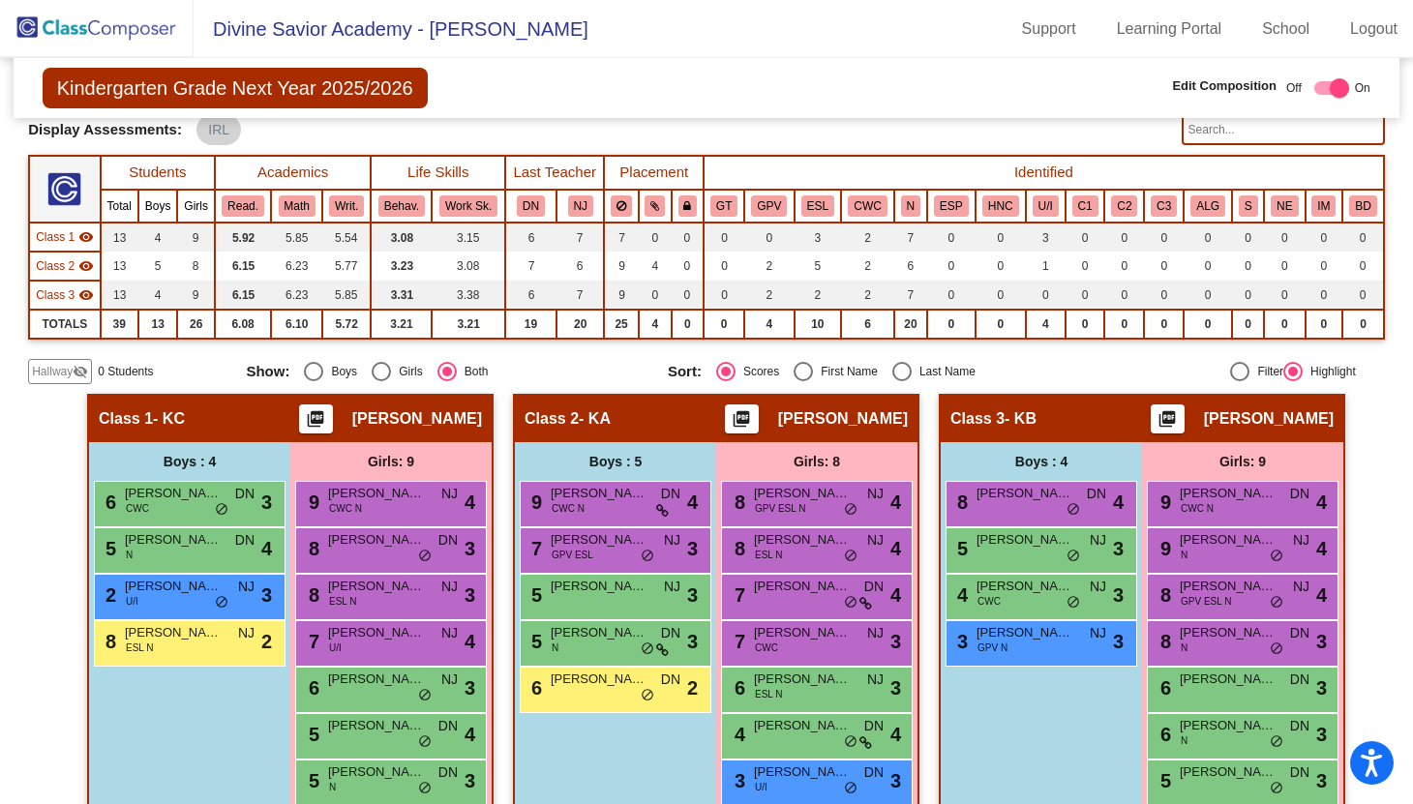
scroll to position [243, 0]
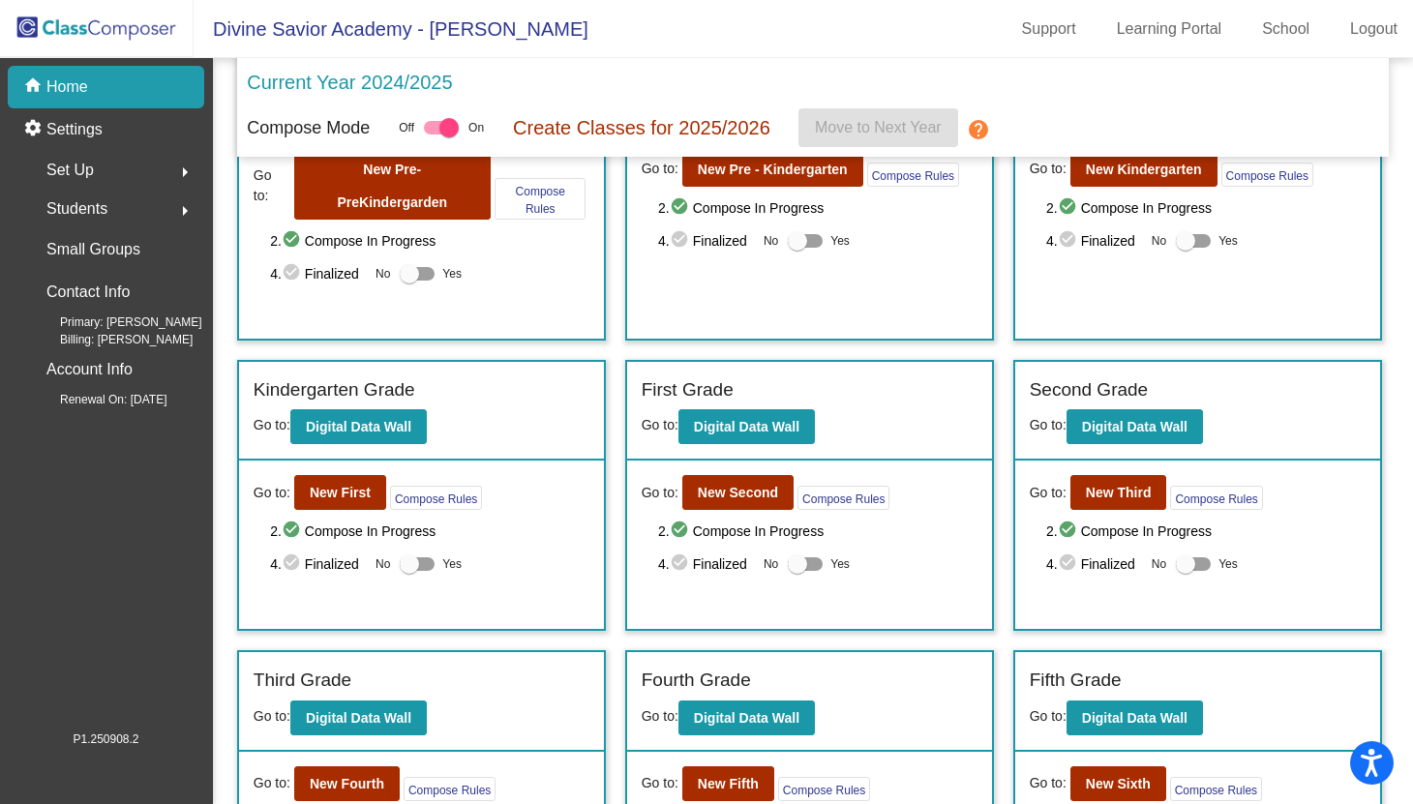
scroll to position [136, 0]
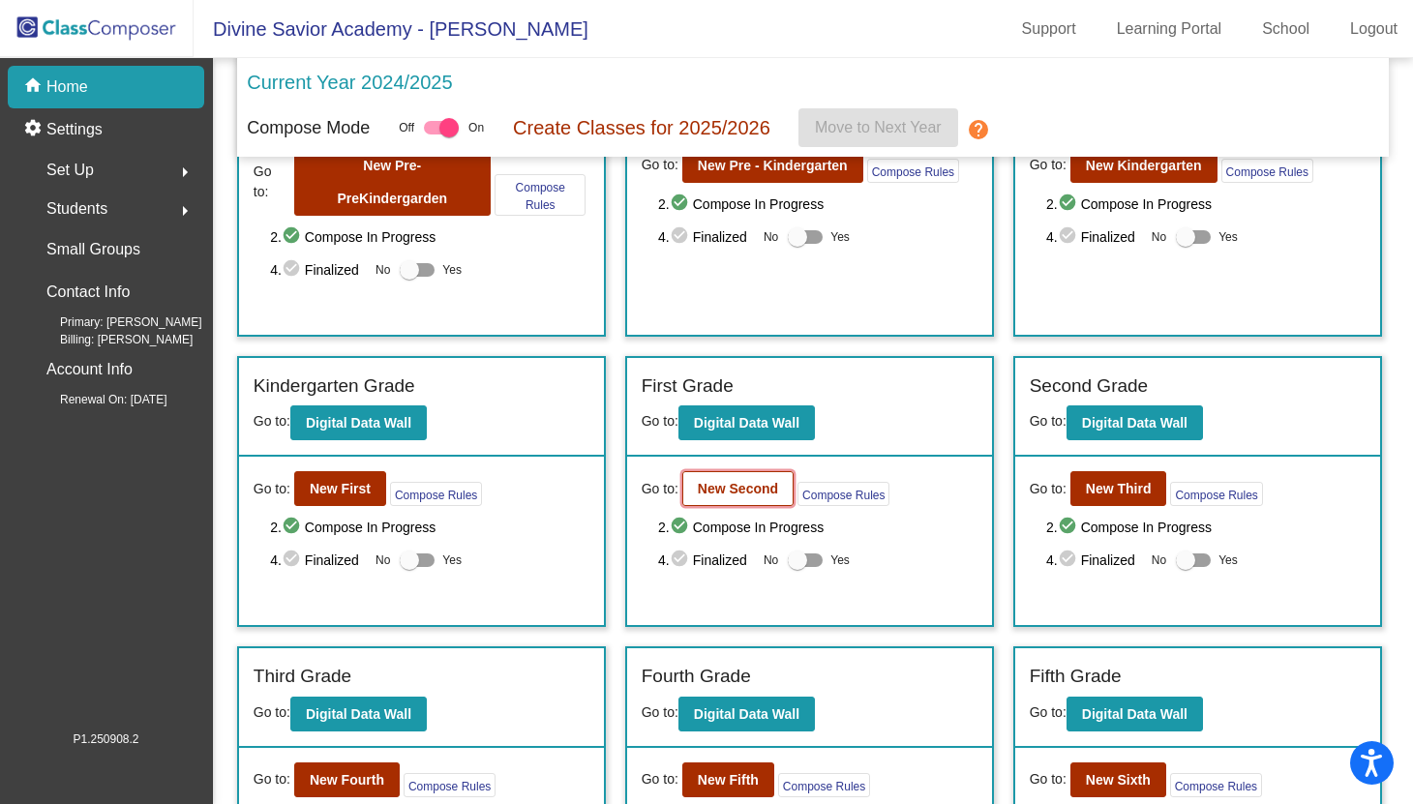
click at [728, 493] on b "New Second" at bounding box center [738, 488] width 80 height 15
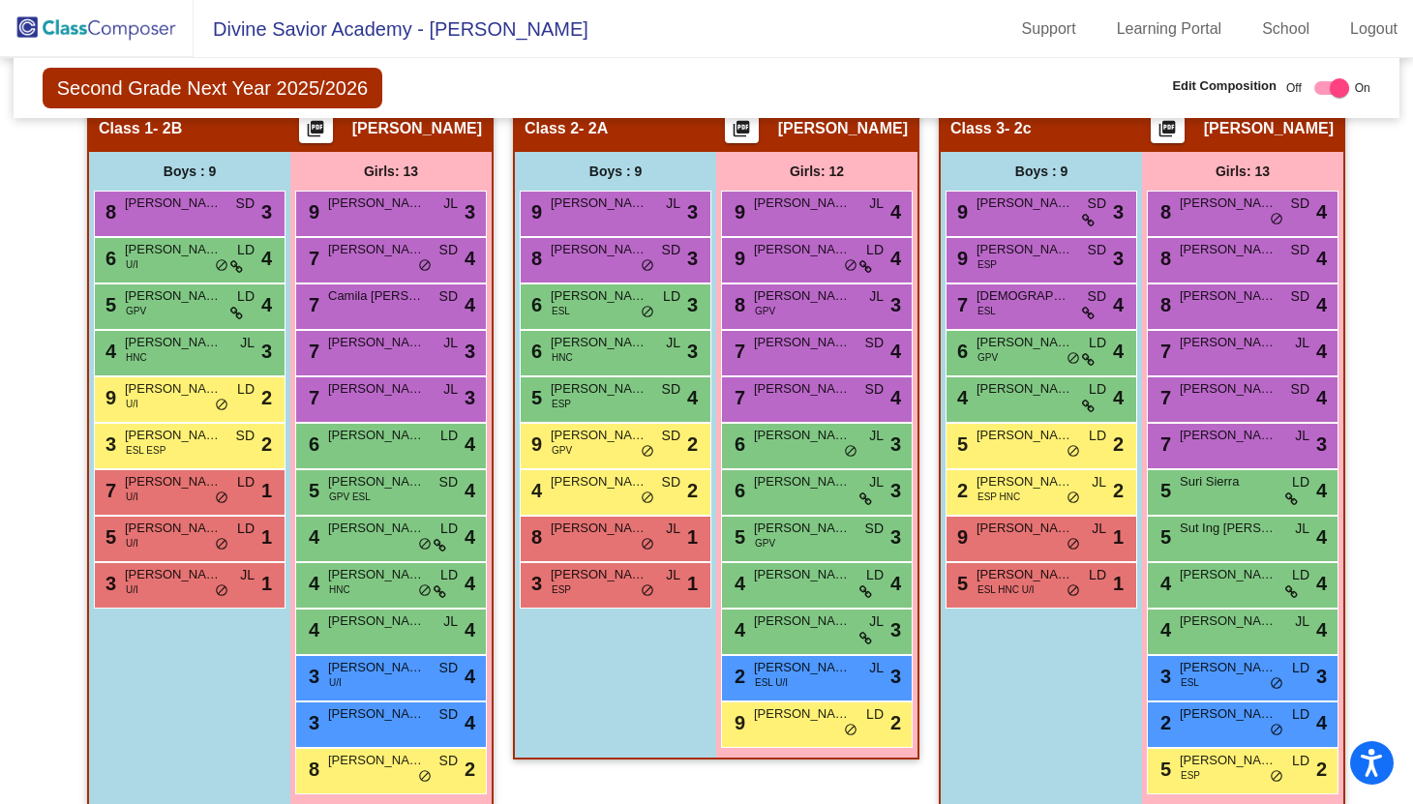
scroll to position [429, 0]
